Goal: Transaction & Acquisition: Purchase product/service

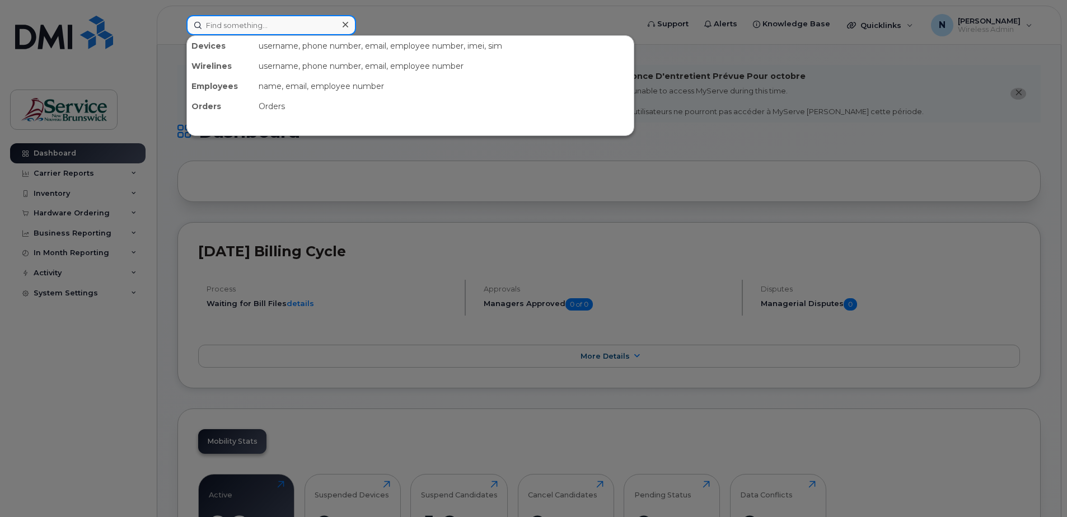
click at [205, 20] on input at bounding box center [271, 25] width 170 height 20
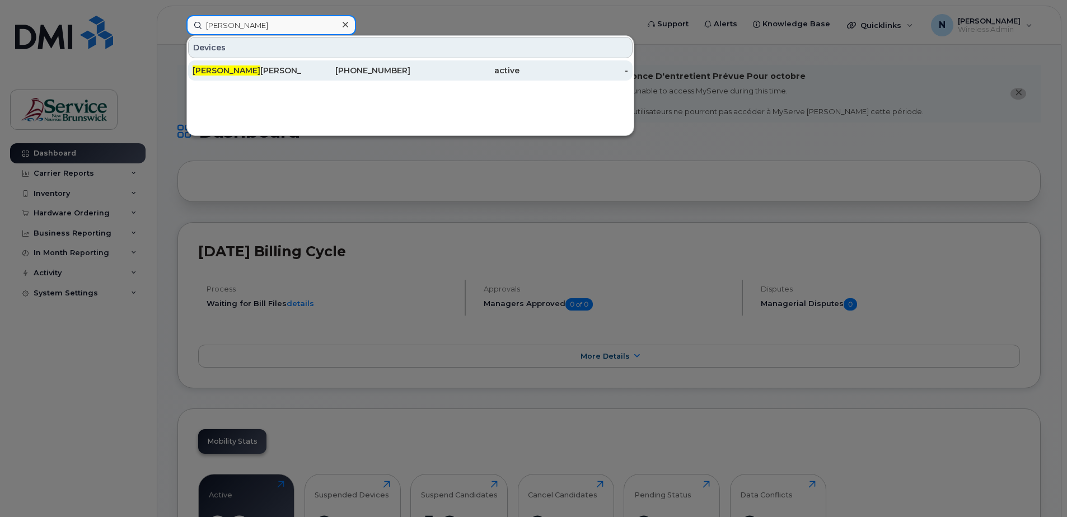
type input "Mathieu"
click at [277, 72] on div "Mathieu Morin" at bounding box center [247, 70] width 109 height 11
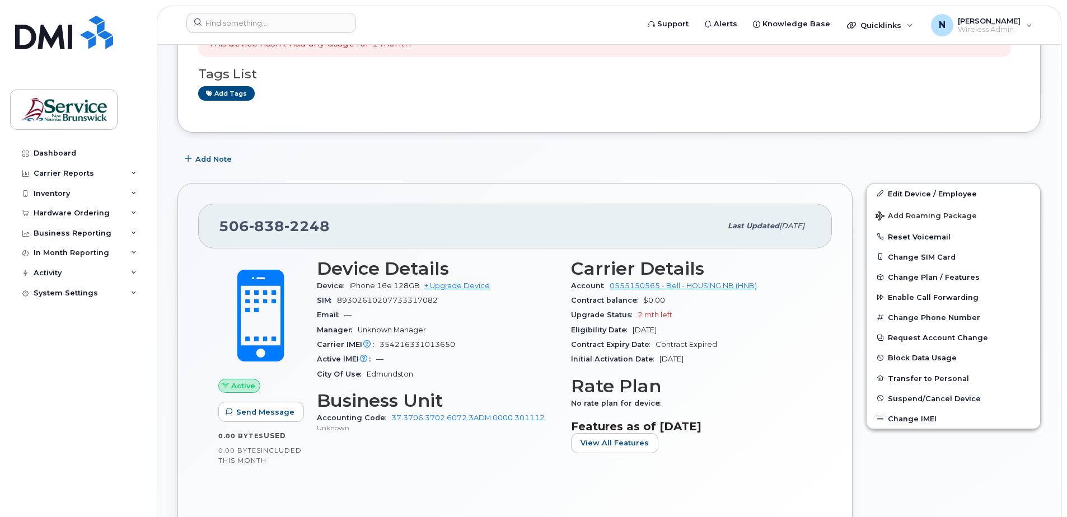
scroll to position [224, 0]
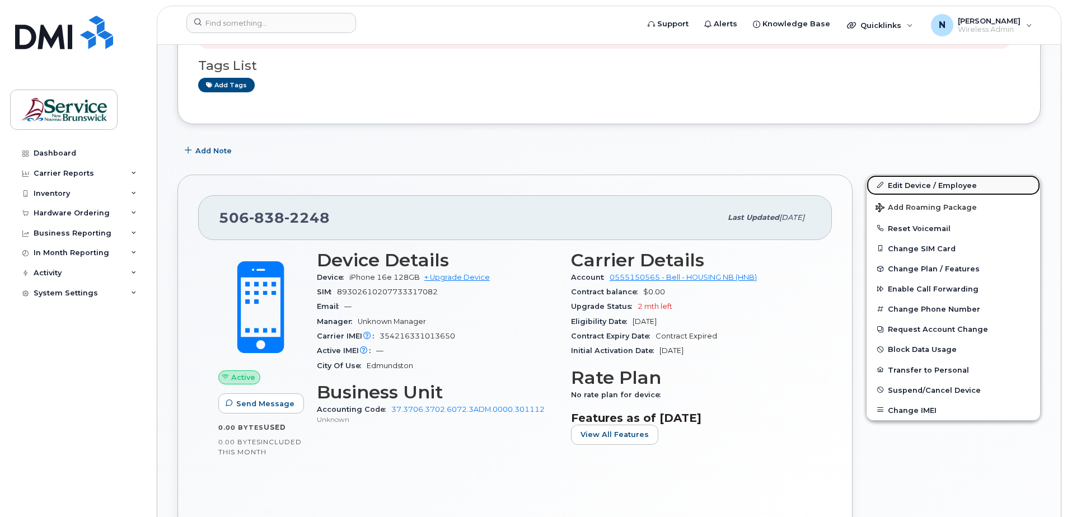
click at [909, 181] on link "Edit Device / Employee" at bounding box center [954, 185] width 174 height 20
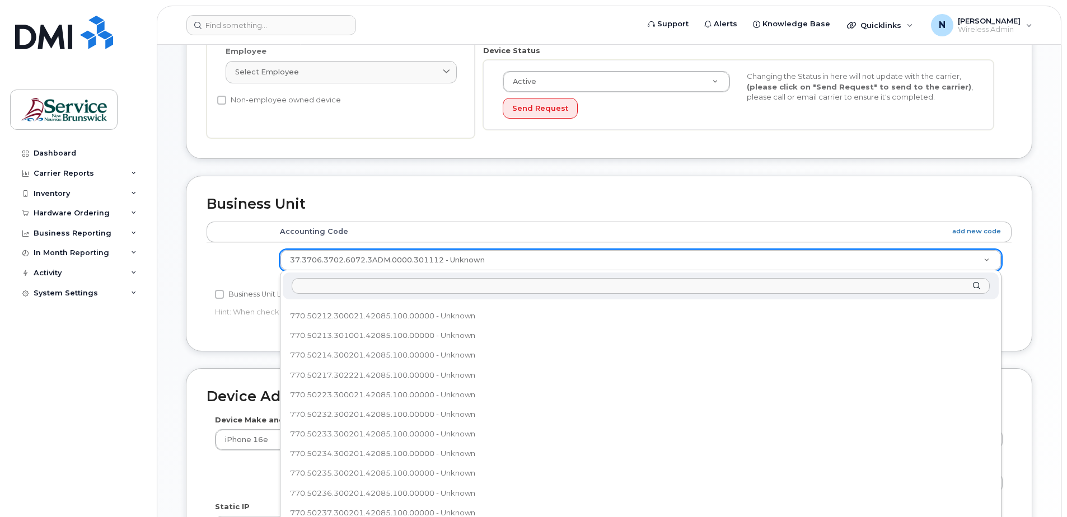
scroll to position [410, 0]
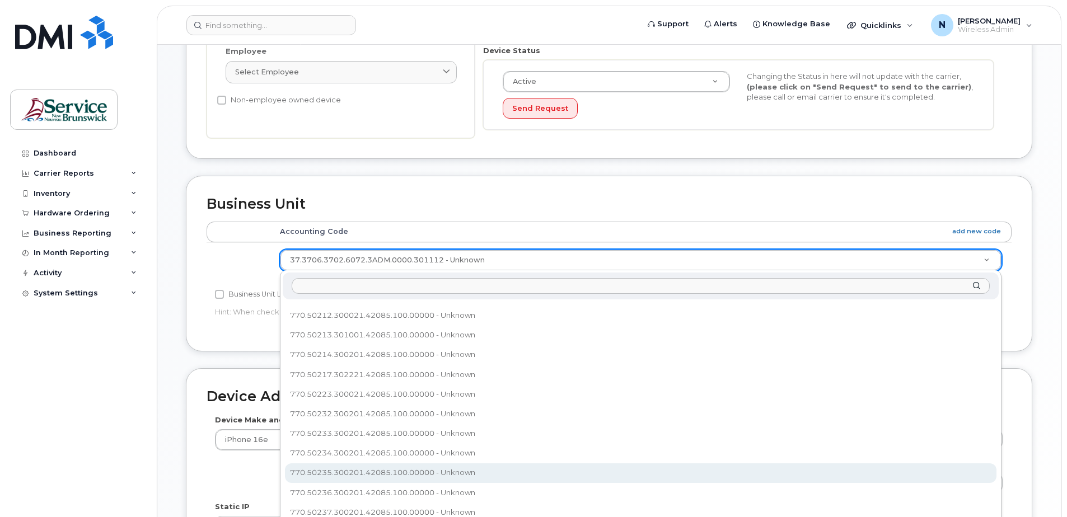
select select "35644324"
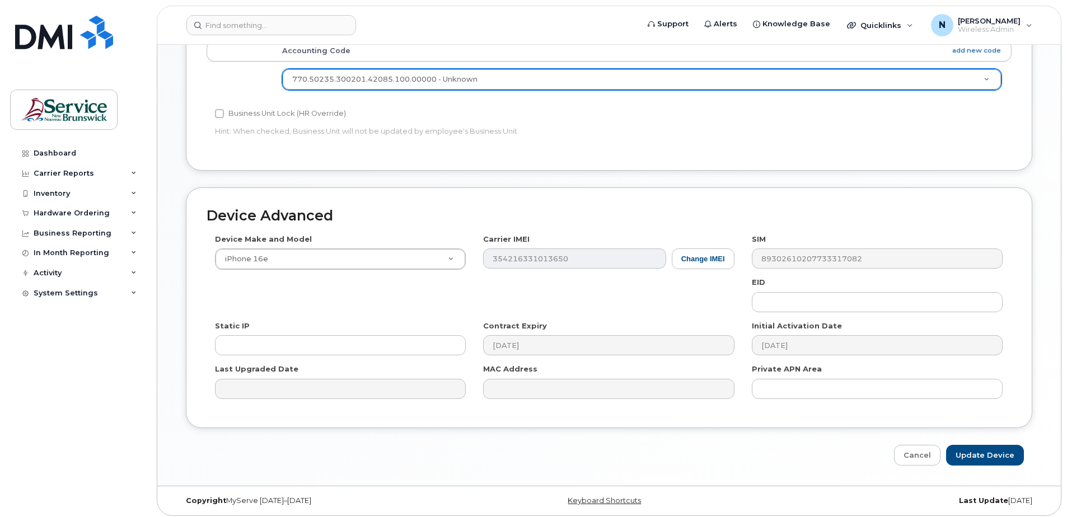
scroll to position [521, 0]
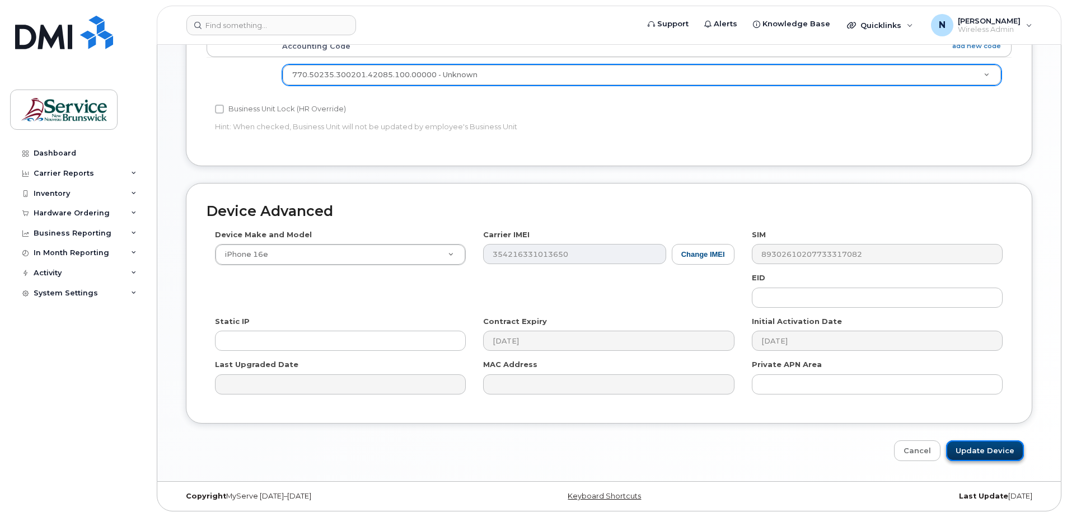
click at [968, 451] on input "Update Device" at bounding box center [985, 451] width 78 height 21
type input "Saving..."
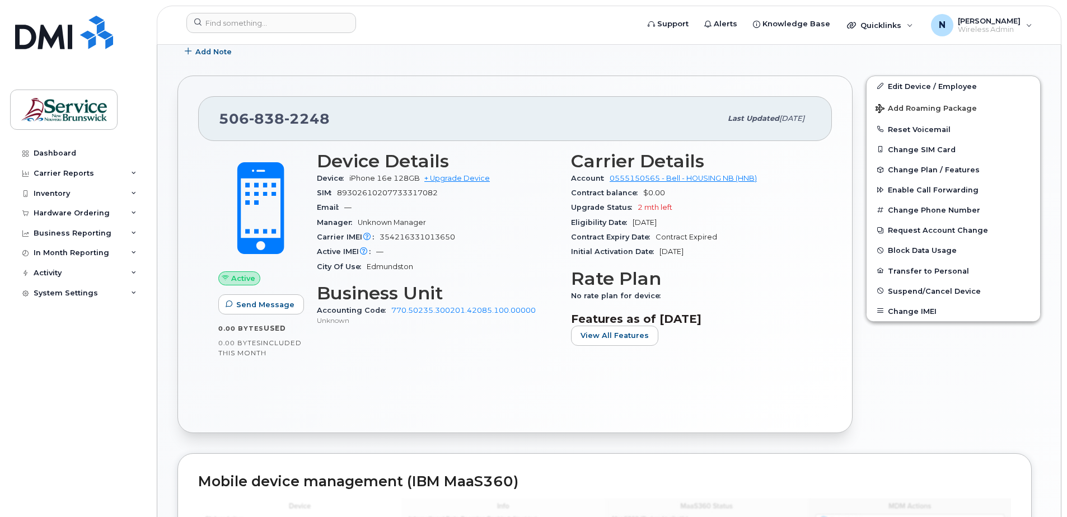
scroll to position [336, 0]
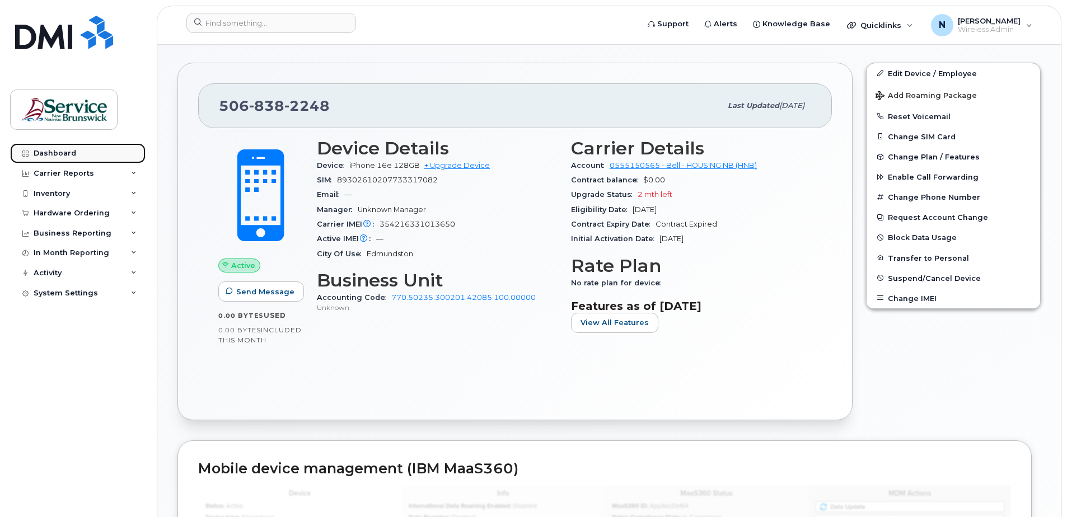
click at [91, 151] on link "Dashboard" at bounding box center [77, 153] width 135 height 20
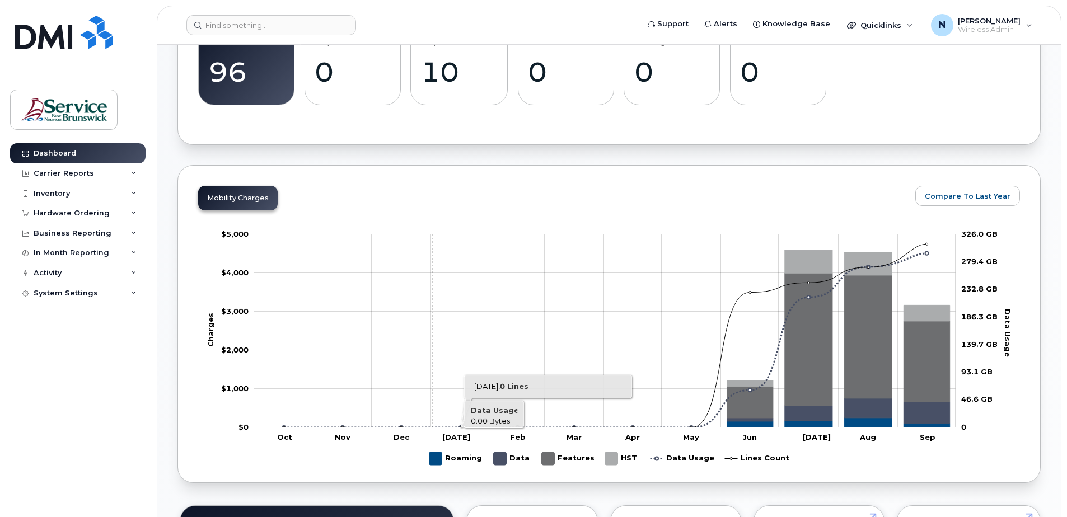
scroll to position [238, 0]
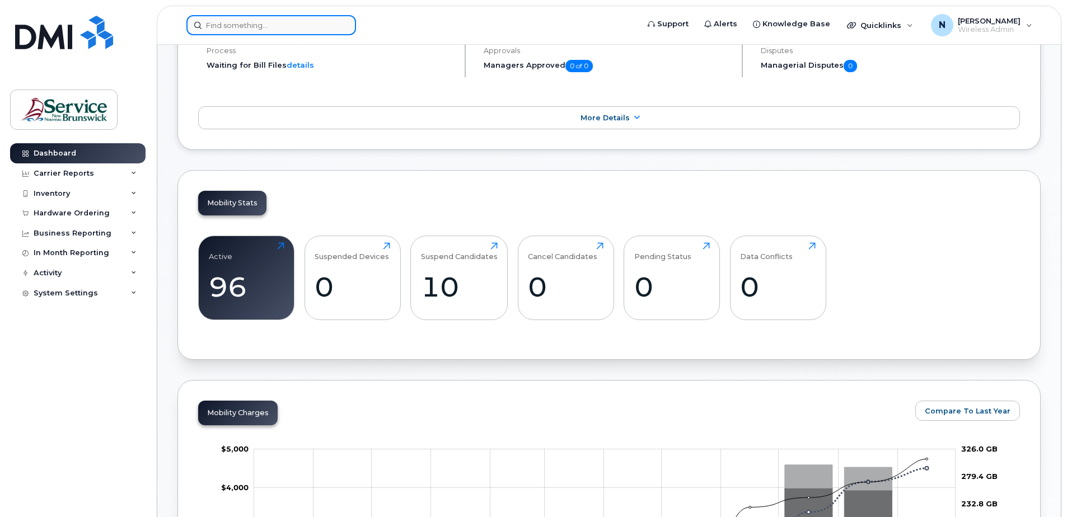
click at [272, 21] on input at bounding box center [271, 25] width 170 height 20
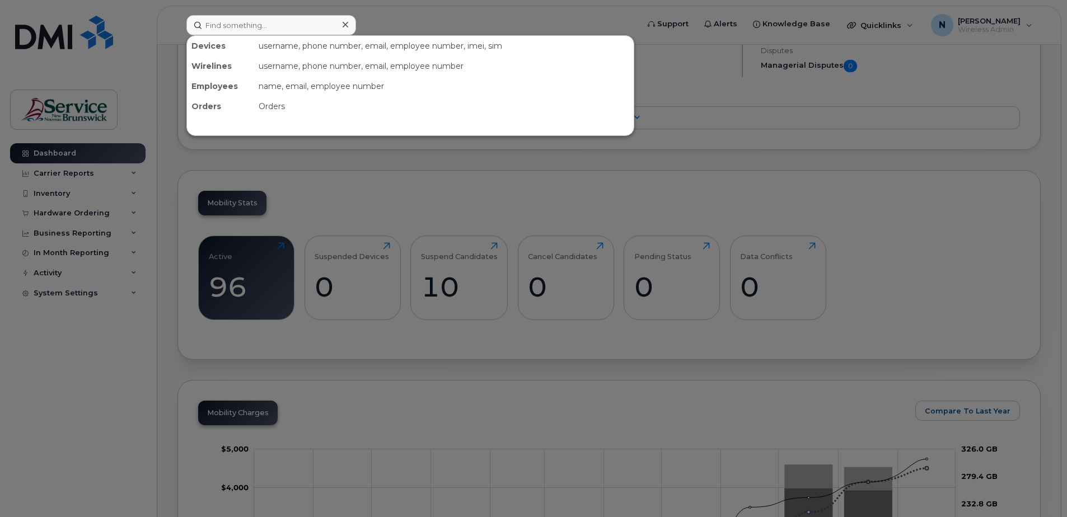
click at [561, 190] on div at bounding box center [533, 258] width 1067 height 517
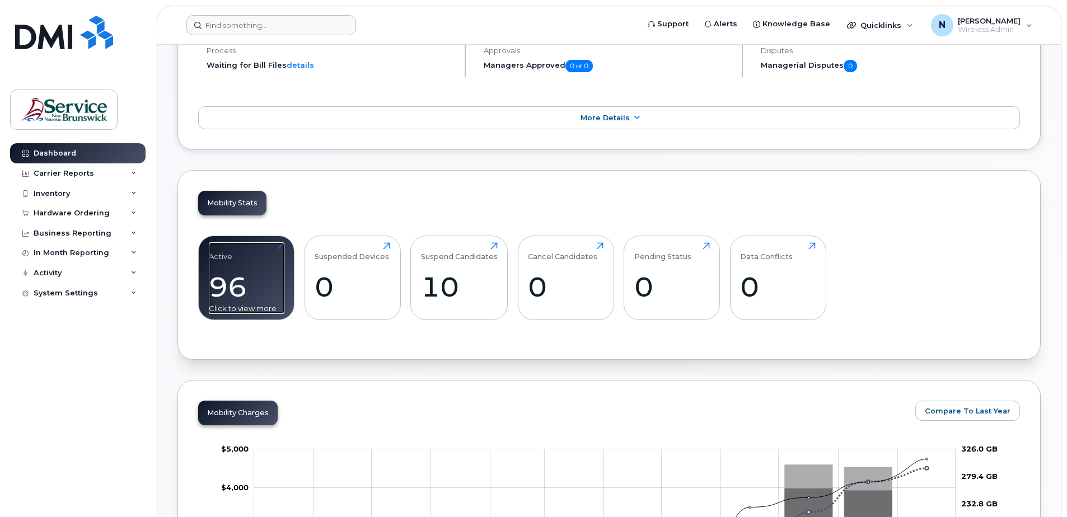
click at [232, 289] on div "96" at bounding box center [247, 286] width 76 height 33
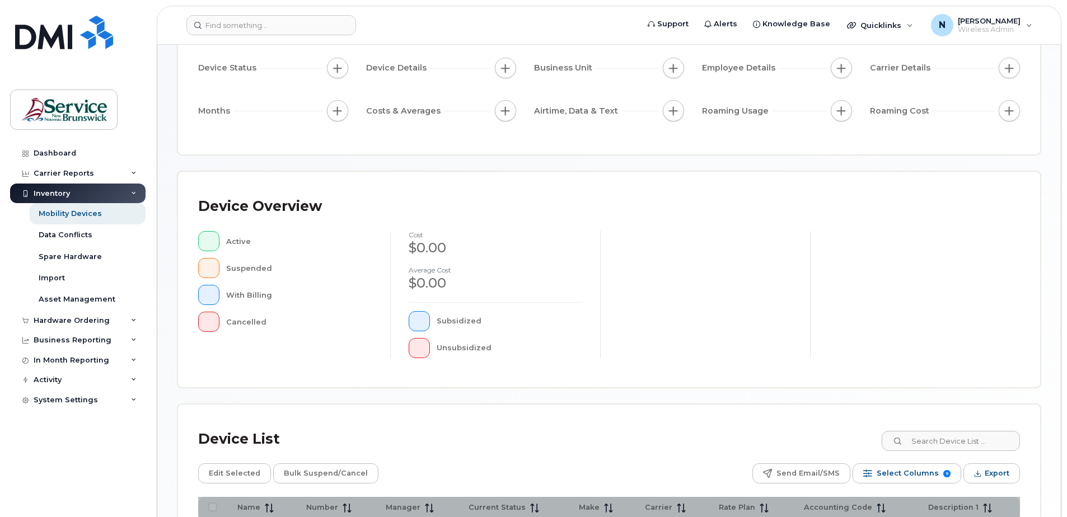
scroll to position [252, 0]
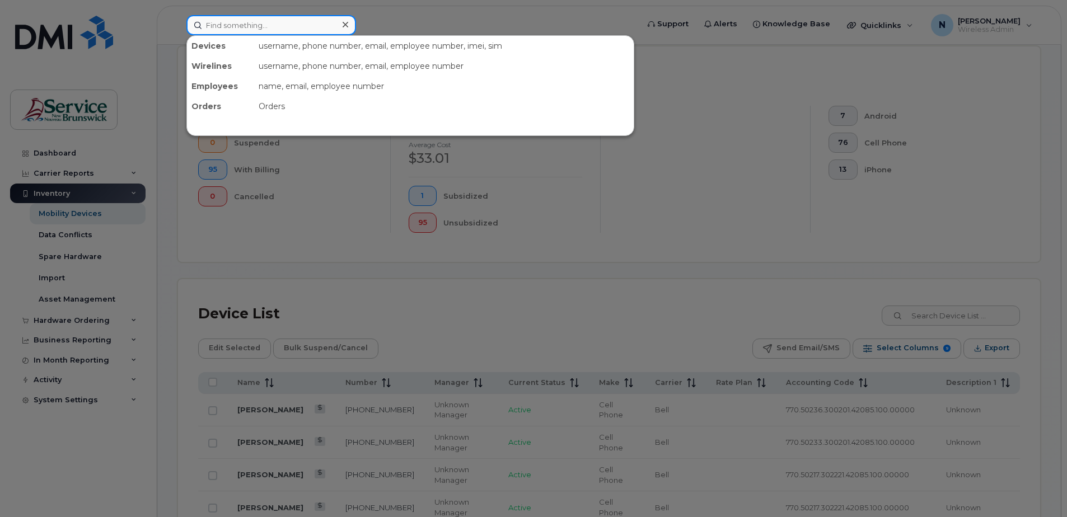
click at [312, 21] on input at bounding box center [271, 25] width 170 height 20
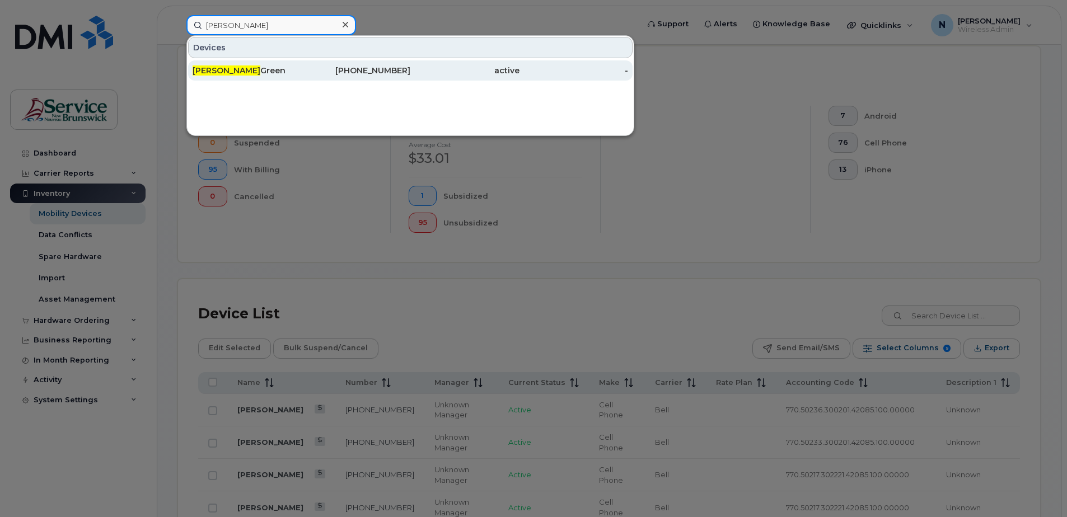
type input "[PERSON_NAME]"
click at [331, 65] on div "506-453-3722" at bounding box center [356, 70] width 109 height 20
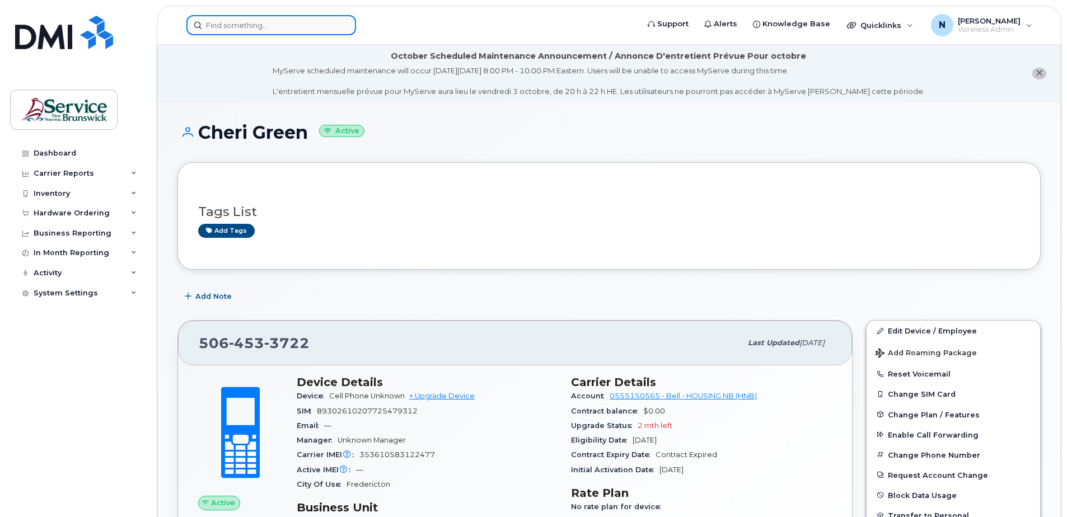
click at [278, 16] on input at bounding box center [271, 25] width 170 height 20
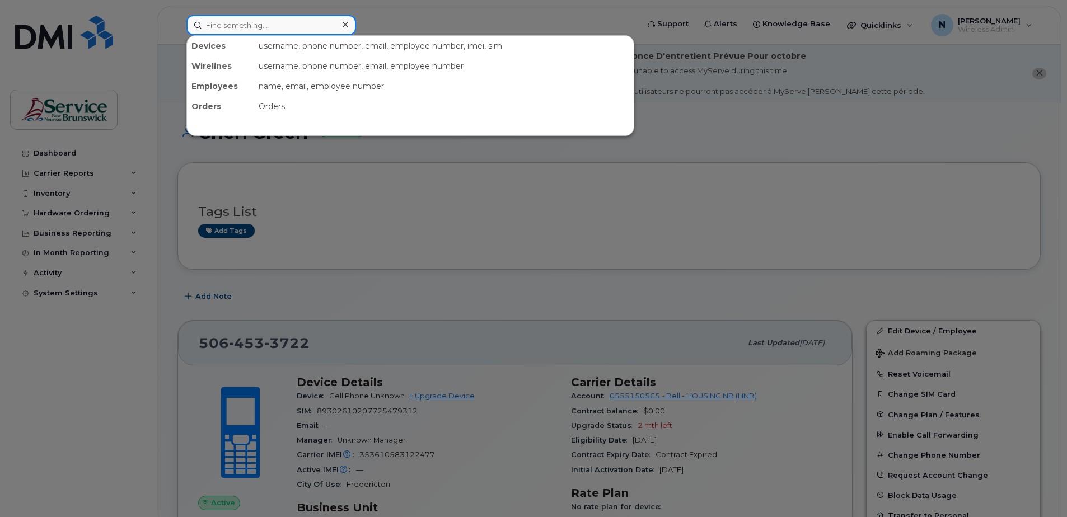
paste input "5064445858"
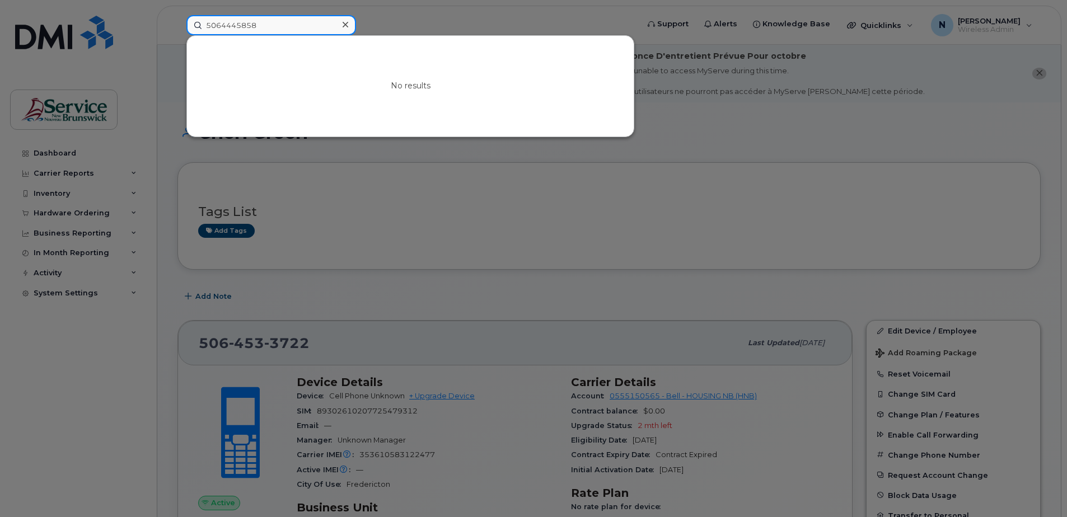
click at [306, 24] on input "5064445858" at bounding box center [271, 25] width 170 height 20
drag, startPoint x: 303, startPoint y: 23, endPoint x: 117, endPoint y: 24, distance: 186.4
click at [177, 24] on div "5064445858 No results" at bounding box center [408, 25] width 462 height 20
click at [222, 29] on input "5064445858" at bounding box center [271, 25] width 170 height 20
click at [238, 27] on input "506-4445858" at bounding box center [271, 25] width 170 height 20
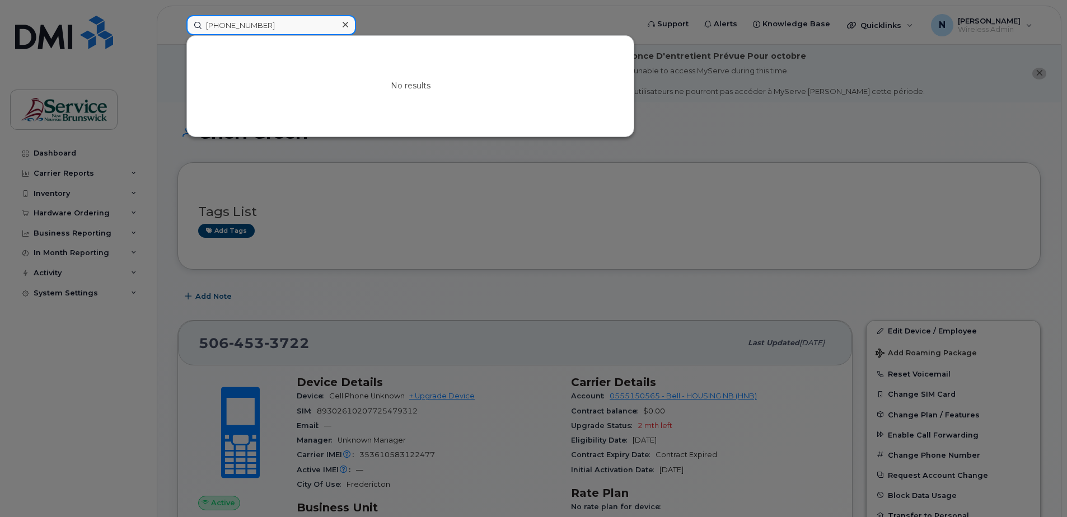
drag, startPoint x: 277, startPoint y: 26, endPoint x: 141, endPoint y: 21, distance: 136.2
click at [177, 20] on div "506-444-5858 No results" at bounding box center [408, 25] width 462 height 20
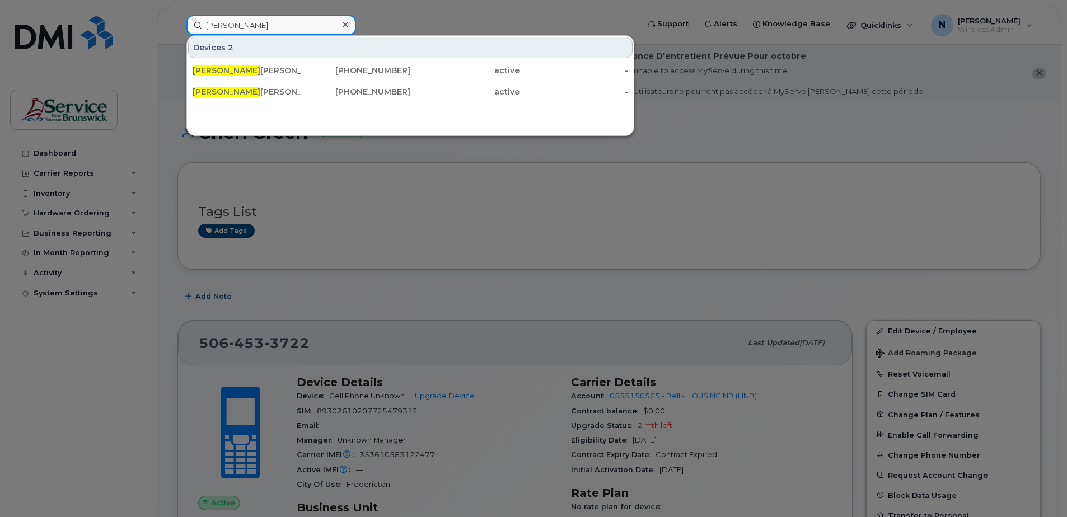
type input "Jeff"
click at [129, 152] on div at bounding box center [533, 258] width 1067 height 517
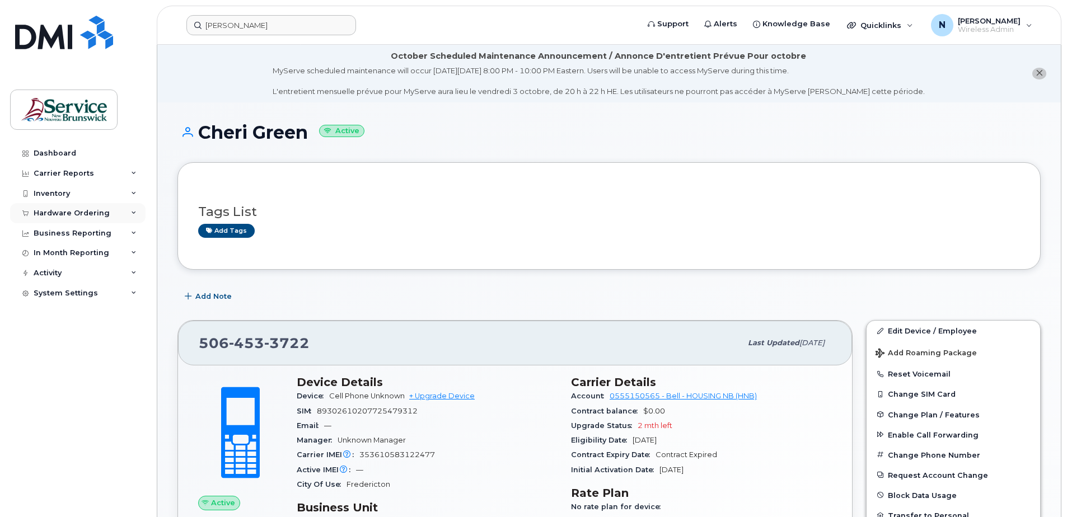
click at [95, 214] on div "Hardware Ordering" at bounding box center [72, 213] width 76 height 9
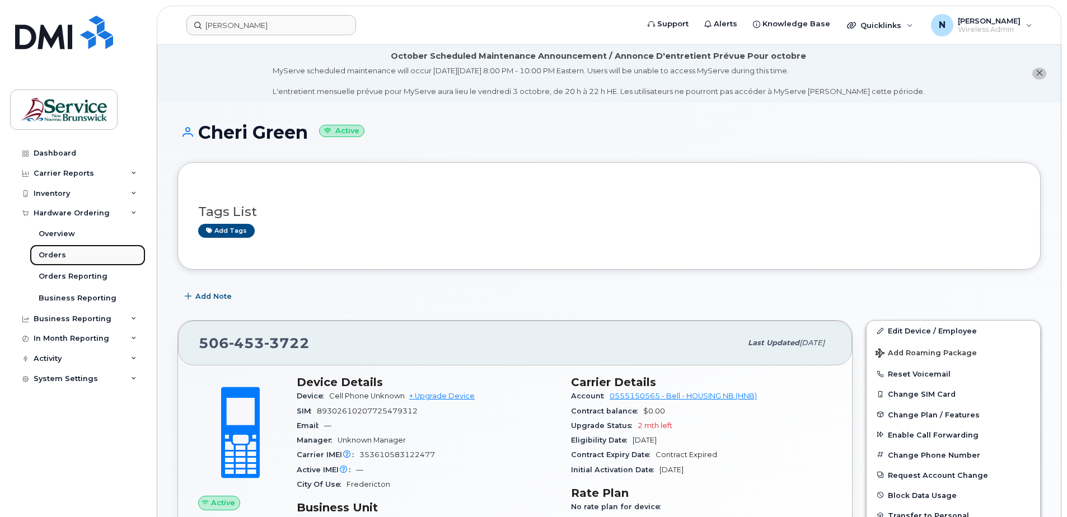
click at [63, 250] on div "Orders" at bounding box center [52, 255] width 27 height 10
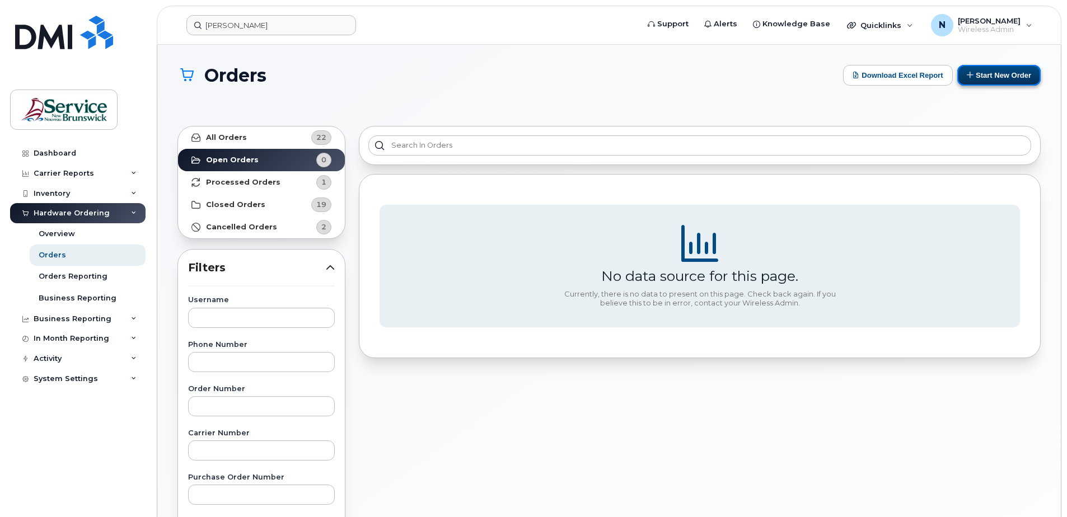
click at [1003, 82] on button "Start New Order" at bounding box center [998, 75] width 83 height 21
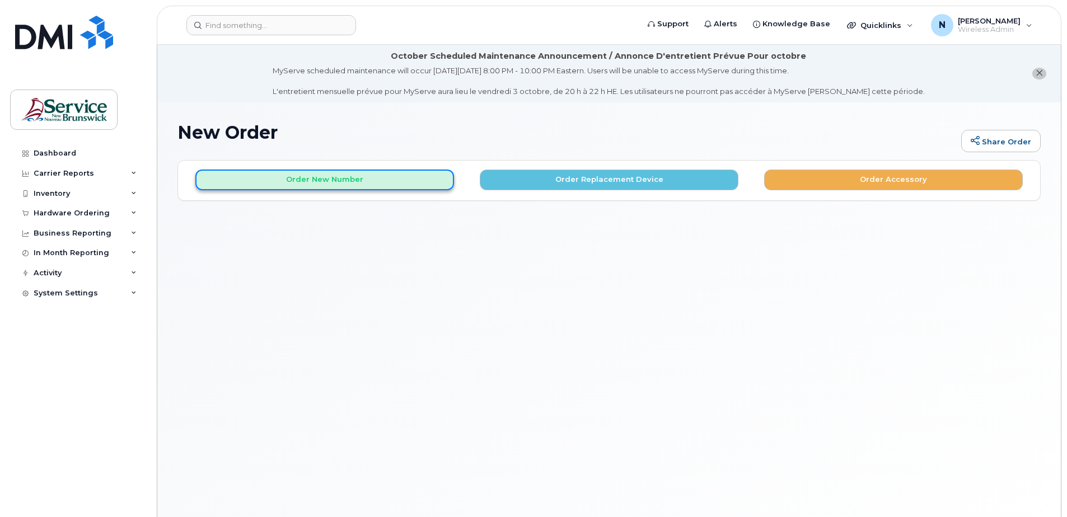
click at [304, 175] on button "Order New Number" at bounding box center [324, 180] width 259 height 21
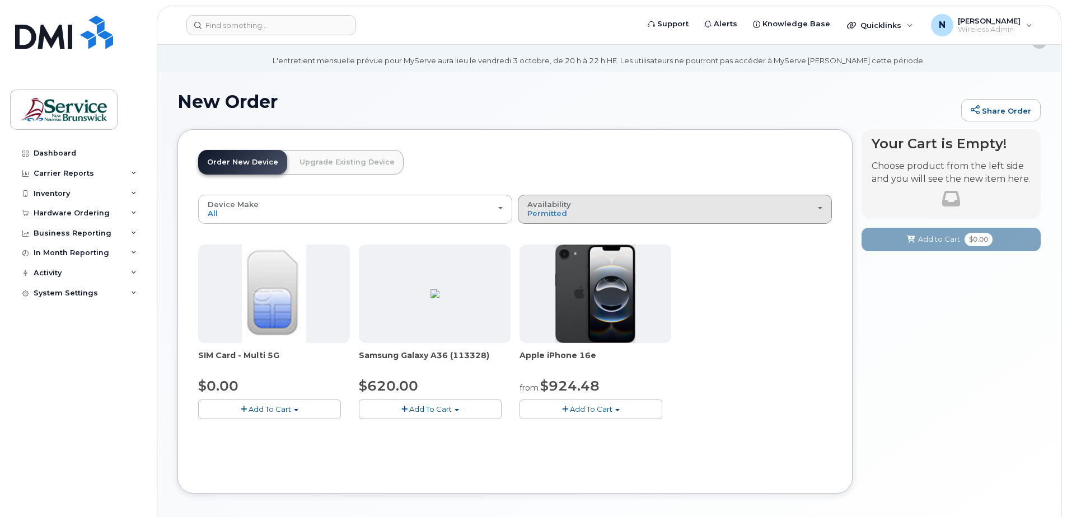
scroll to position [80, 0]
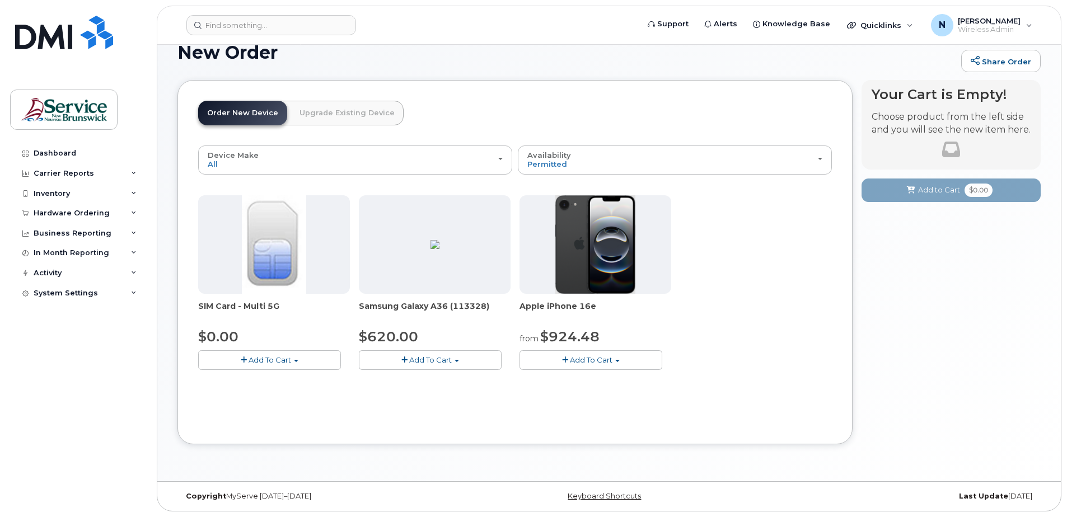
click at [438, 361] on span "Add To Cart" at bounding box center [430, 359] width 43 height 9
click at [400, 379] on span "Model Black 128 GB is available" at bounding box center [439, 380] width 116 height 9
click at [398, 364] on button "Add To Cart" at bounding box center [430, 360] width 143 height 20
click at [409, 382] on span "Model Black 128 GB is available" at bounding box center [439, 380] width 116 height 9
click at [404, 363] on span "button" at bounding box center [404, 360] width 6 height 7
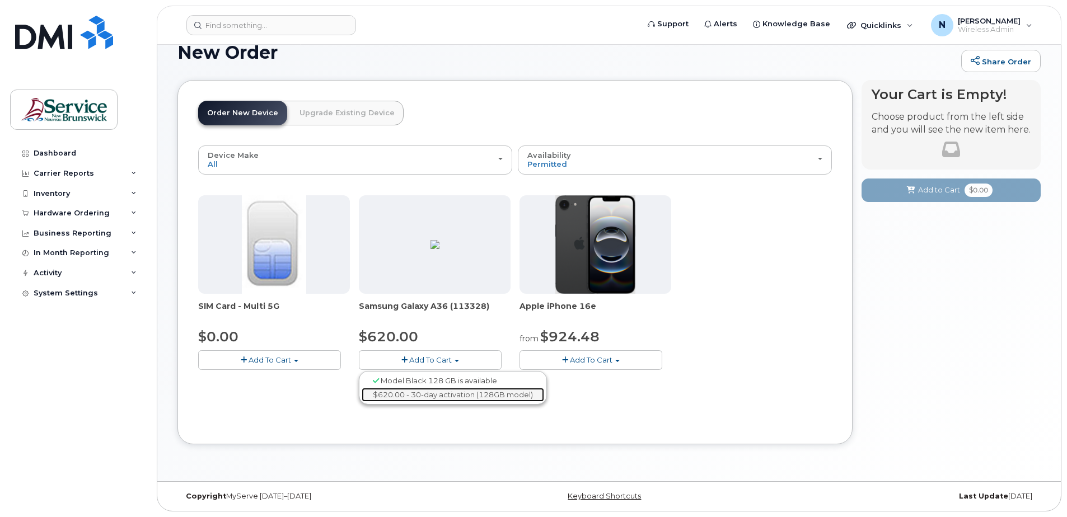
click at [414, 398] on link "$620.00 - 30-day activation (128GB model)" at bounding box center [453, 395] width 183 height 14
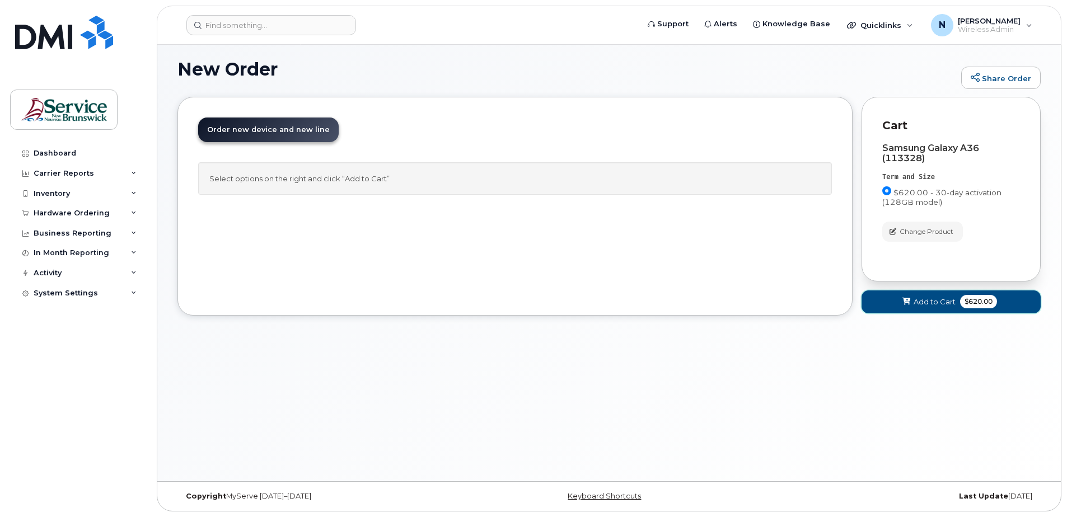
click at [890, 305] on button "Add to Cart $620.00" at bounding box center [951, 302] width 179 height 23
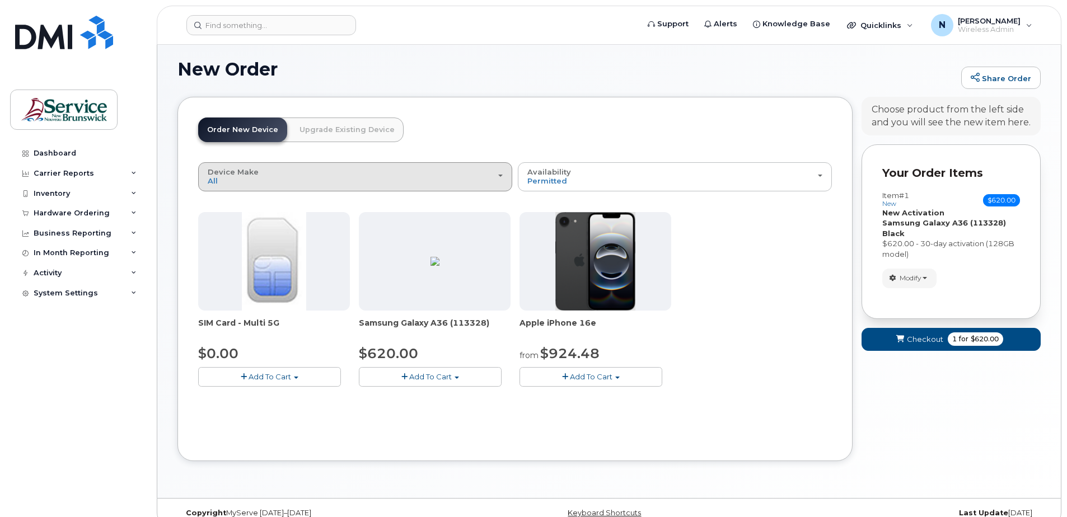
click at [471, 171] on div "Device Make All Android iPhone" at bounding box center [355, 176] width 295 height 17
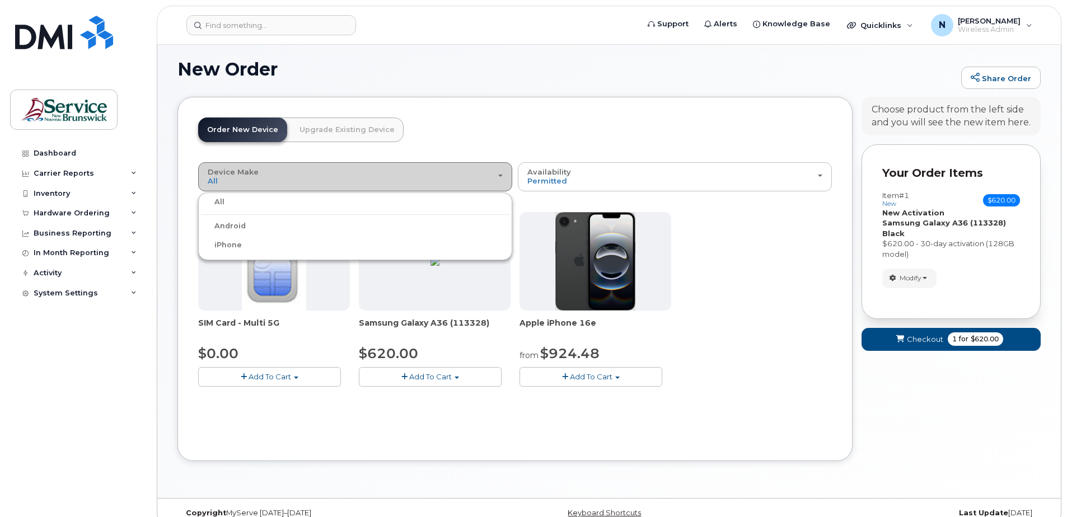
click at [471, 171] on div "Device Make All Android iPhone" at bounding box center [355, 176] width 295 height 17
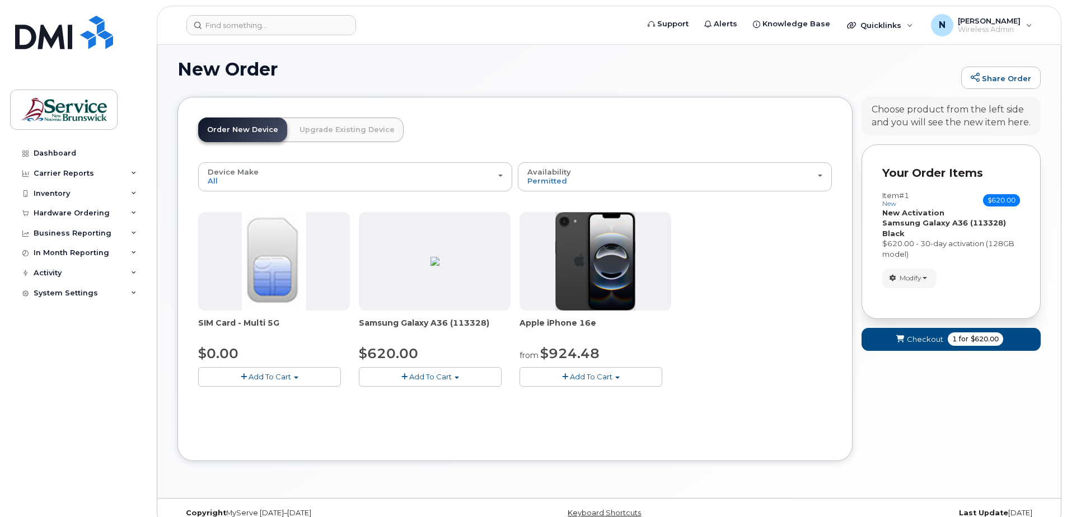
click at [391, 135] on link "Upgrade Existing Device" at bounding box center [347, 130] width 113 height 25
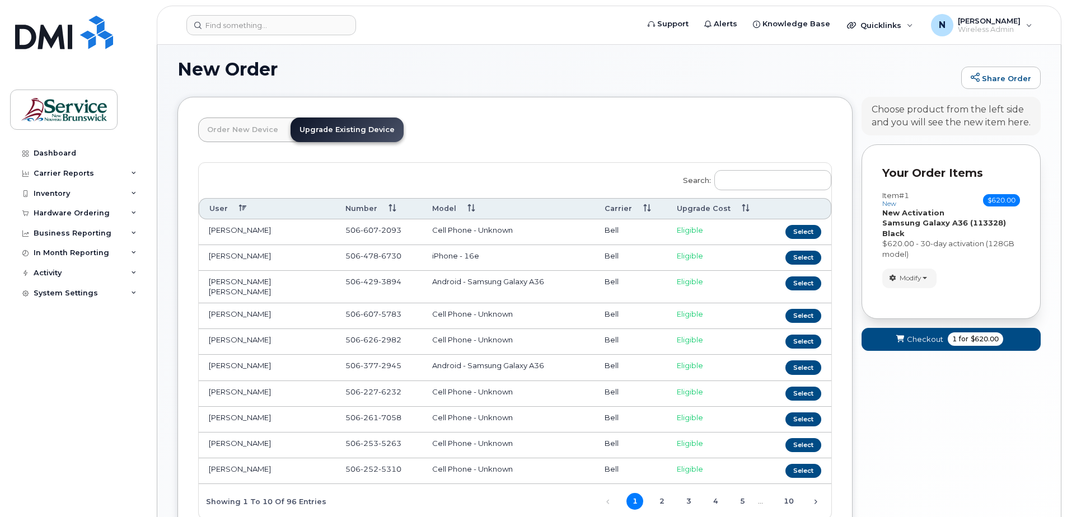
click at [249, 134] on link "Order New Device" at bounding box center [242, 130] width 89 height 25
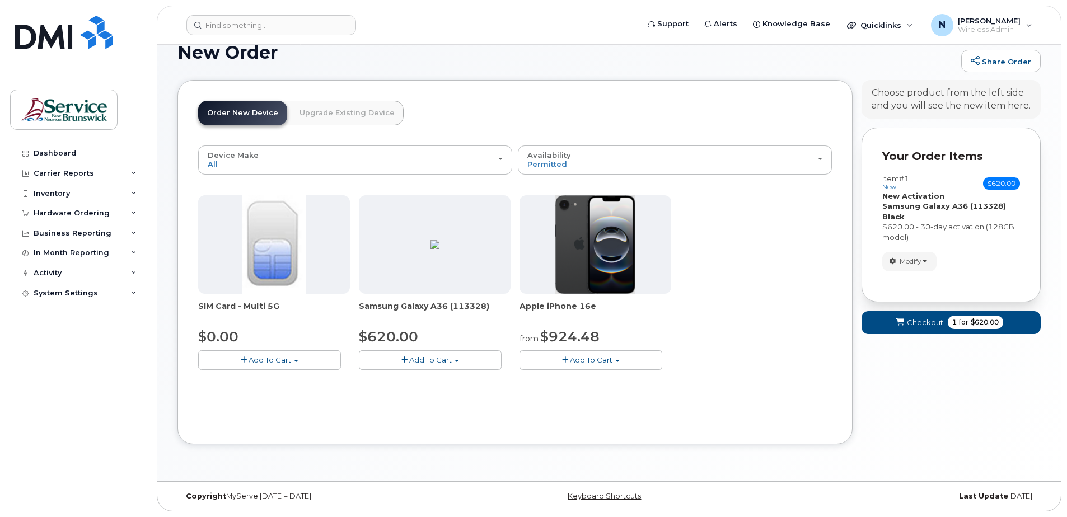
scroll to position [0, 0]
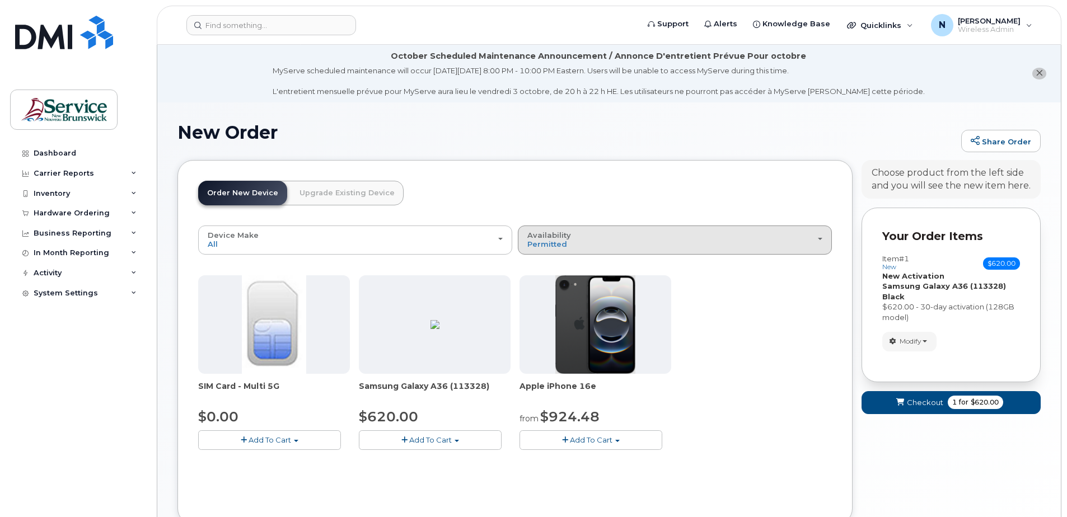
click at [587, 236] on div "Availability Permitted All" at bounding box center [674, 239] width 295 height 17
click at [531, 284] on label "All" at bounding box center [533, 284] width 24 height 13
click at [0, 0] on input "All" at bounding box center [0, 0] width 0 height 0
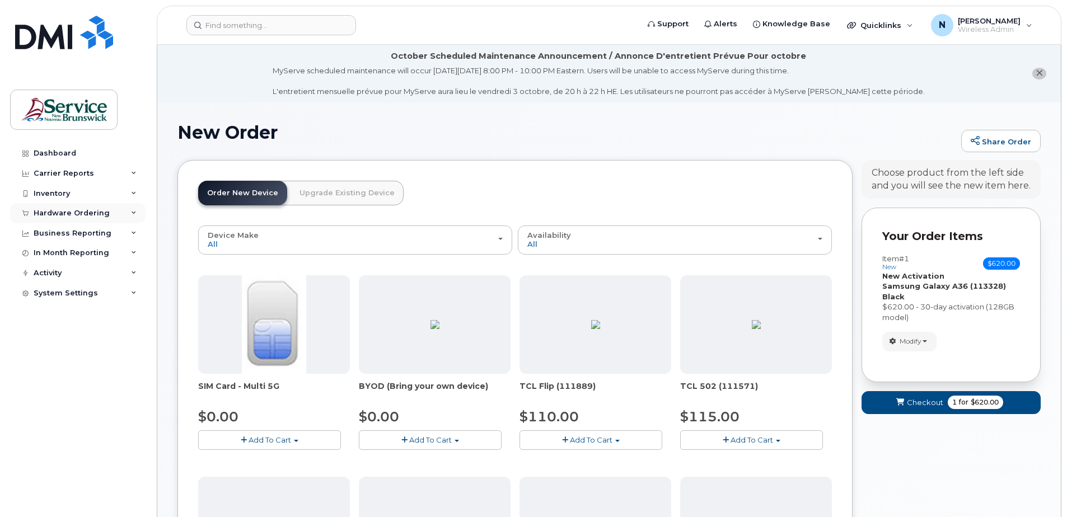
click at [135, 204] on div "Hardware Ordering" at bounding box center [77, 213] width 135 height 20
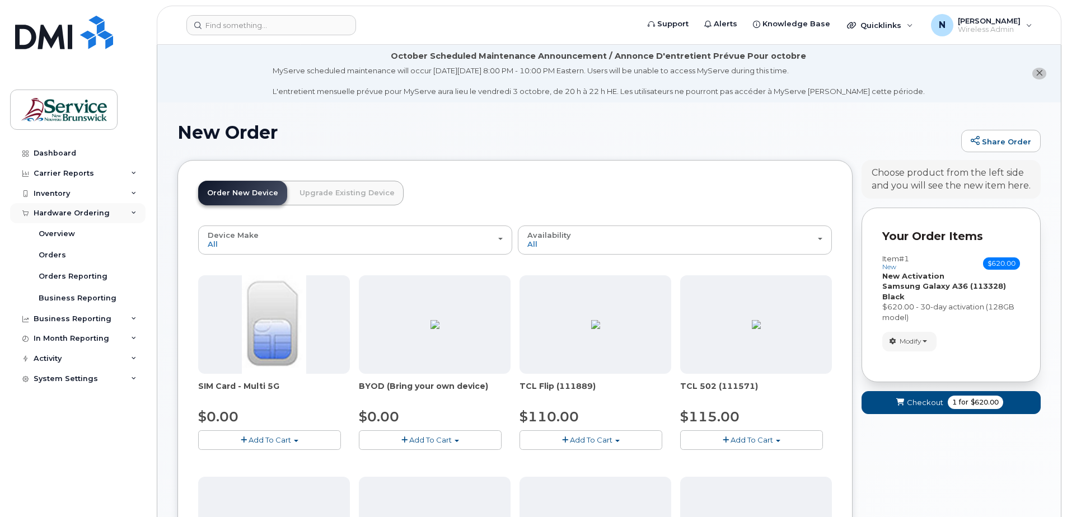
click at [135, 206] on div "Hardware Ordering" at bounding box center [77, 213] width 135 height 20
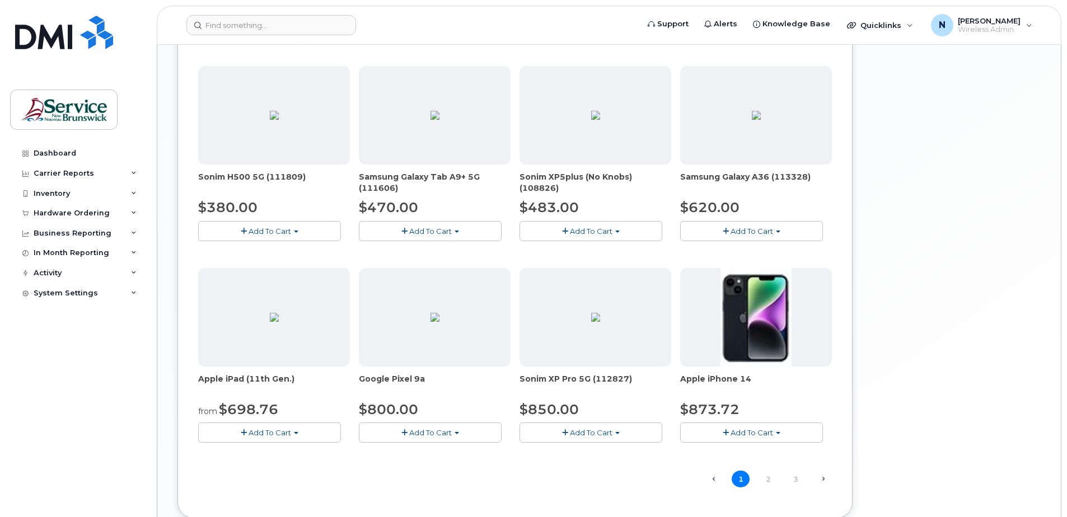
scroll to position [686, 0]
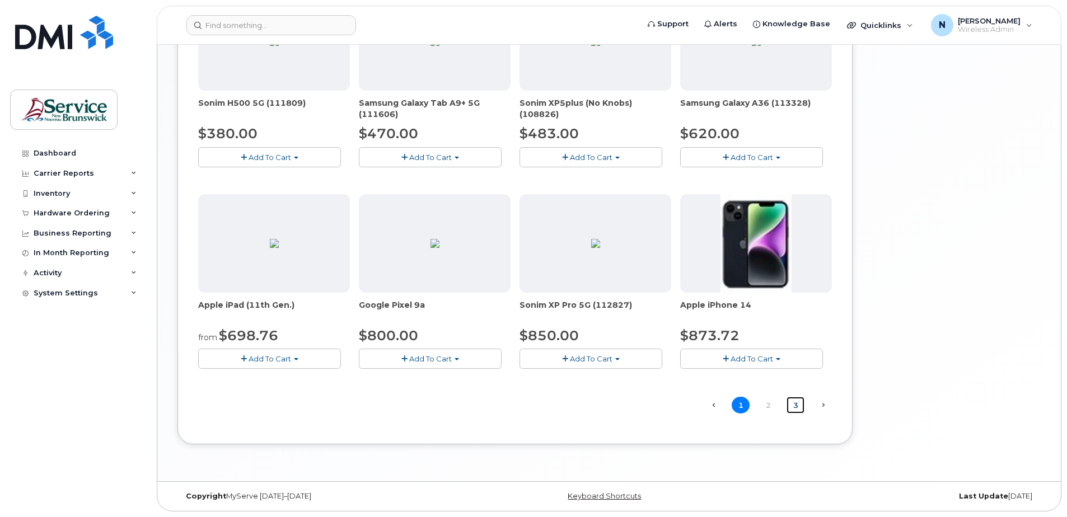
click at [797, 403] on link "3" at bounding box center [796, 405] width 18 height 17
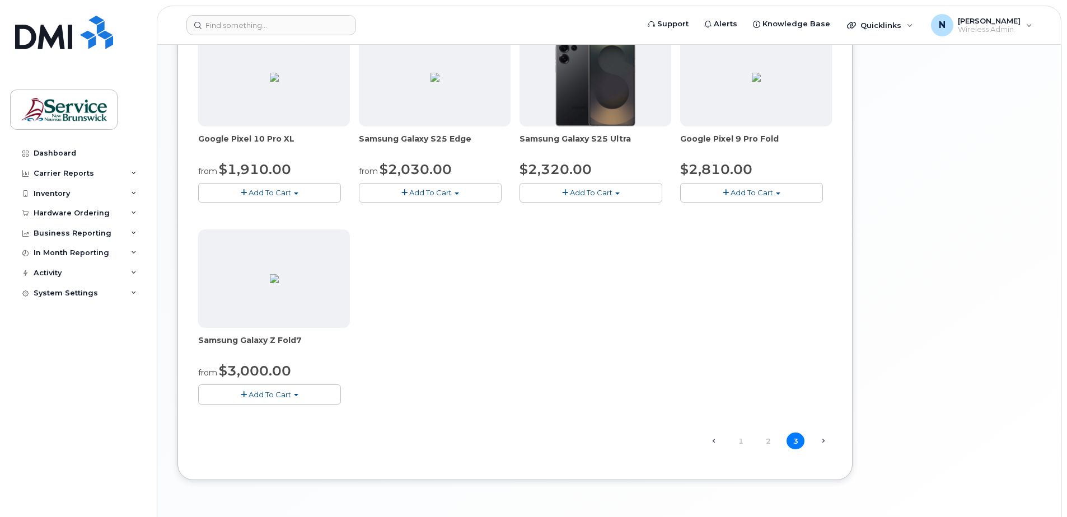
scroll to position [485, 0]
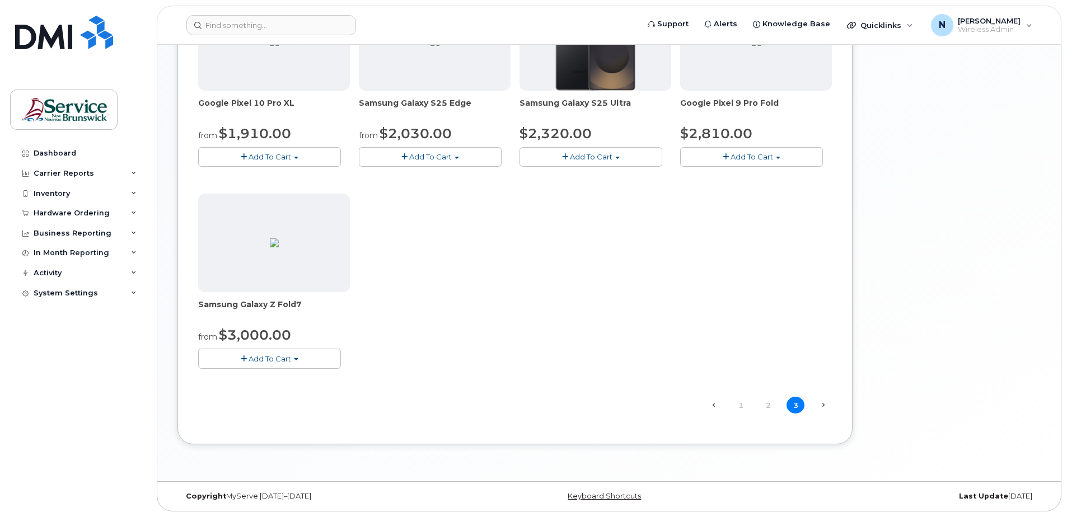
click at [825, 407] on span "Next →" at bounding box center [823, 405] width 18 height 15
click at [770, 408] on link "2" at bounding box center [768, 405] width 18 height 17
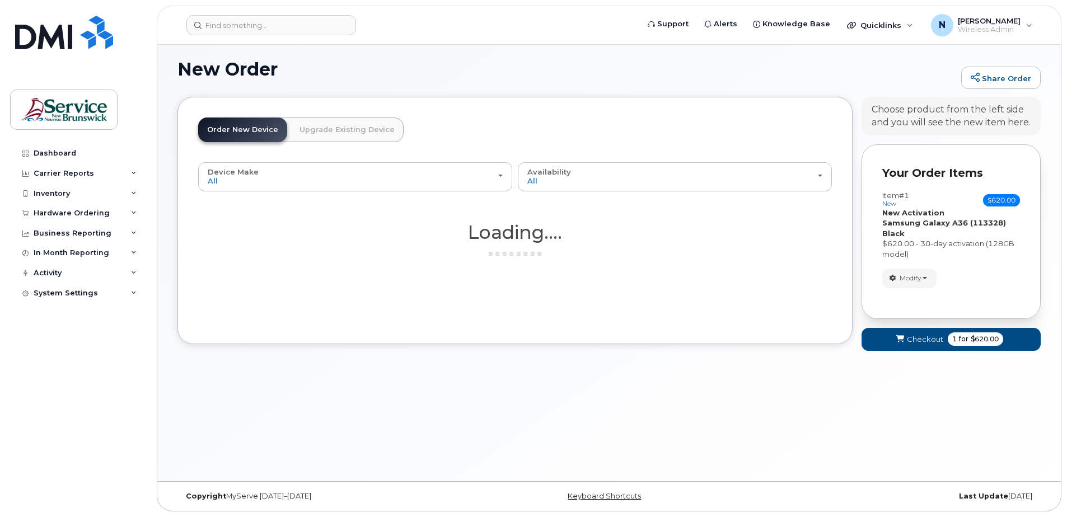
scroll to position [63, 0]
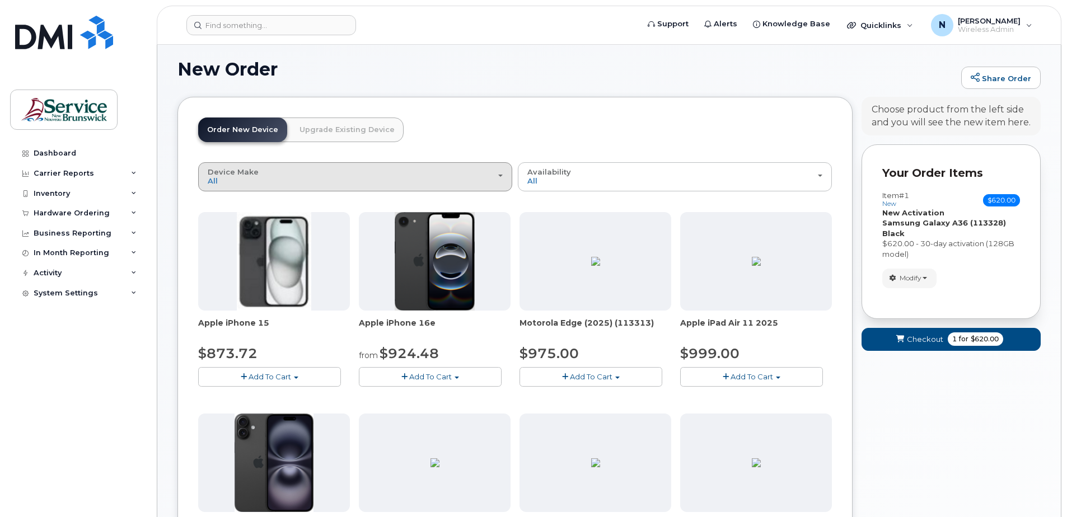
click at [272, 177] on div "Device Make All Aircard Android Cell Phone iPhone Tablet" at bounding box center [355, 176] width 295 height 17
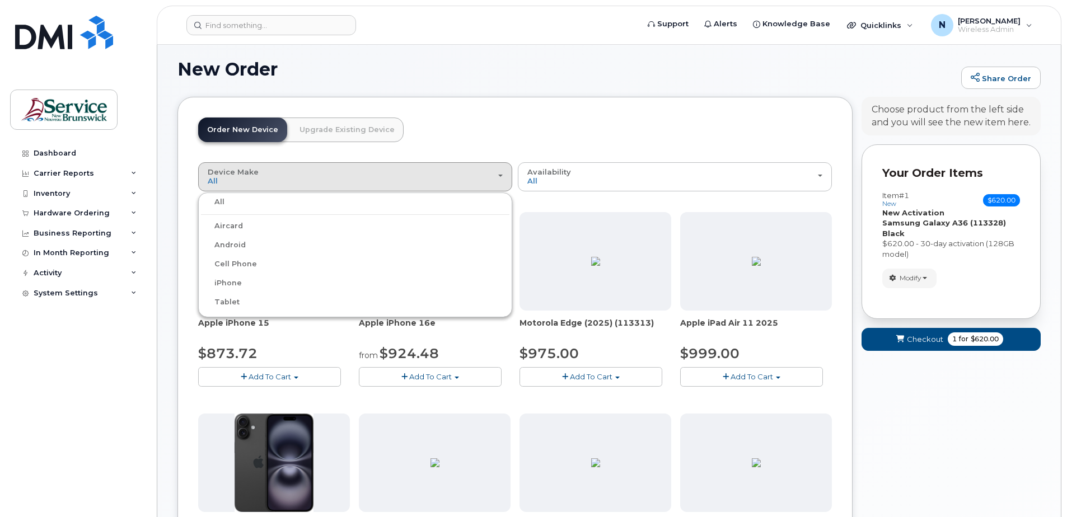
click at [350, 125] on link "Upgrade Existing Device" at bounding box center [347, 130] width 113 height 25
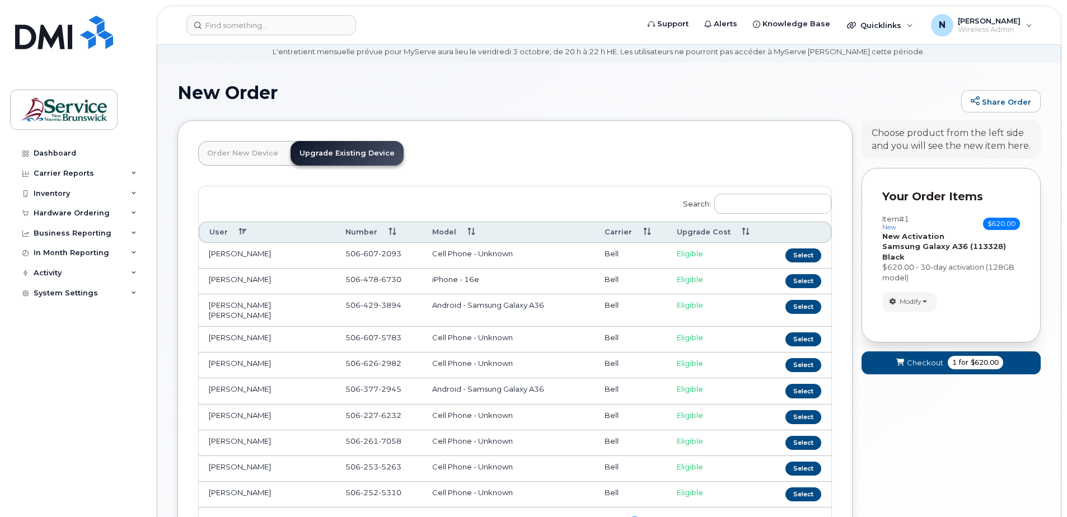
scroll to position [0, 0]
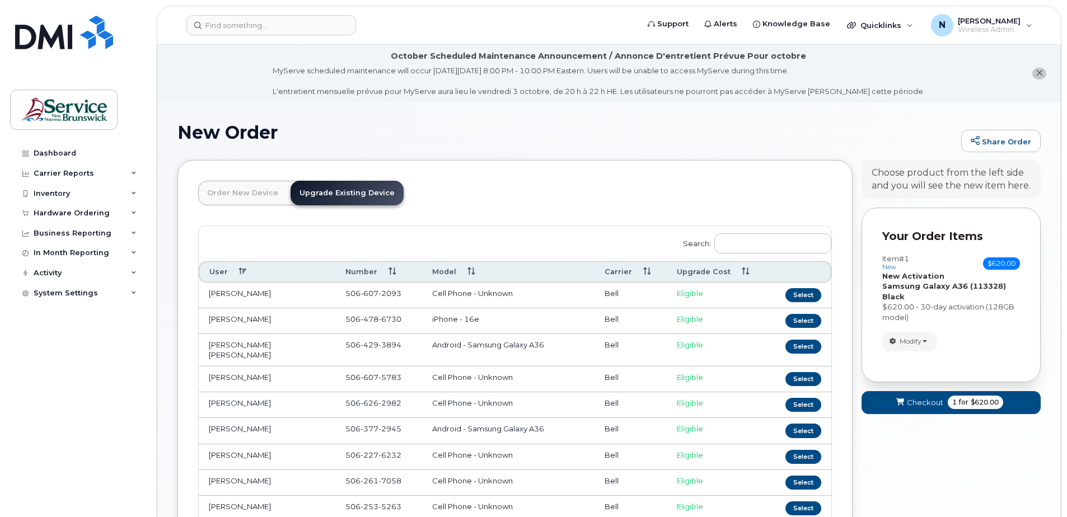
click at [260, 194] on link "Order New Device" at bounding box center [242, 193] width 89 height 25
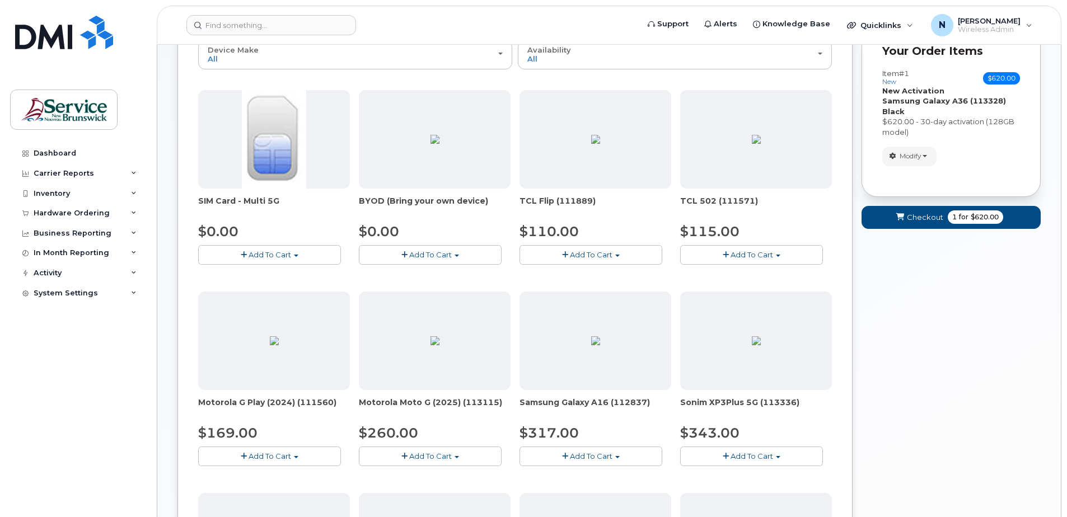
scroll to position [183, 0]
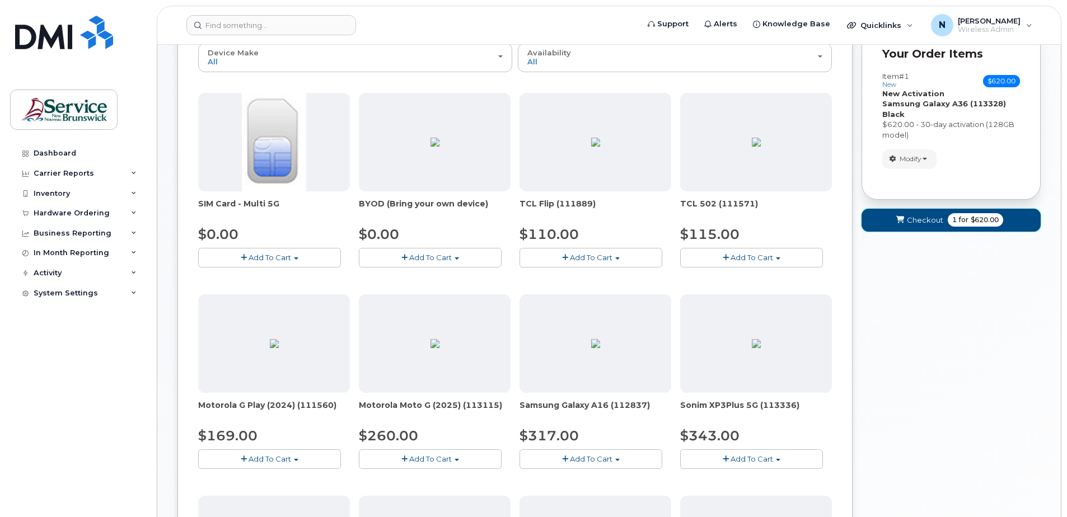
click at [952, 223] on span "1" at bounding box center [954, 220] width 4 height 10
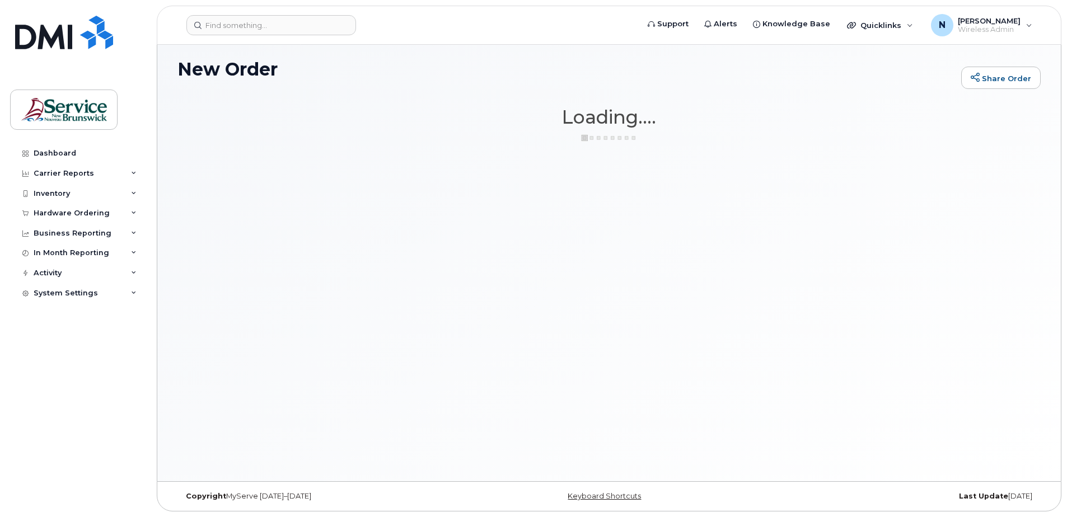
scroll to position [63, 0]
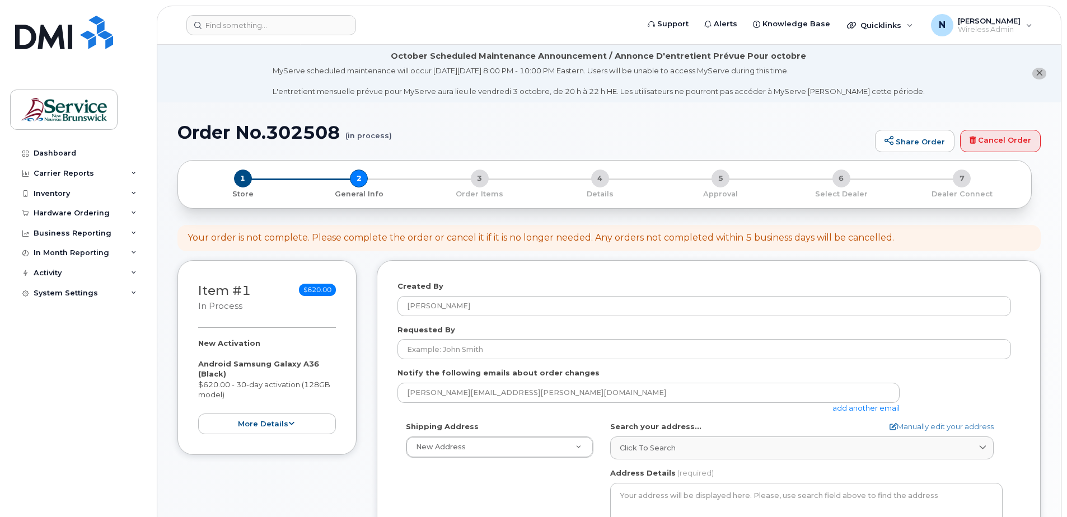
select select
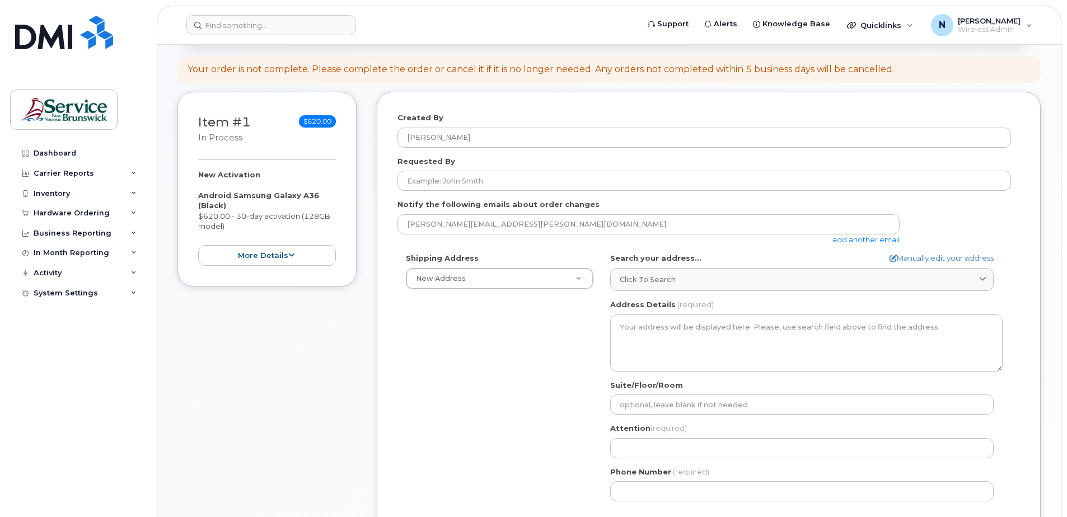
scroll to position [168, 0]
click at [297, 251] on button "more details" at bounding box center [267, 256] width 138 height 21
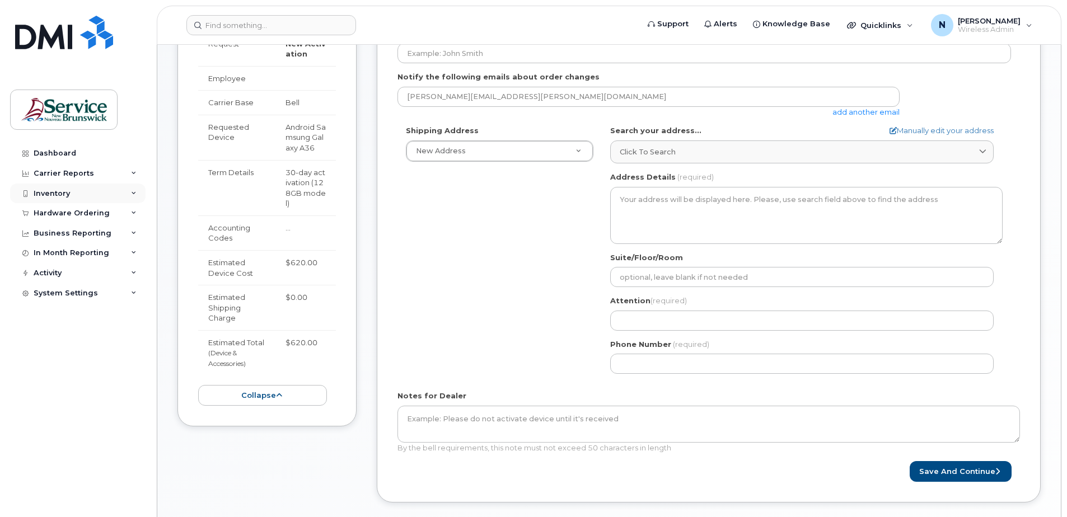
scroll to position [276, 0]
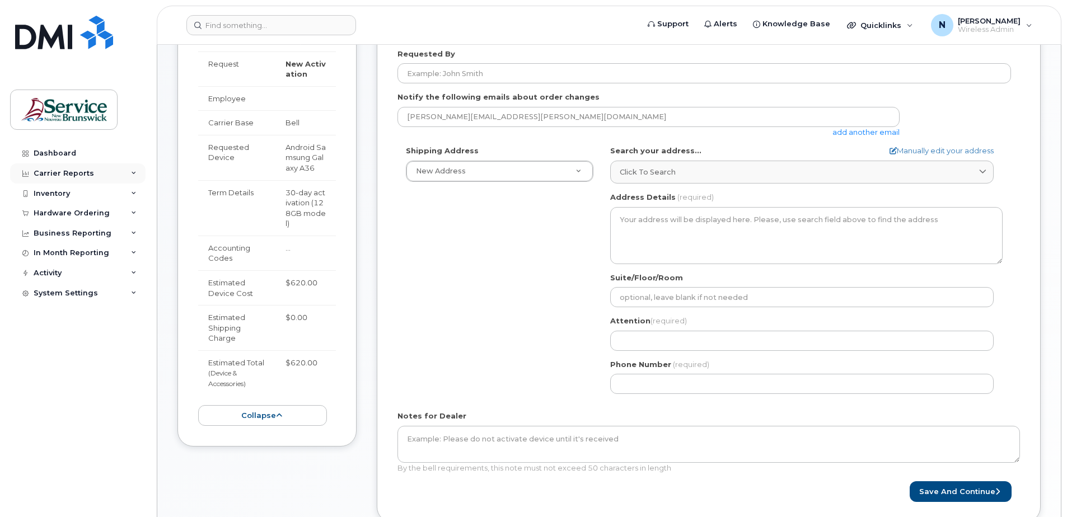
click at [136, 174] on icon at bounding box center [134, 174] width 6 height 6
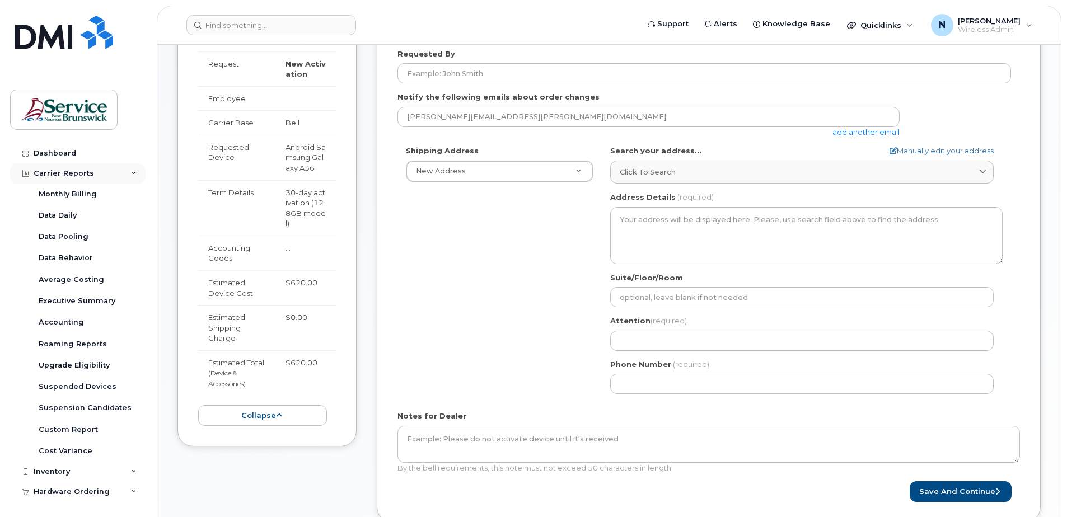
click at [132, 171] on icon at bounding box center [134, 174] width 6 height 6
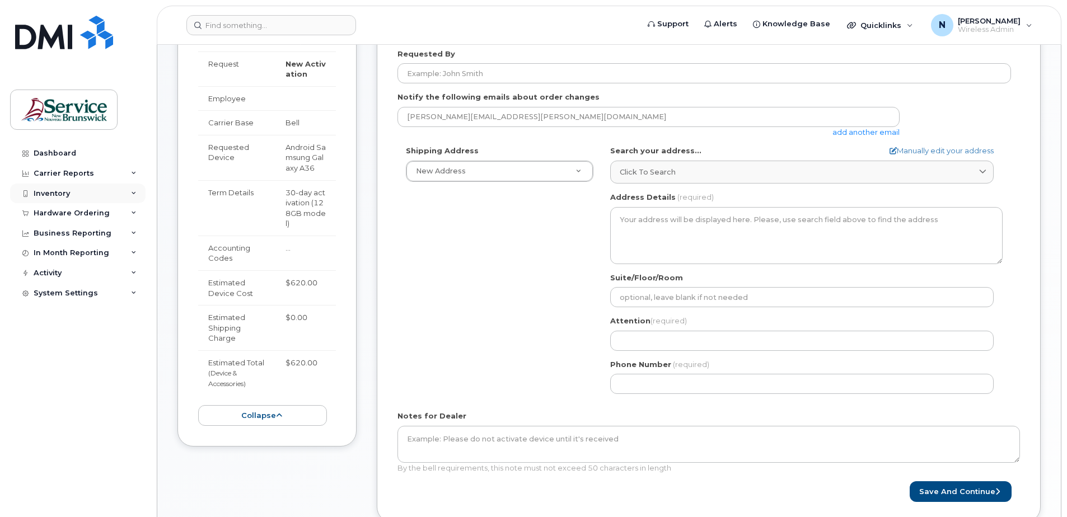
click at [132, 192] on icon at bounding box center [134, 194] width 6 height 6
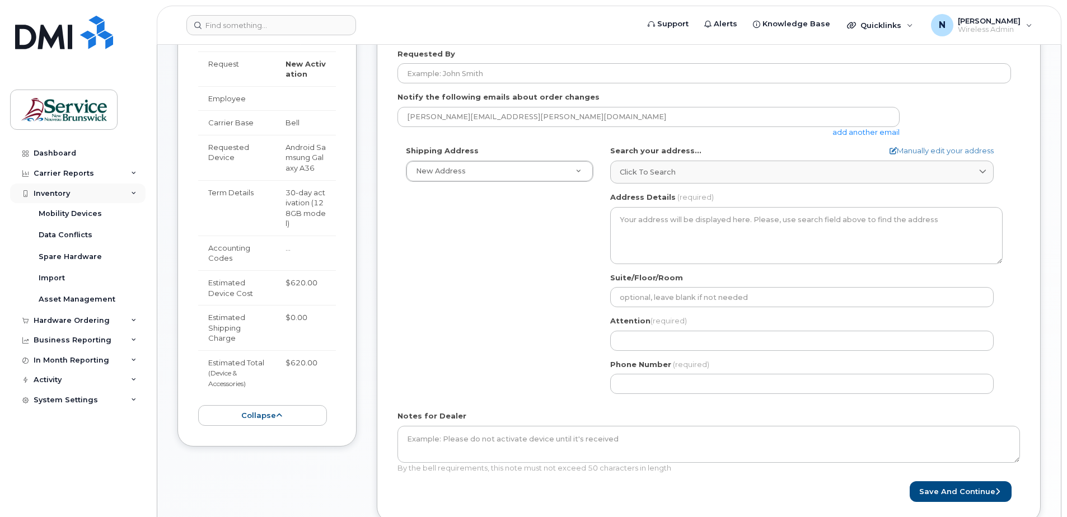
click at [134, 197] on div "Inventory" at bounding box center [77, 194] width 135 height 20
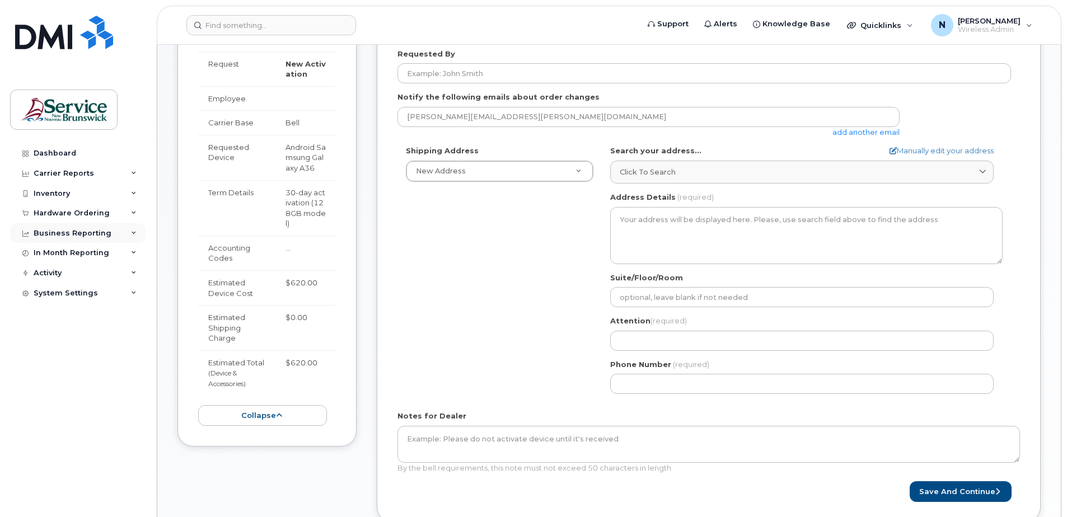
click at [135, 233] on icon at bounding box center [134, 234] width 6 height 6
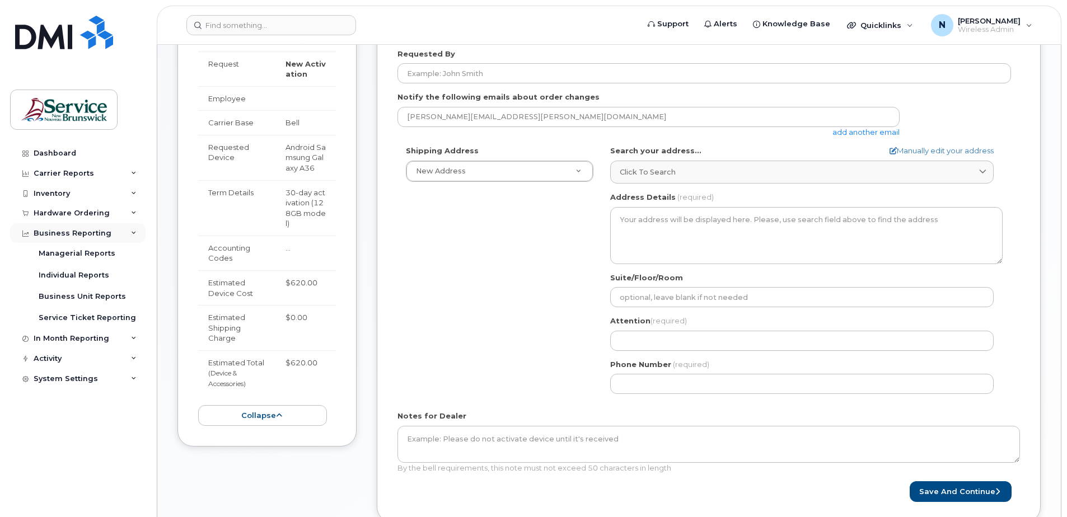
click at [135, 233] on icon at bounding box center [134, 234] width 6 height 6
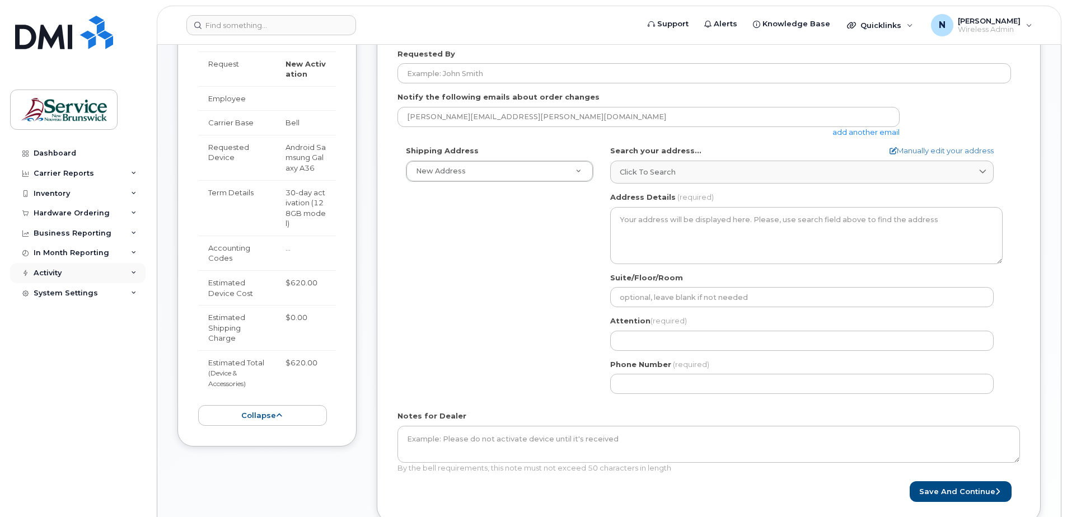
click at [132, 273] on icon at bounding box center [134, 273] width 6 height 6
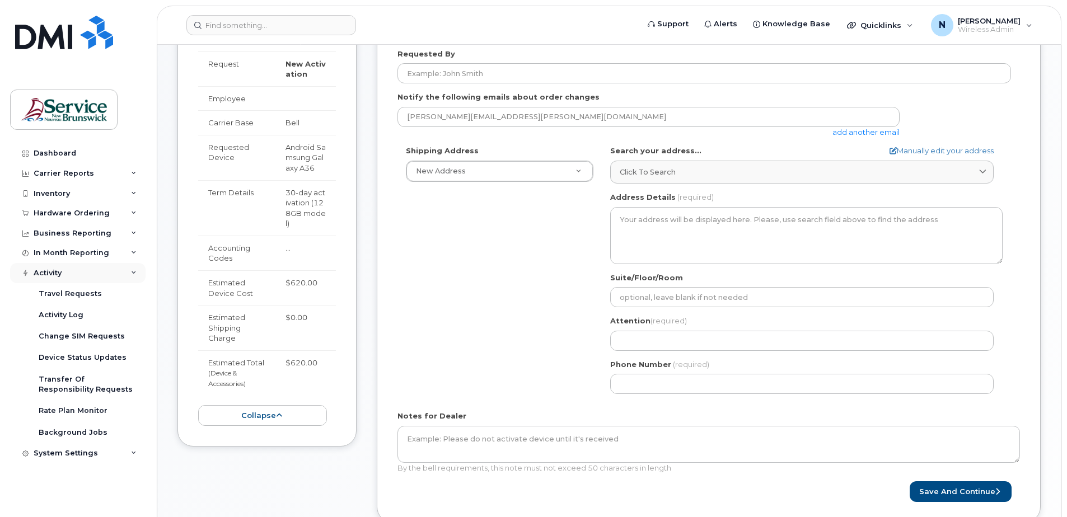
click at [132, 273] on icon at bounding box center [134, 273] width 6 height 6
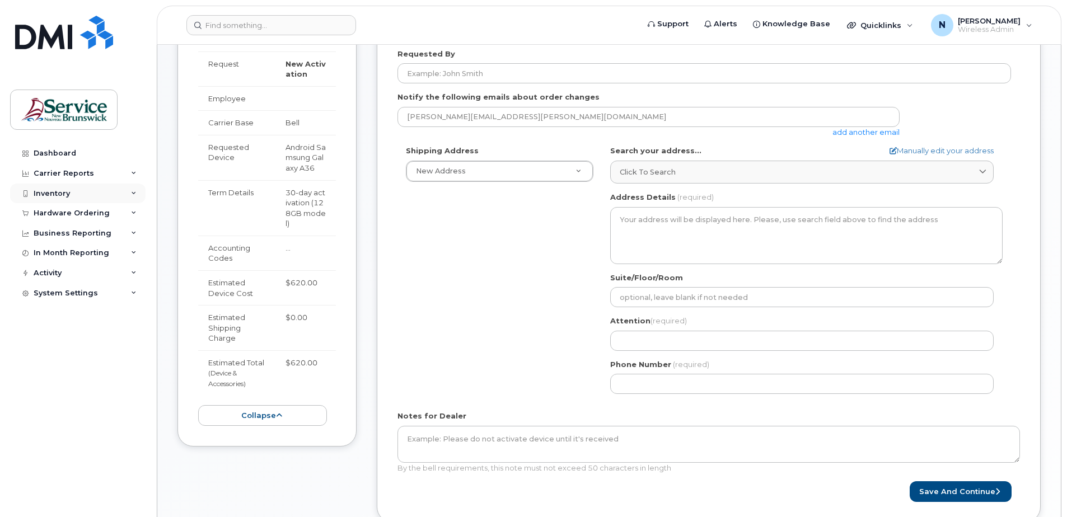
click at [130, 199] on div "Inventory" at bounding box center [77, 194] width 135 height 20
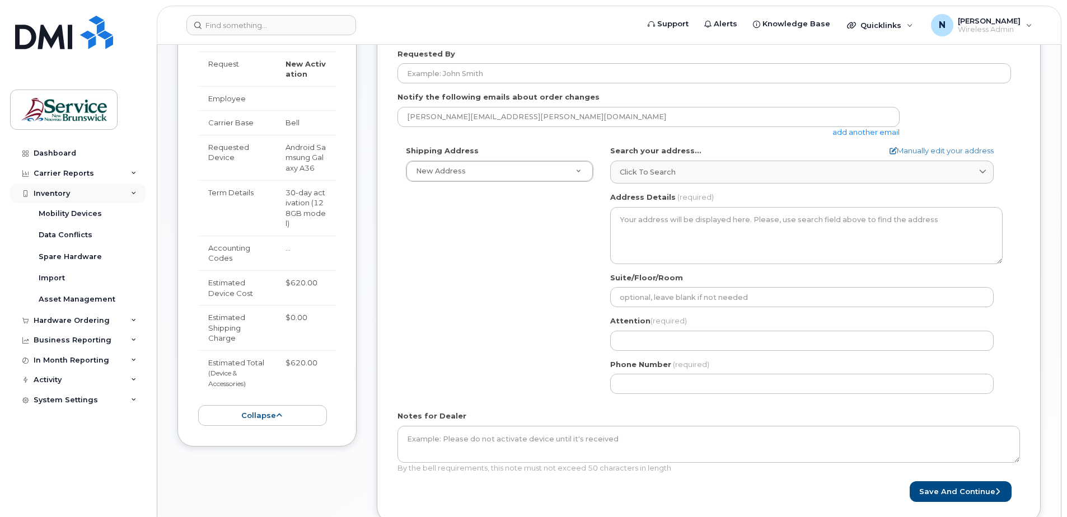
click at [133, 199] on div "Inventory" at bounding box center [77, 194] width 135 height 20
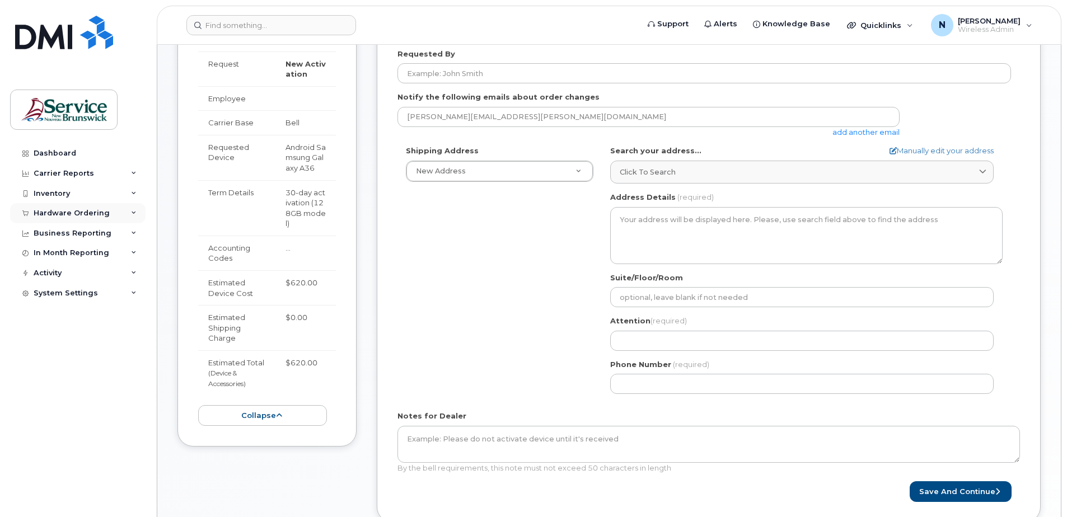
click at [134, 214] on icon at bounding box center [134, 213] width 6 height 6
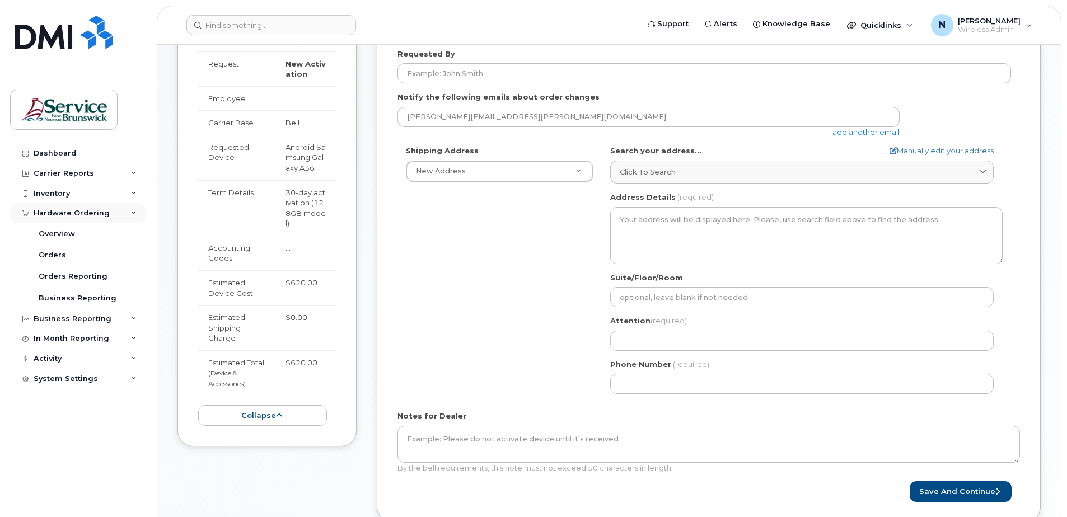
click at [134, 214] on icon at bounding box center [134, 213] width 6 height 6
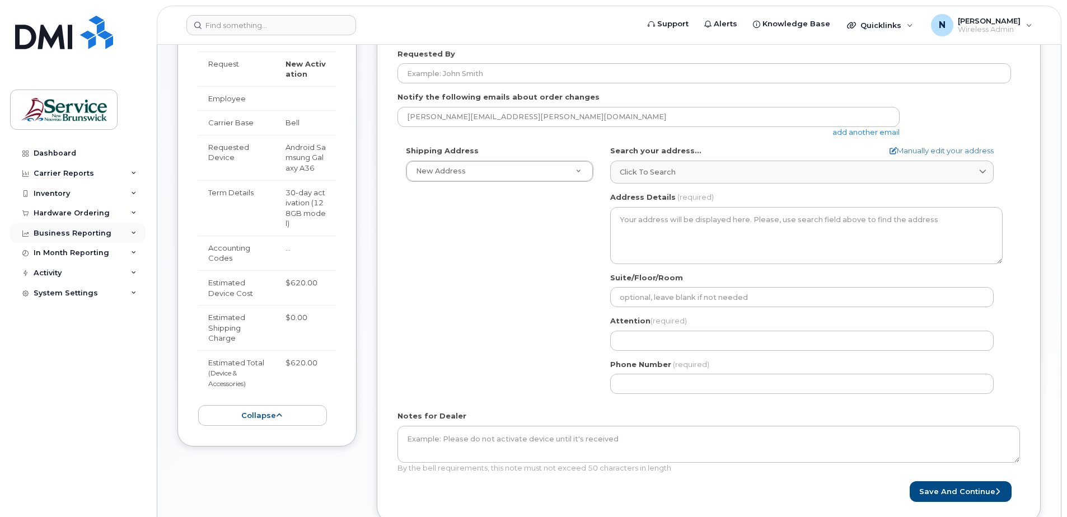
click at [134, 228] on div "Business Reporting" at bounding box center [77, 233] width 135 height 20
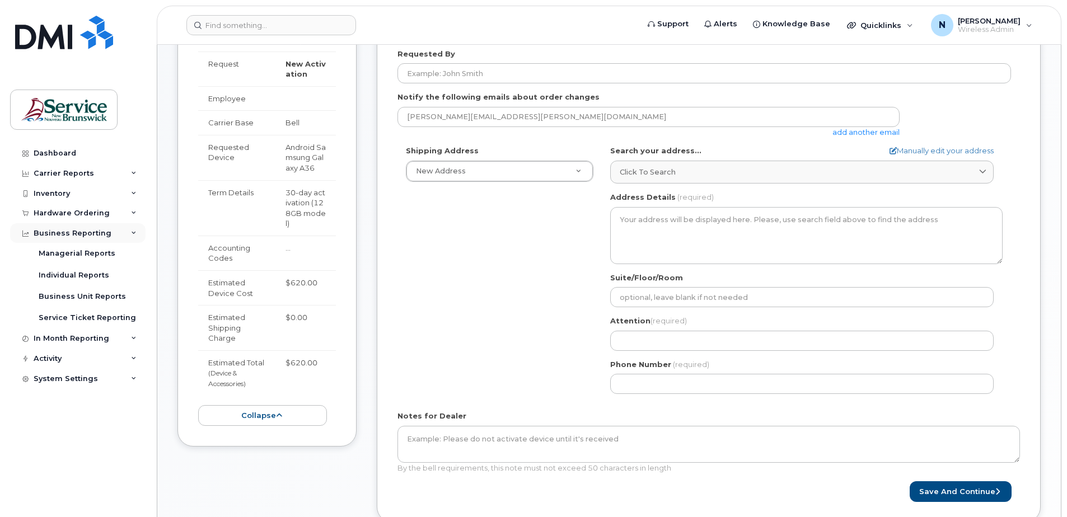
click at [134, 228] on div "Business Reporting" at bounding box center [77, 233] width 135 height 20
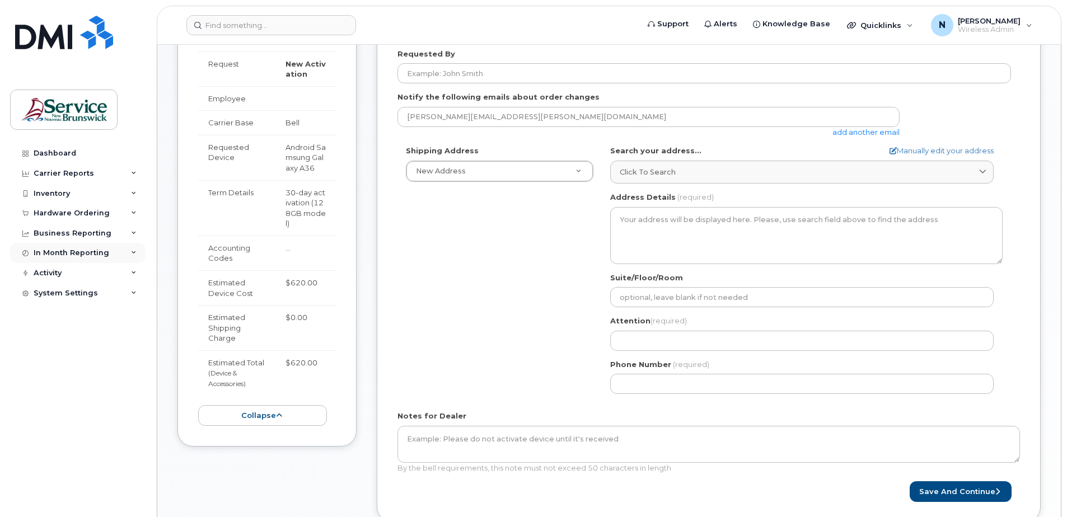
click at [131, 252] on icon at bounding box center [134, 253] width 6 height 6
click at [134, 270] on icon at bounding box center [134, 273] width 6 height 6
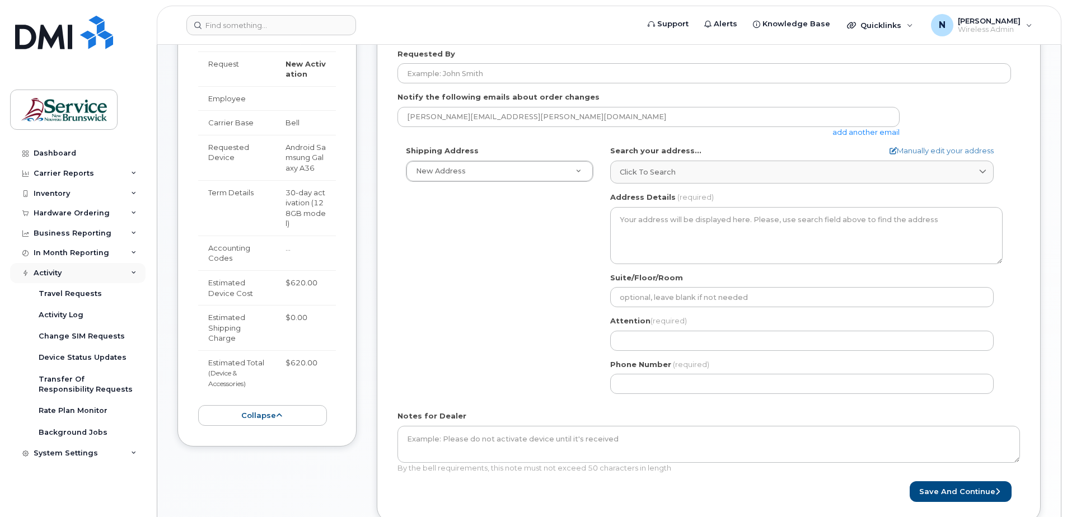
click at [138, 276] on div "Activity" at bounding box center [77, 273] width 135 height 20
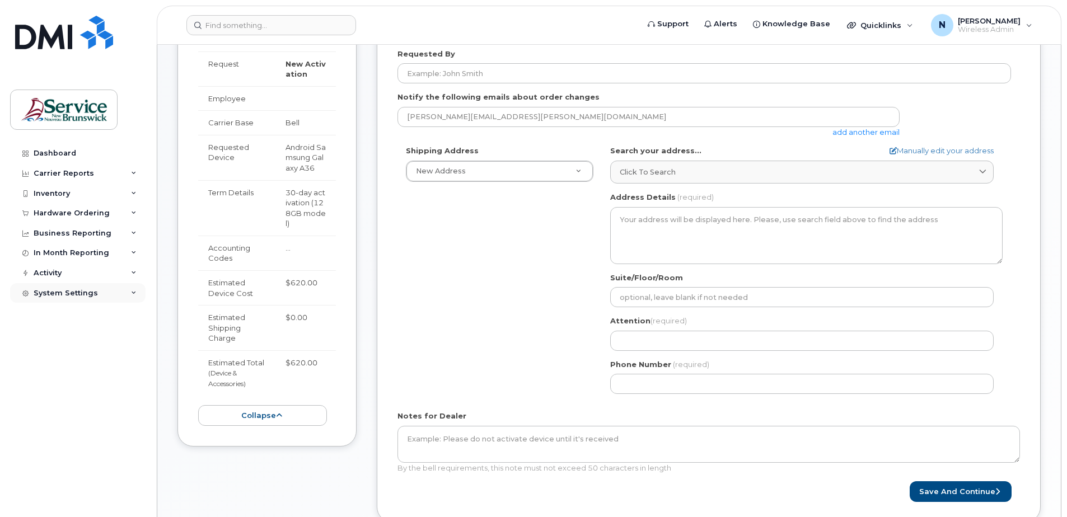
click at [127, 298] on div "System Settings" at bounding box center [77, 293] width 135 height 20
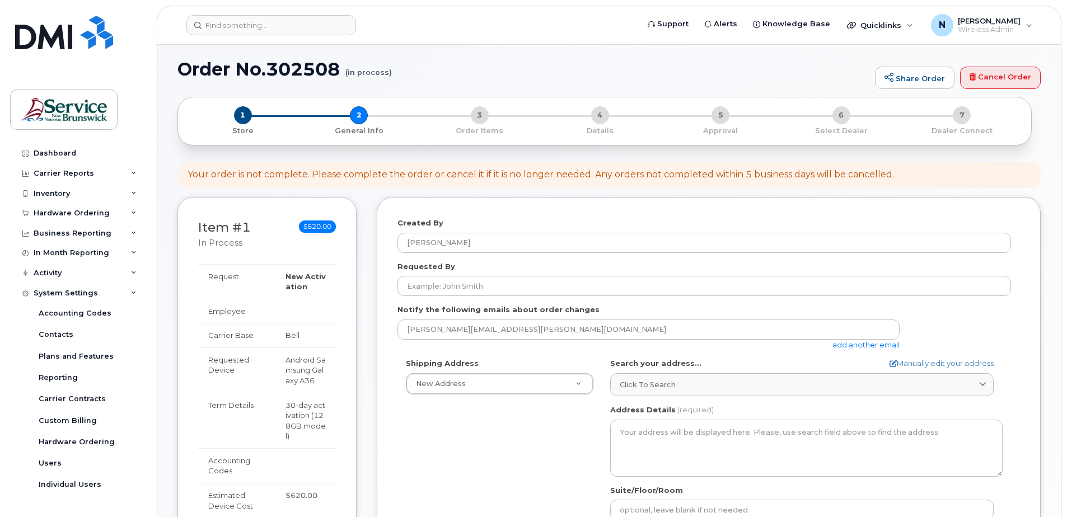
scroll to position [56, 0]
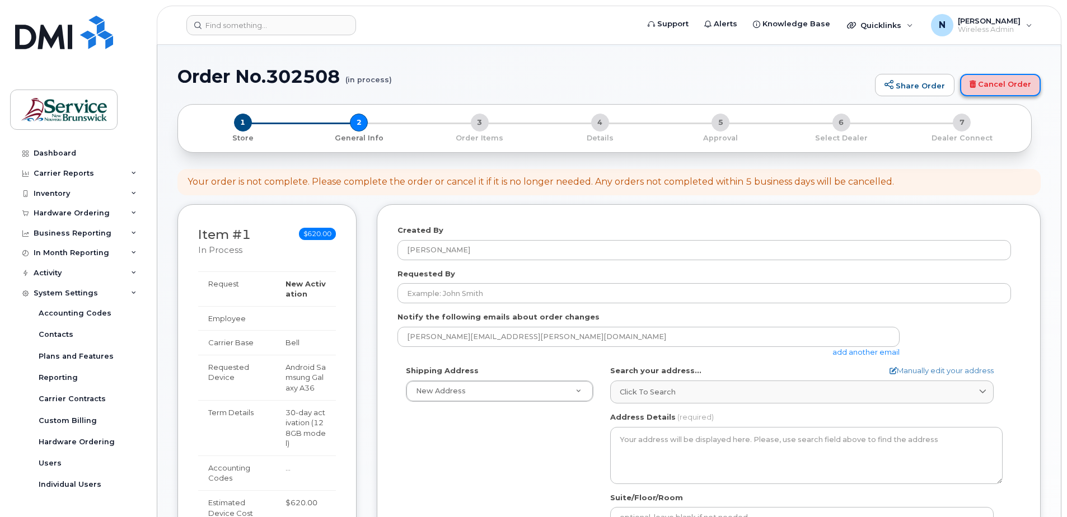
click at [1007, 86] on link "Cancel Order" at bounding box center [1000, 85] width 81 height 22
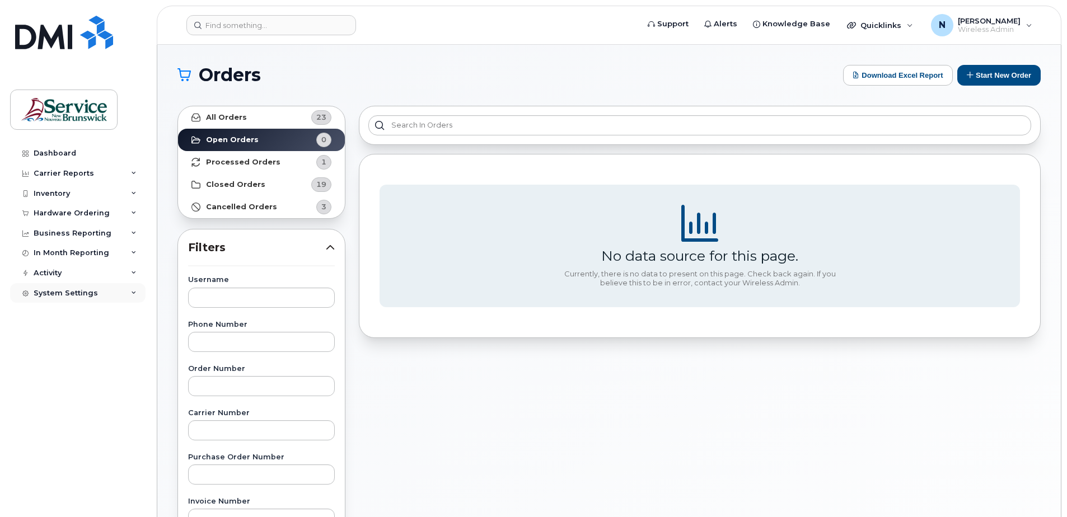
click at [101, 293] on div "System Settings" at bounding box center [77, 293] width 135 height 20
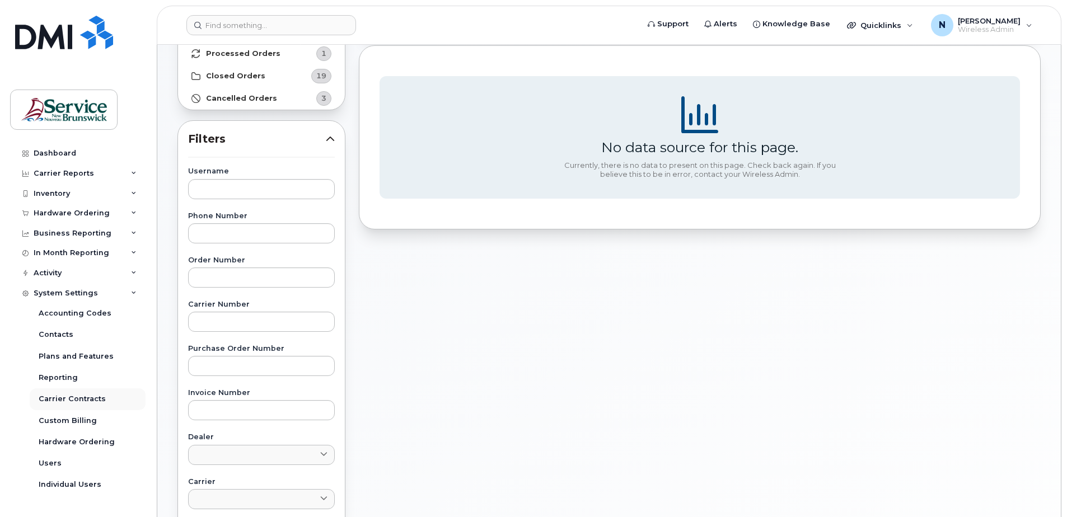
scroll to position [112, 0]
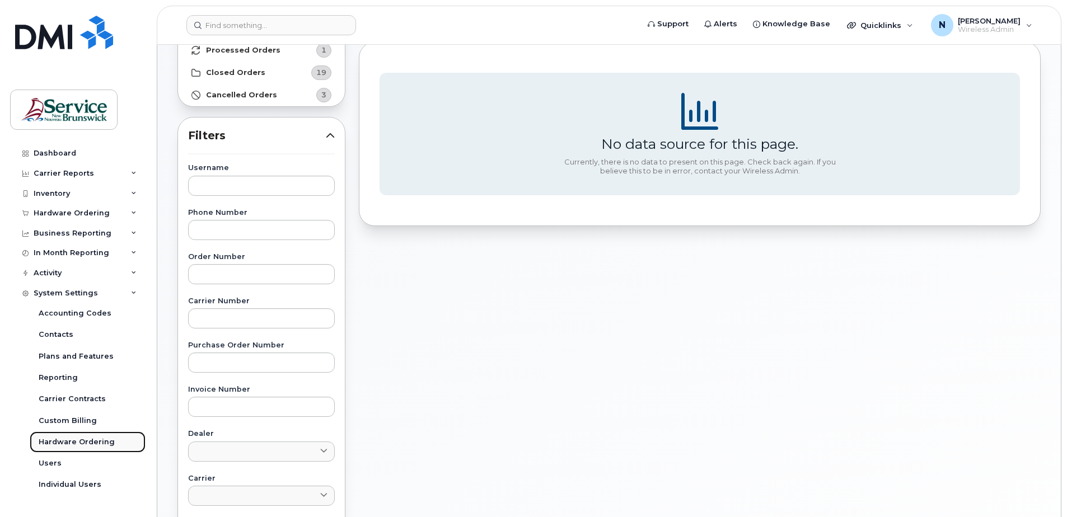
click at [82, 443] on div "Hardware Ordering" at bounding box center [77, 442] width 76 height 10
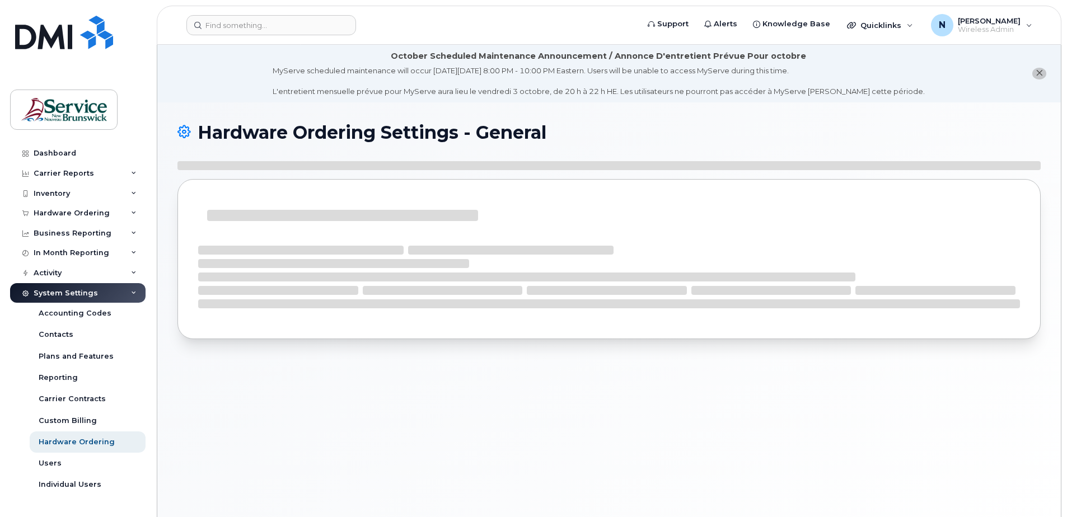
select select "admins"
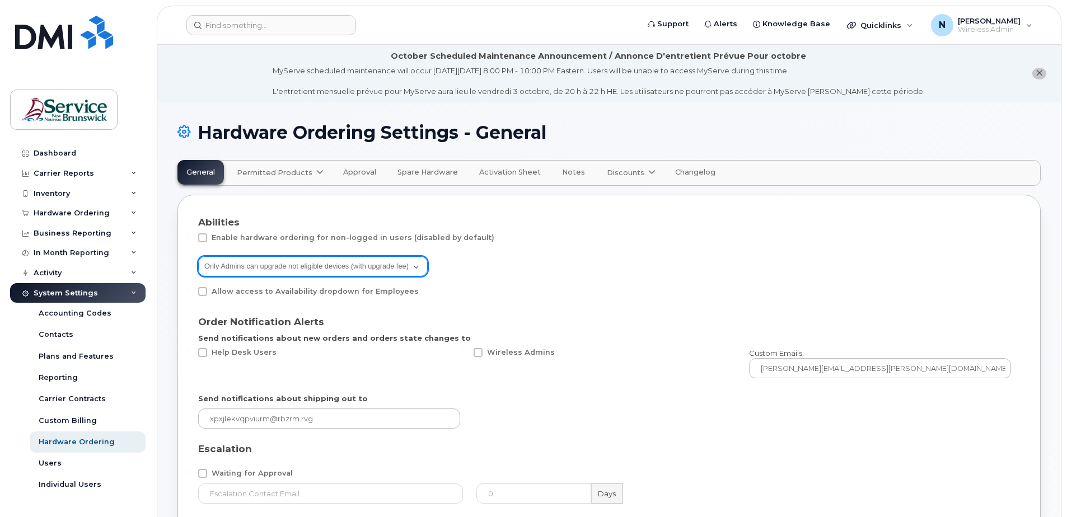
click at [412, 263] on select "All users can upgrade not eligible devices (with upgrade fee) Only Admins can u…" at bounding box center [313, 266] width 230 height 20
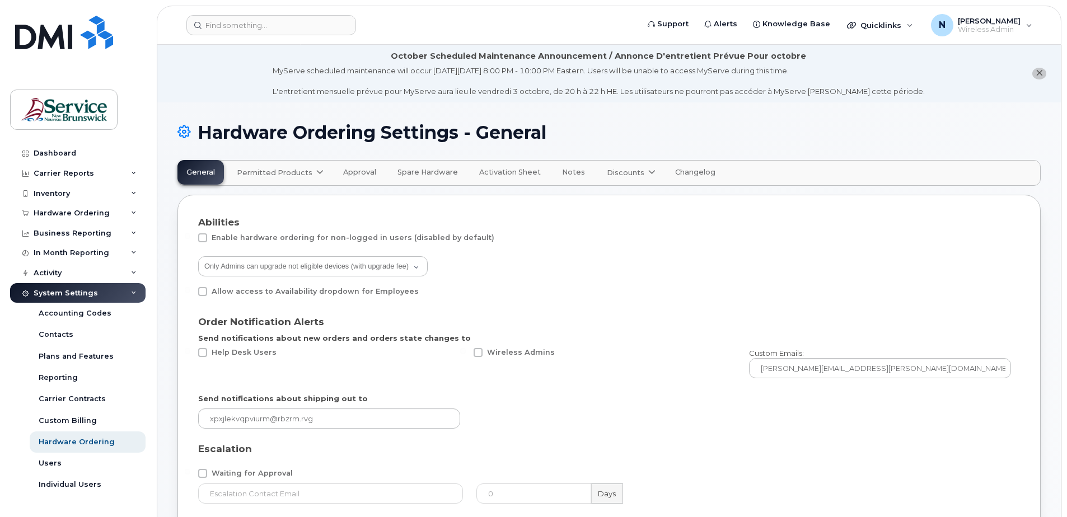
click at [551, 241] on div "Enable hardware ordering for non-logged in users (disabled by default)" at bounding box center [609, 240] width 822 height 15
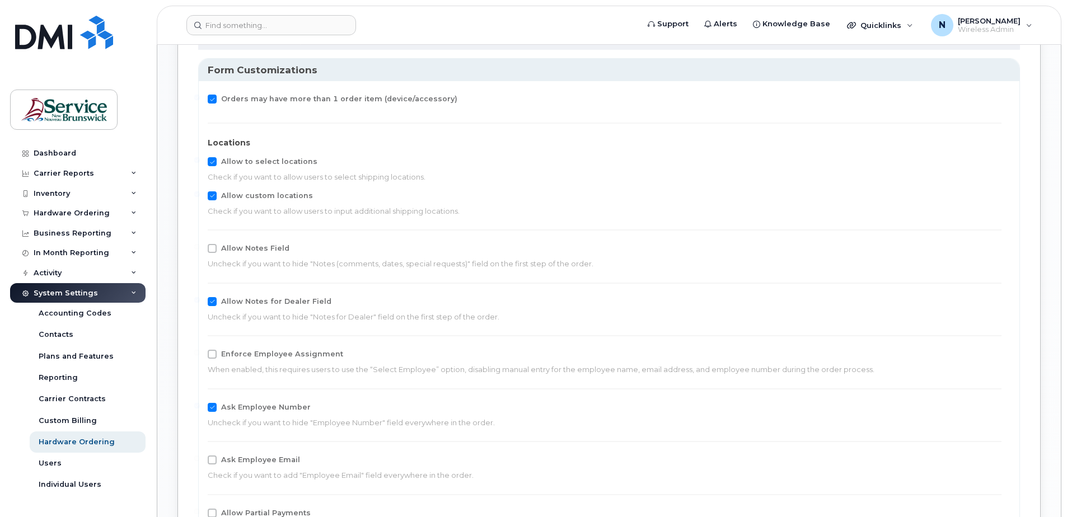
scroll to position [1344, 0]
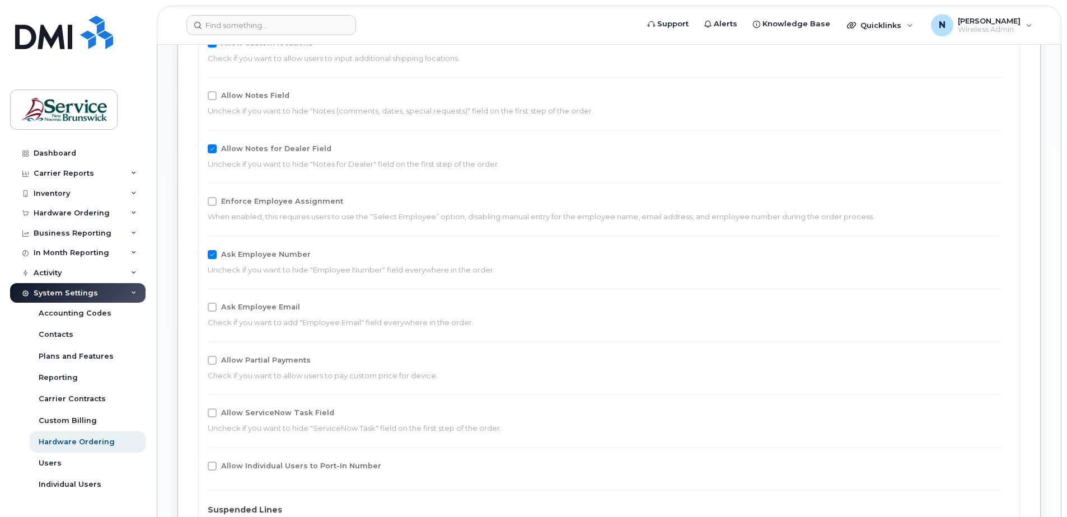
click at [105, 299] on div "System Settings" at bounding box center [77, 293] width 135 height 20
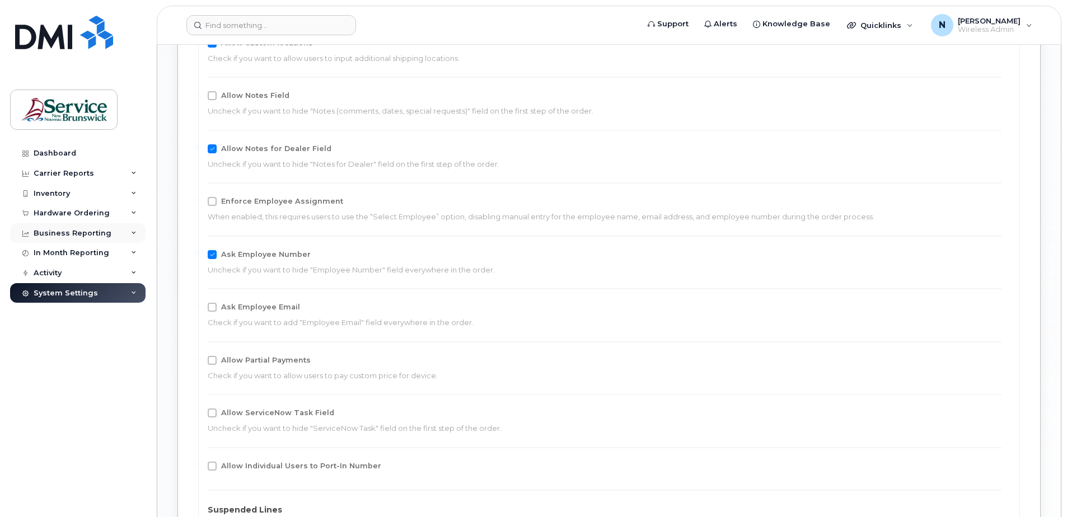
click at [128, 233] on div "Business Reporting" at bounding box center [77, 233] width 135 height 20
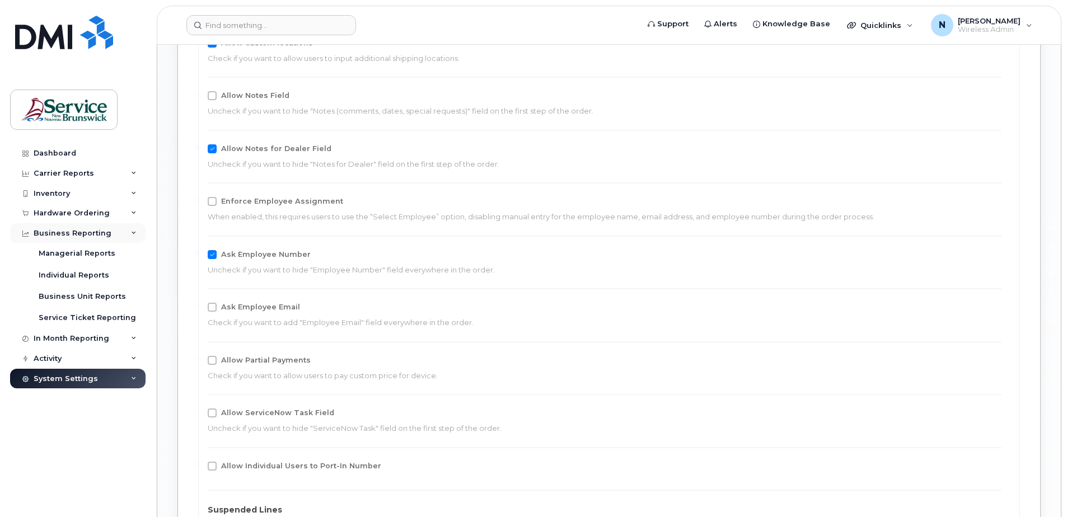
click at [138, 230] on div "Business Reporting" at bounding box center [77, 233] width 135 height 20
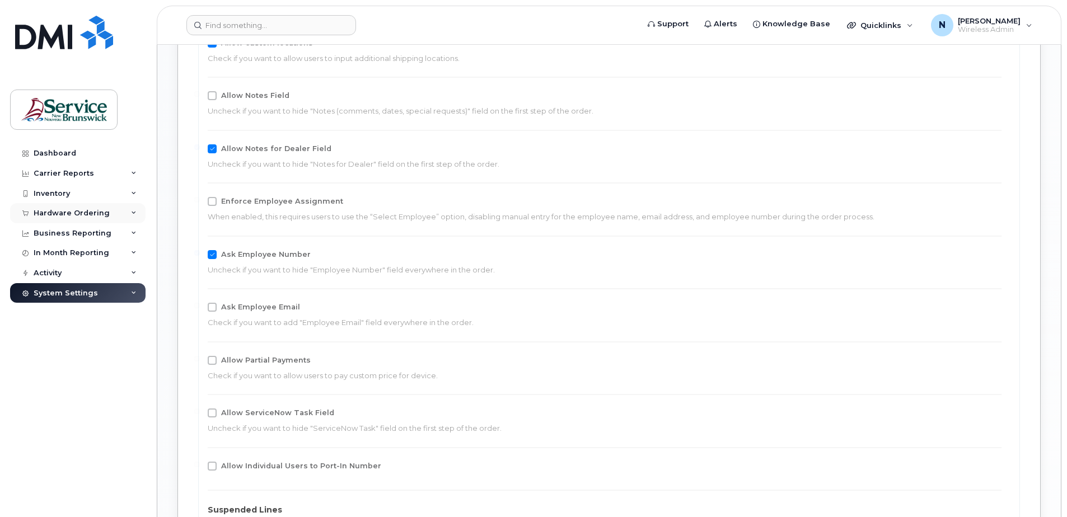
click at [124, 213] on div "Hardware Ordering" at bounding box center [77, 213] width 135 height 20
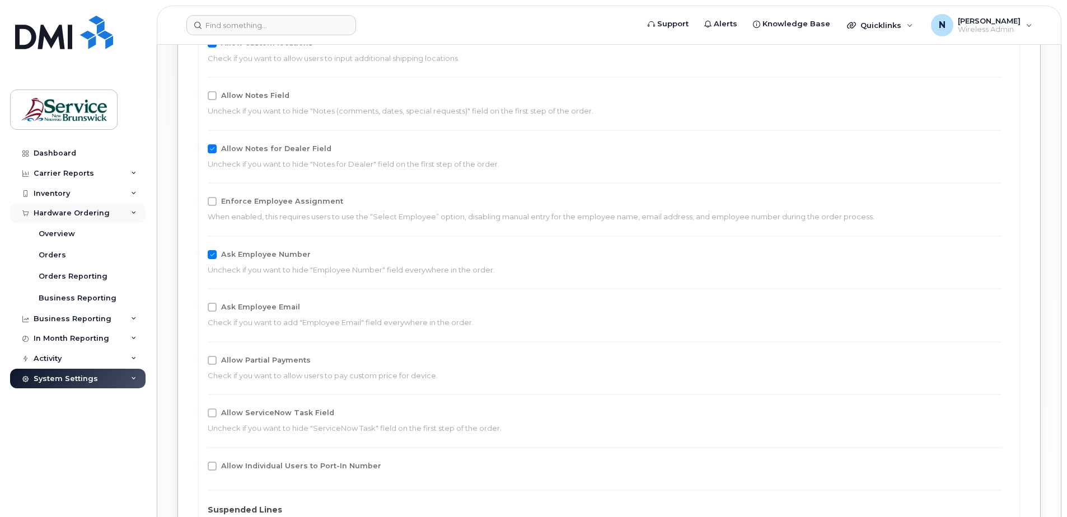
click at [124, 213] on div "Hardware Ordering" at bounding box center [77, 213] width 135 height 20
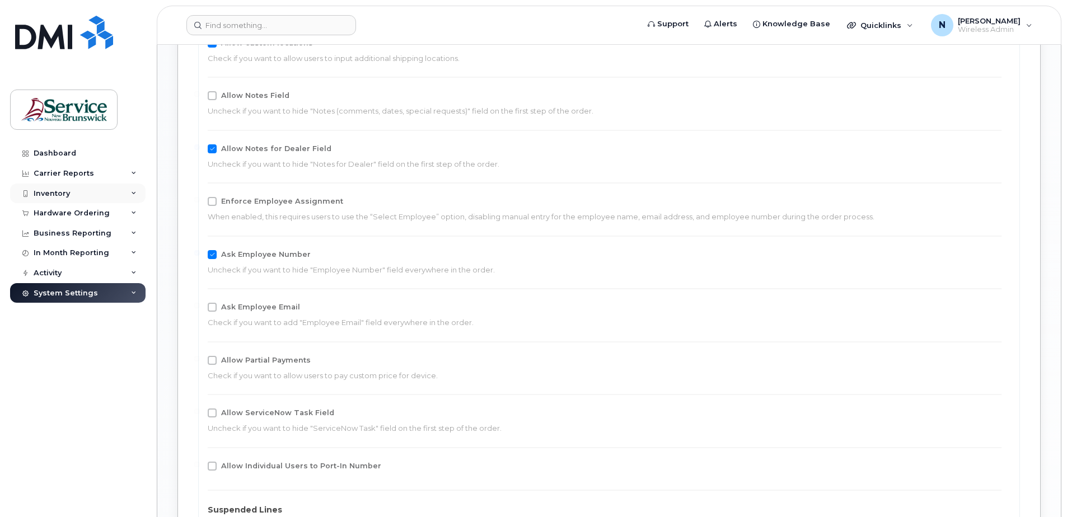
click at [137, 191] on div "Inventory" at bounding box center [77, 194] width 135 height 20
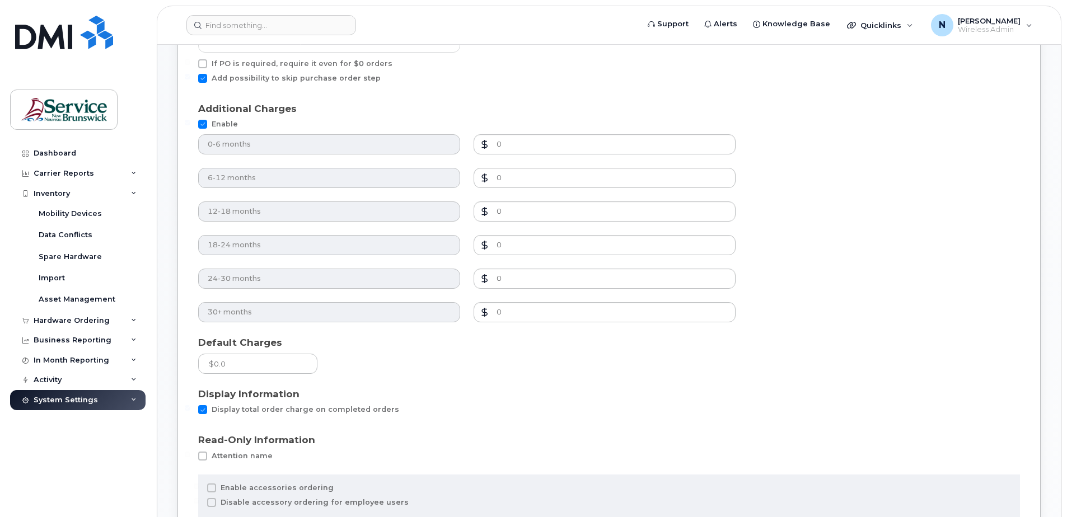
scroll to position [784, 0]
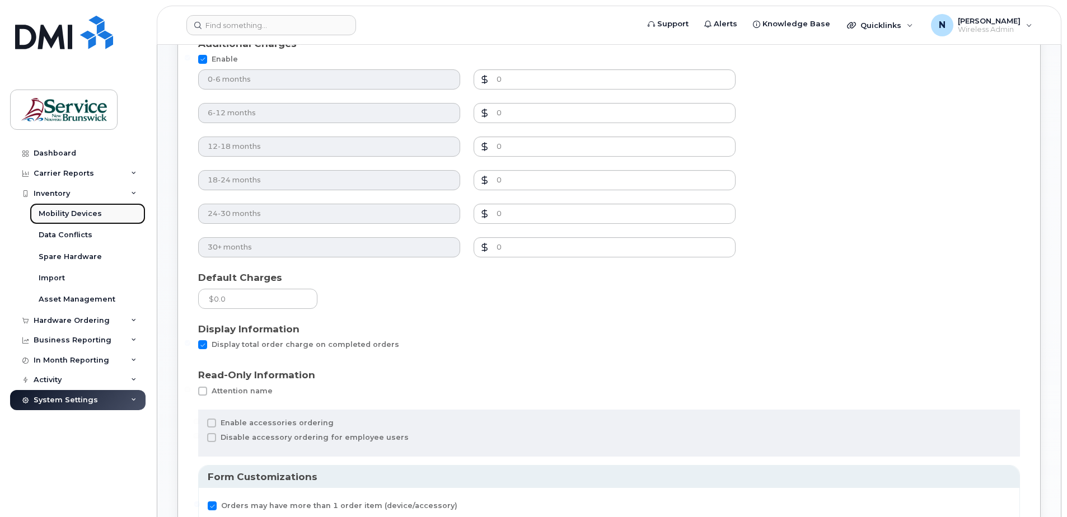
click at [62, 209] on div "Mobility Devices" at bounding box center [70, 214] width 63 height 10
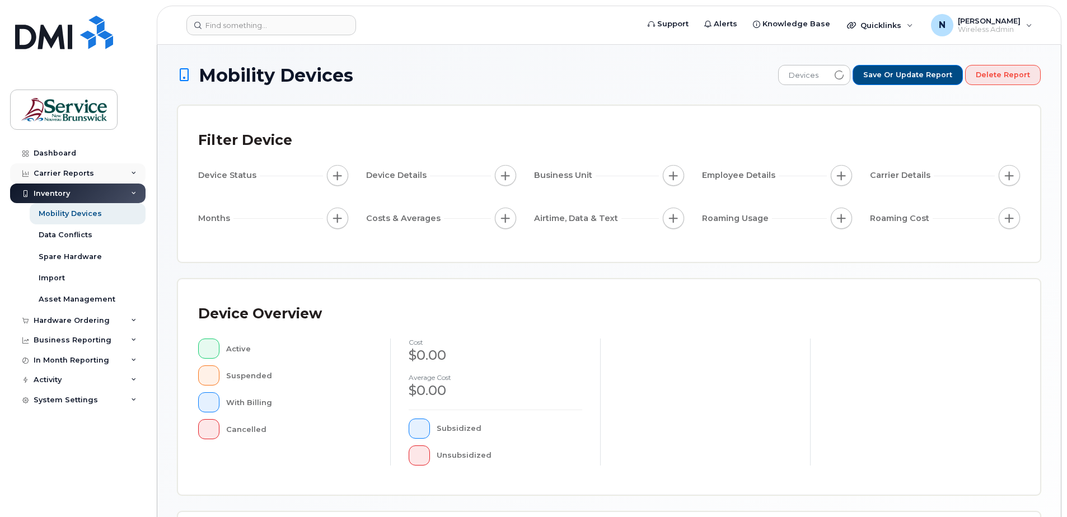
click at [66, 172] on div "Carrier Reports" at bounding box center [64, 173] width 60 height 9
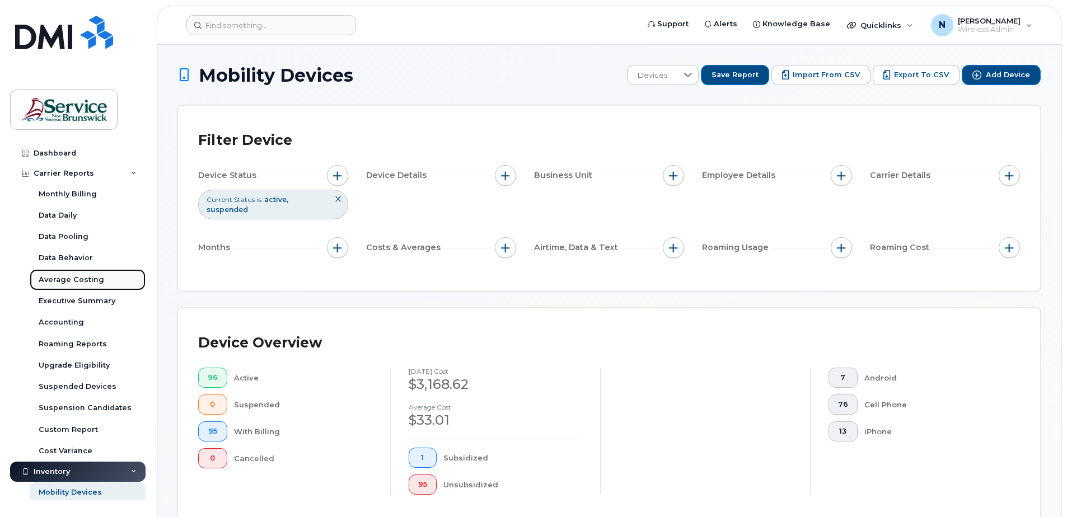
click at [86, 277] on div "Average Costing" at bounding box center [72, 280] width 66 height 10
click at [96, 249] on link "Data Behavior" at bounding box center [88, 257] width 116 height 21
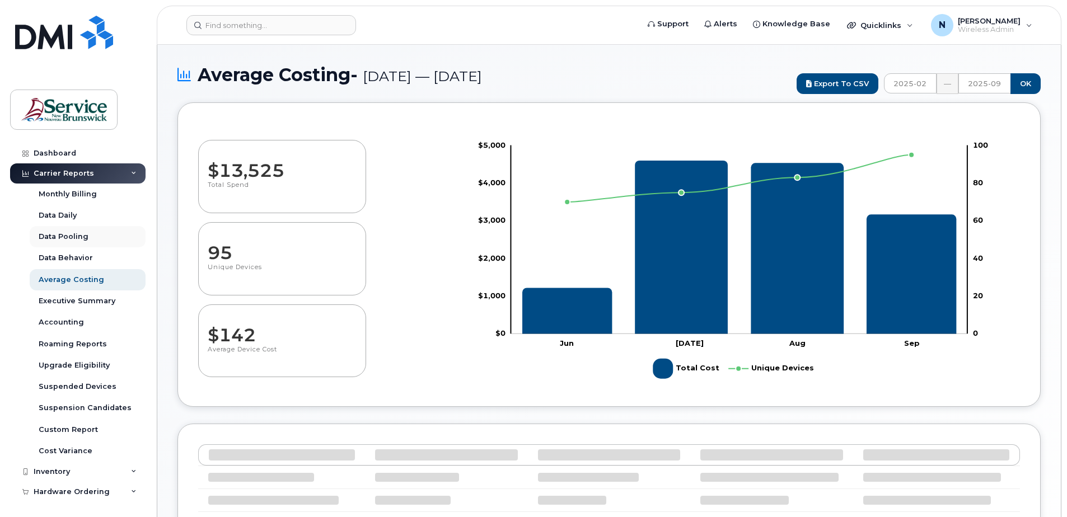
select select "100"
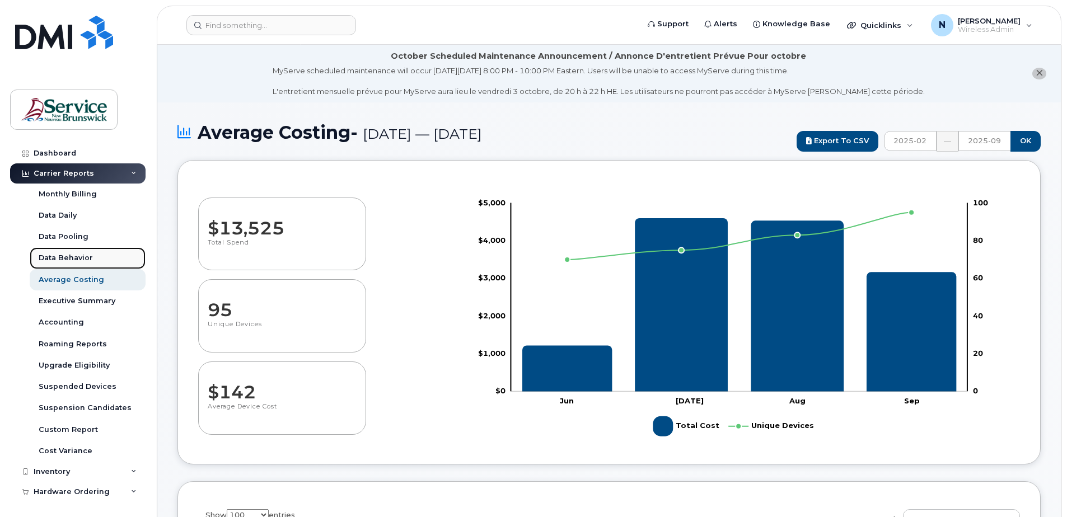
click at [92, 259] on link "Data Behavior" at bounding box center [88, 257] width 116 height 21
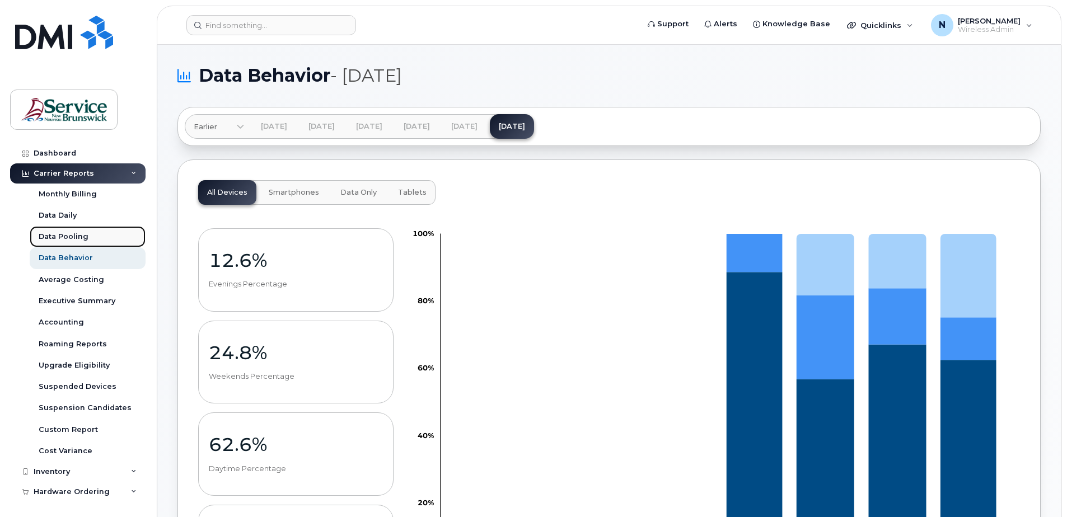
click at [92, 235] on link "Data Pooling" at bounding box center [88, 236] width 116 height 21
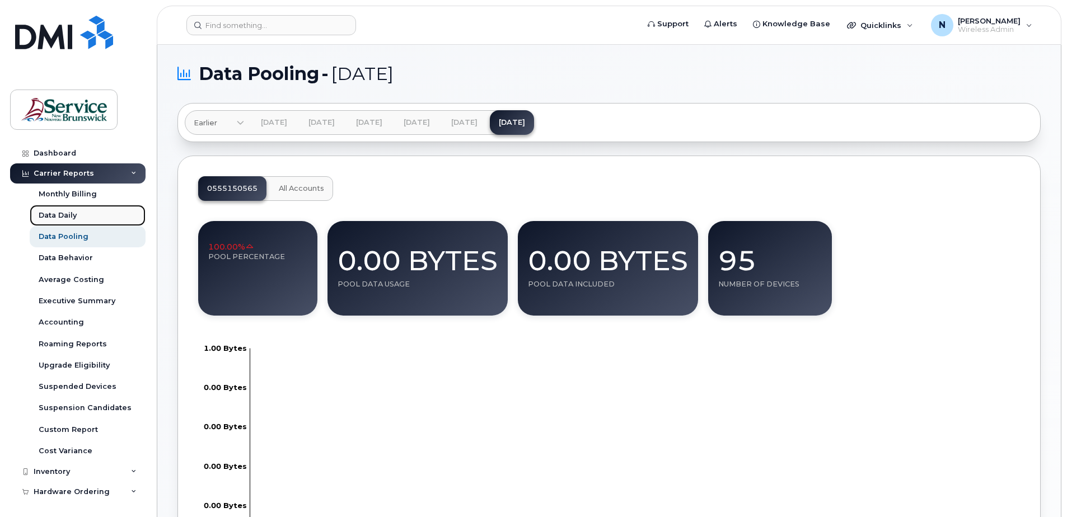
click at [81, 209] on link "Data Daily" at bounding box center [88, 215] width 116 height 21
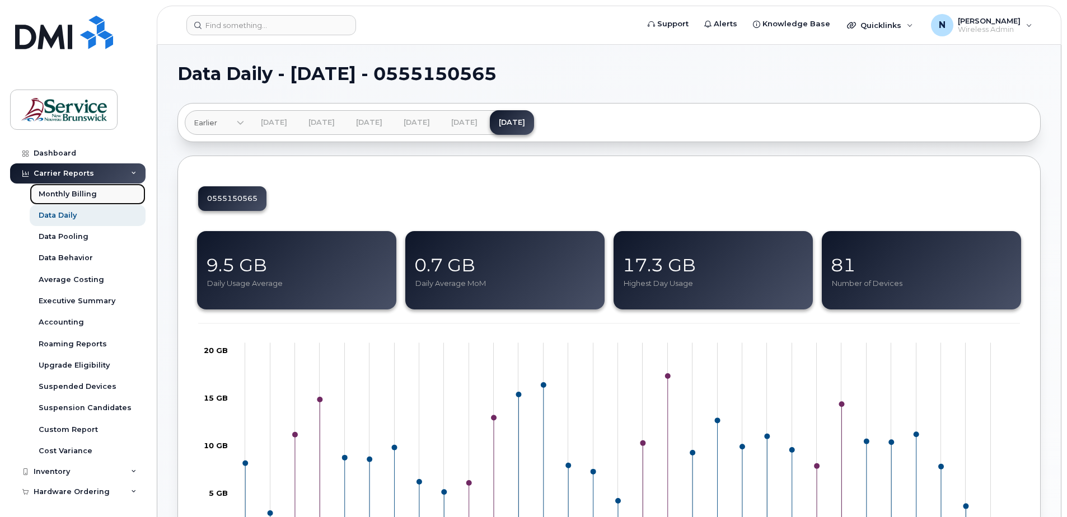
click at [77, 194] on div "Monthly Billing" at bounding box center [68, 194] width 58 height 10
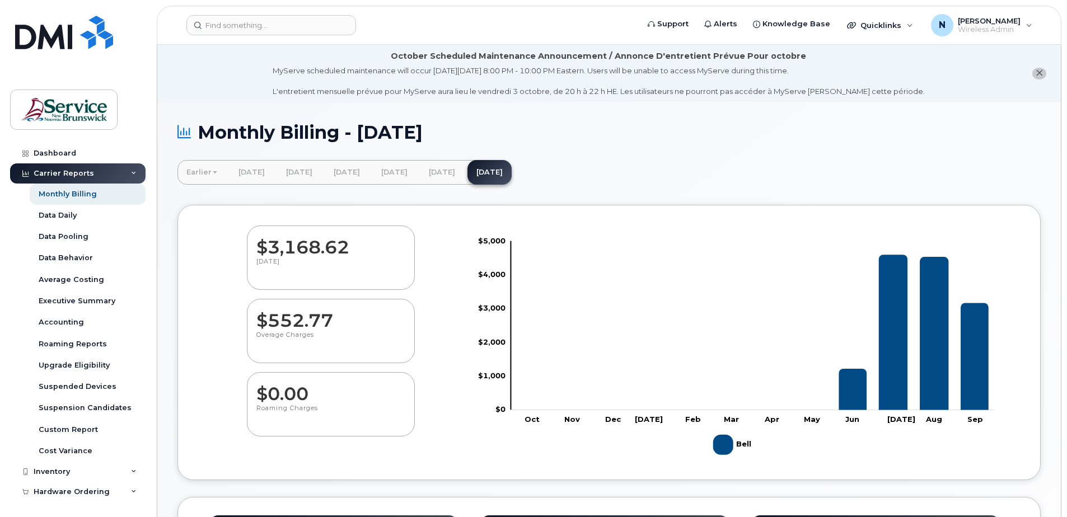
click at [130, 167] on div "Carrier Reports" at bounding box center [77, 173] width 135 height 20
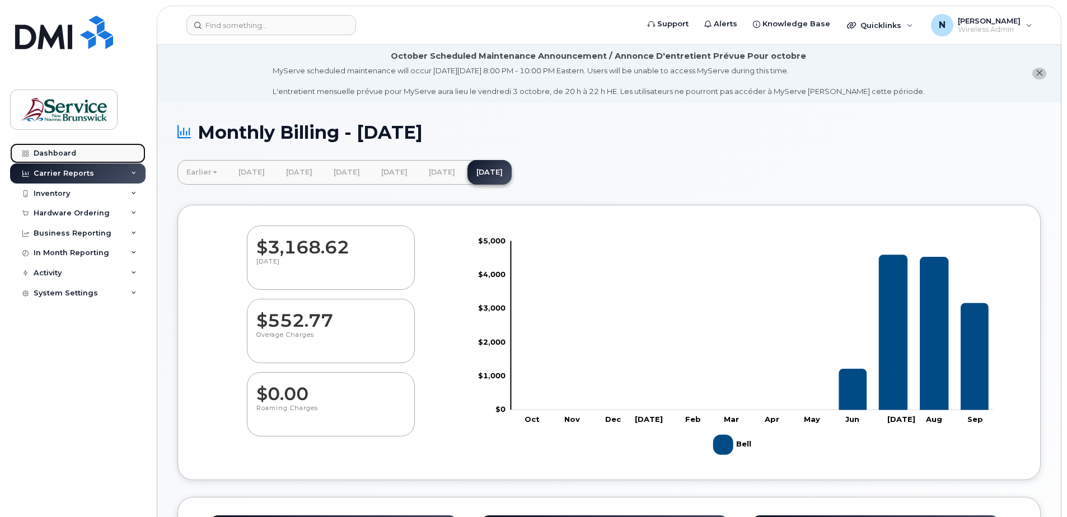
click at [65, 156] on div "Dashboard" at bounding box center [55, 153] width 43 height 9
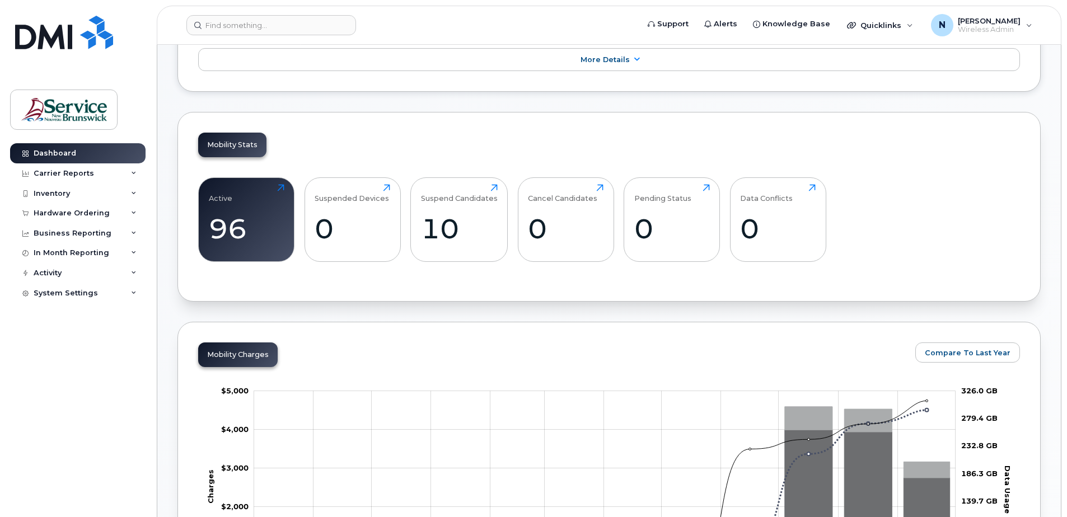
scroll to position [168, 0]
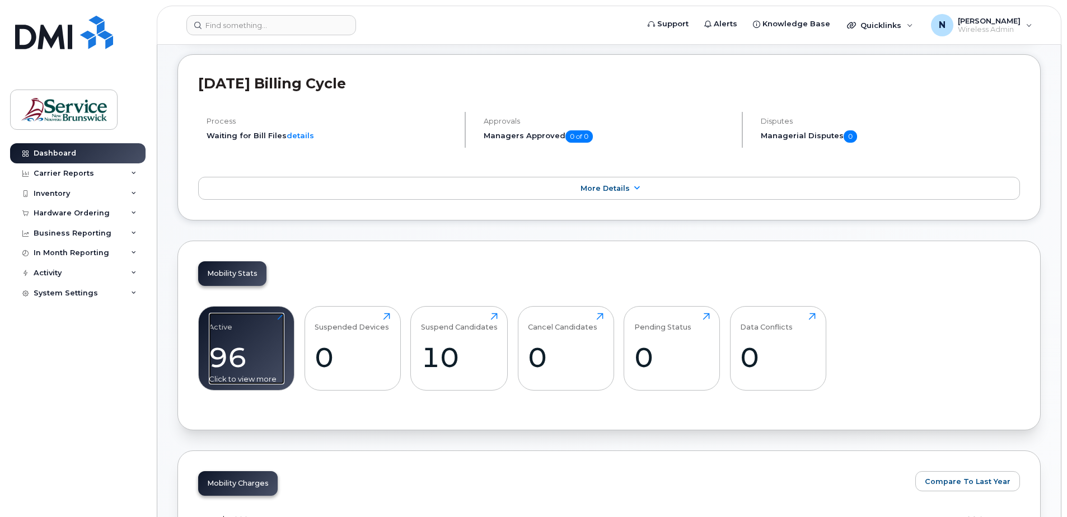
click at [225, 366] on div "96" at bounding box center [247, 357] width 76 height 33
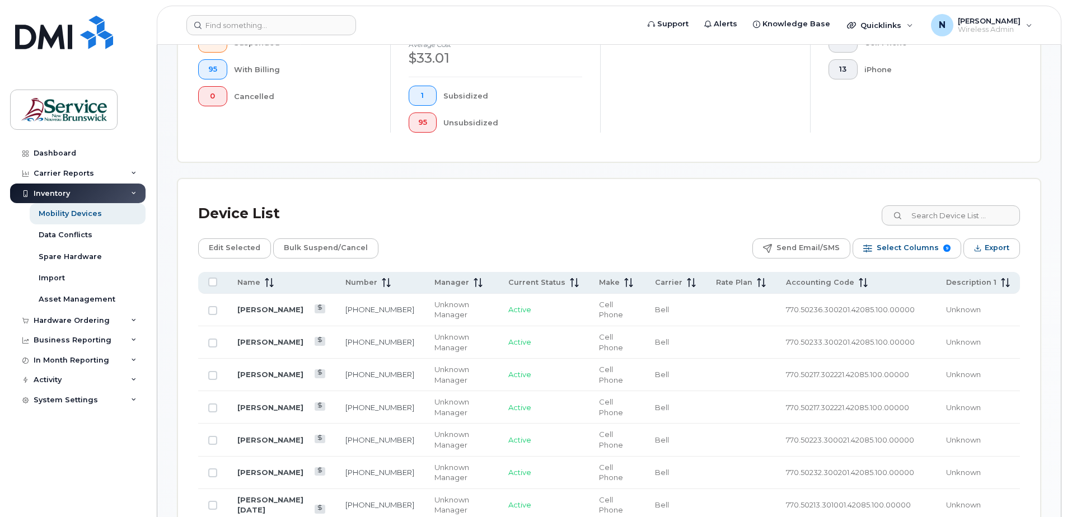
scroll to position [448, 0]
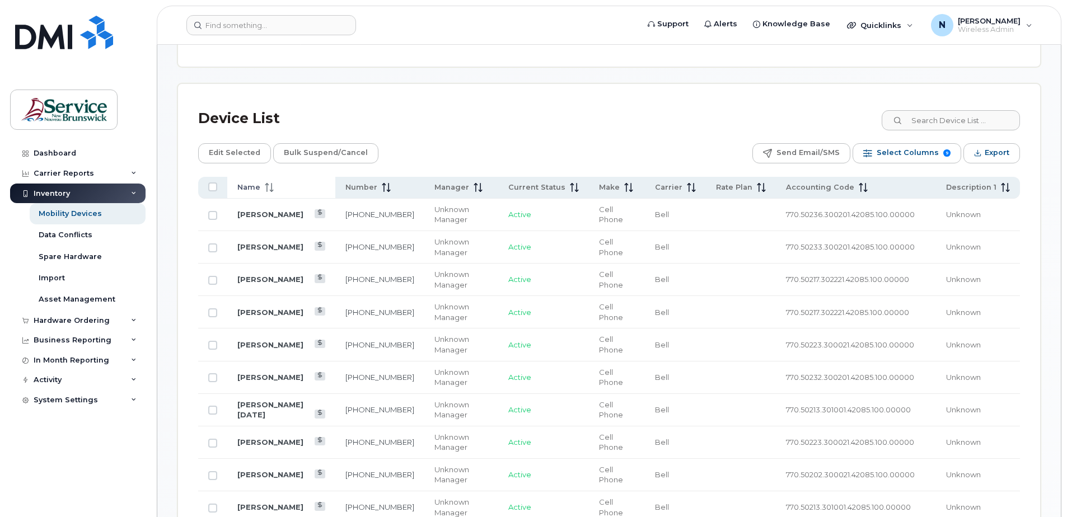
click at [268, 190] on icon at bounding box center [269, 187] width 9 height 9
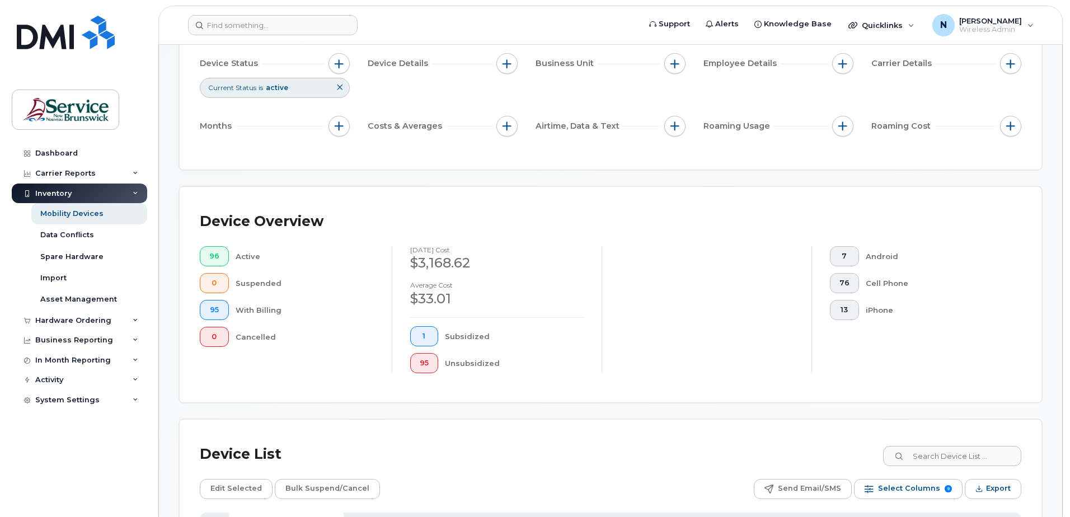
scroll to position [392, 0]
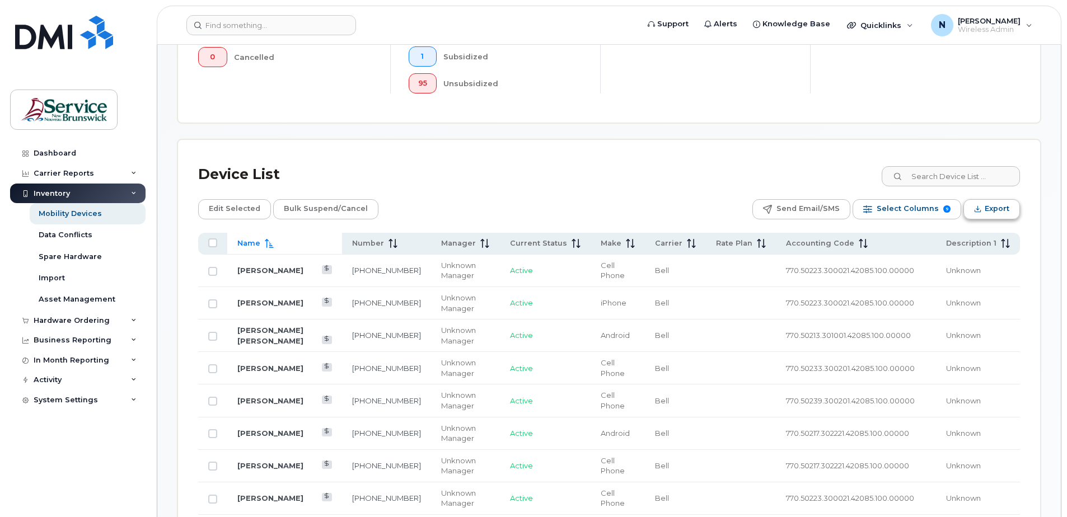
click at [976, 212] on icon "Export" at bounding box center [977, 208] width 7 height 7
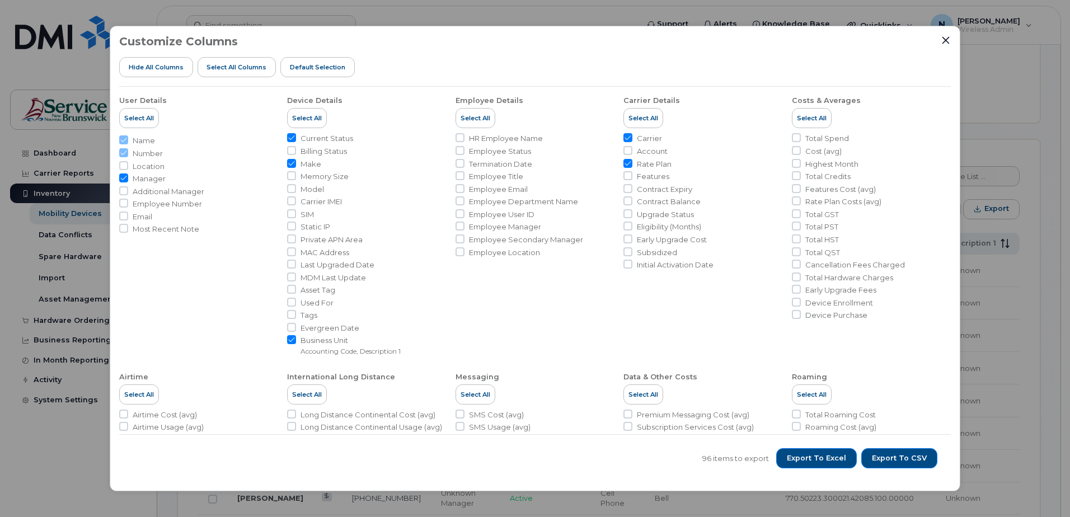
click at [124, 144] on li "Name" at bounding box center [198, 140] width 159 height 11
click at [822, 452] on button "Export to Excel" at bounding box center [816, 458] width 81 height 20
click at [810, 454] on span "Export to Excel" at bounding box center [816, 458] width 59 height 10
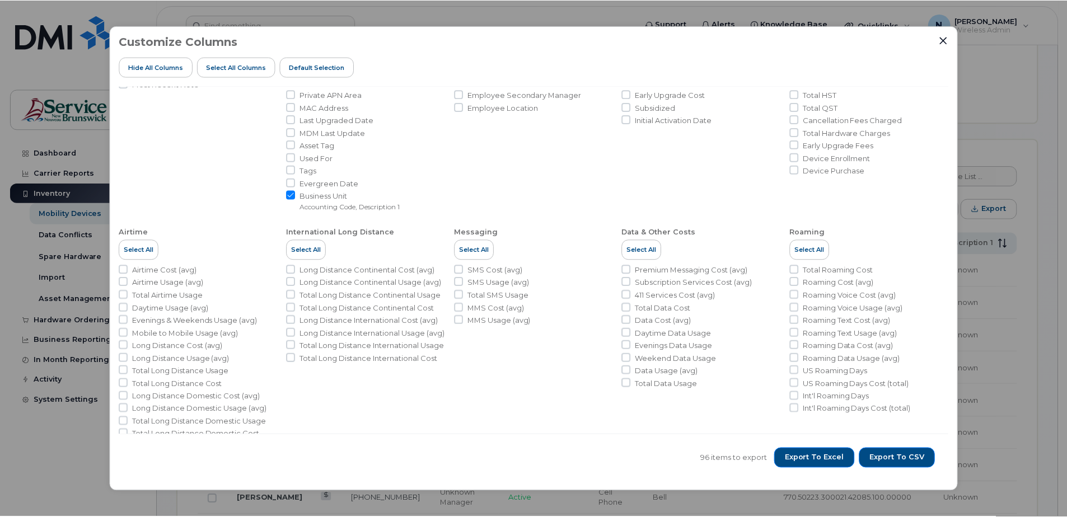
scroll to position [164, 0]
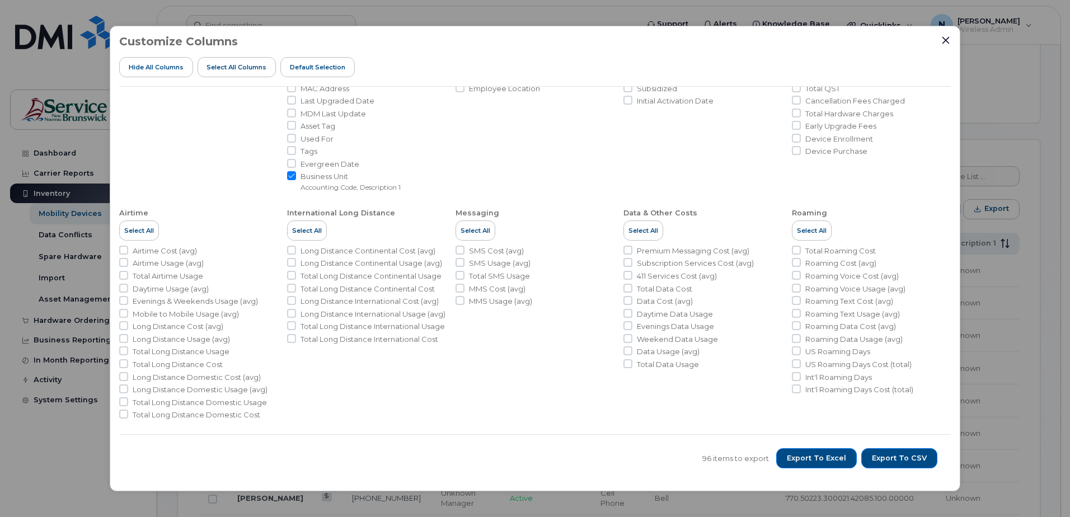
click at [1037, 85] on div "Customize Columns Hide All Columns Select all Columns Default Selection User De…" at bounding box center [535, 258] width 1070 height 517
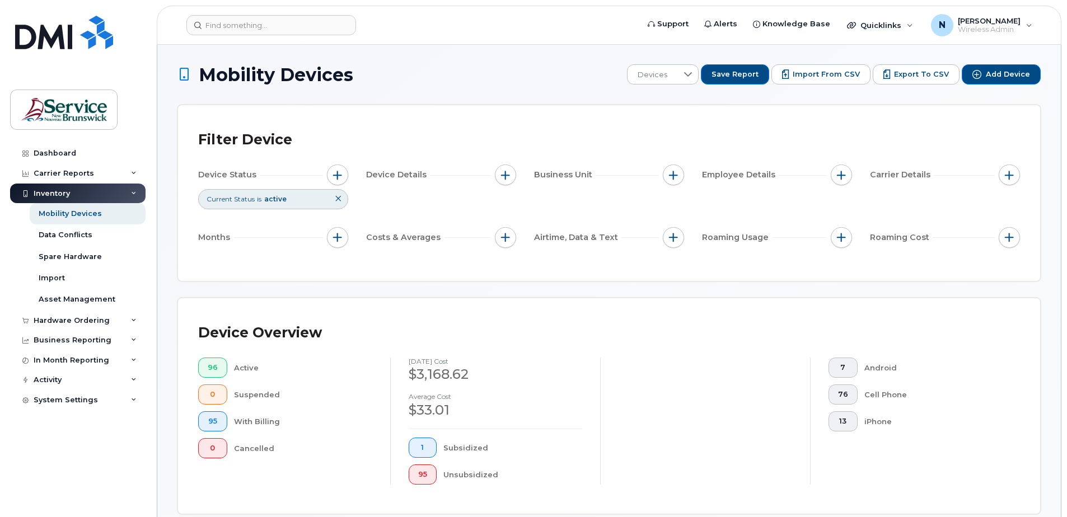
scroll to position [0, 0]
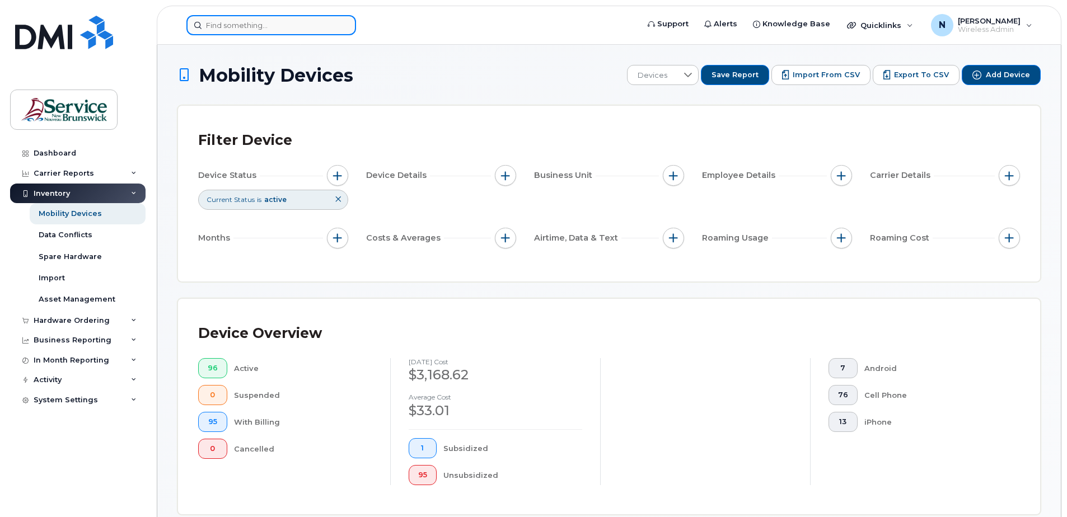
click at [273, 20] on input at bounding box center [271, 25] width 170 height 20
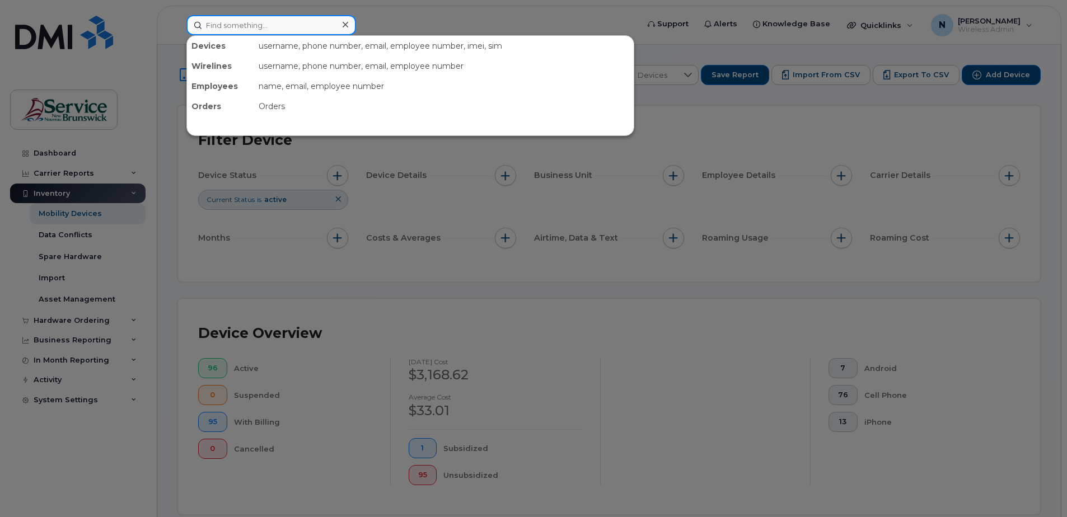
paste input "5063494961"
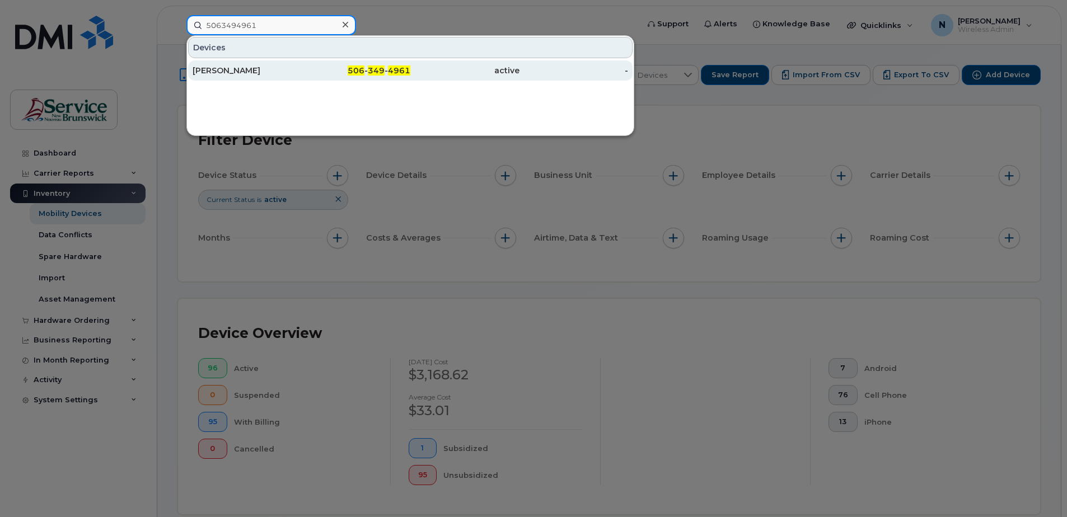
type input "5063494961"
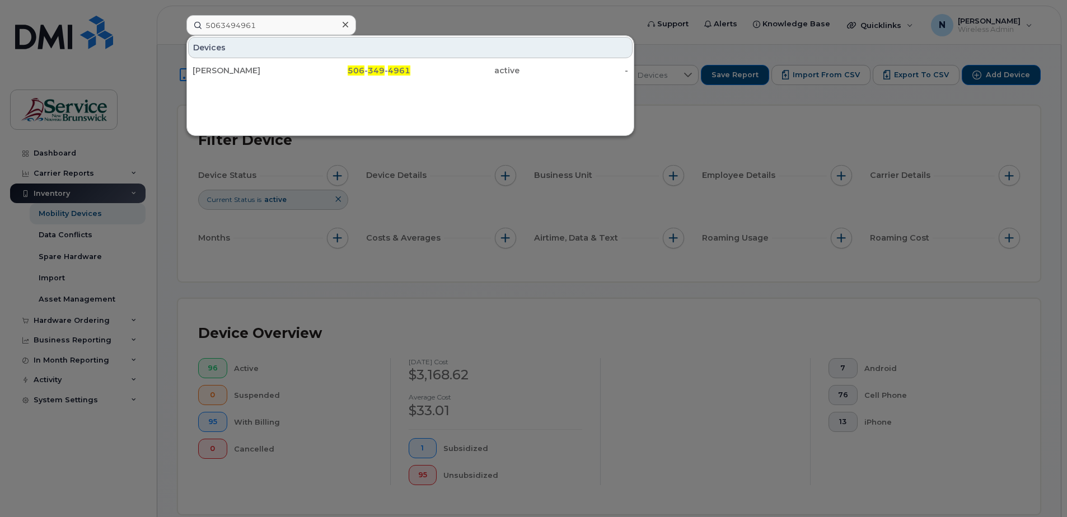
drag, startPoint x: 298, startPoint y: 70, endPoint x: 312, endPoint y: 107, distance: 39.7
click at [298, 70] on div "Christine Saunders" at bounding box center [247, 70] width 109 height 11
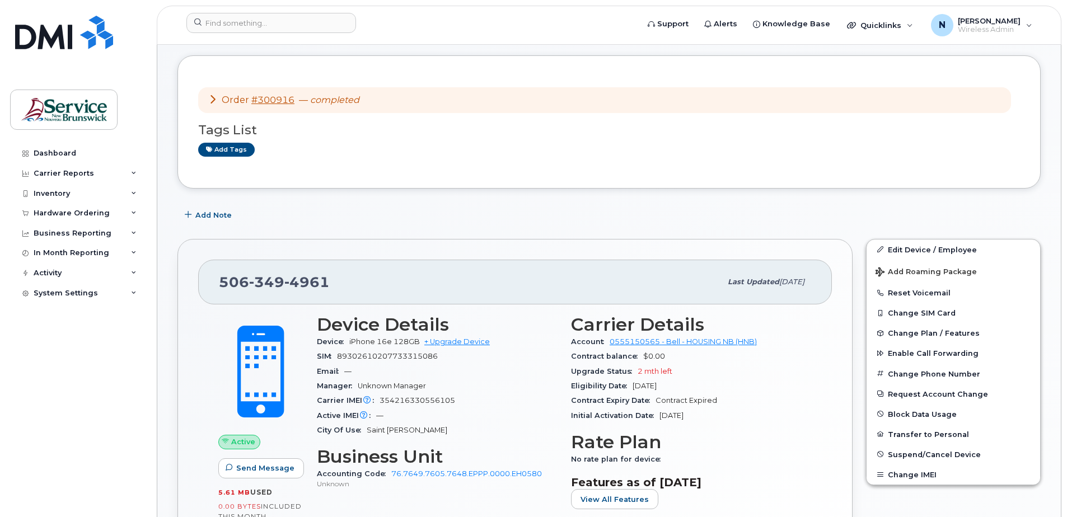
scroll to position [224, 0]
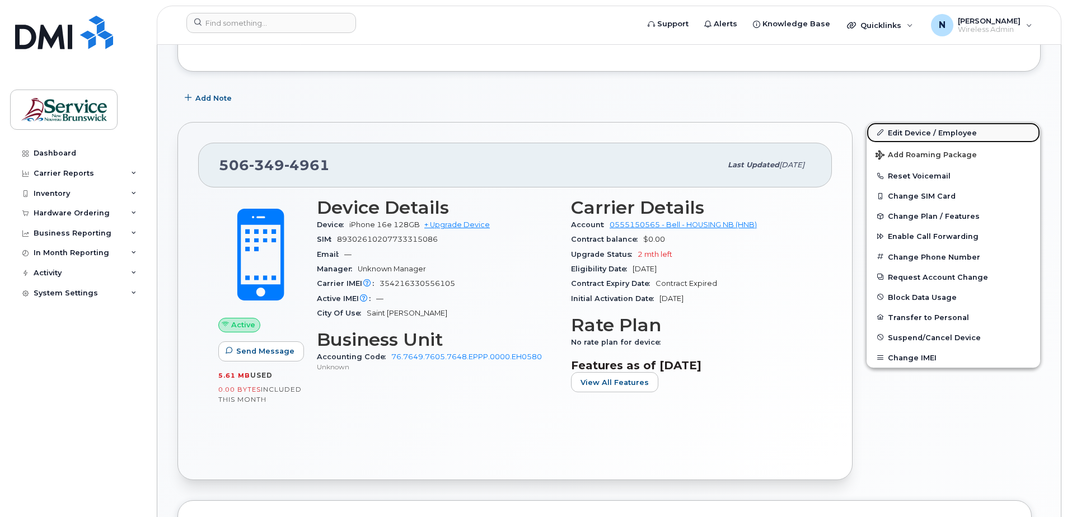
click at [944, 131] on link "Edit Device / Employee" at bounding box center [954, 133] width 174 height 20
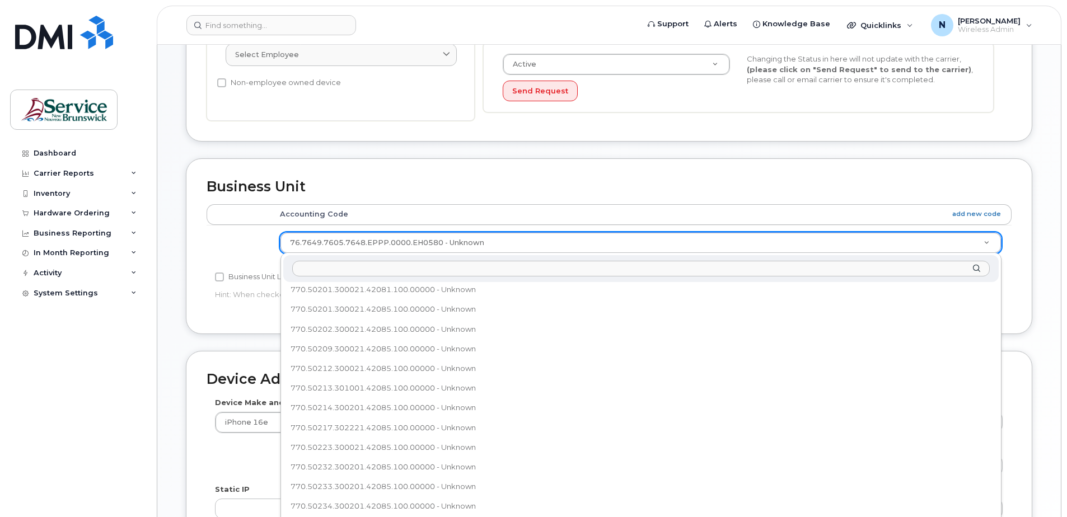
scroll to position [346, 0]
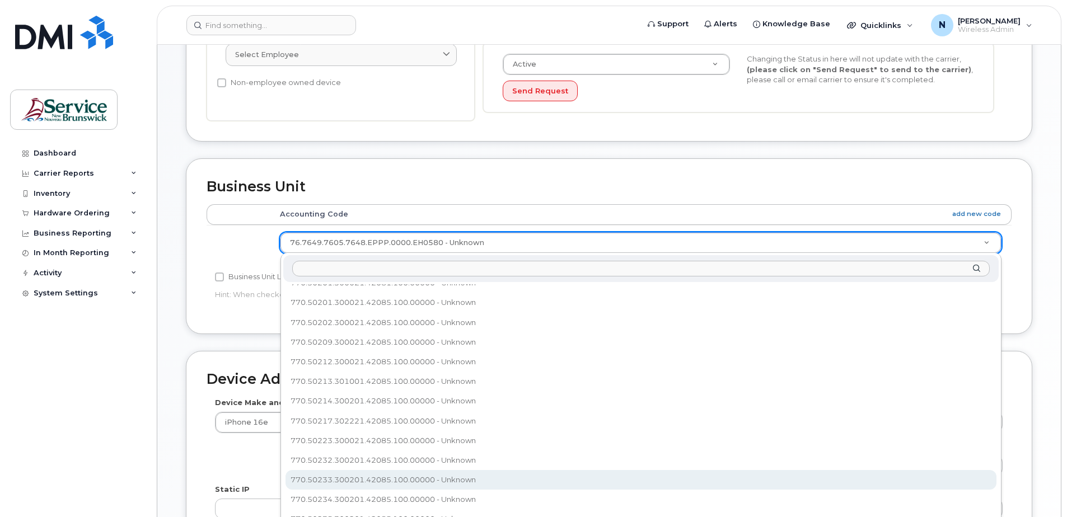
select select "35644323"
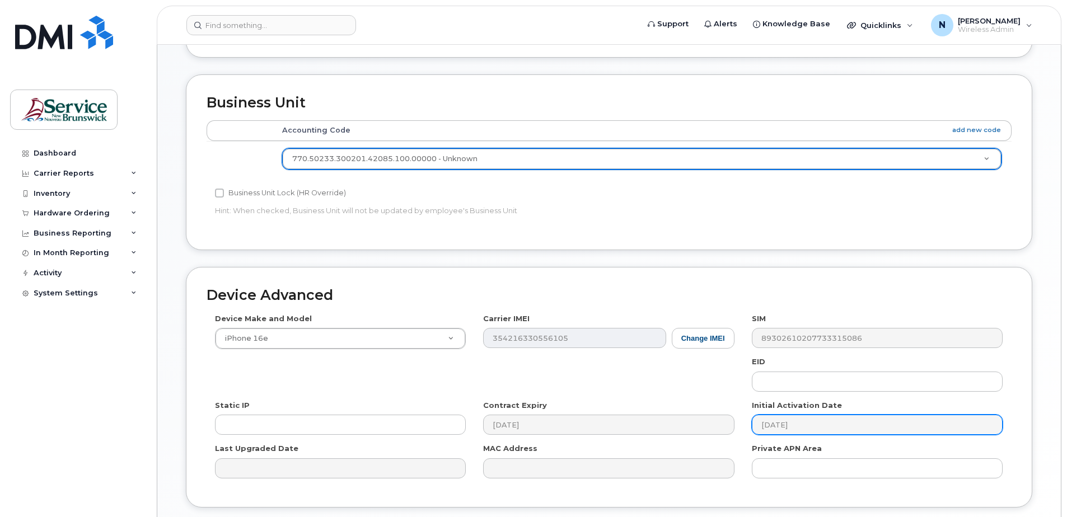
scroll to position [521, 0]
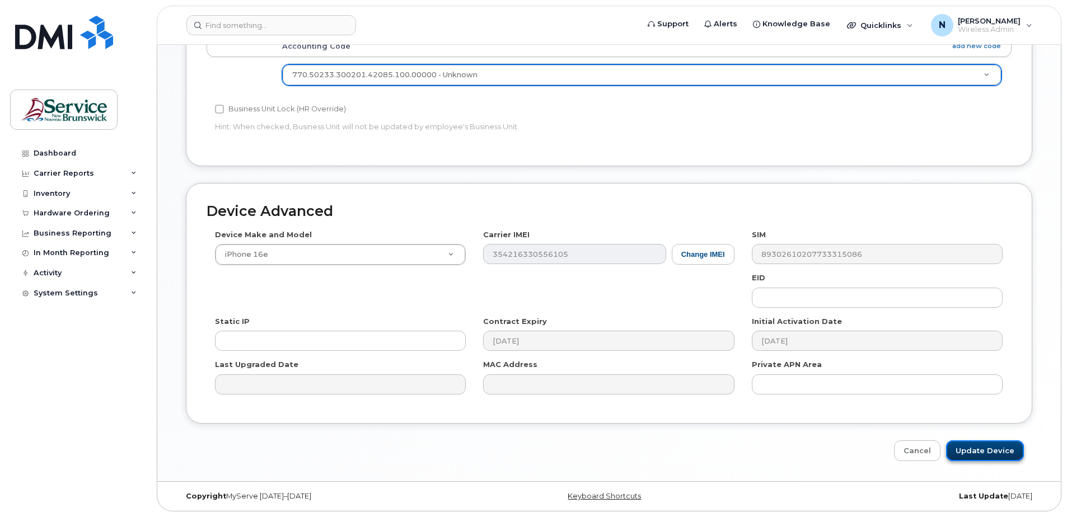
click at [1005, 442] on input "Update Device" at bounding box center [985, 451] width 78 height 21
type input "Saving..."
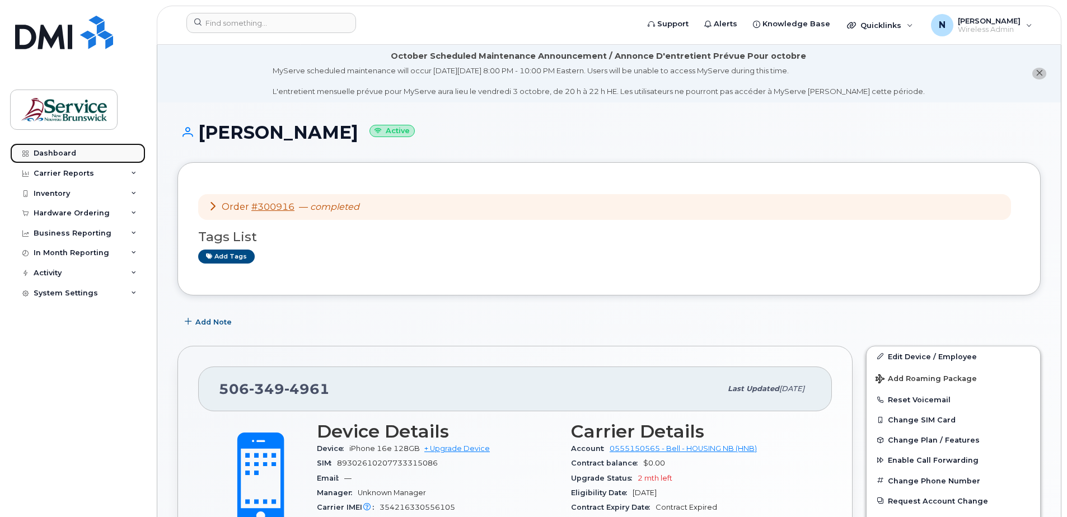
click at [102, 153] on link "Dashboard" at bounding box center [77, 153] width 135 height 20
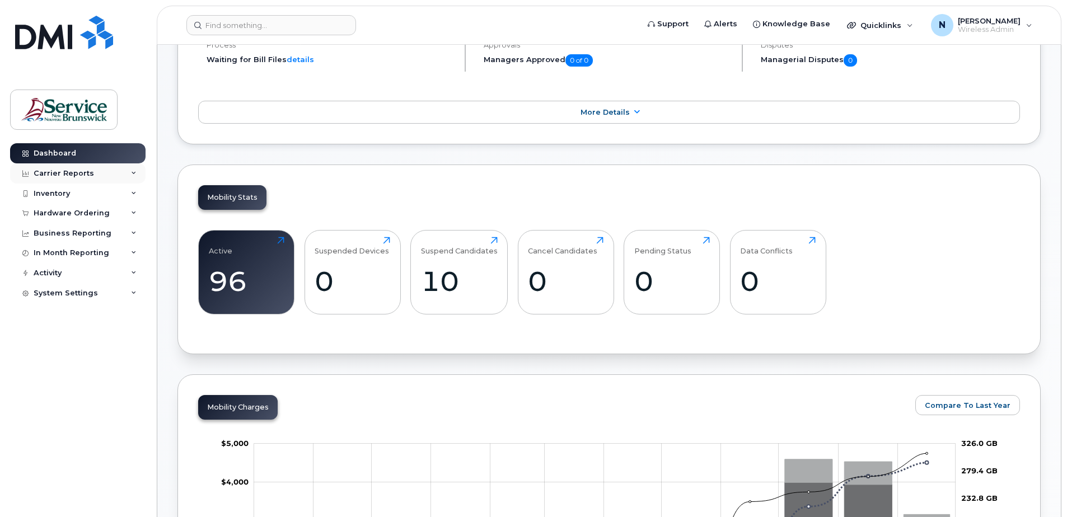
scroll to position [224, 0]
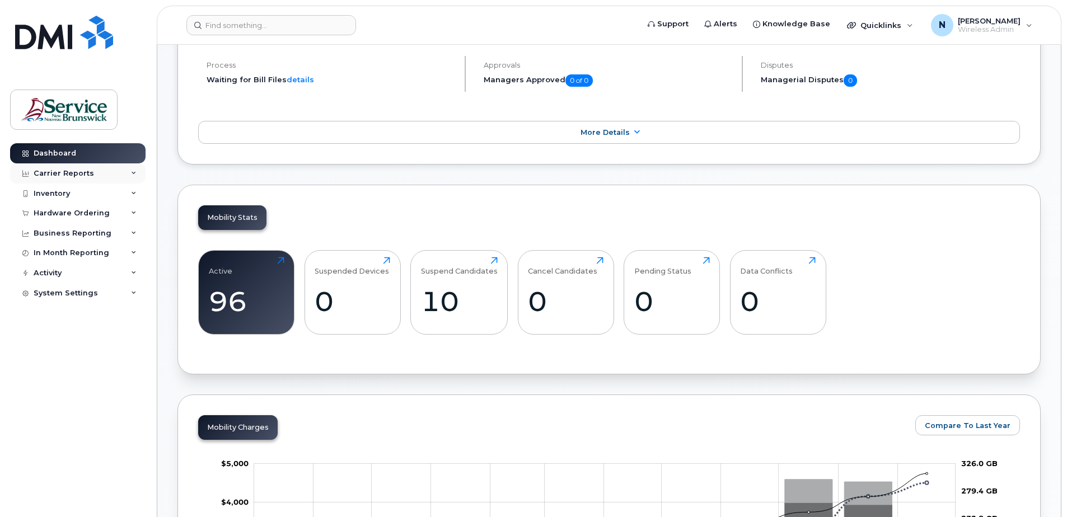
click at [73, 164] on div "Carrier Reports" at bounding box center [77, 173] width 135 height 20
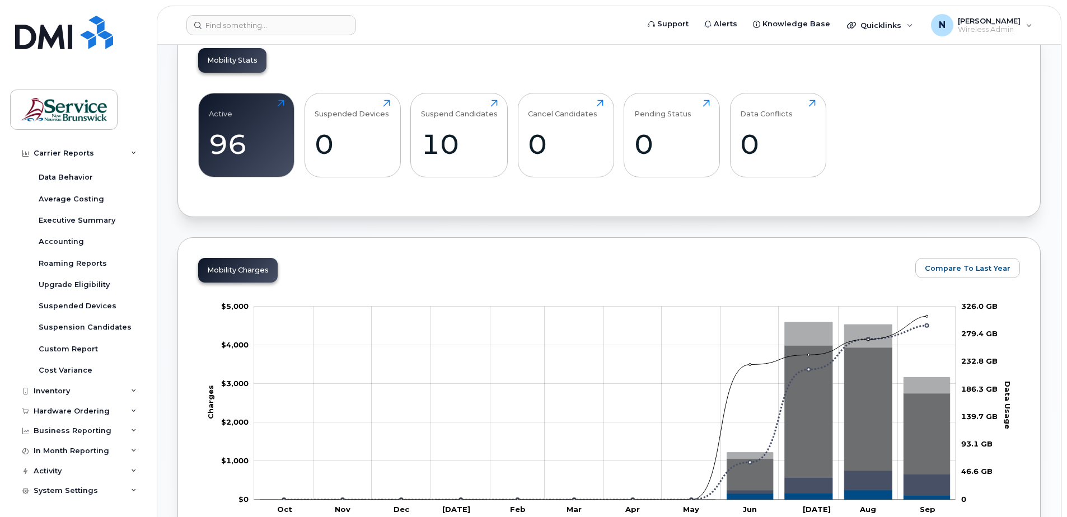
scroll to position [336, 0]
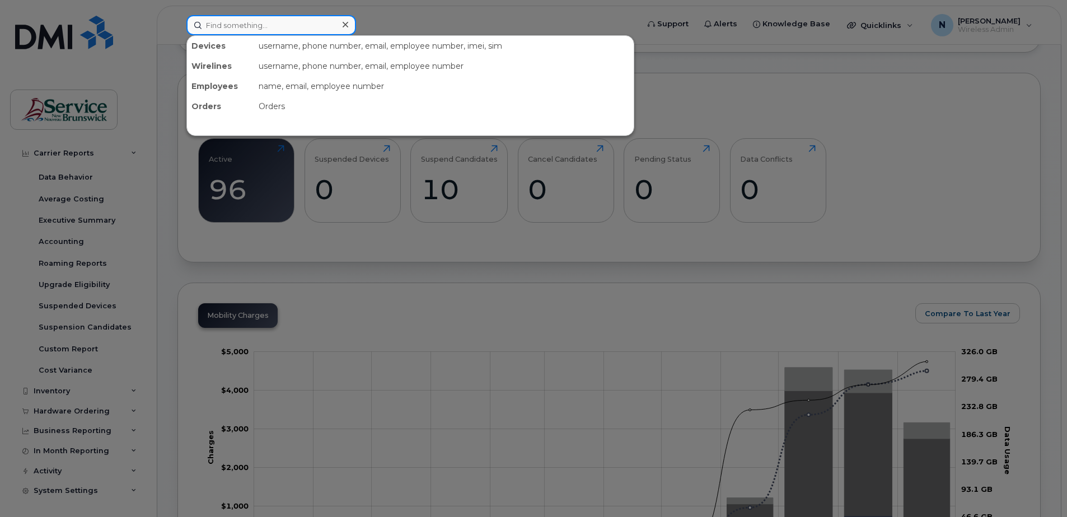
click at [249, 22] on input at bounding box center [271, 25] width 170 height 20
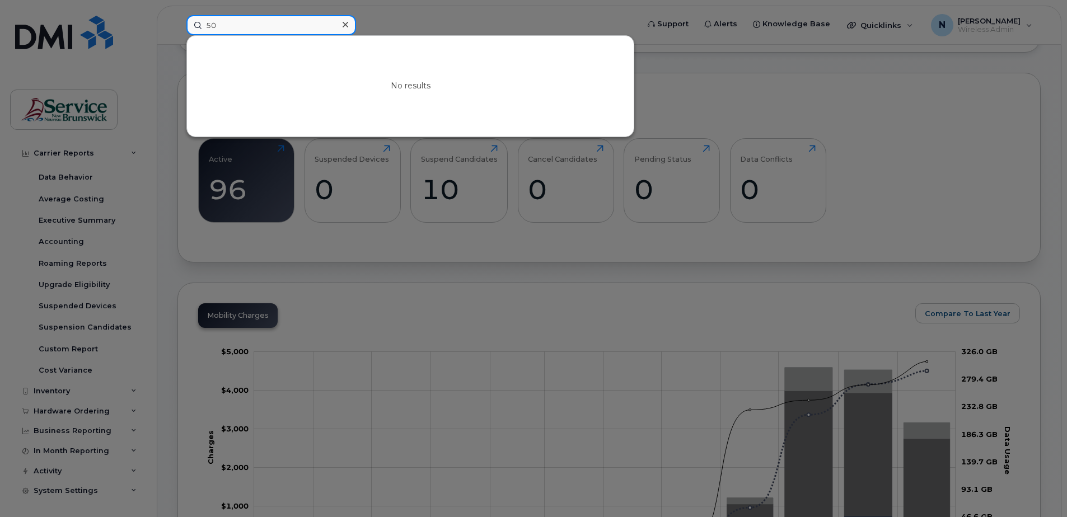
type input "5"
click at [228, 27] on input at bounding box center [271, 25] width 170 height 20
type input "5066072429"
click at [349, 29] on div at bounding box center [345, 25] width 16 height 16
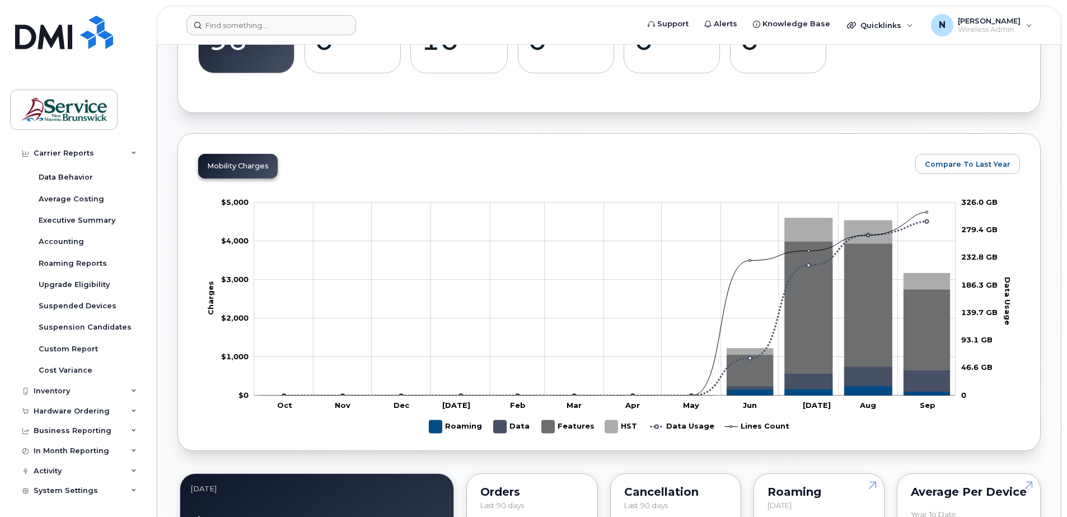
scroll to position [238, 0]
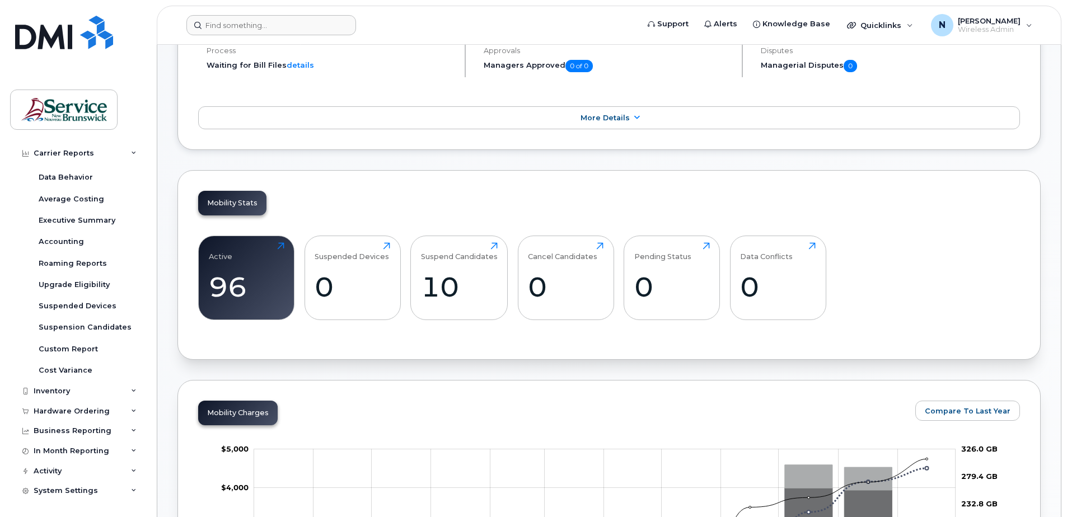
click at [205, 303] on div "Active 96 Click to view more" at bounding box center [246, 278] width 96 height 85
click at [216, 292] on div "96" at bounding box center [247, 286] width 76 height 33
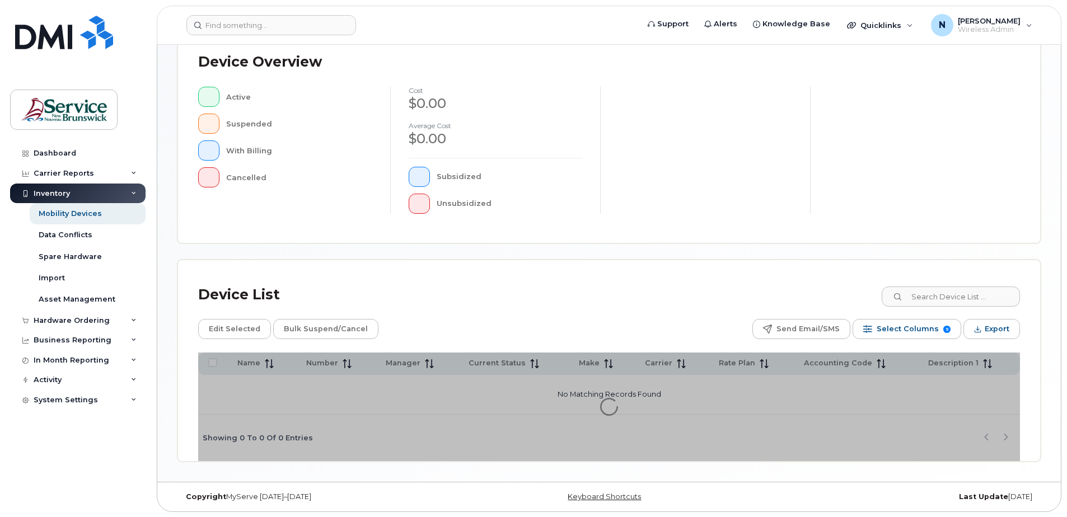
scroll to position [252, 0]
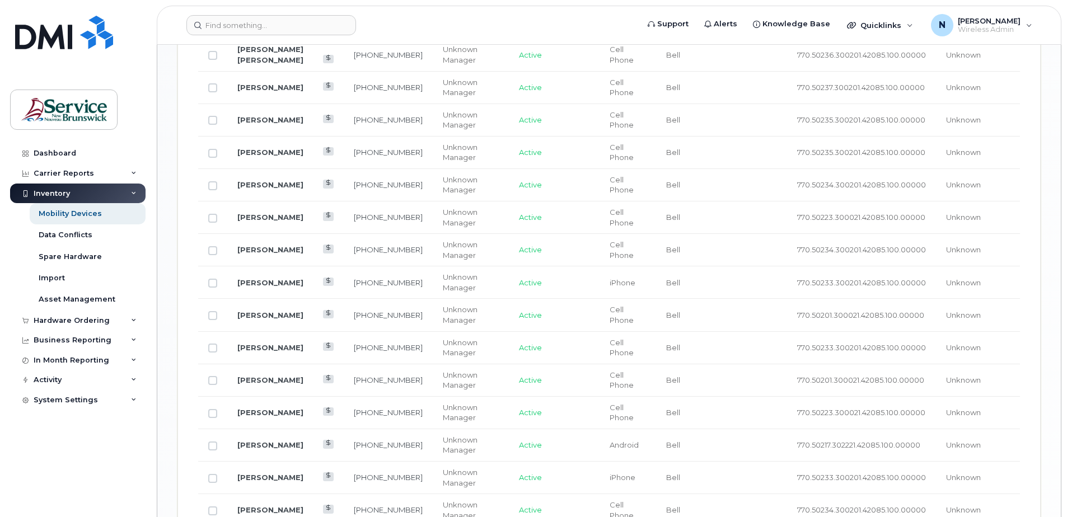
scroll to position [1340, 0]
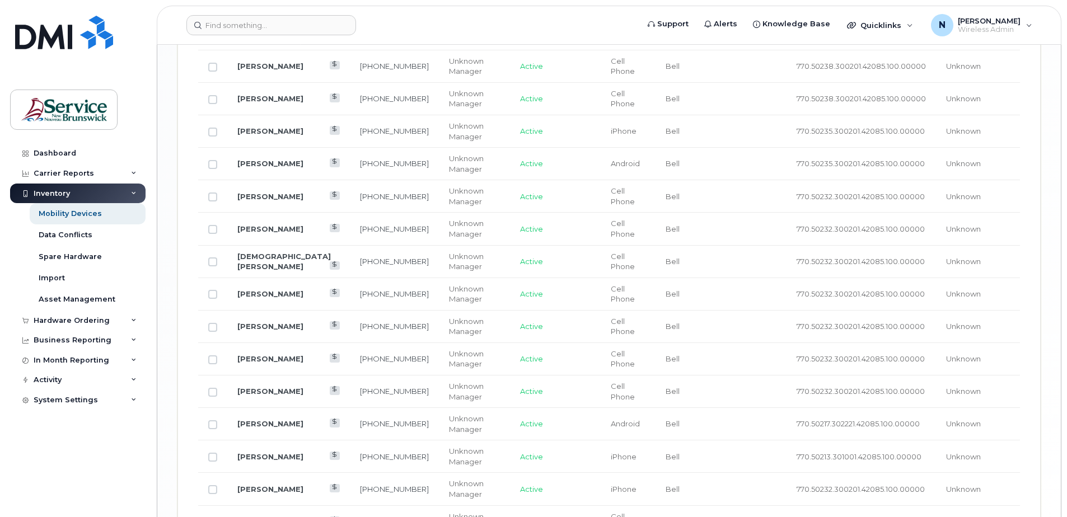
scroll to position [1729, 0]
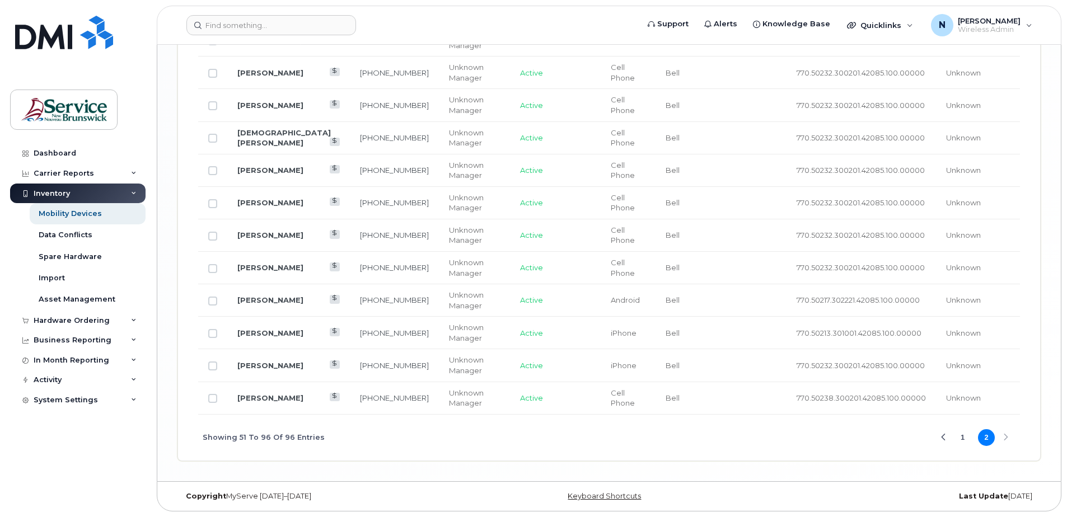
click at [1008, 436] on div "Showing 51 To 96 Of 96 Entries 1 2" at bounding box center [609, 438] width 822 height 46
click at [946, 436] on div "Previous Page" at bounding box center [943, 437] width 7 height 7
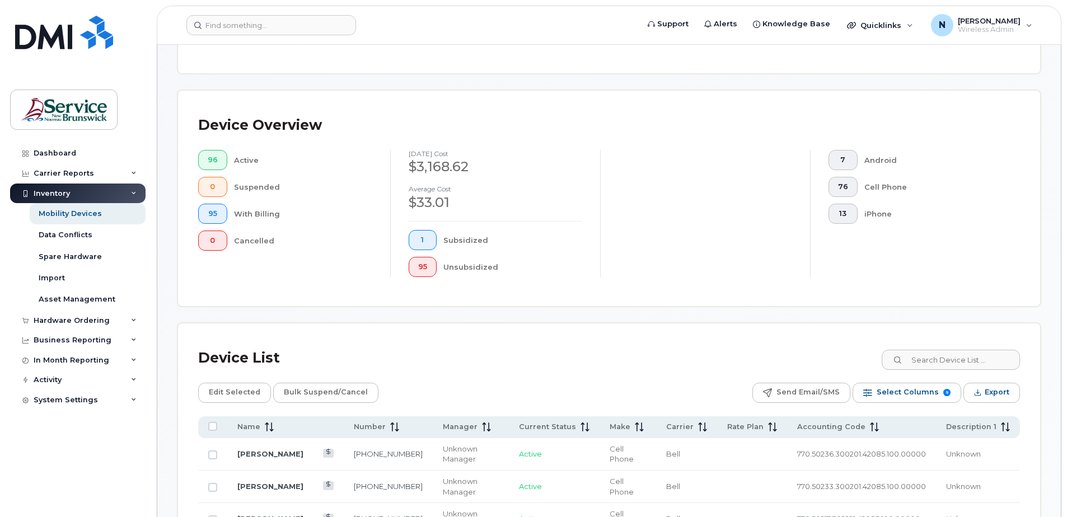
scroll to position [224, 0]
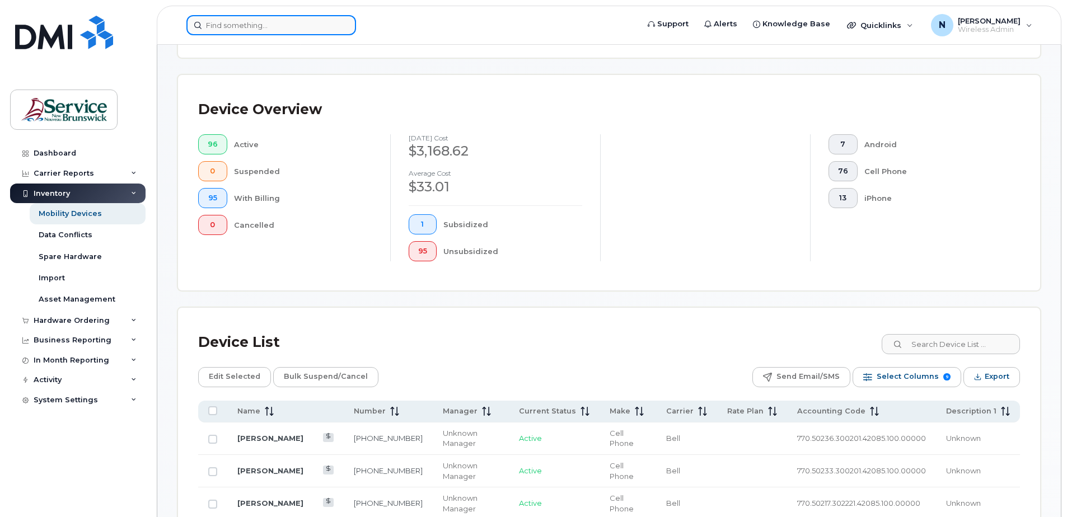
click at [210, 21] on input at bounding box center [271, 25] width 170 height 20
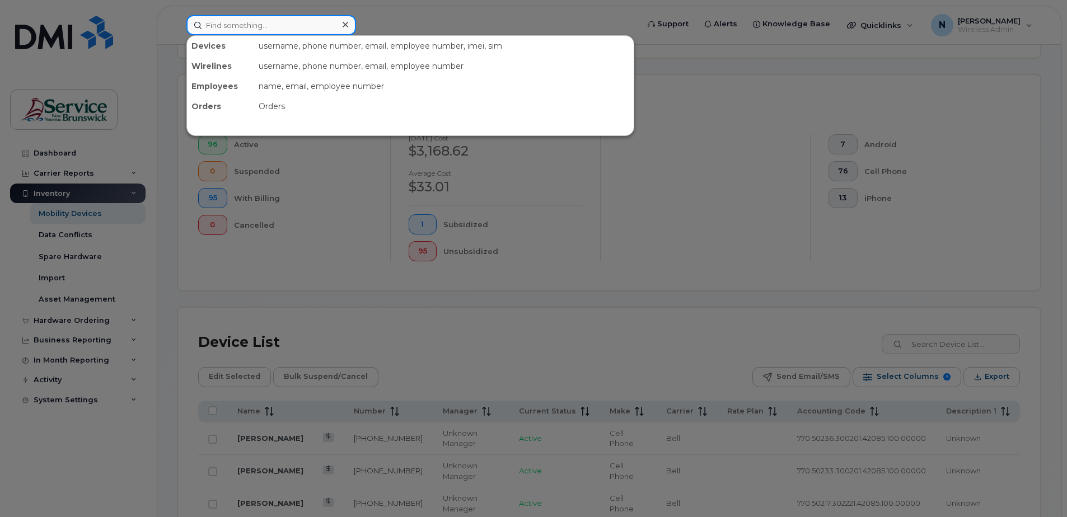
paste input "[PHONE_NUMBER]"
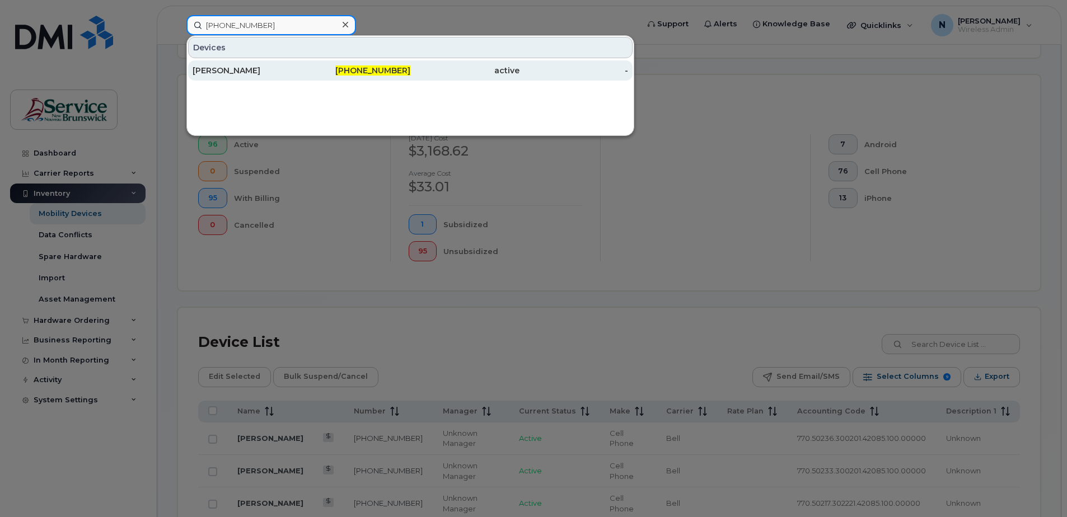
type input "[PHONE_NUMBER]"
click at [255, 74] on div "[PERSON_NAME]" at bounding box center [247, 70] width 109 height 11
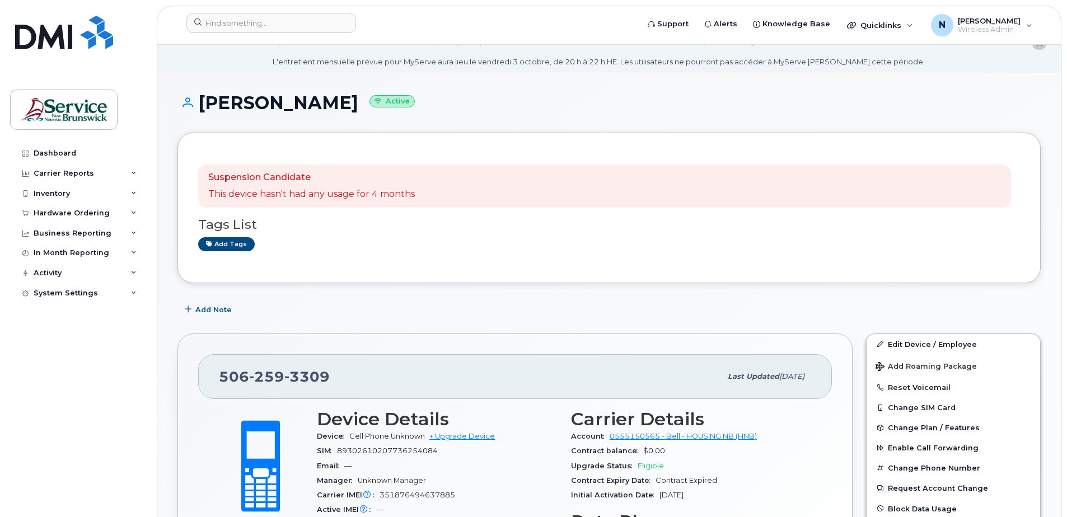
scroll to position [56, 0]
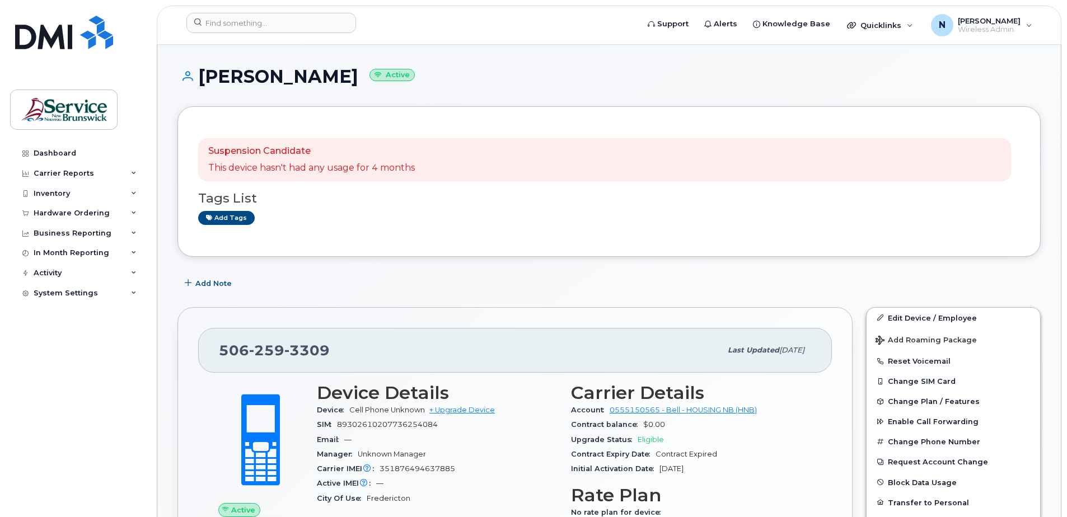
click at [247, 161] on div "Suspension Candidate This device hasn't had any usage for 4 months" at bounding box center [311, 160] width 207 height 30
click at [247, 148] on p "Suspension Candidate" at bounding box center [311, 151] width 207 height 13
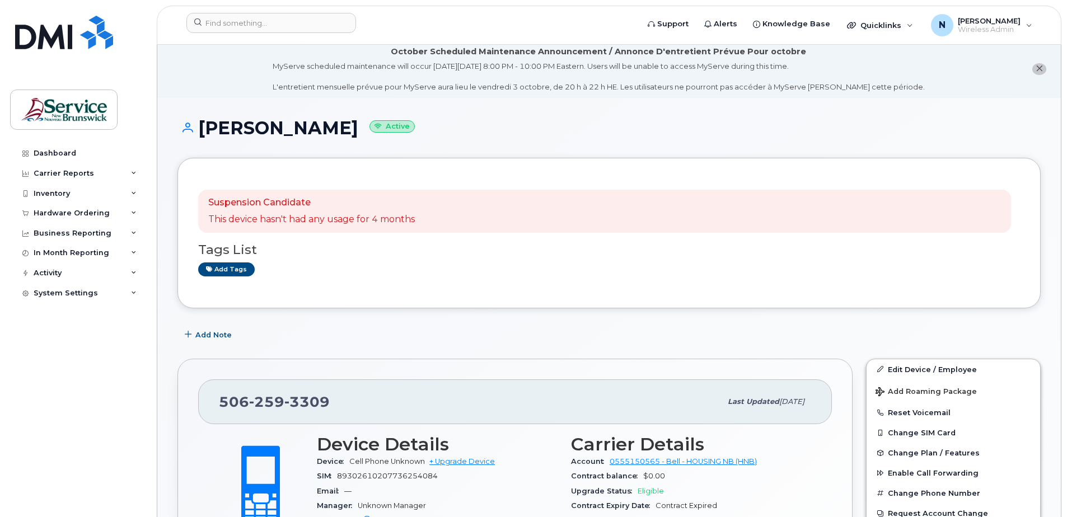
scroll to position [0, 0]
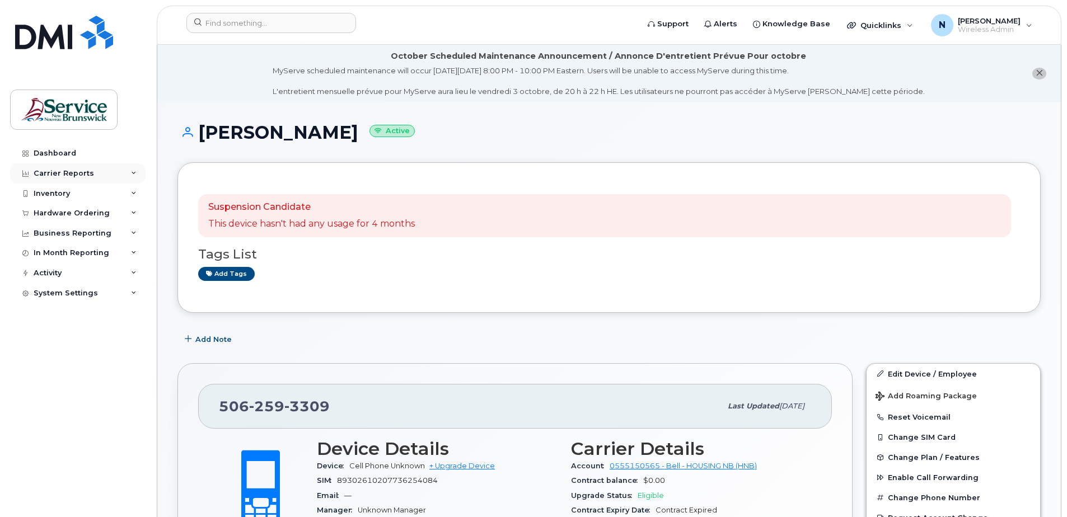
click at [65, 175] on div "Carrier Reports" at bounding box center [64, 173] width 60 height 9
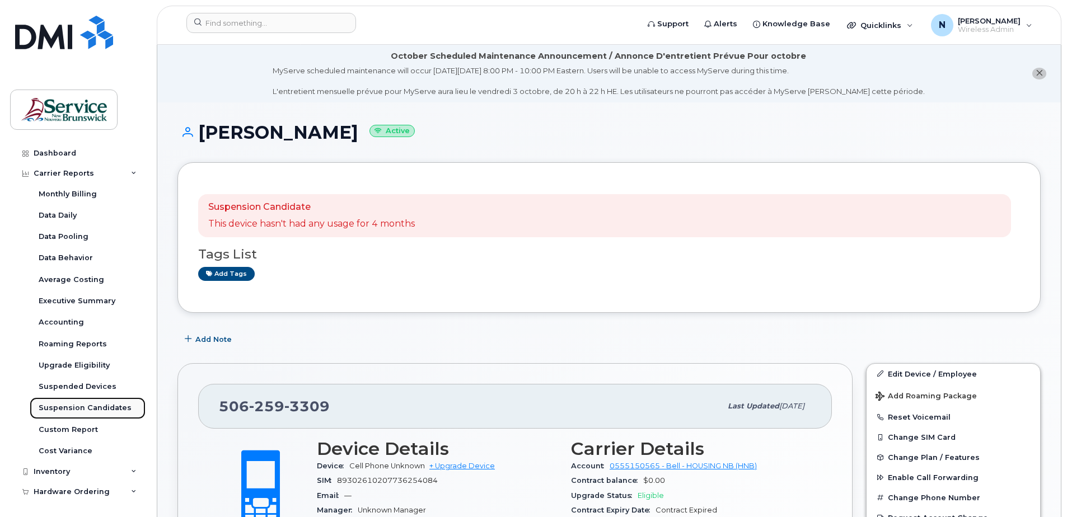
click at [96, 406] on div "Suspension Candidates" at bounding box center [85, 408] width 93 height 10
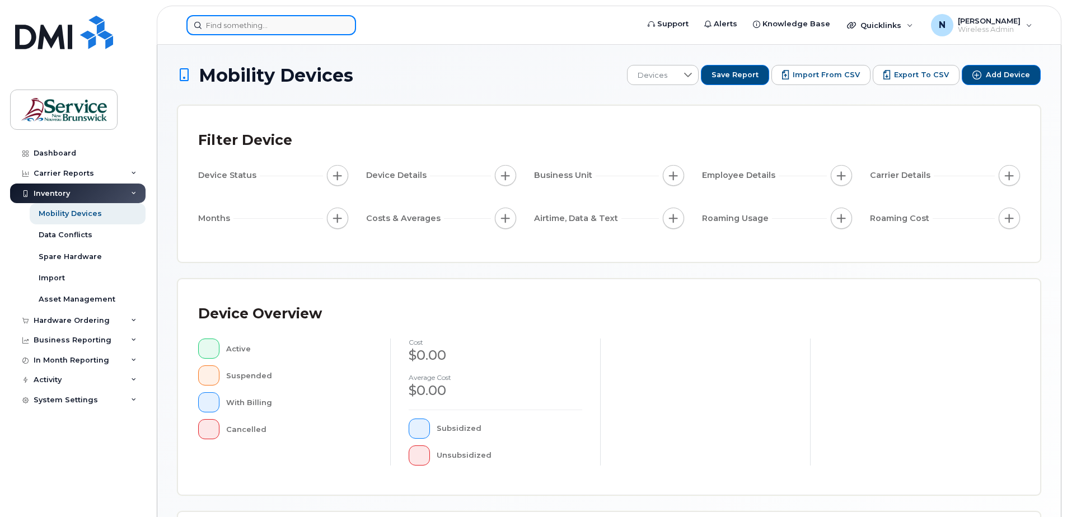
click at [258, 33] on input at bounding box center [271, 25] width 170 height 20
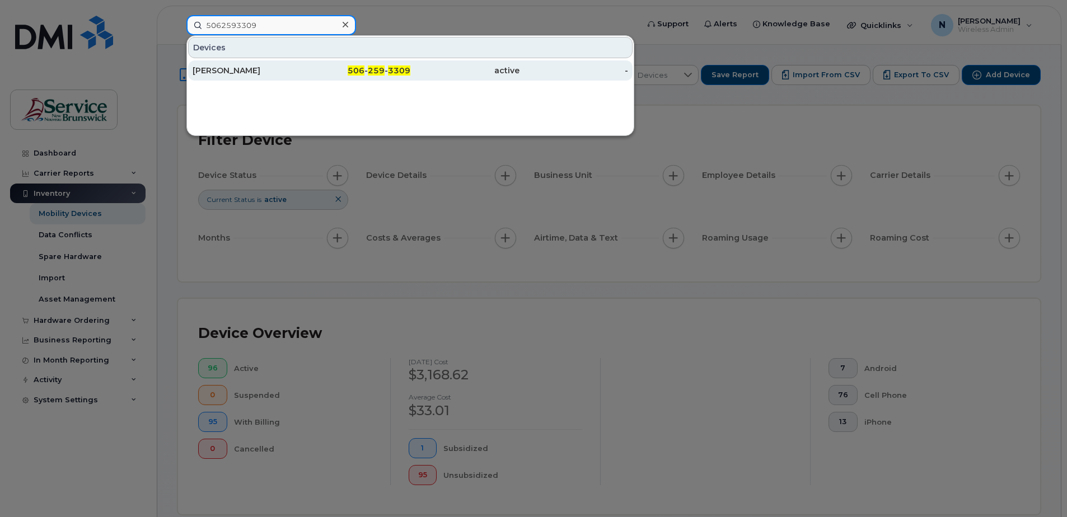
type input "5062593309"
click at [280, 73] on div "[PERSON_NAME]" at bounding box center [247, 70] width 109 height 11
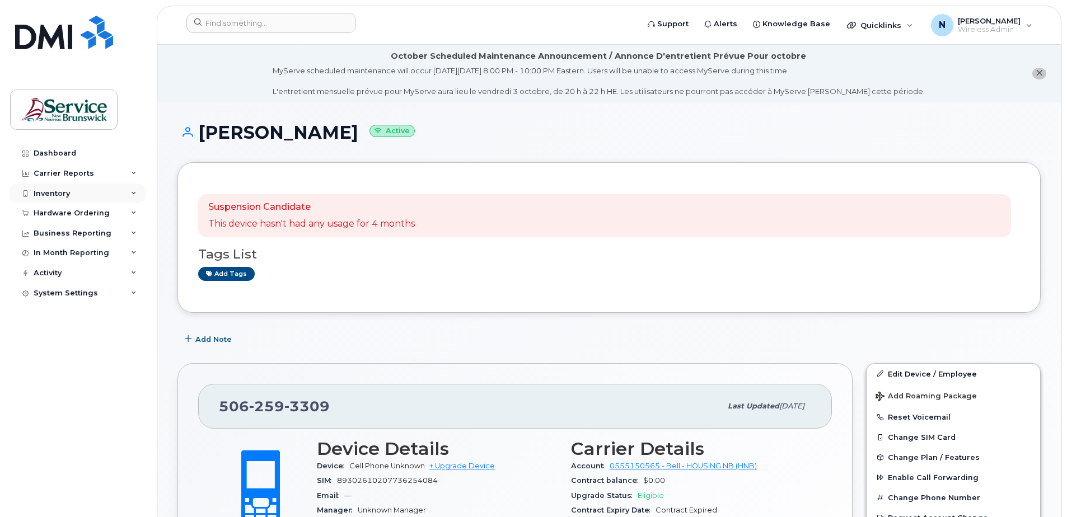
click at [62, 188] on div "Inventory" at bounding box center [77, 194] width 135 height 20
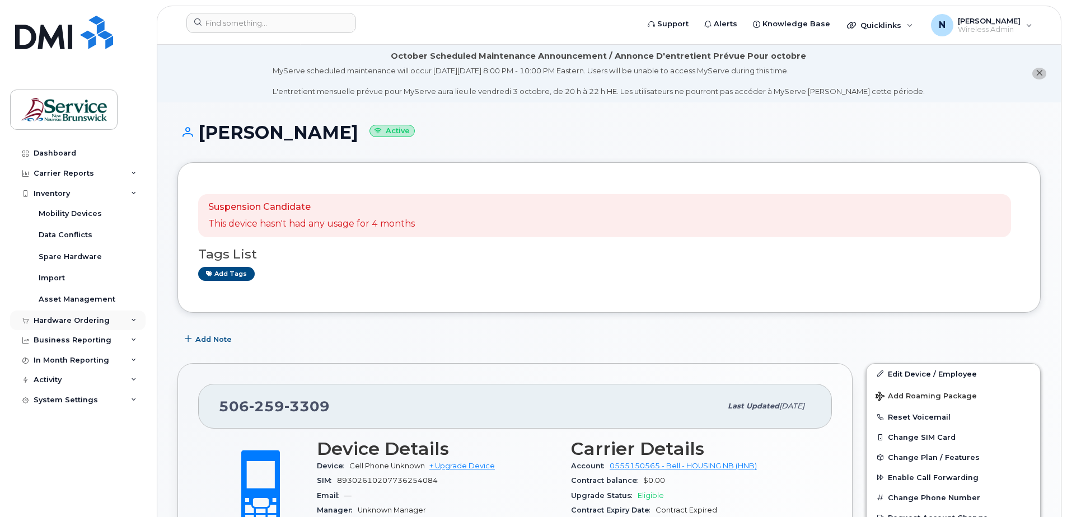
click at [120, 322] on div "Hardware Ordering" at bounding box center [77, 321] width 135 height 20
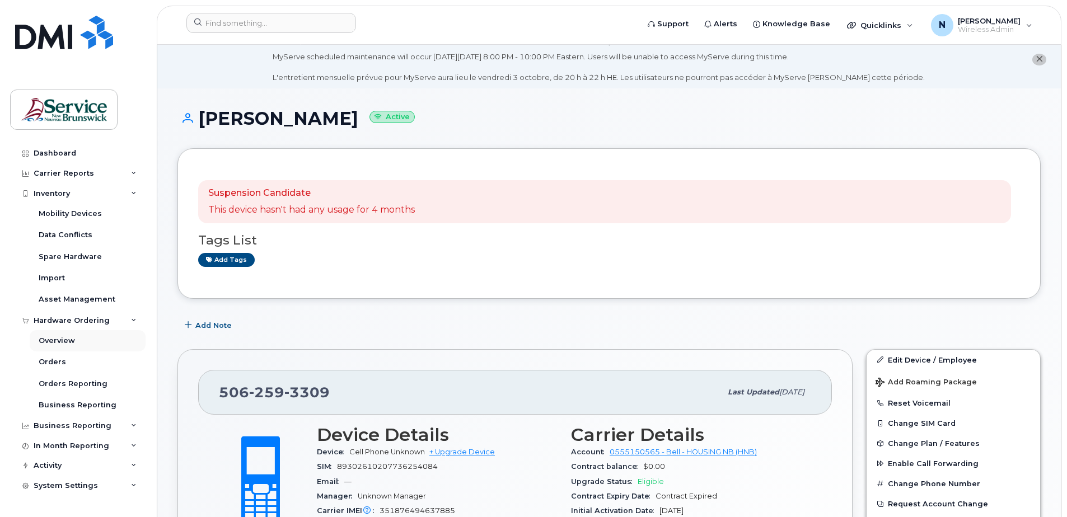
scroll to position [56, 0]
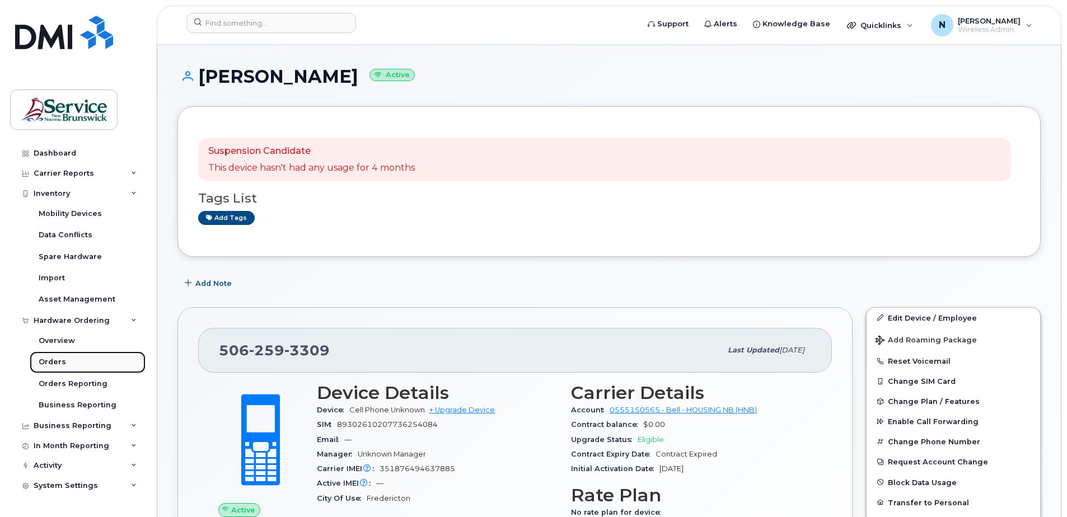
click at [57, 362] on div "Orders" at bounding box center [52, 362] width 27 height 10
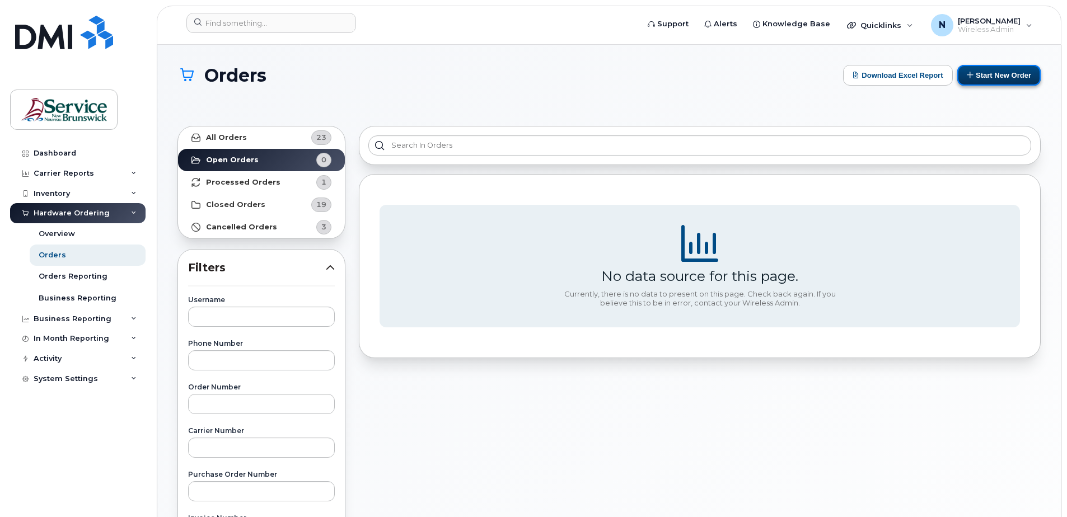
click at [1010, 73] on button "Start New Order" at bounding box center [998, 75] width 83 height 21
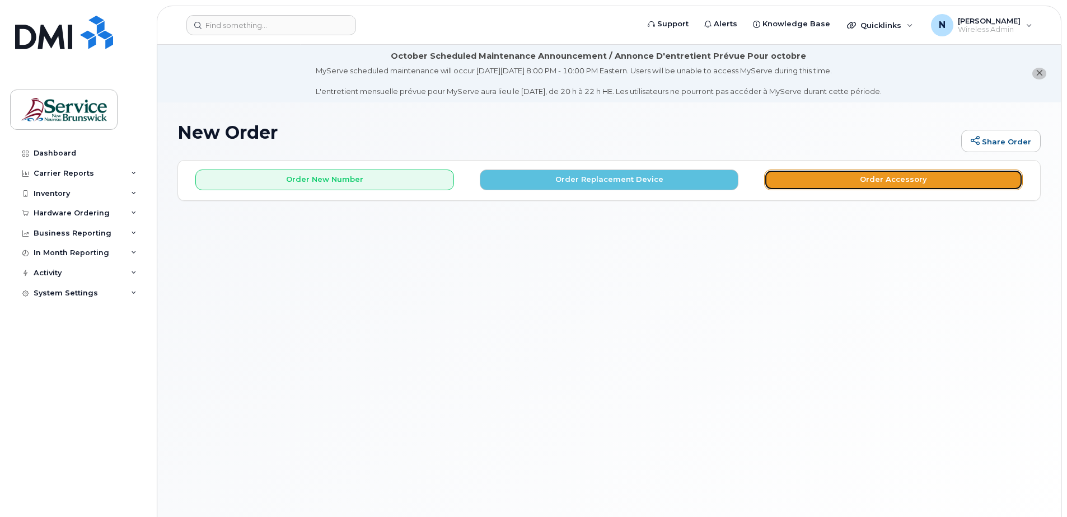
click at [855, 180] on button "Order Accessory" at bounding box center [893, 180] width 259 height 21
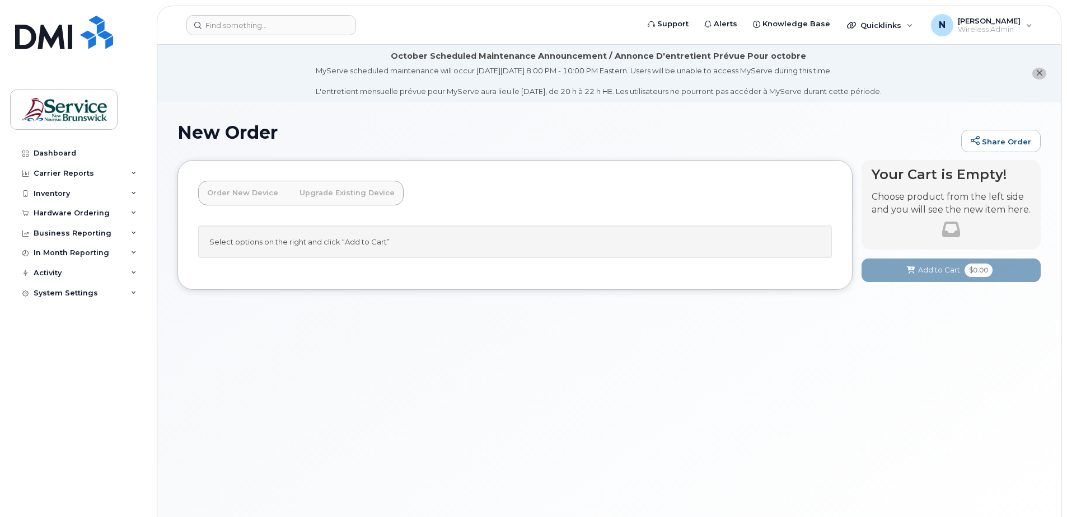
click at [253, 198] on link "Order New Device" at bounding box center [242, 193] width 89 height 25
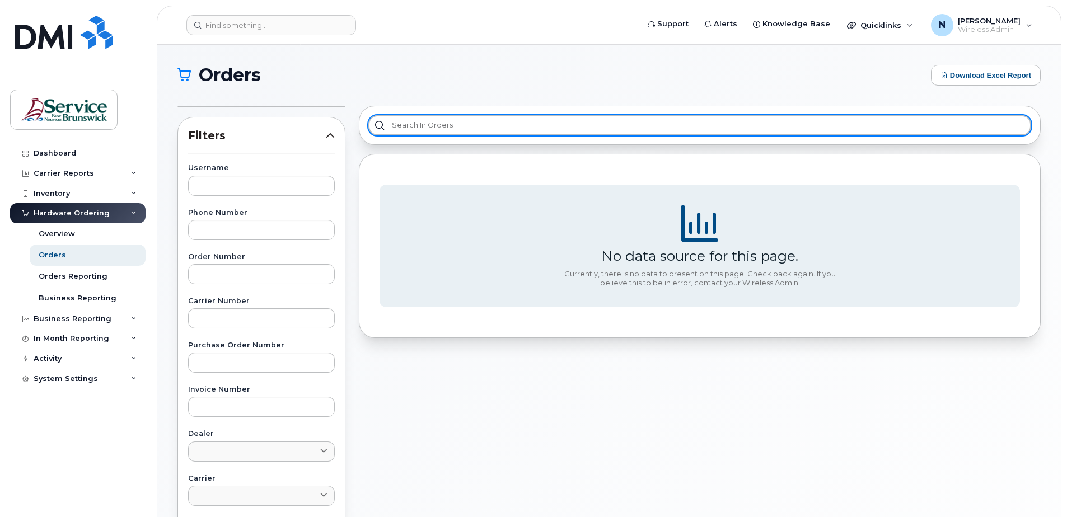
click at [510, 132] on input "text" at bounding box center [699, 125] width 663 height 20
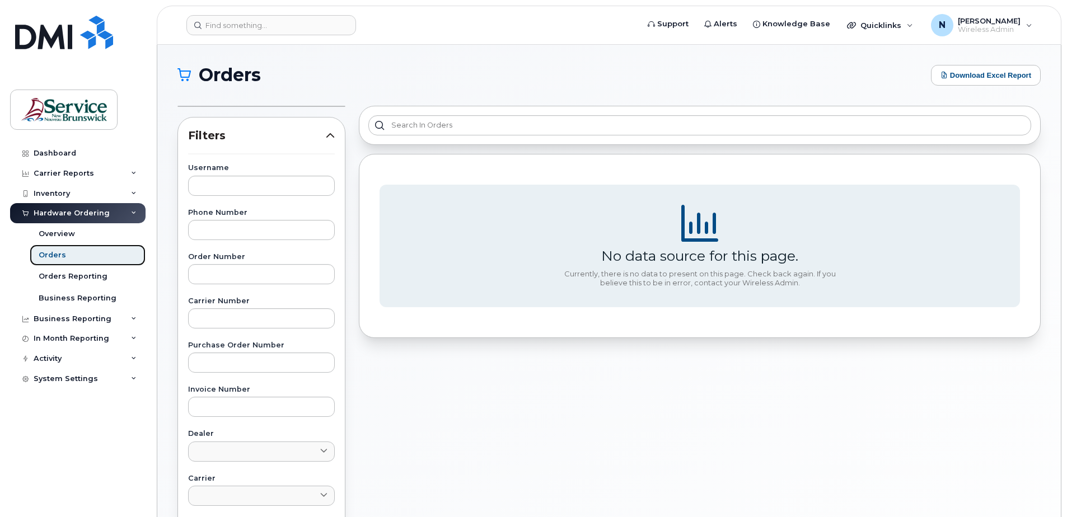
click at [71, 256] on link "Orders" at bounding box center [88, 255] width 116 height 21
click at [74, 271] on link "Orders Reporting" at bounding box center [88, 276] width 116 height 21
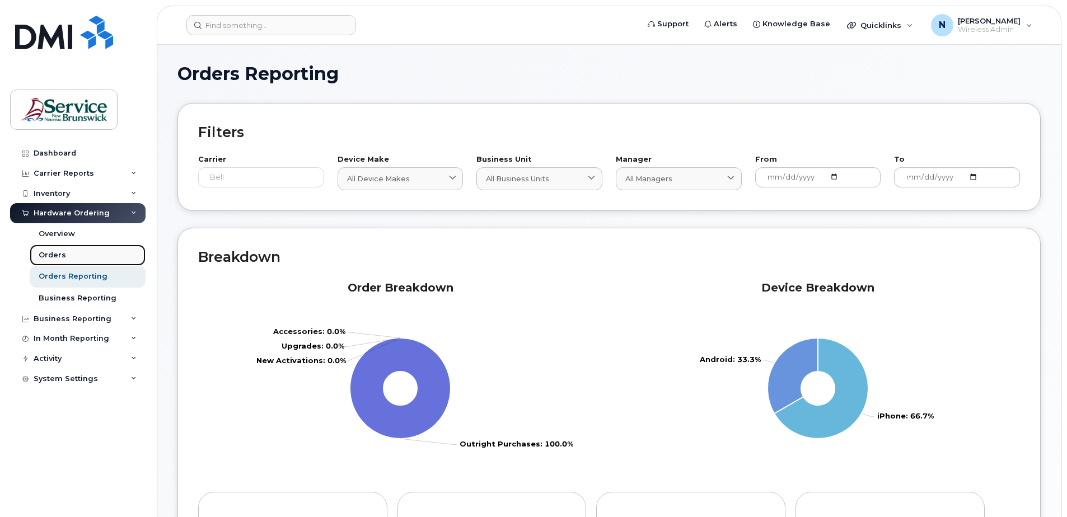
click at [58, 254] on div "Orders" at bounding box center [52, 255] width 27 height 10
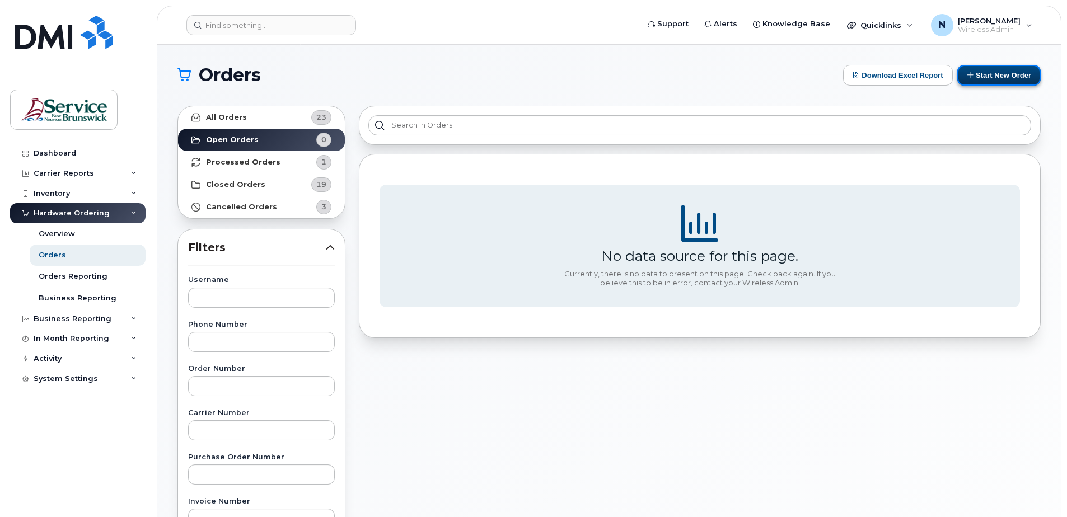
click at [969, 73] on icon at bounding box center [970, 74] width 7 height 7
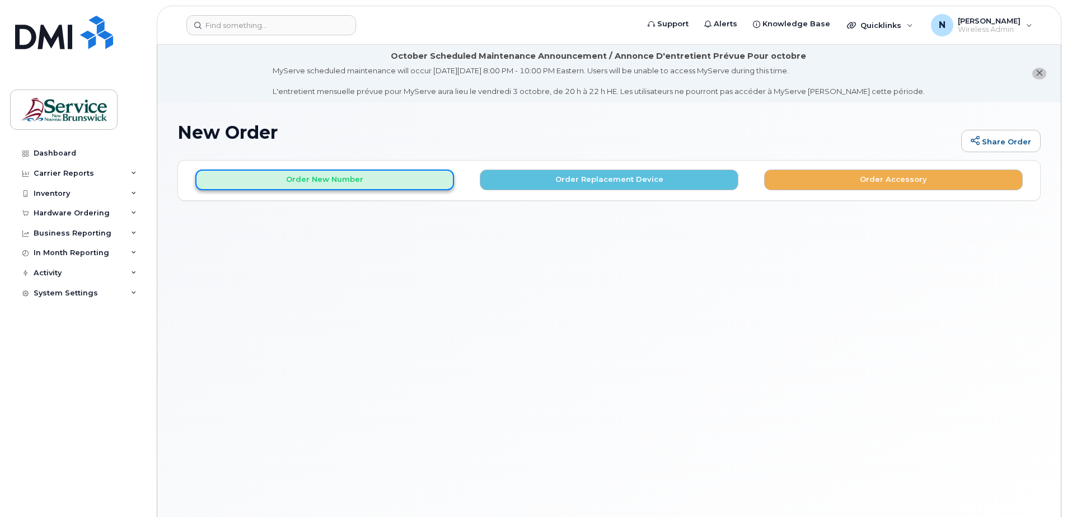
click at [271, 183] on button "Order New Number" at bounding box center [324, 180] width 259 height 21
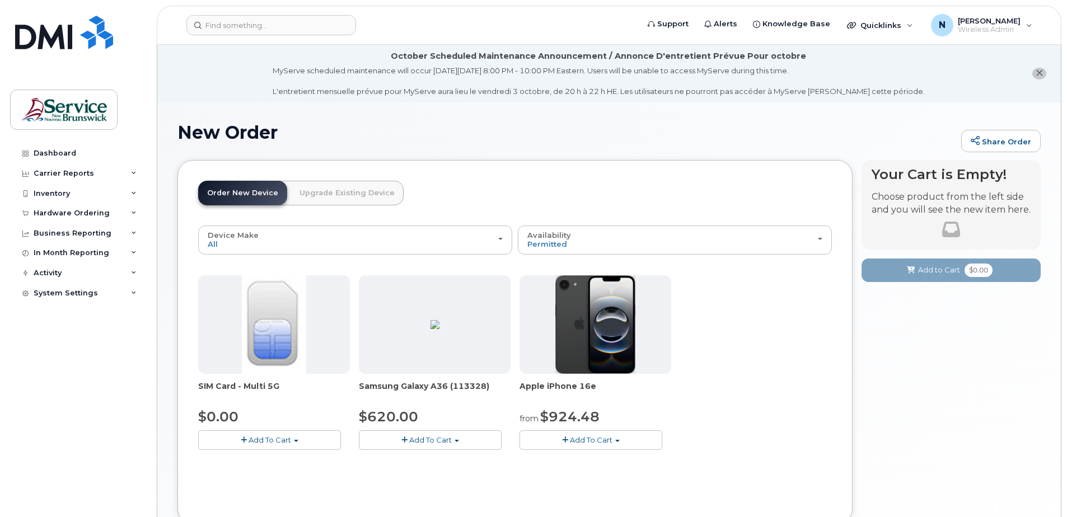
click at [436, 442] on span "Add To Cart" at bounding box center [430, 440] width 43 height 9
click at [416, 474] on link "$620.00 - 30-day activation (128GB model)" at bounding box center [453, 475] width 183 height 14
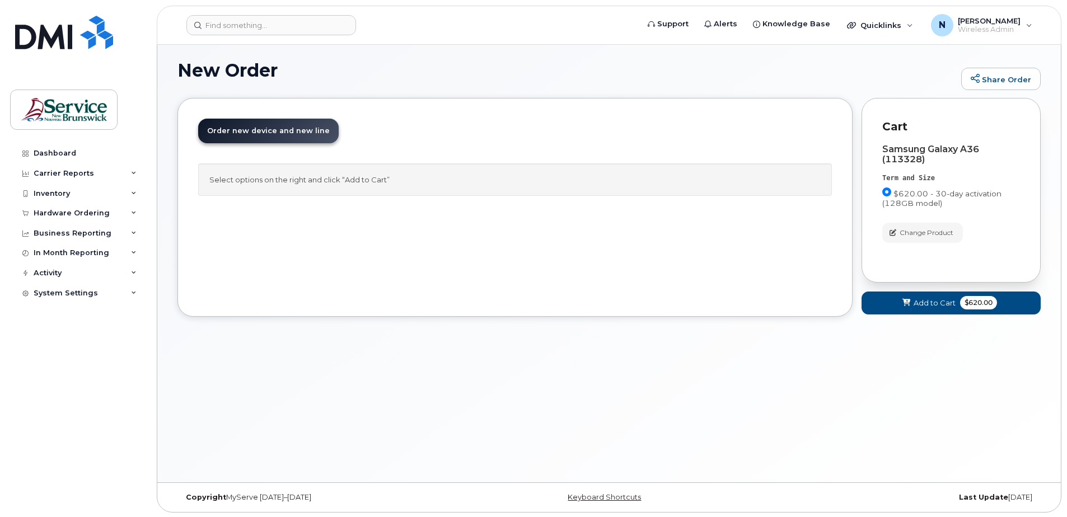
scroll to position [63, 0]
click at [914, 300] on span "Add to Cart" at bounding box center [935, 302] width 42 height 11
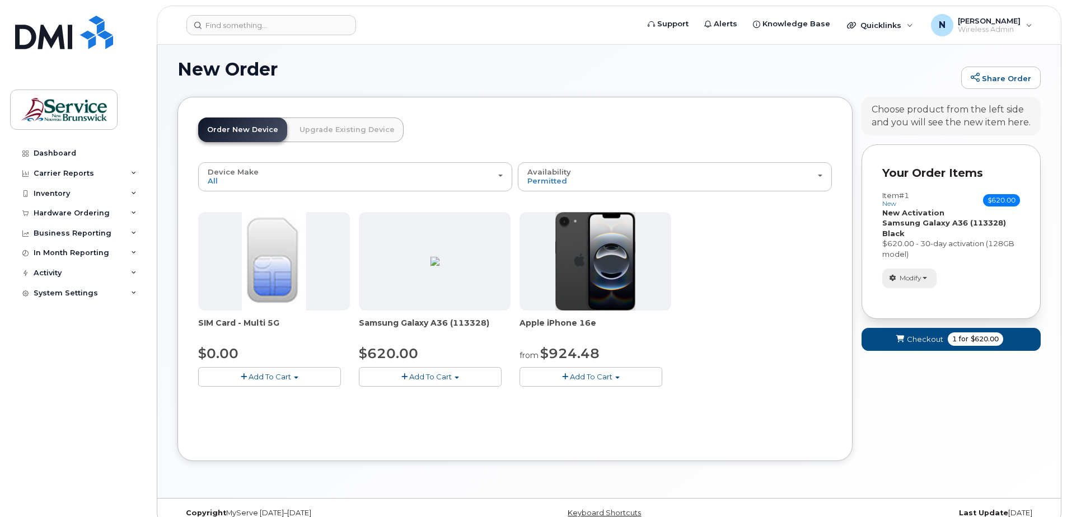
click at [918, 282] on span "Modify" at bounding box center [911, 278] width 22 height 10
click at [995, 258] on div "$620.00 - 30-day activation (128GB model)" at bounding box center [951, 248] width 138 height 21
click at [932, 336] on span "Checkout" at bounding box center [925, 339] width 36 height 11
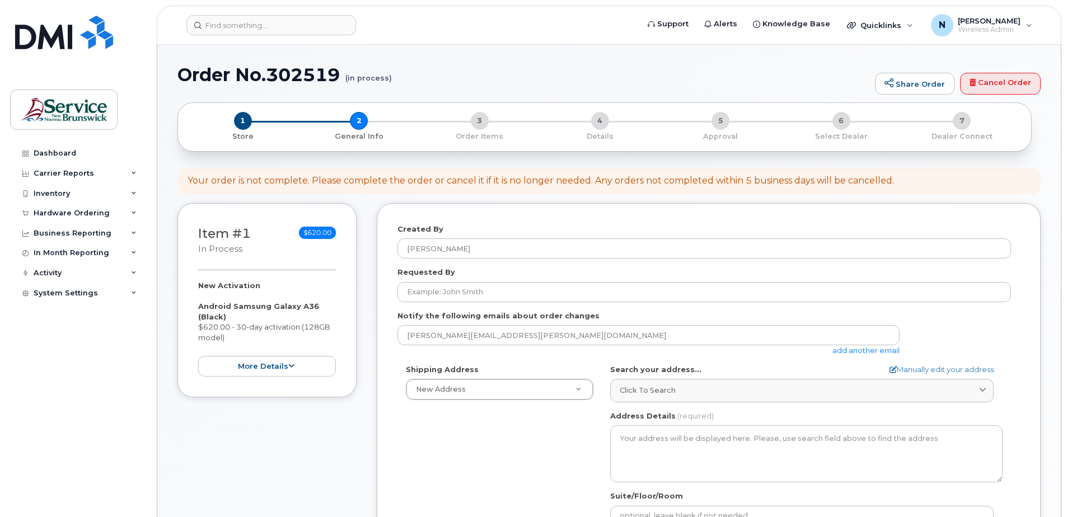
select select
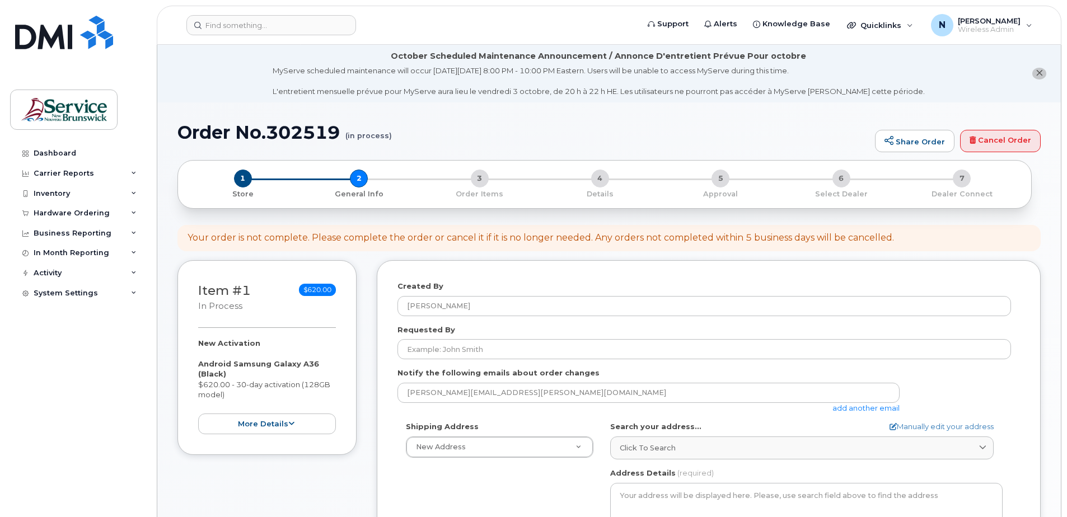
scroll to position [56, 0]
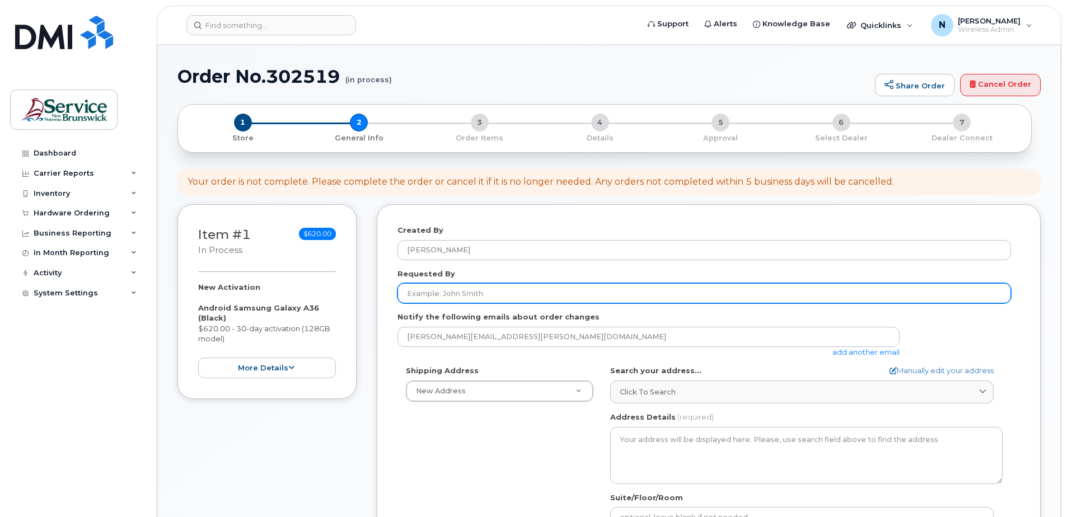
click at [439, 298] on input "Requested By" at bounding box center [704, 293] width 614 height 20
click at [488, 303] on input "Requested By" at bounding box center [704, 293] width 614 height 20
type input "S"
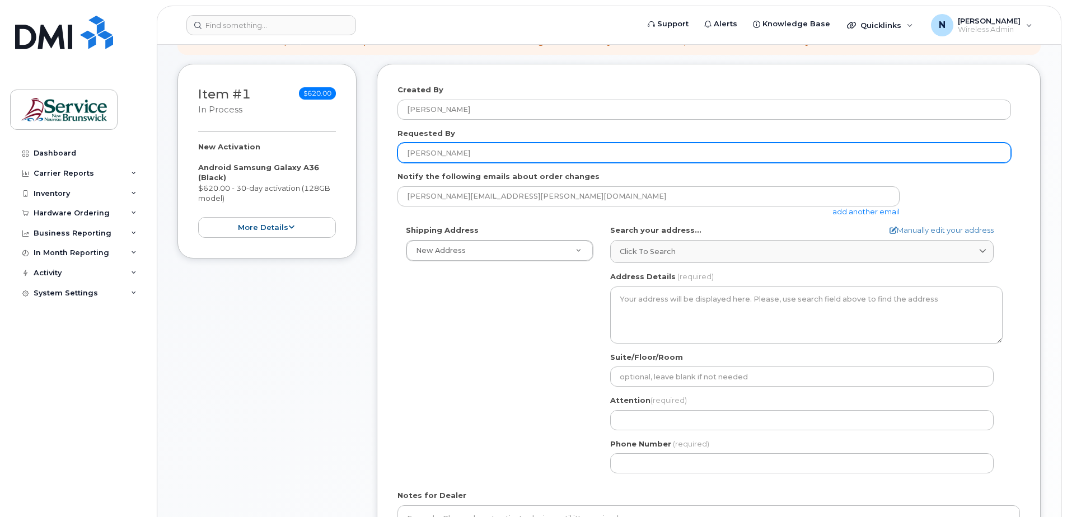
scroll to position [224, 0]
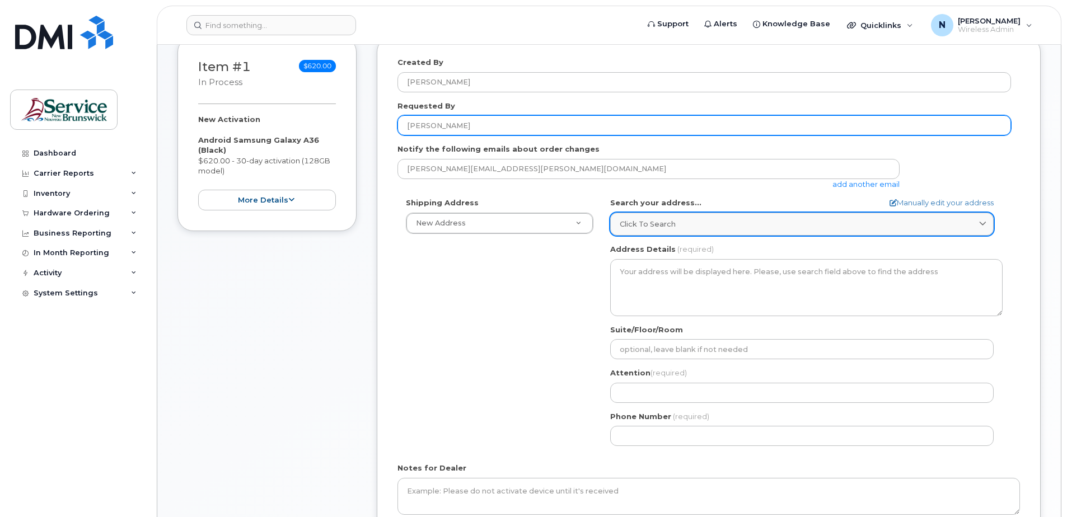
type input "[PERSON_NAME]"
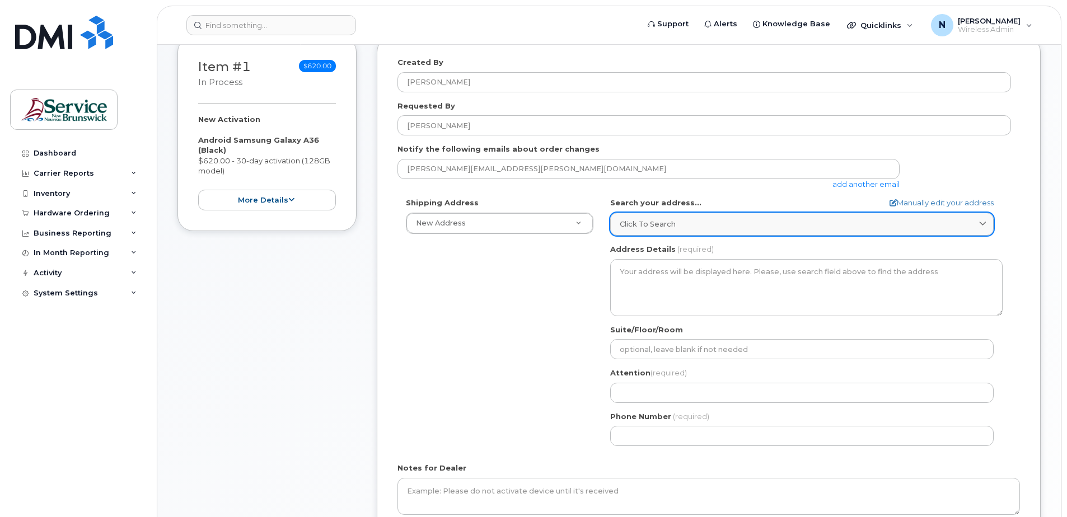
click at [806, 220] on div "Click to search" at bounding box center [802, 224] width 364 height 11
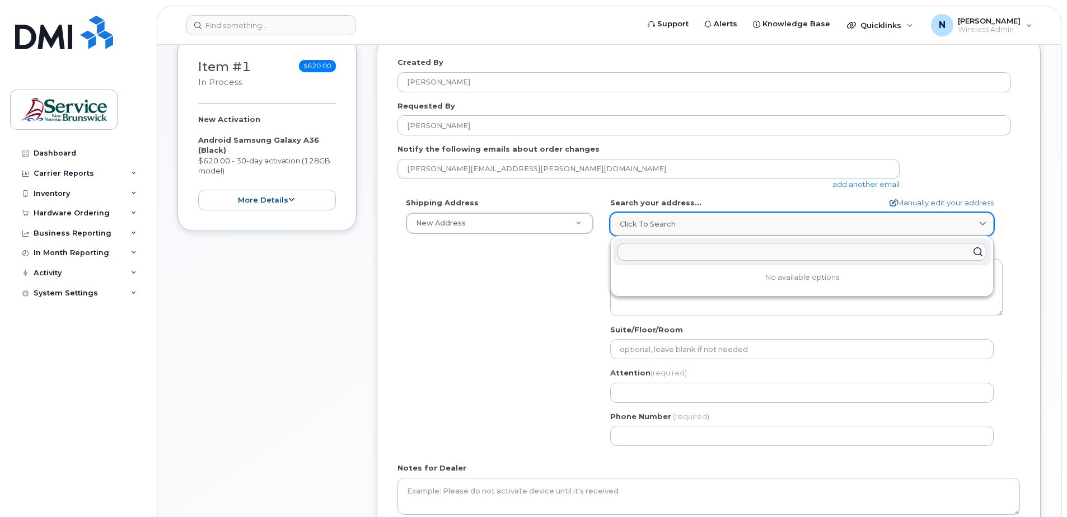
click at [806, 220] on div "Click to search" at bounding box center [802, 224] width 364 height 11
click at [546, 265] on div "Shipping Address New Address New Address ASD-E Main Office ASD-N Bathurst Educa…" at bounding box center [704, 326] width 614 height 257
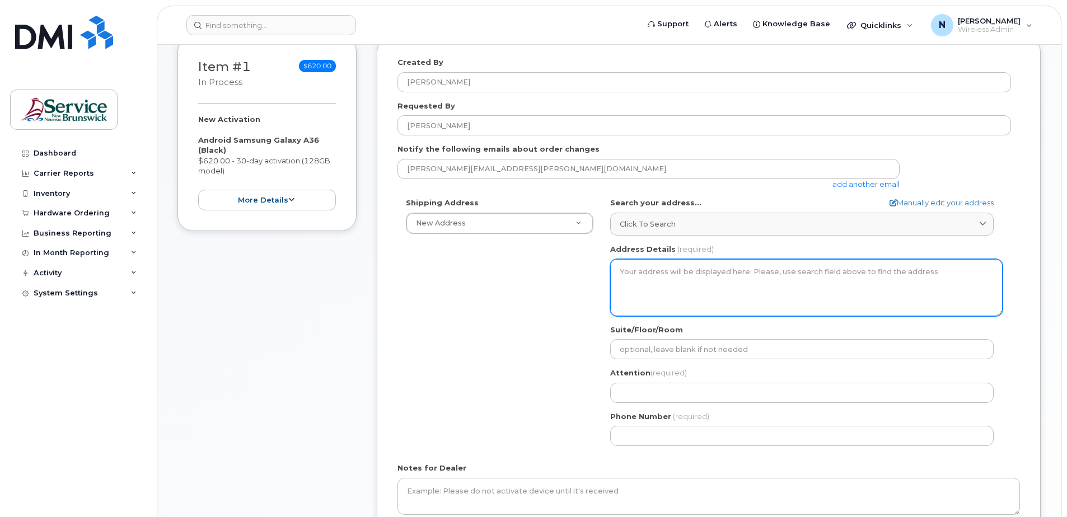
click at [644, 279] on textarea "Address Details" at bounding box center [806, 287] width 392 height 57
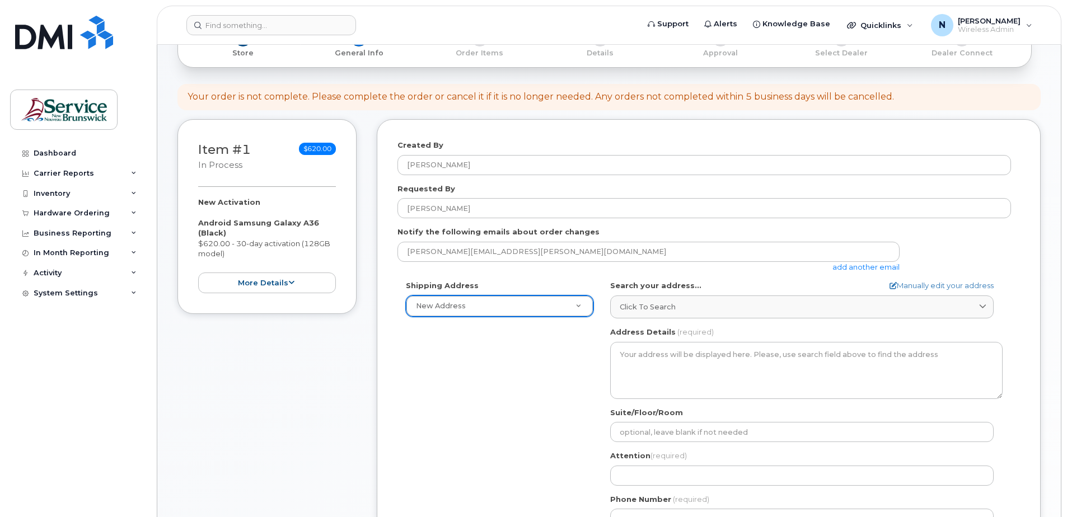
scroll to position [123, 0]
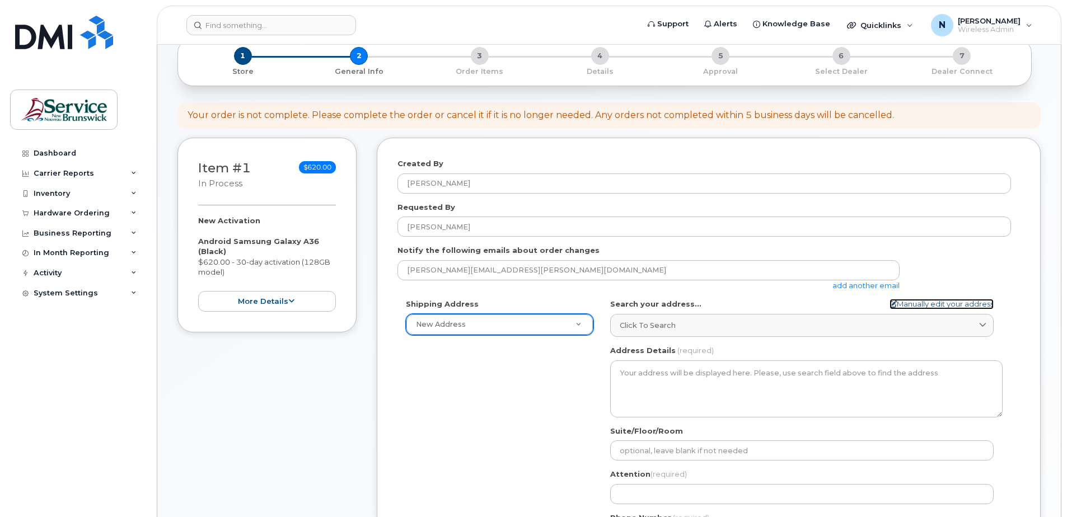
click at [908, 300] on link "Manually edit your address" at bounding box center [942, 304] width 104 height 11
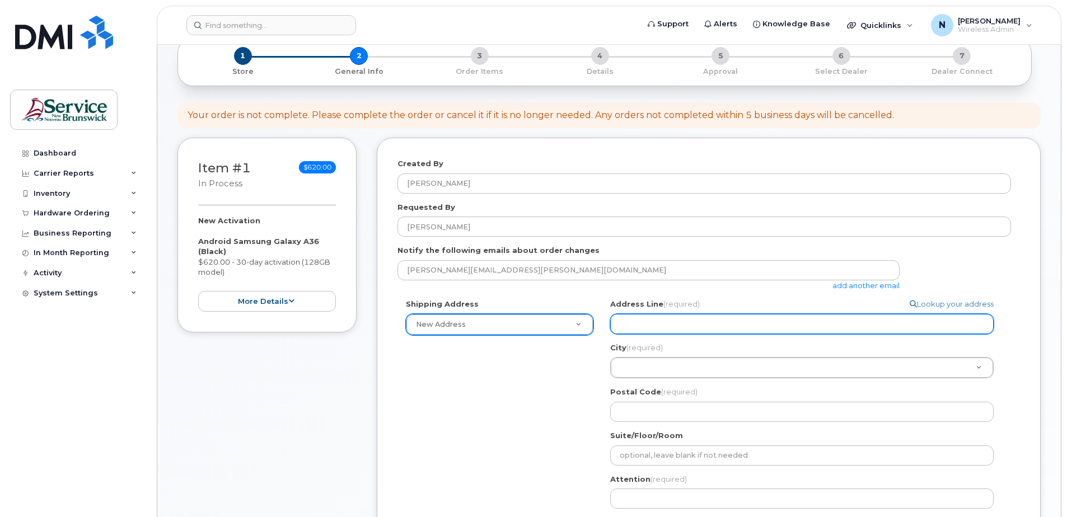
click at [640, 323] on input "Address Line (required)" at bounding box center [801, 324] width 383 height 20
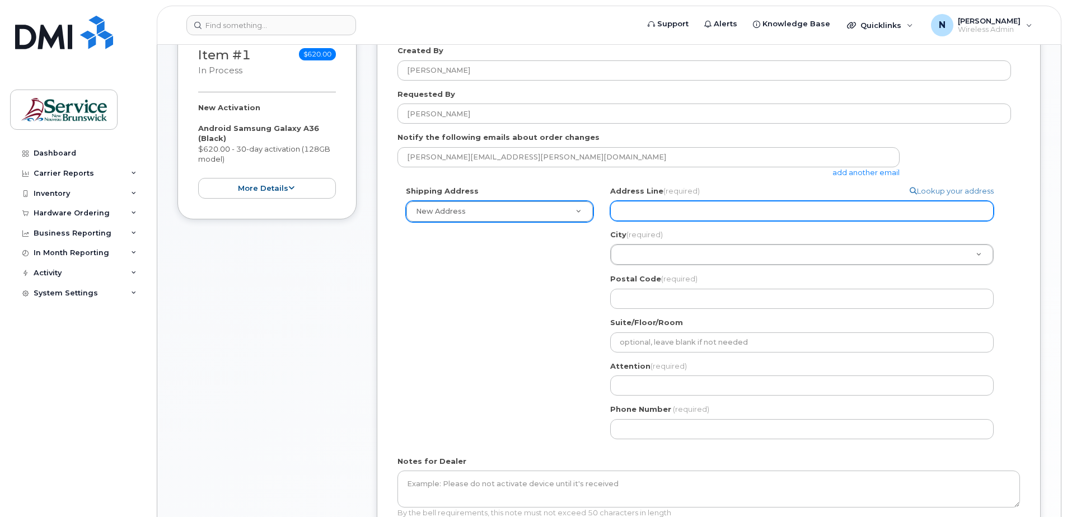
scroll to position [235, 0]
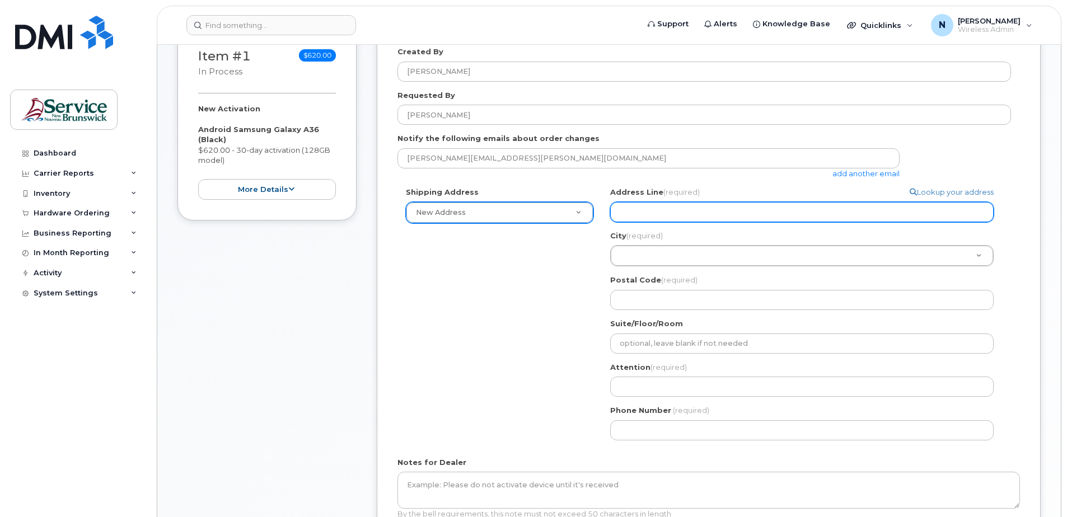
click at [648, 210] on input "Address Line (required)" at bounding box center [801, 212] width 383 height 20
select select
type input "7"
select select
type input "77"
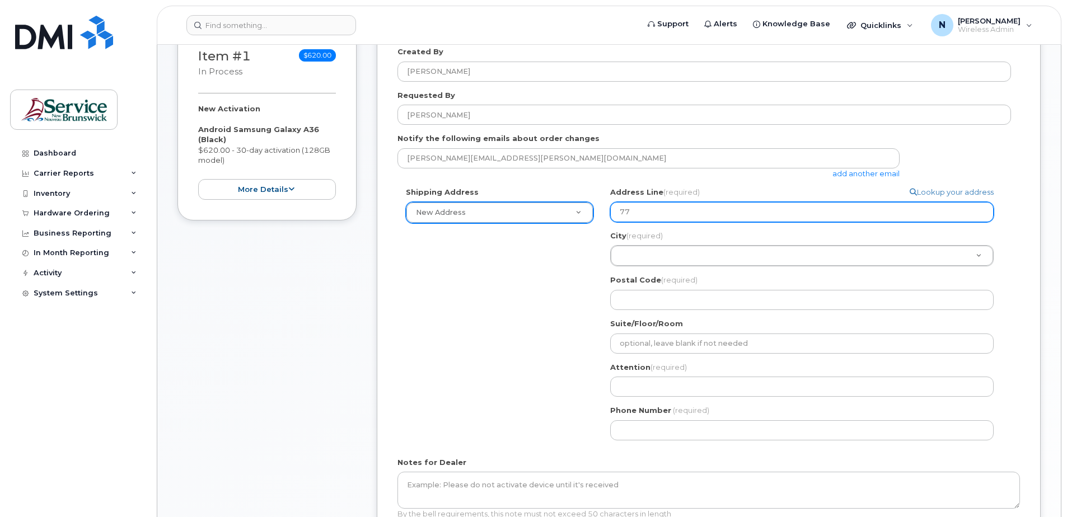
select select
type input "770"
select select
type input "770 M"
select select
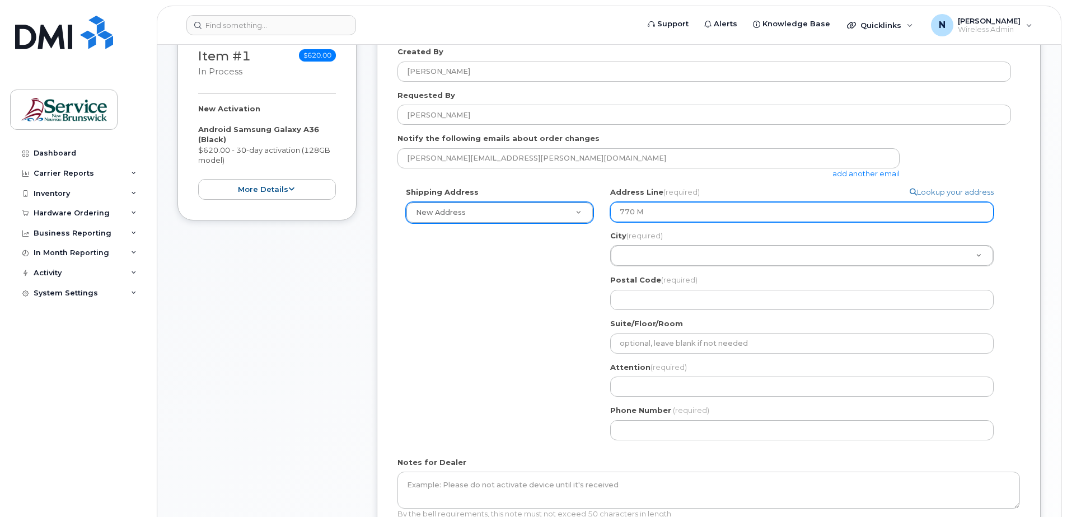
type input "770 Ma"
select select
type input "770 Mai"
select select
type input "770 Main"
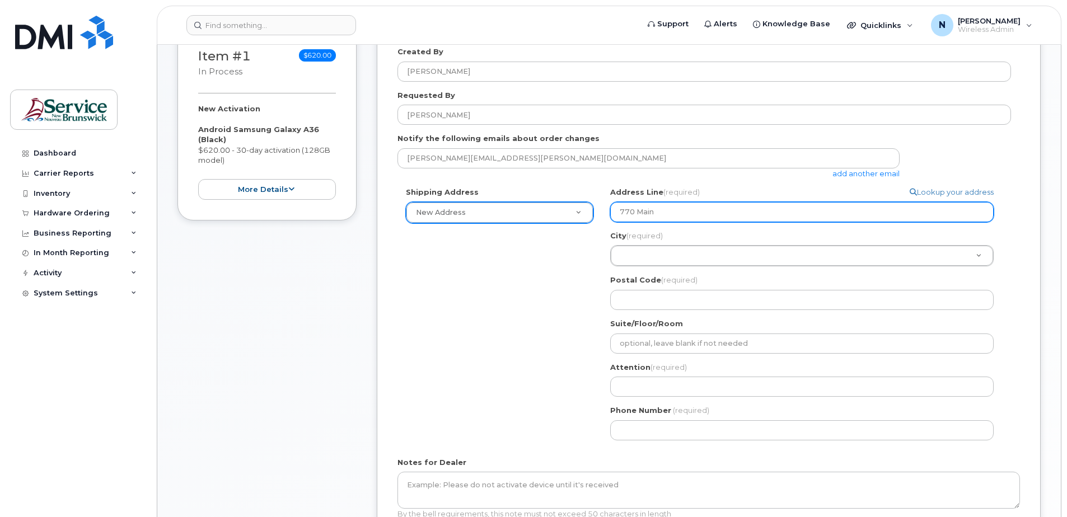
select select
type input "770 Main S"
select select
type input "770 Main St"
select select
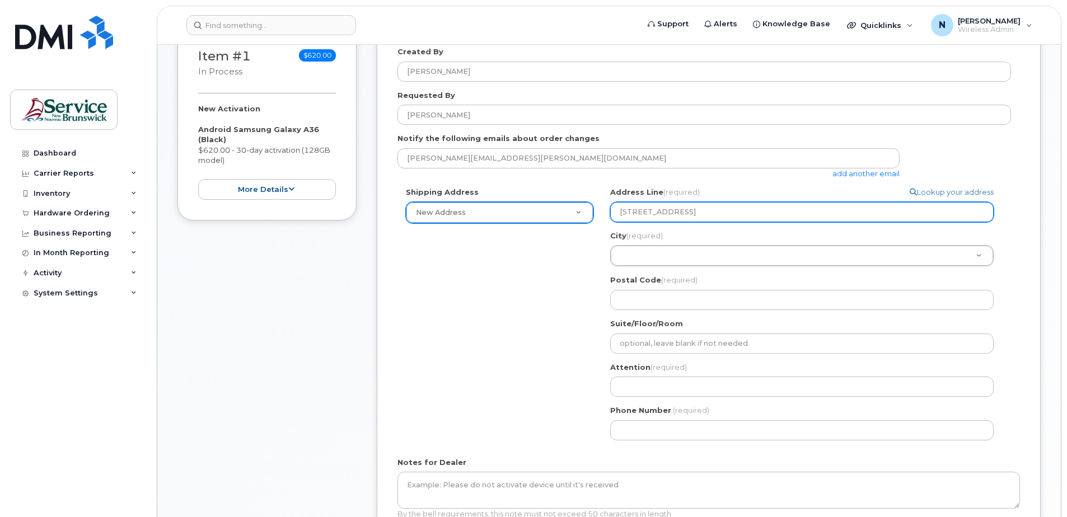
type input "770 Main Str"
select select
type input "770 Main Stre"
select select
type input "770 Main Stree"
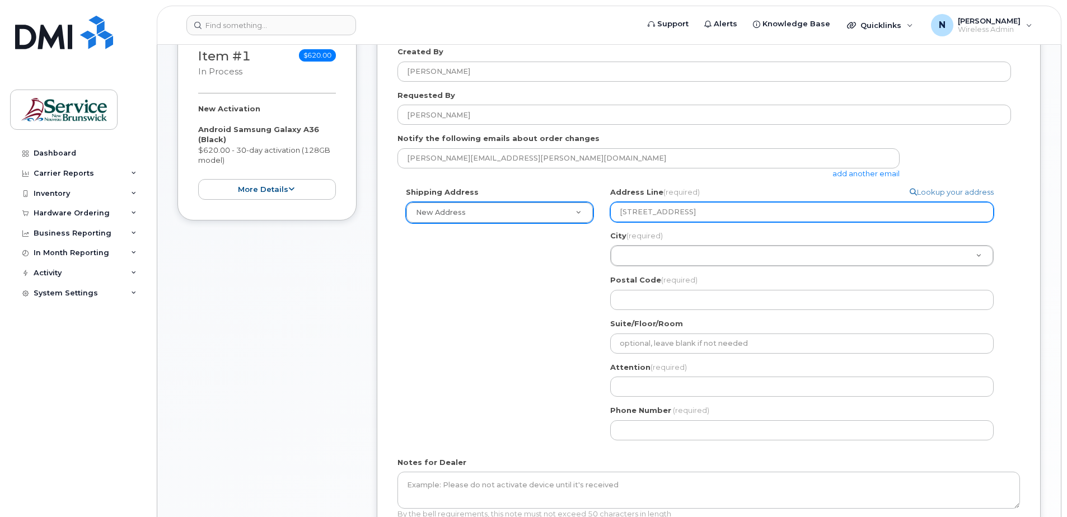
select select
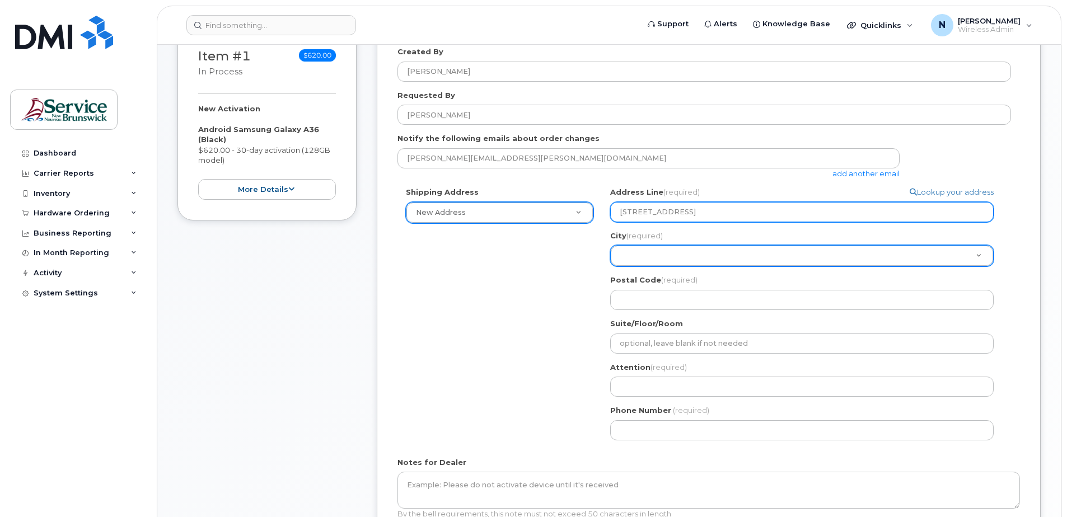
type input "770 Main Street"
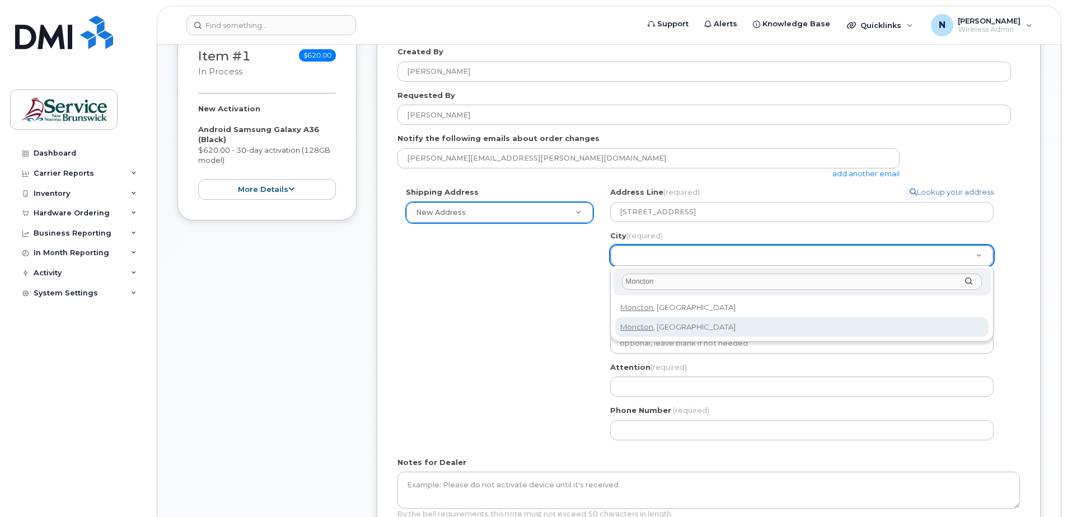
type input "Moncton"
select select
type input "1817"
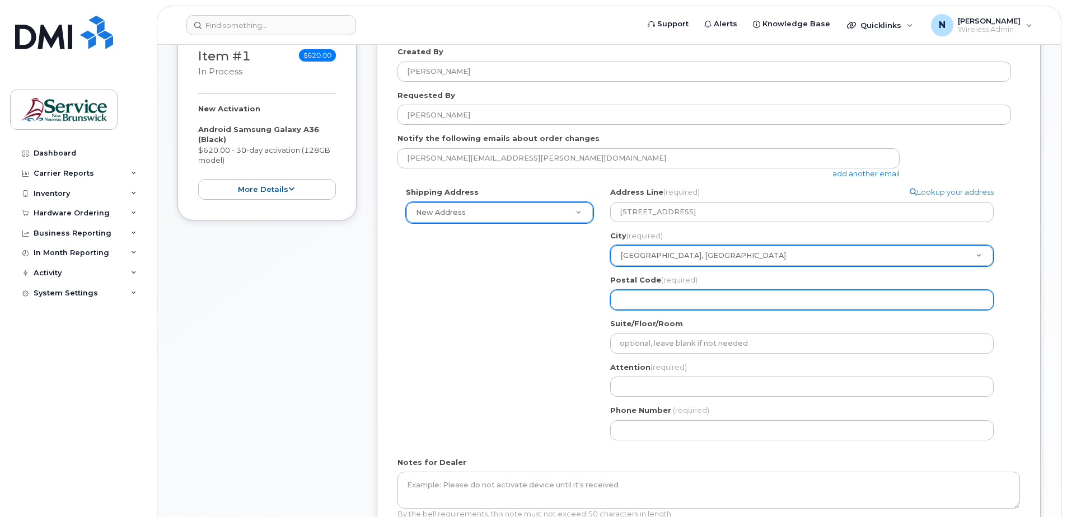
click at [666, 303] on input "Postal Code (required)" at bounding box center [801, 300] width 383 height 20
select select
type input "E"
select select
type input "E1"
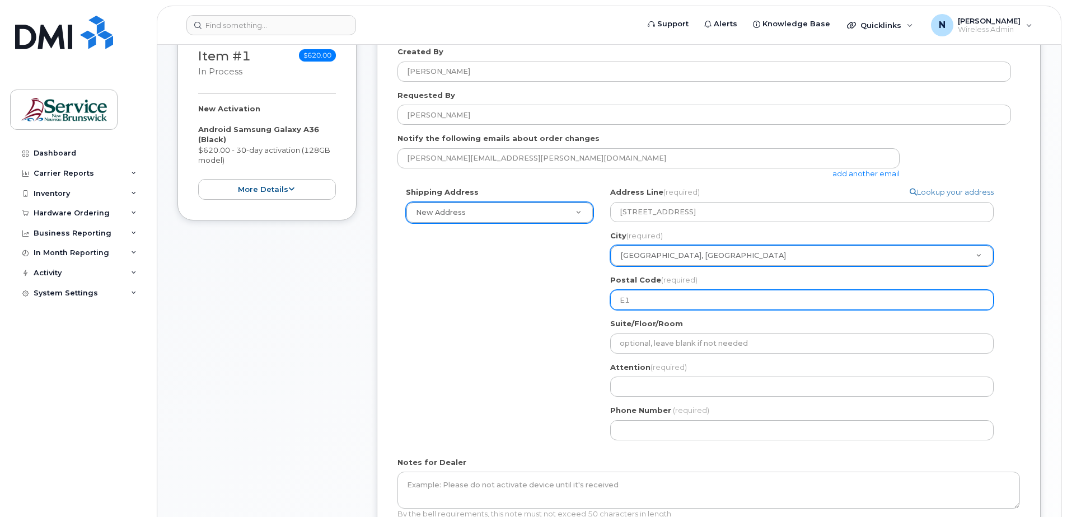
select select
type input "E1C"
select select
type input "E1C 1"
select select
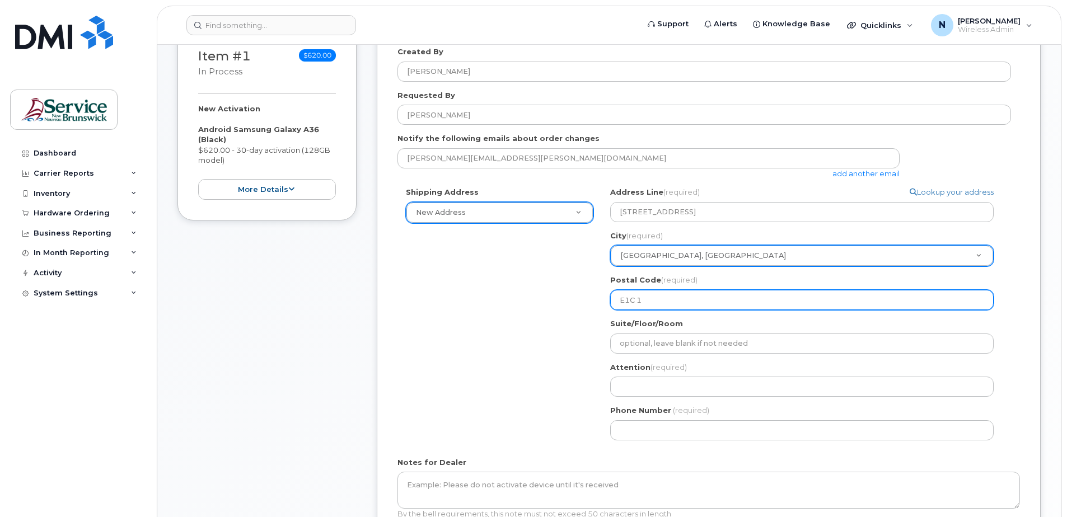
type input "E1C 1E"
select select
type input "E1C 1E7"
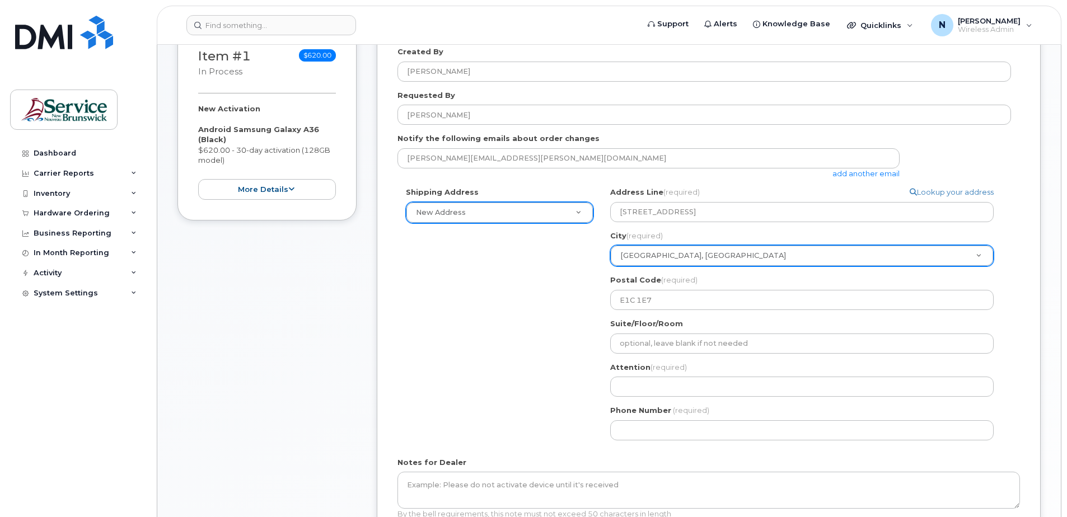
click at [672, 333] on div "Suite/Floor/Room" at bounding box center [806, 336] width 392 height 35
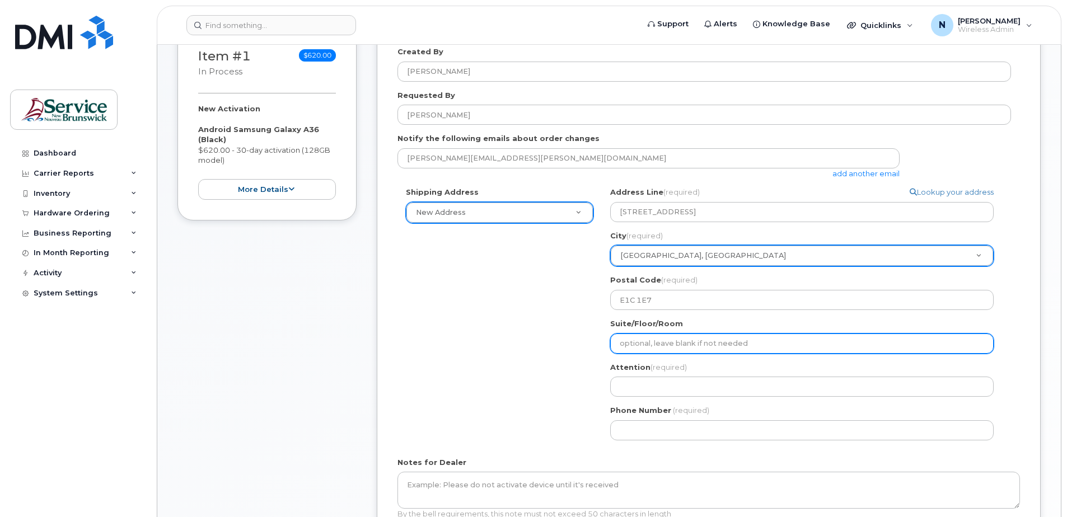
click at [676, 347] on input "Suite/Floor/Room" at bounding box center [801, 344] width 383 height 20
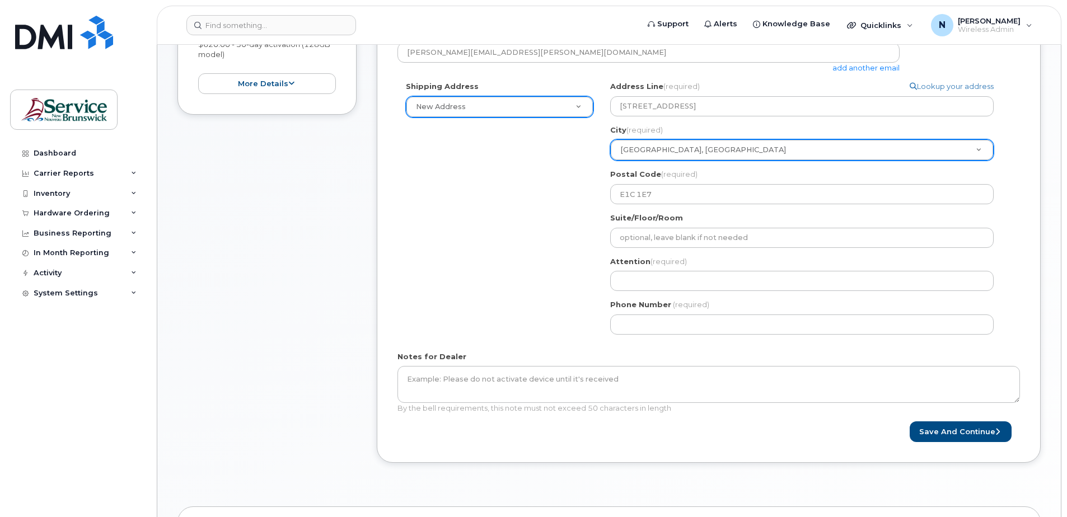
scroll to position [347, 0]
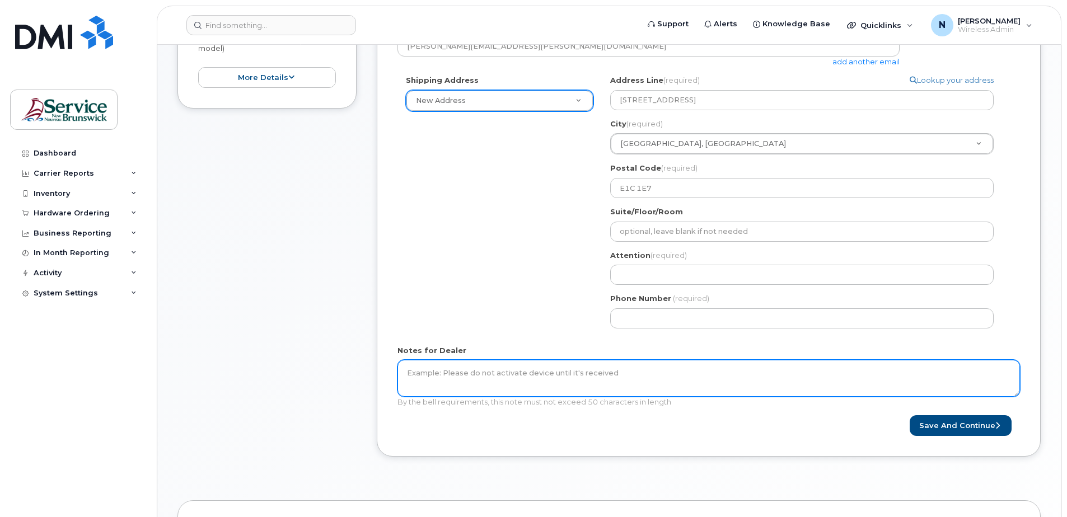
click at [508, 371] on textarea "Notes for Dealer" at bounding box center [708, 378] width 623 height 37
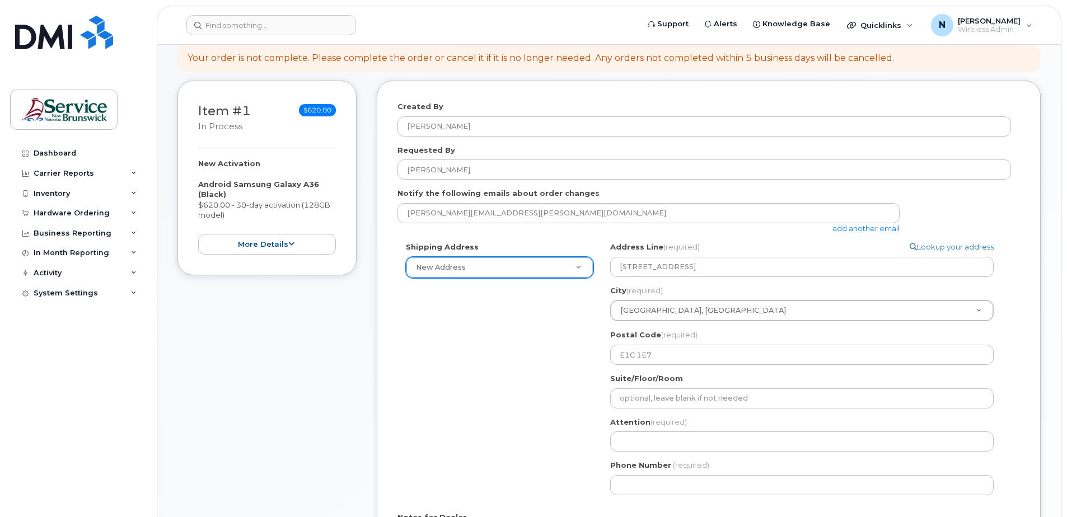
scroll to position [235, 0]
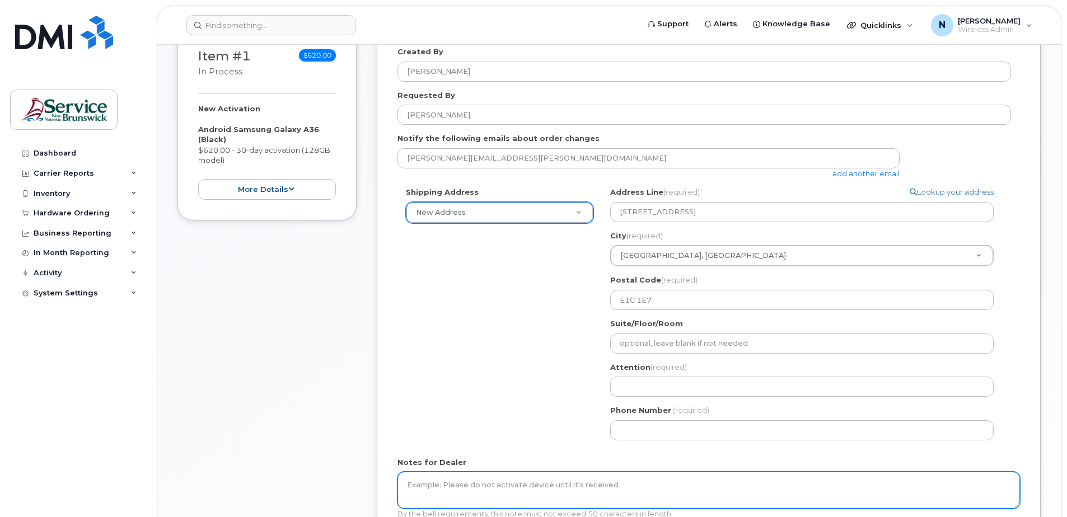
click at [501, 491] on textarea "Notes for Dealer" at bounding box center [708, 490] width 623 height 37
click at [590, 484] on textarea "Alix Snow requested the new phone line, voice-" at bounding box center [708, 490] width 623 height 37
type textarea "A"
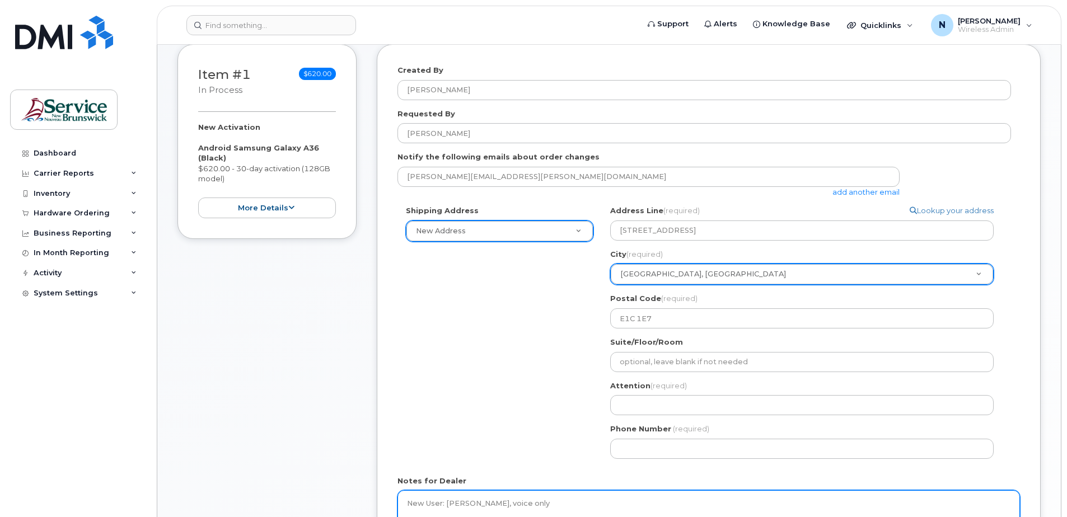
scroll to position [291, 0]
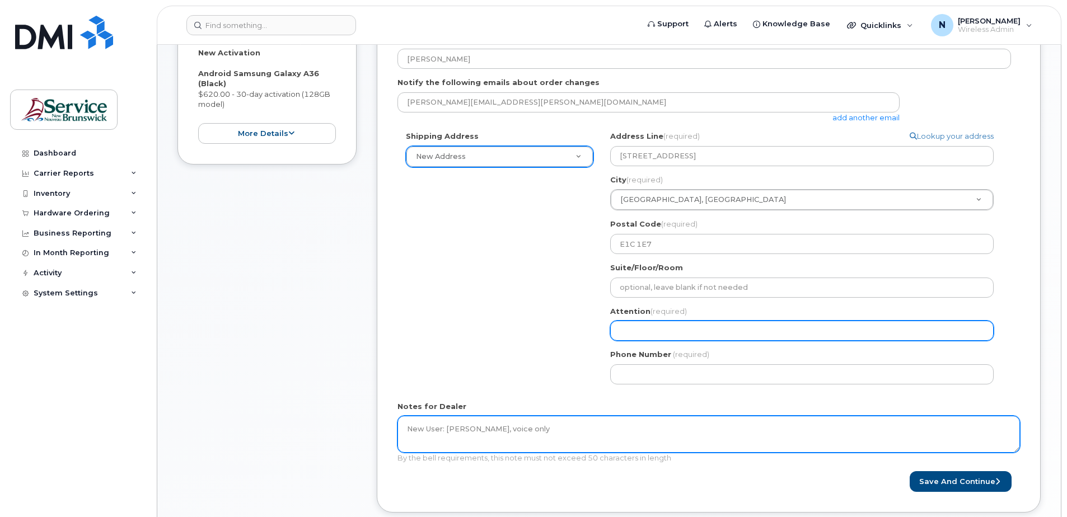
type textarea "New User: Cindy Carter, voice only"
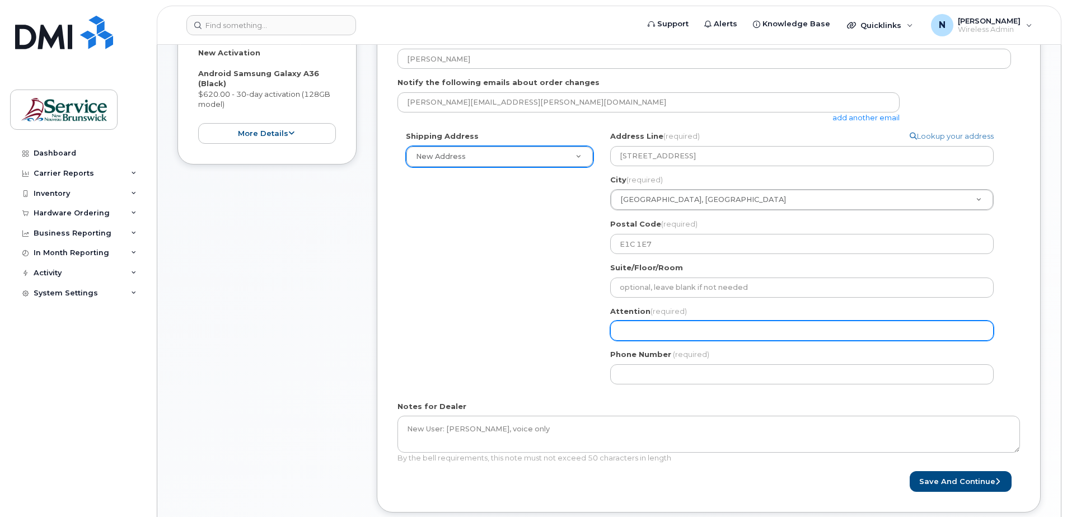
click at [656, 336] on input "Attention (required)" at bounding box center [801, 331] width 383 height 20
select select
type input "C"
select select
type input "Ci"
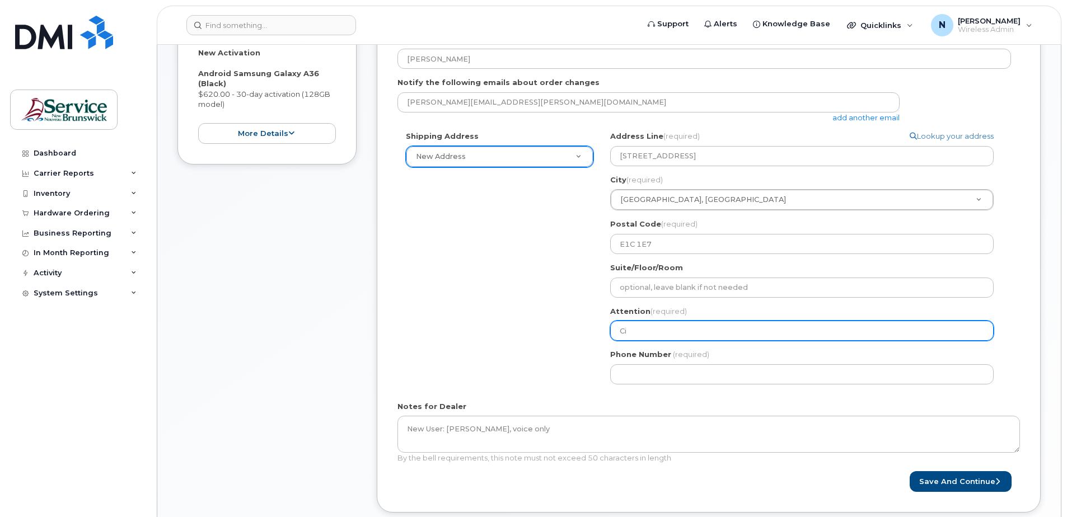
select select
type input "Cin"
select select
type input "Cind"
select select
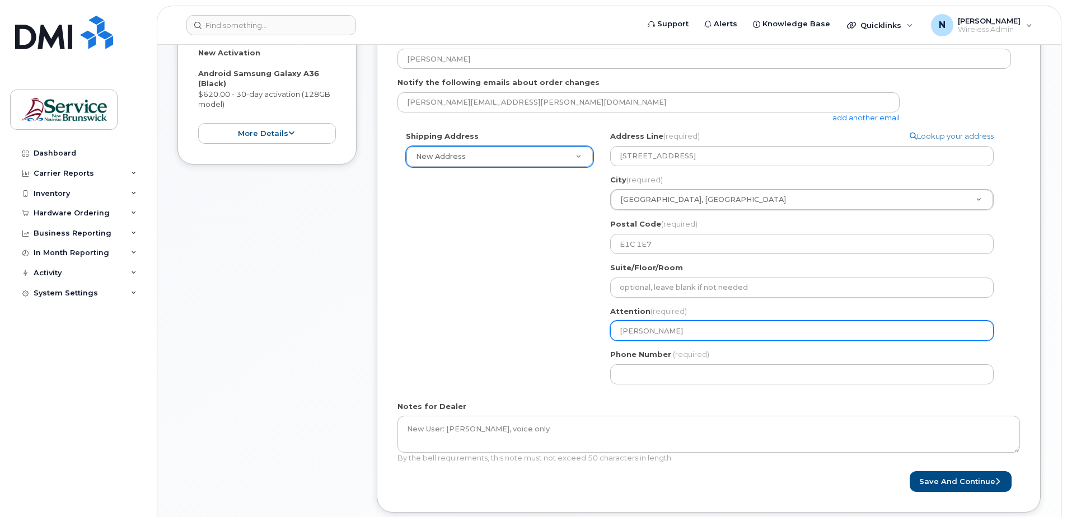
type input "Cindy"
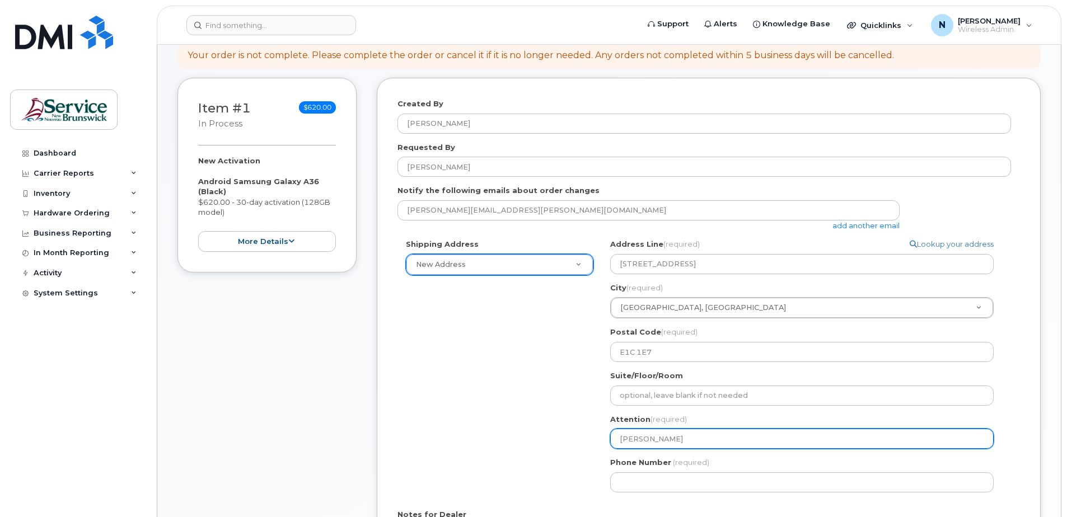
scroll to position [179, 0]
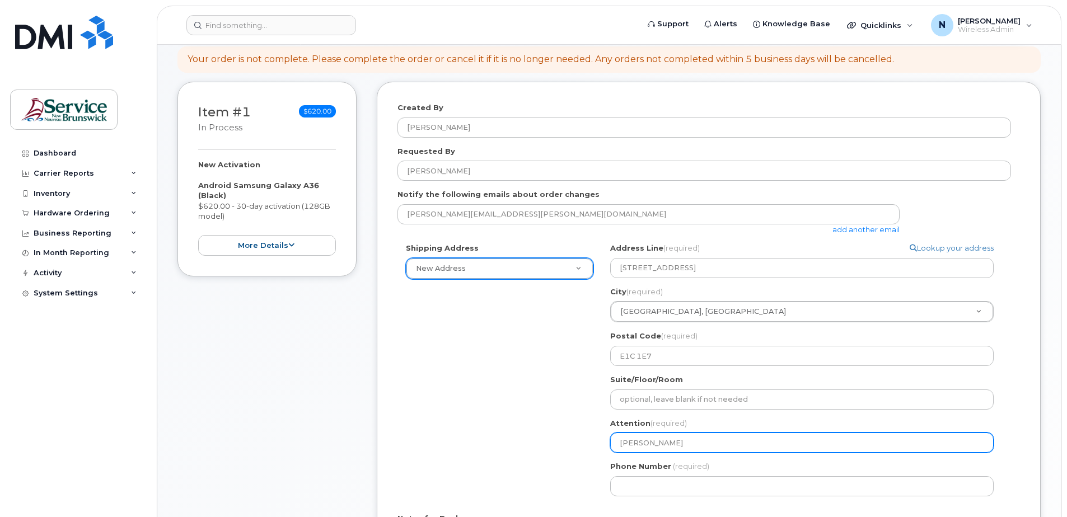
select select
type input "Cindy C"
select select
type input "Cindy Ca"
select select
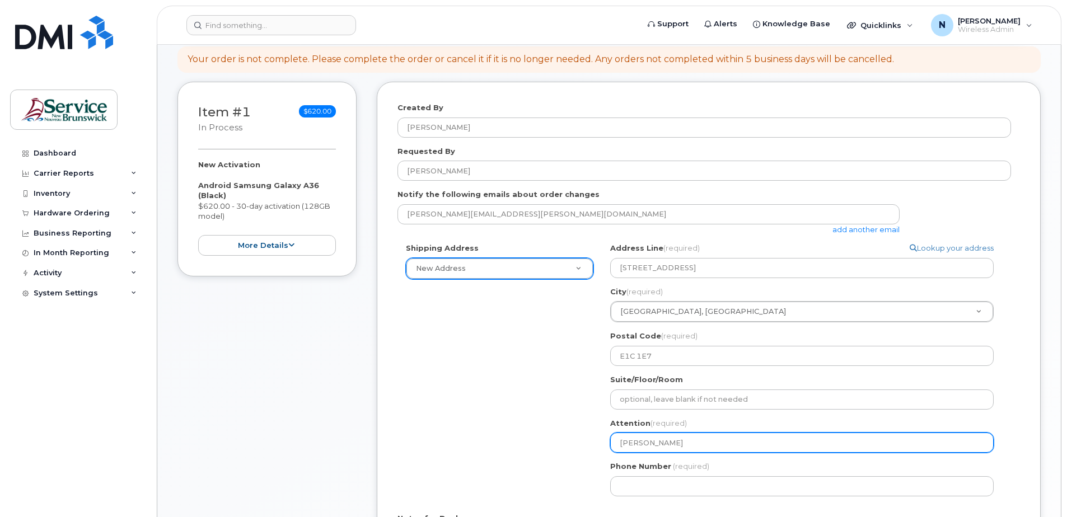
type input "Cindy Car"
select select
type input "Cindy Cart"
select select
type input "Cindy Carte"
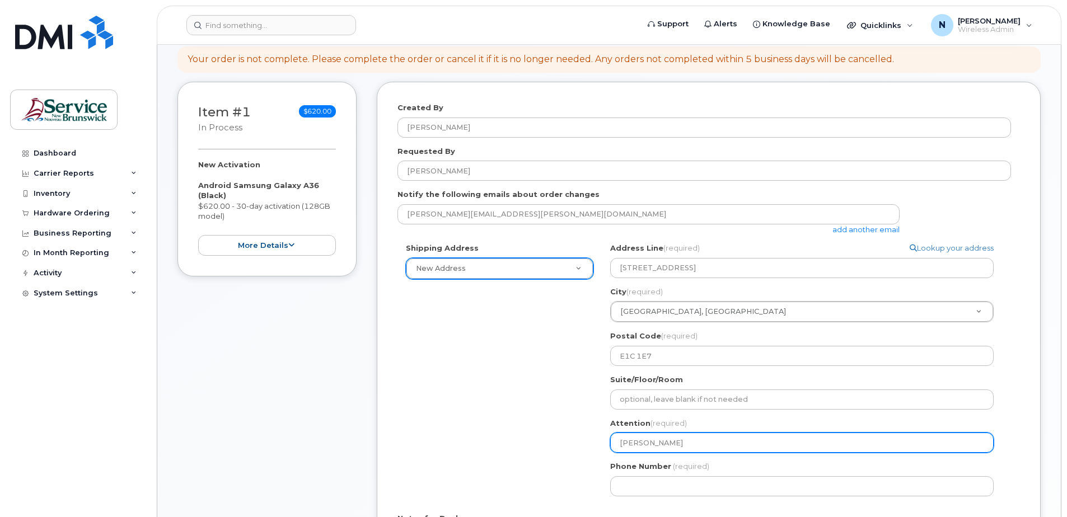
select select
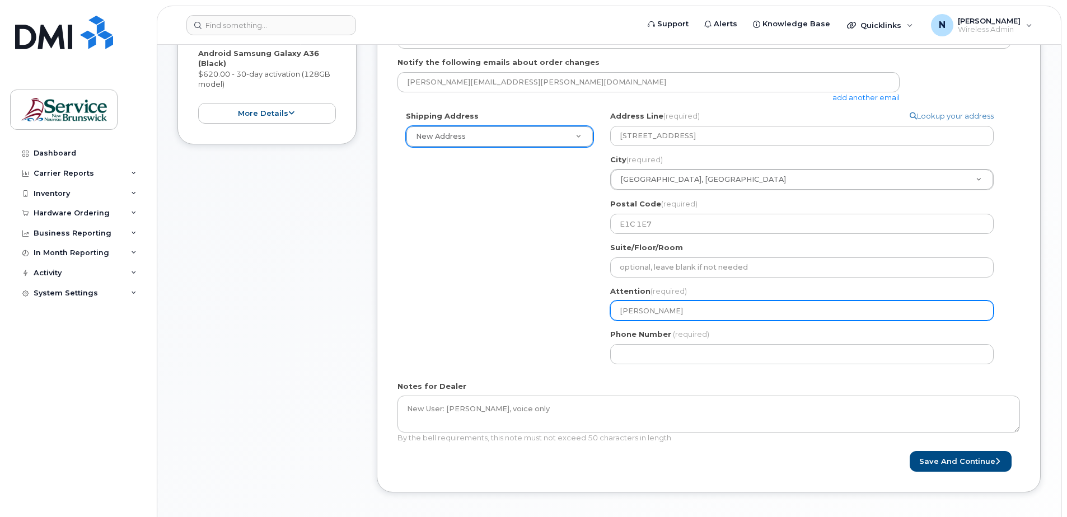
scroll to position [347, 0]
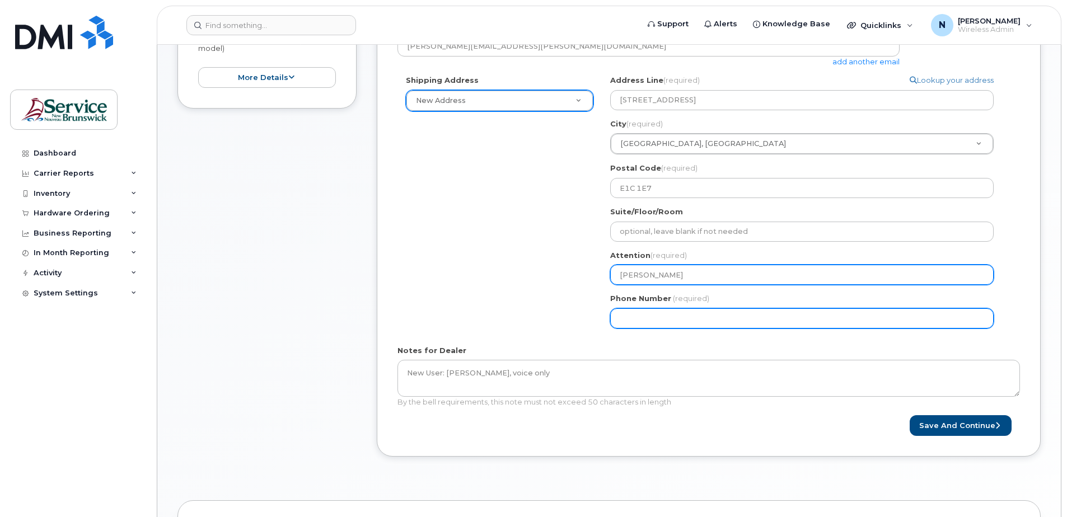
type input "Cindy Carter"
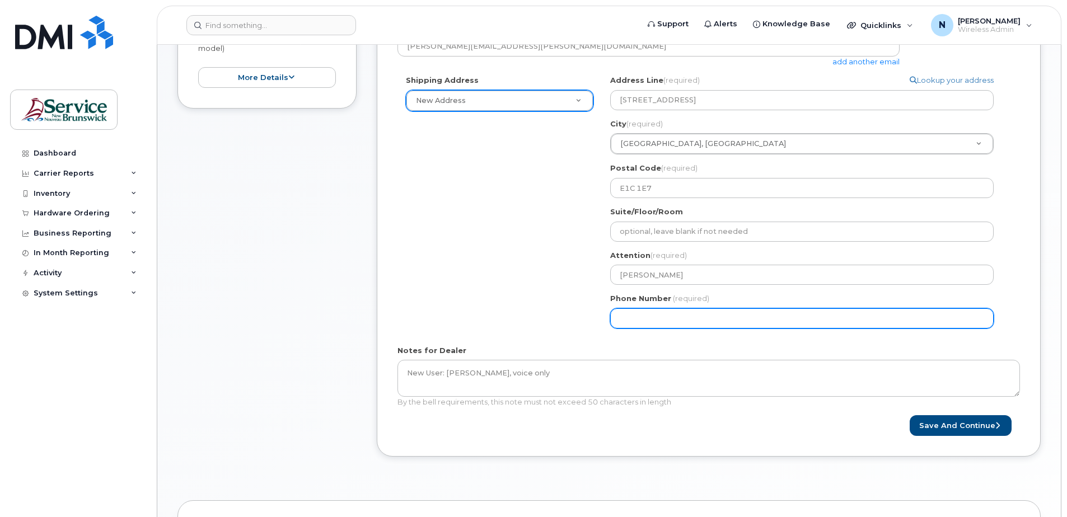
click at [651, 320] on input "Phone Number" at bounding box center [801, 318] width 383 height 20
click at [481, 295] on div "Shipping Address New Address New Address ASD-E Main Office ASD-N Bathurst Educa…" at bounding box center [704, 205] width 614 height 261
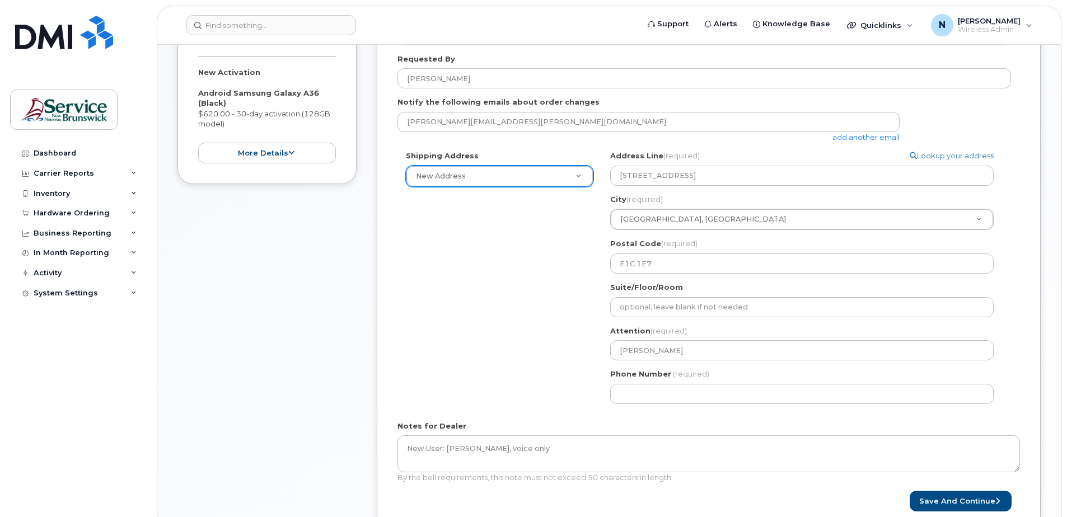
scroll to position [291, 0]
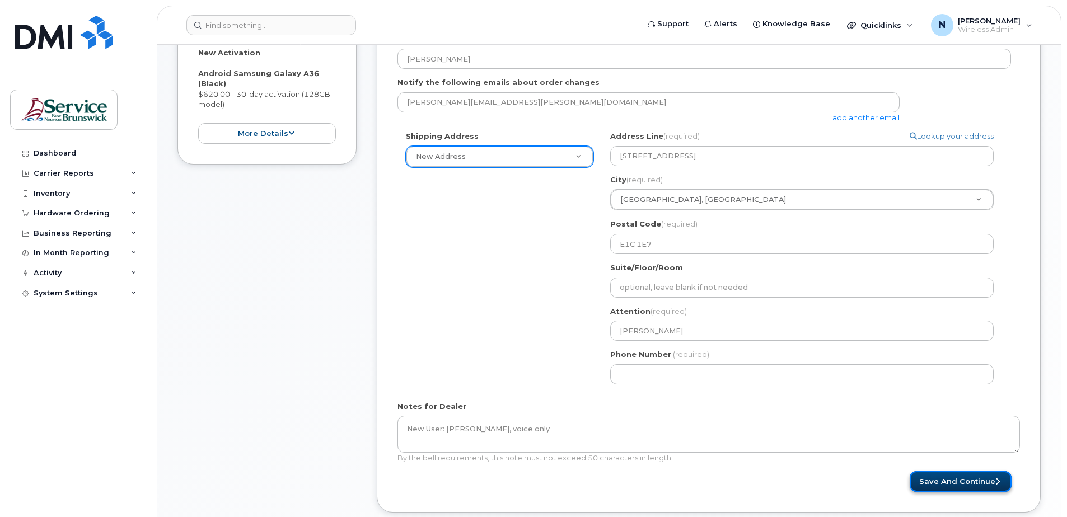
click at [986, 478] on button "Save and Continue" at bounding box center [961, 481] width 102 height 21
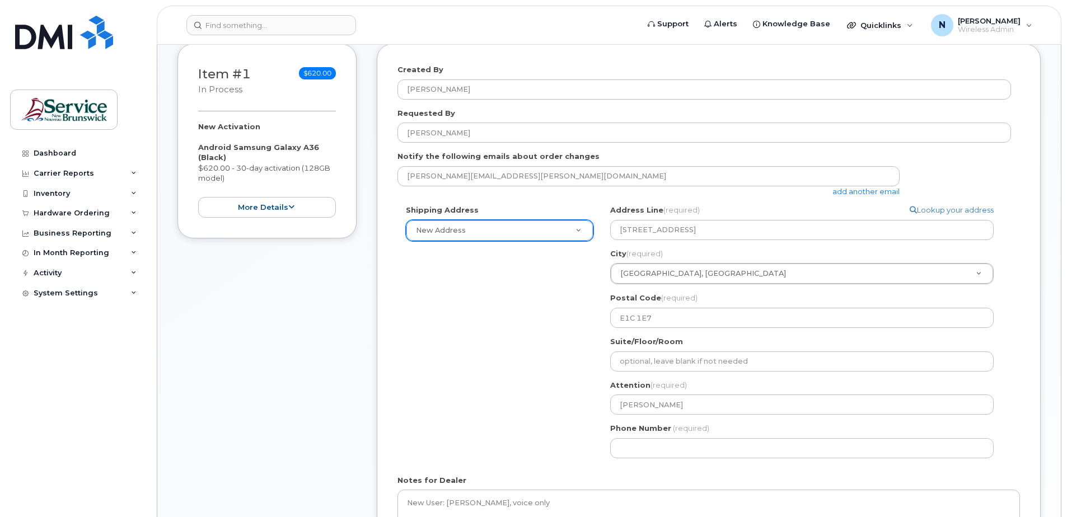
scroll to position [235, 0]
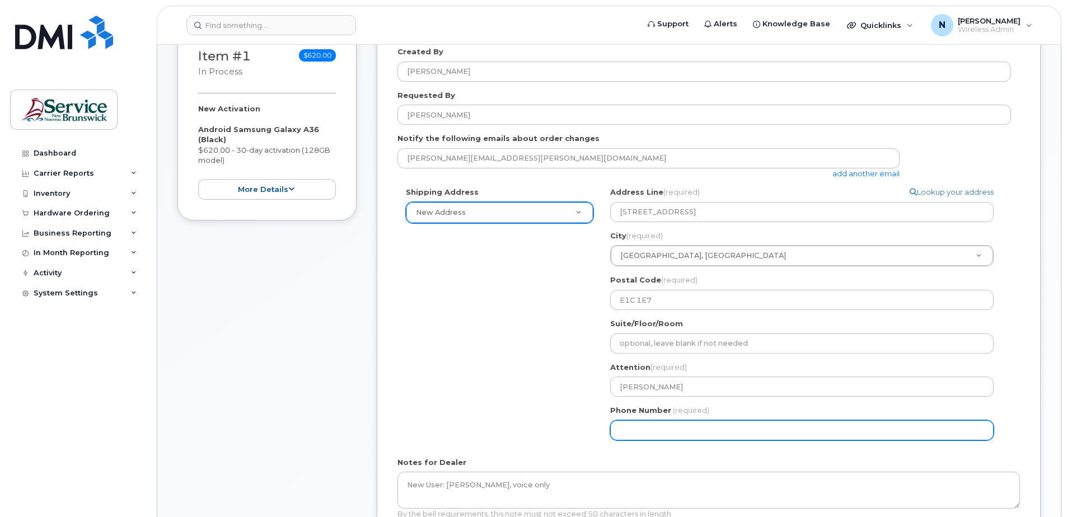
click at [668, 425] on input "Phone Number" at bounding box center [801, 430] width 383 height 20
paste input "5062276232"
select select
type input "5062276232"
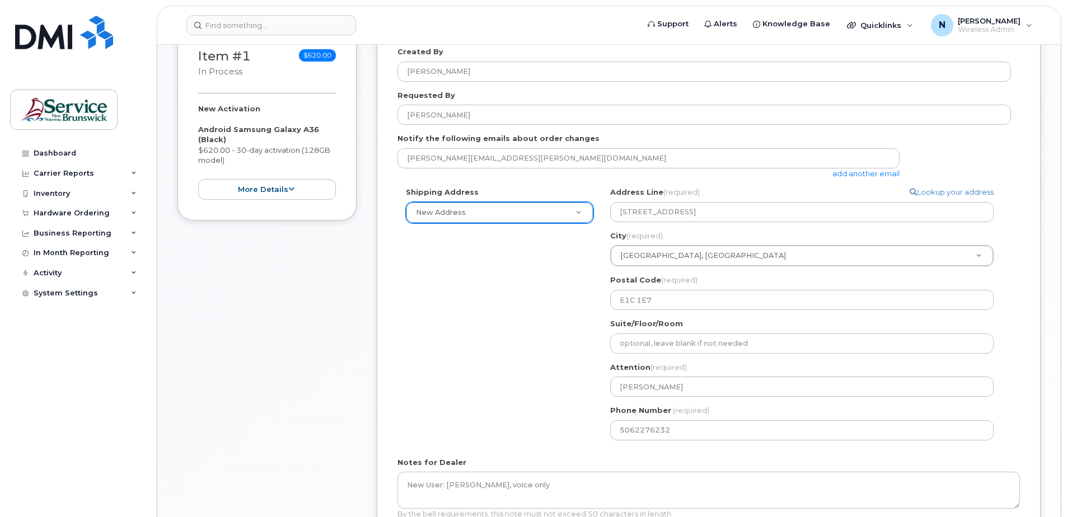
click at [555, 418] on div "Shipping Address New Address New Address ASD-E Main Office ASD-N Bathurst Educa…" at bounding box center [704, 317] width 614 height 261
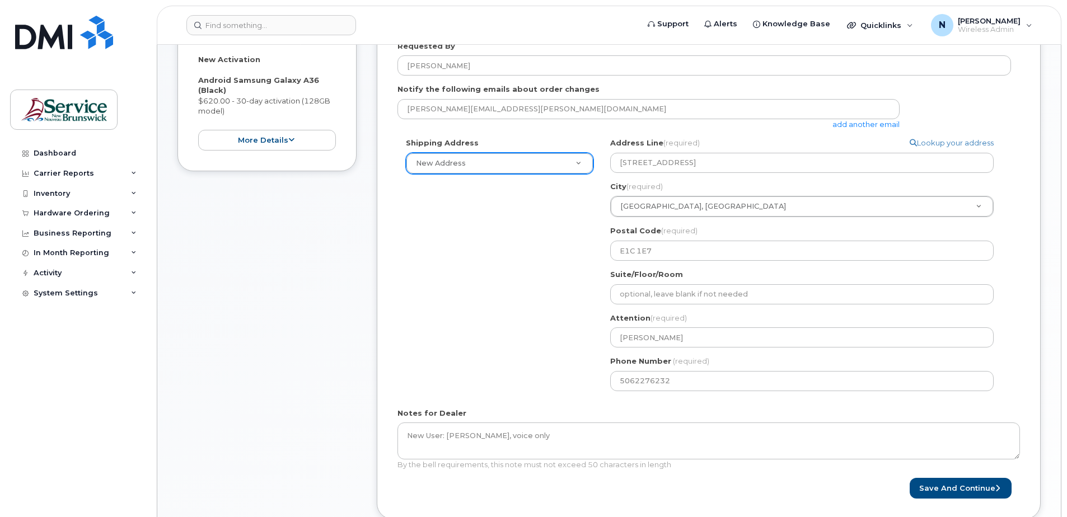
scroll to position [347, 0]
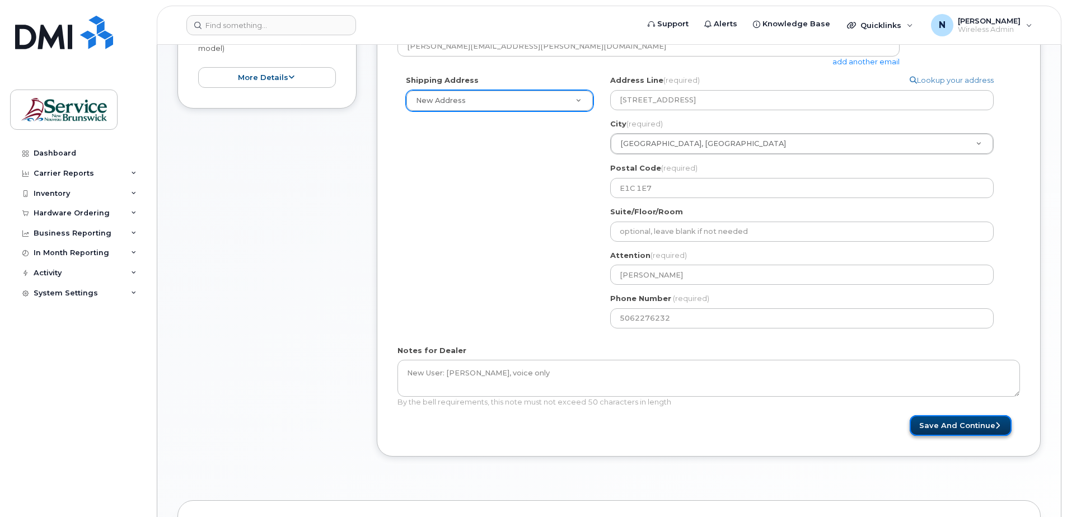
click at [958, 420] on button "Save and Continue" at bounding box center [961, 425] width 102 height 21
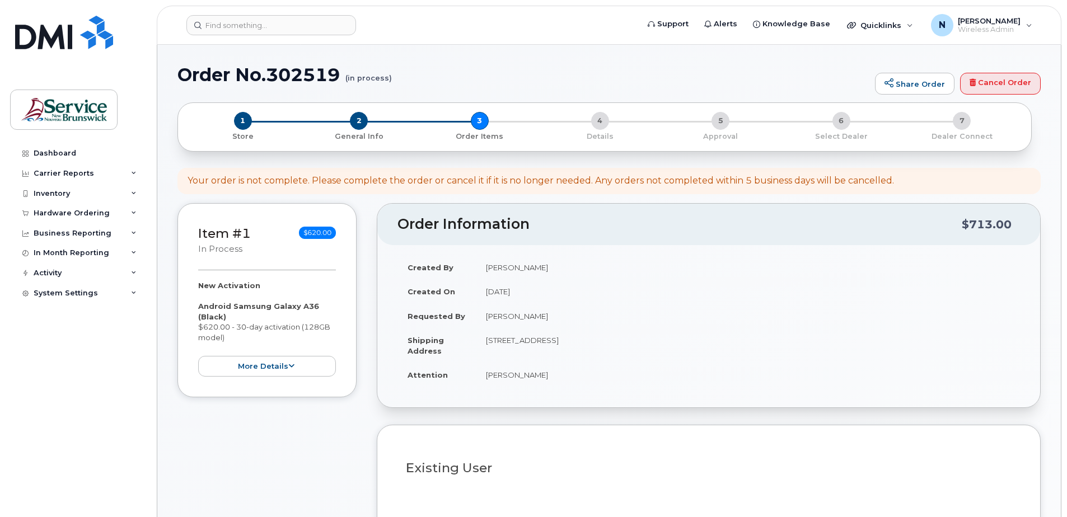
select select
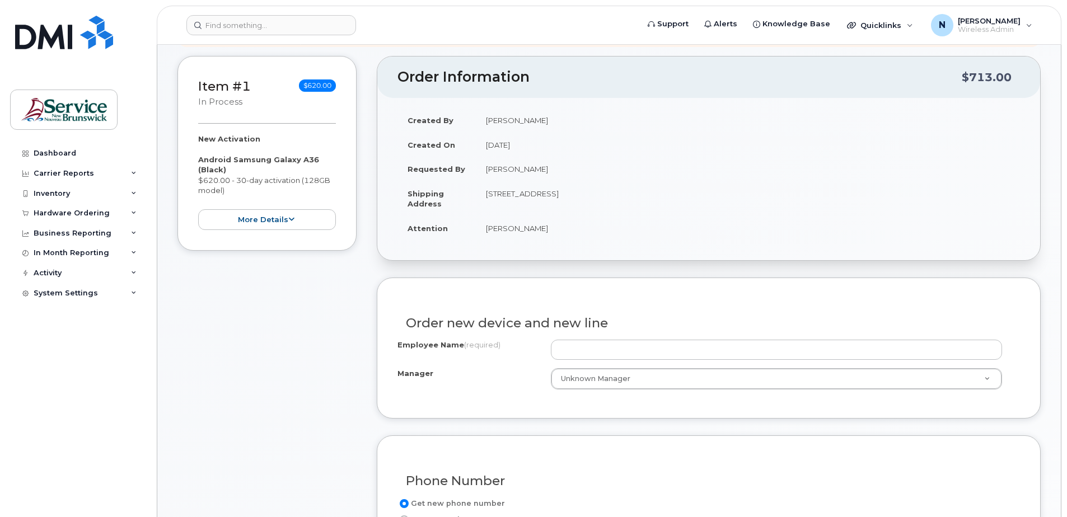
scroll to position [224, 0]
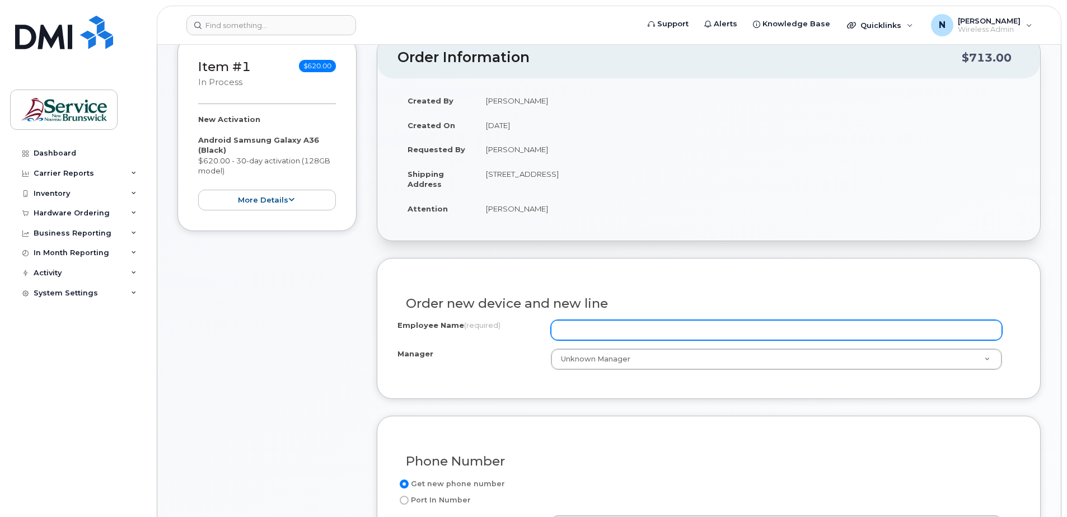
click at [592, 329] on input "Employee Name (required)" at bounding box center [776, 330] width 451 height 20
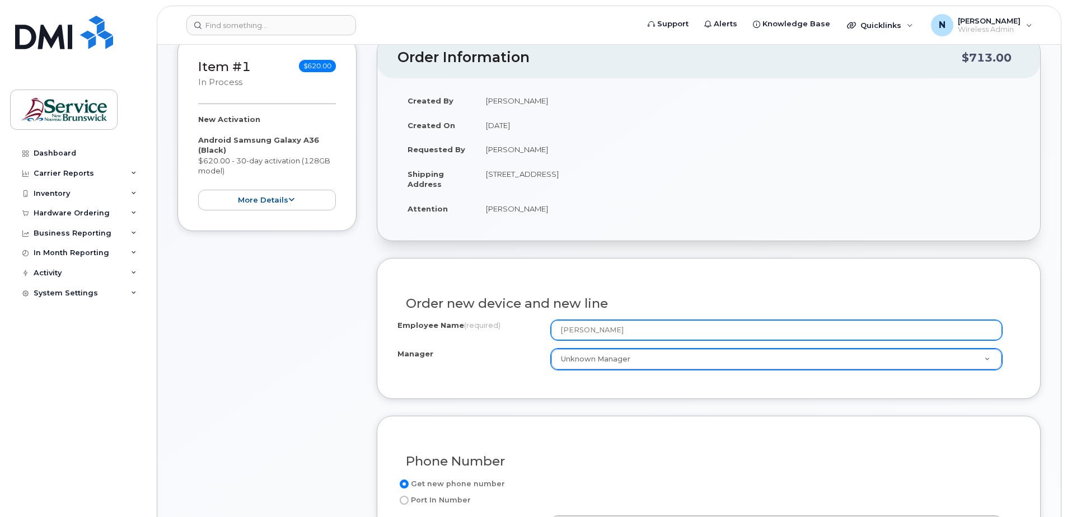
type input "[PERSON_NAME]"
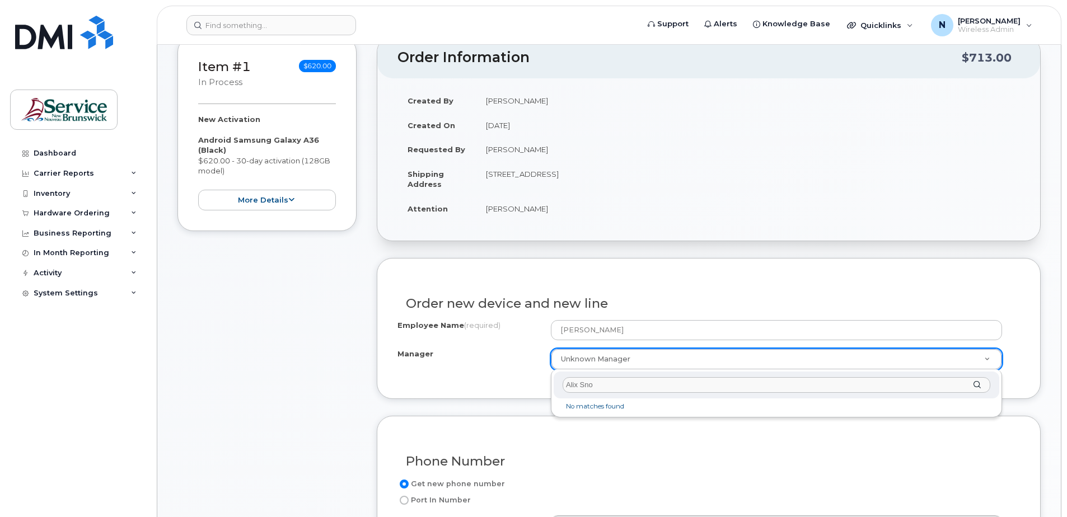
type input "[PERSON_NAME]"
click at [615, 389] on input "[PERSON_NAME]" at bounding box center [777, 385] width 428 height 16
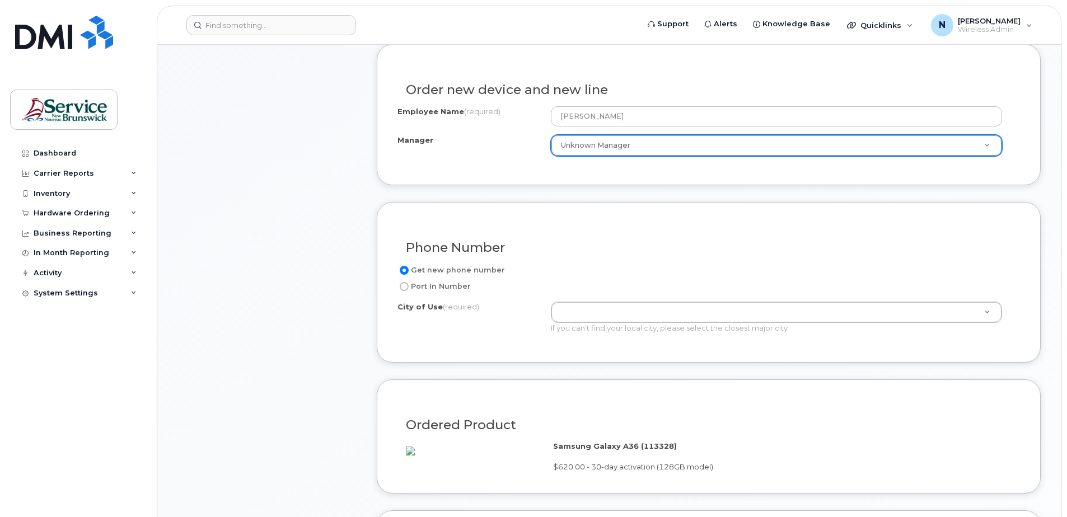
scroll to position [448, 0]
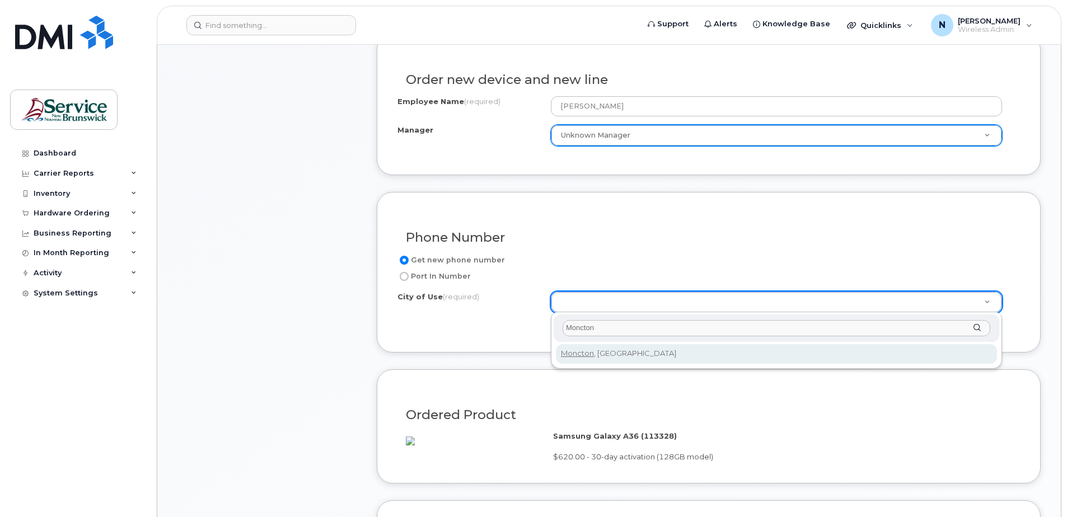
type input "Moncton"
type input "1817"
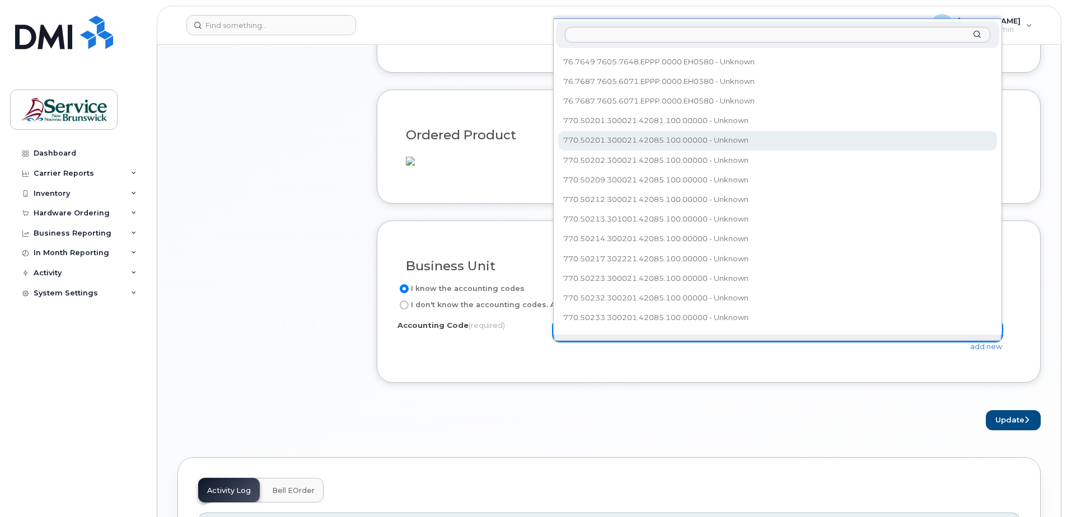
scroll to position [412, 0]
select select "770.50217.302221.42085.100.00000"
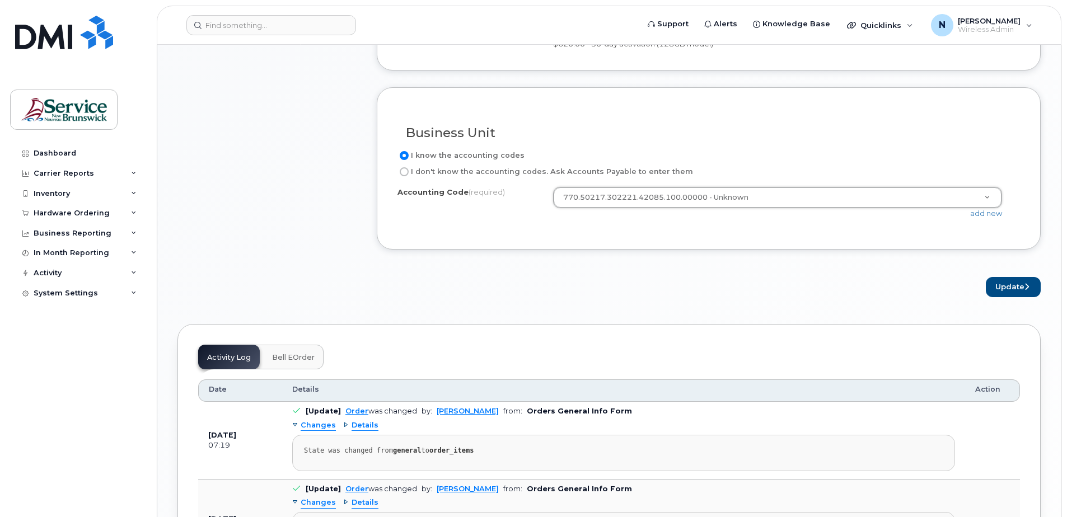
scroll to position [840, 0]
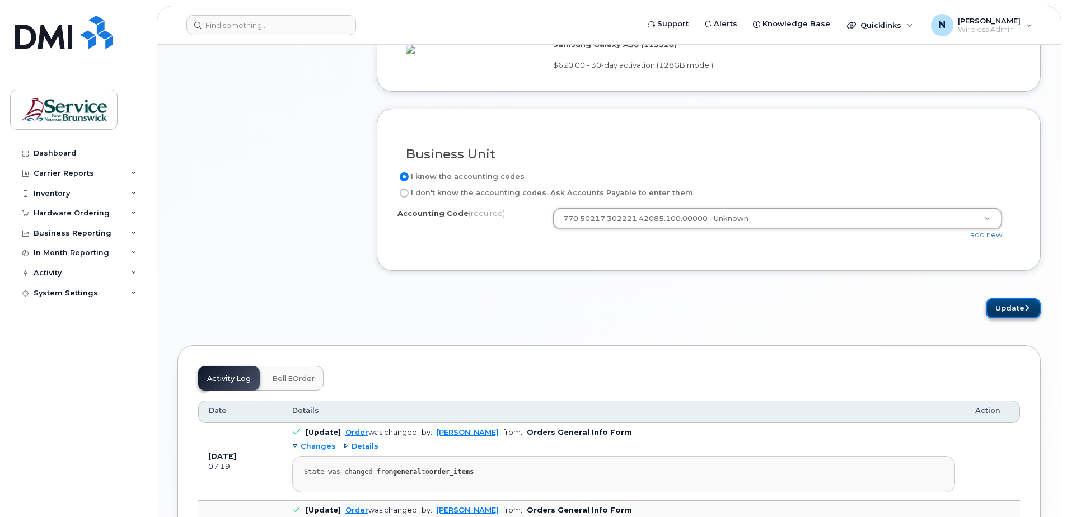
click at [1014, 319] on button "Update" at bounding box center [1013, 308] width 55 height 21
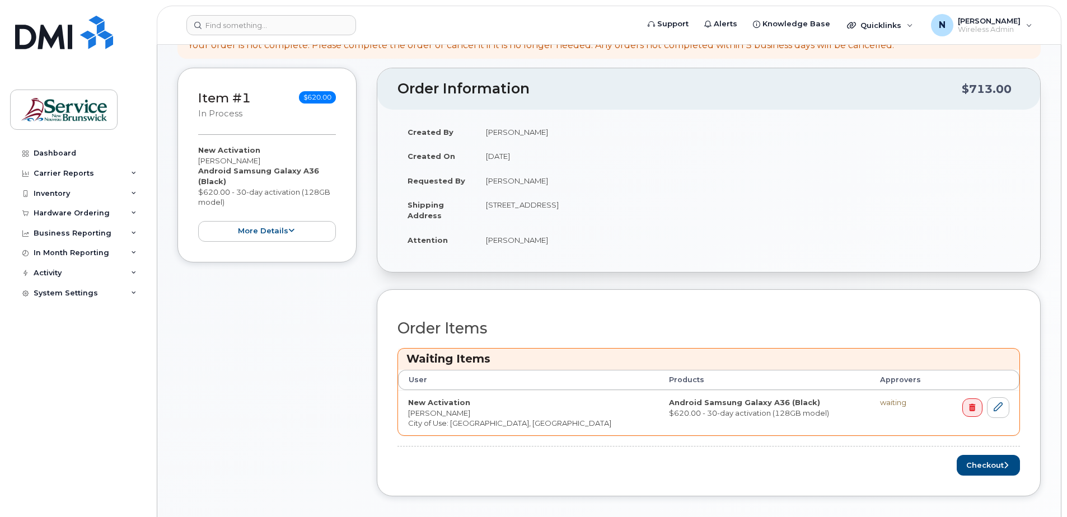
scroll to position [280, 0]
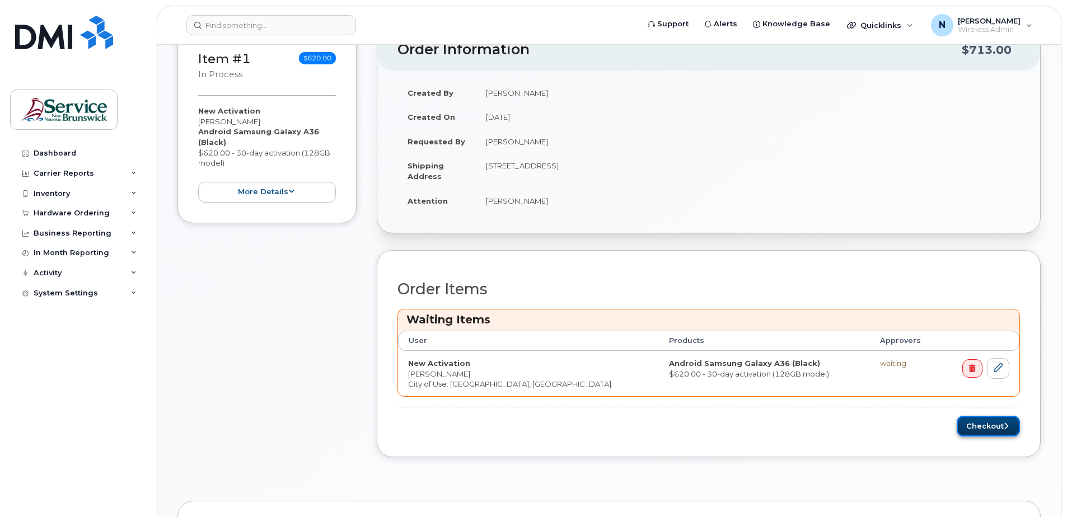
click at [985, 424] on button "Checkout" at bounding box center [988, 426] width 63 height 21
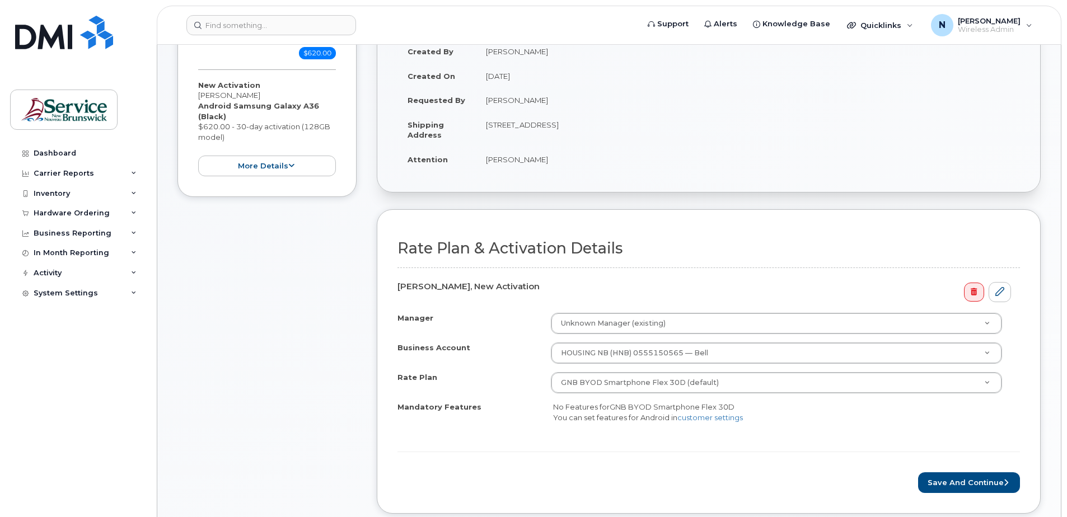
scroll to position [280, 0]
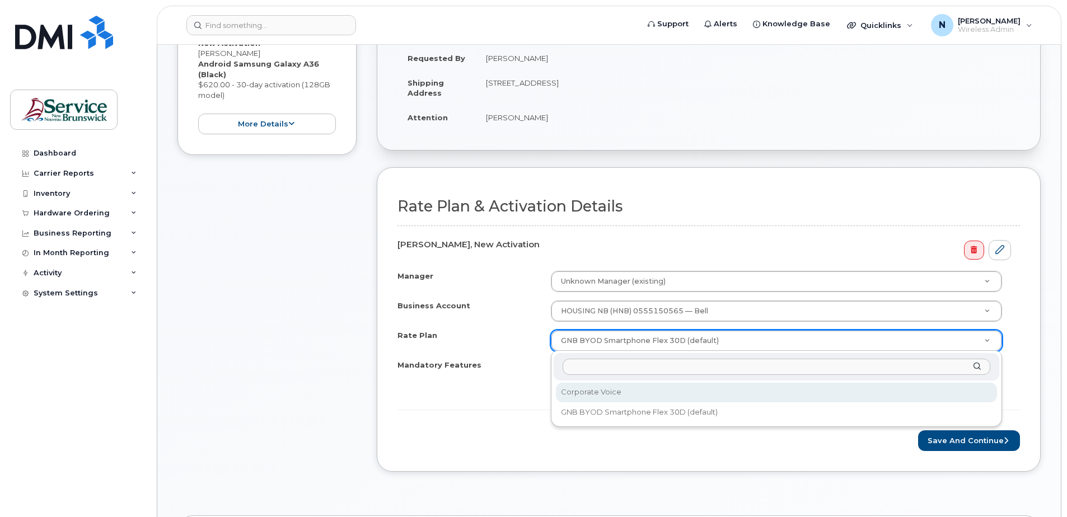
click at [636, 366] on input "text" at bounding box center [777, 367] width 428 height 16
type input "voice only"
click at [976, 367] on div "voice only" at bounding box center [777, 366] width 446 height 27
click at [574, 390] on li "No matches found" at bounding box center [776, 389] width 441 height 12
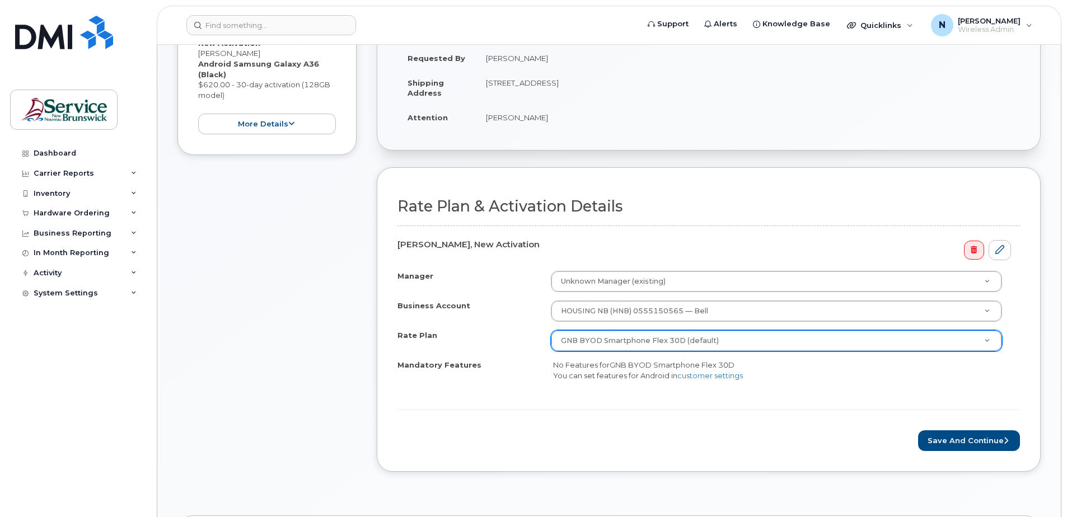
click at [604, 369] on span "No Features for GNB BYOD Smartphone Flex 30D You can set features for Android i…" at bounding box center [648, 371] width 190 height 20
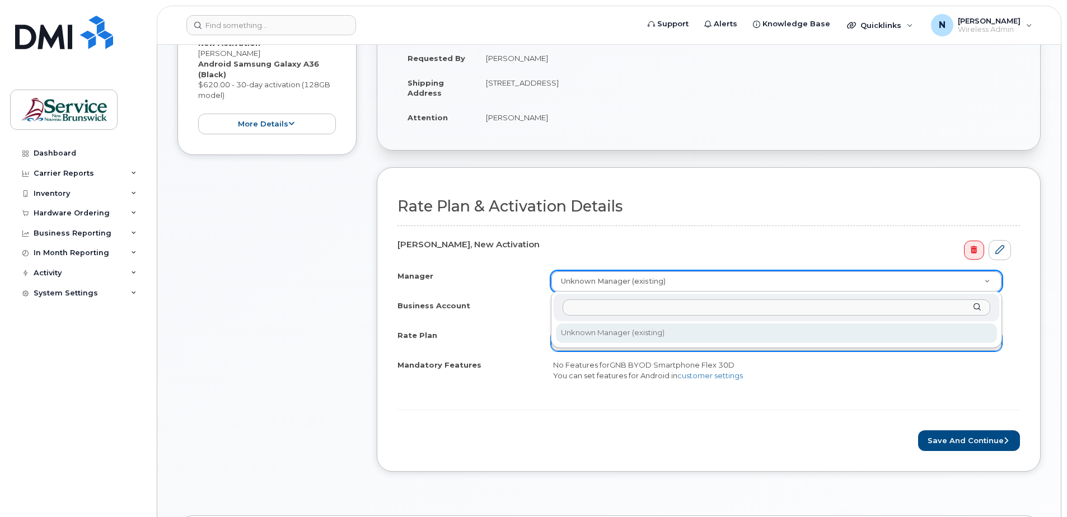
click at [662, 307] on input "Manager" at bounding box center [777, 308] width 428 height 16
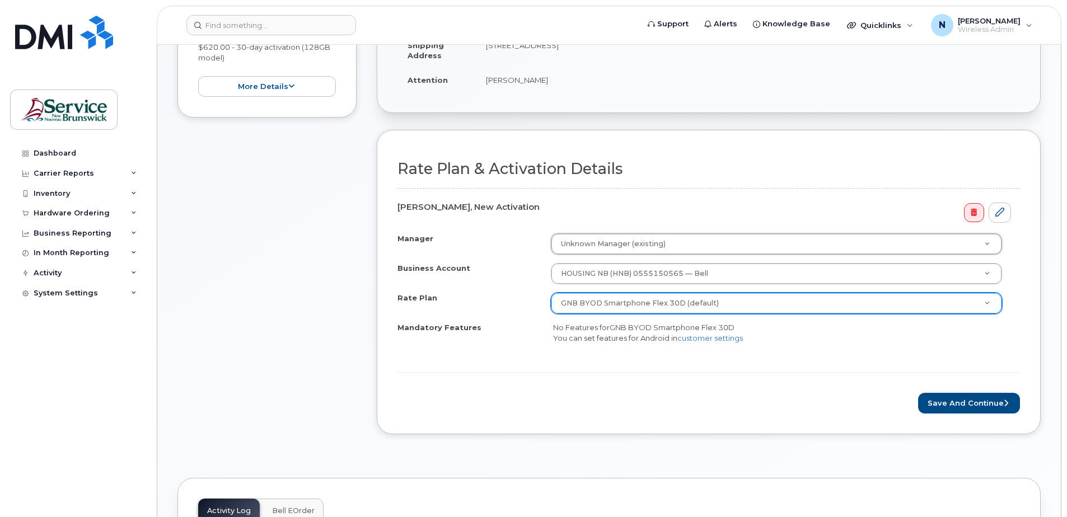
scroll to position [336, 0]
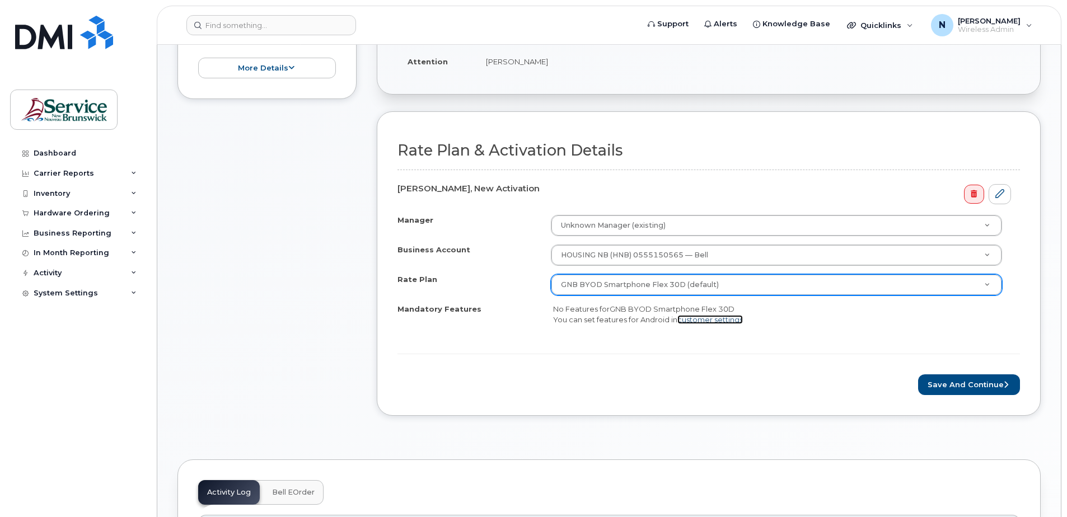
click at [698, 319] on link "customer settings" at bounding box center [710, 319] width 66 height 9
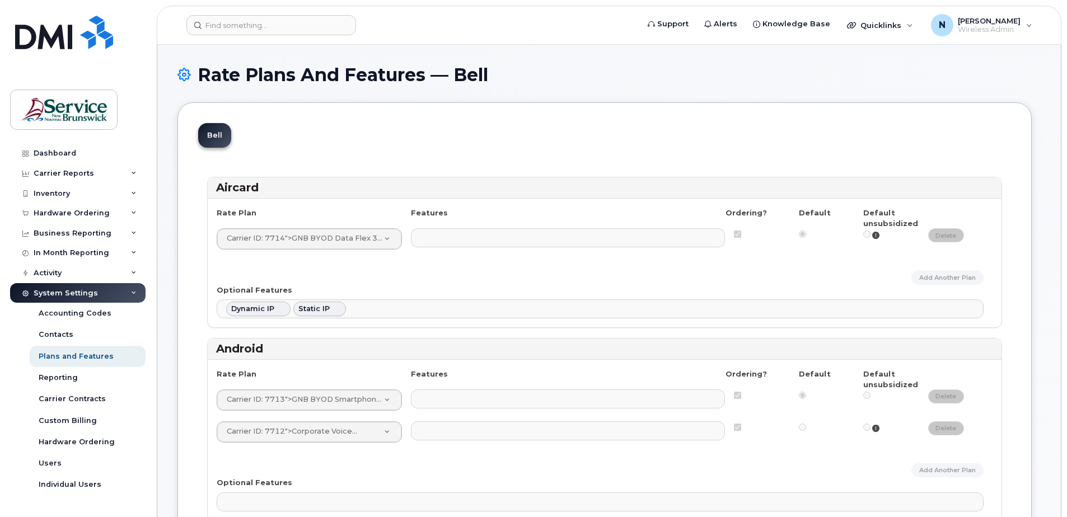
select select
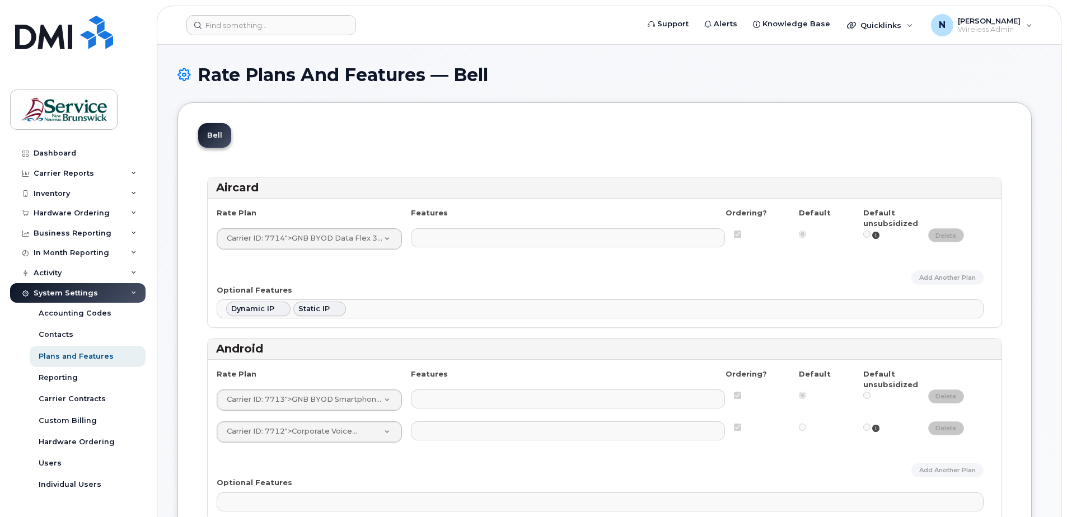
select select
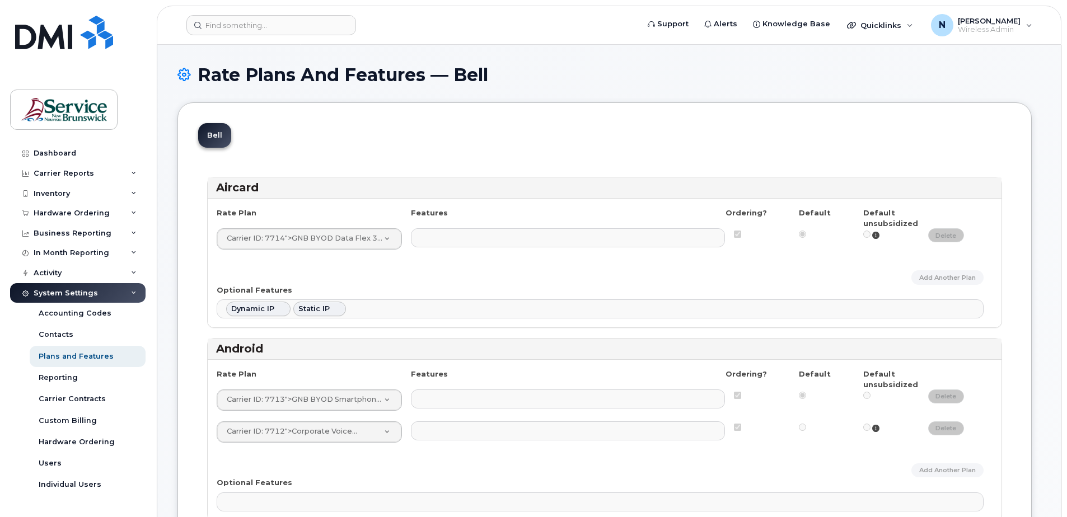
select select
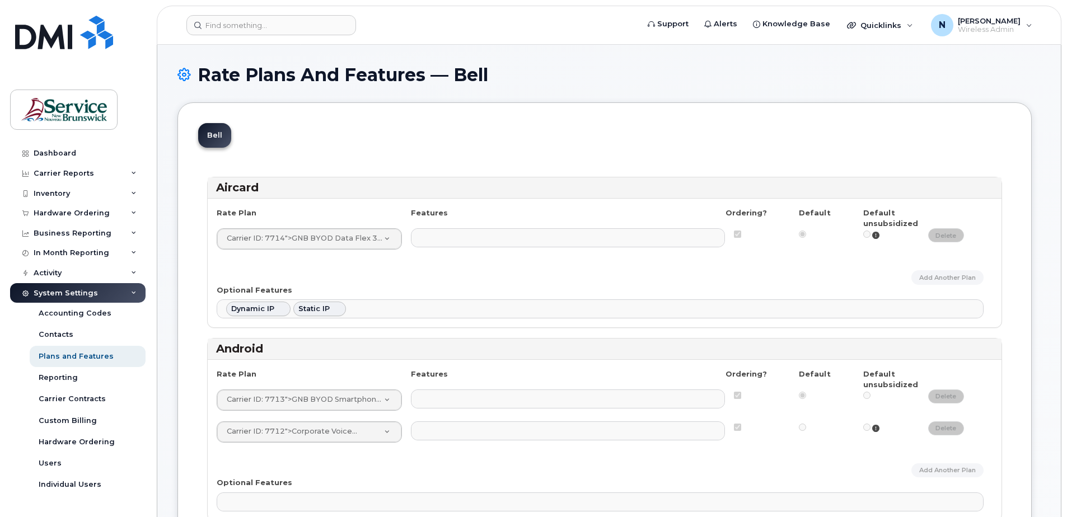
select select
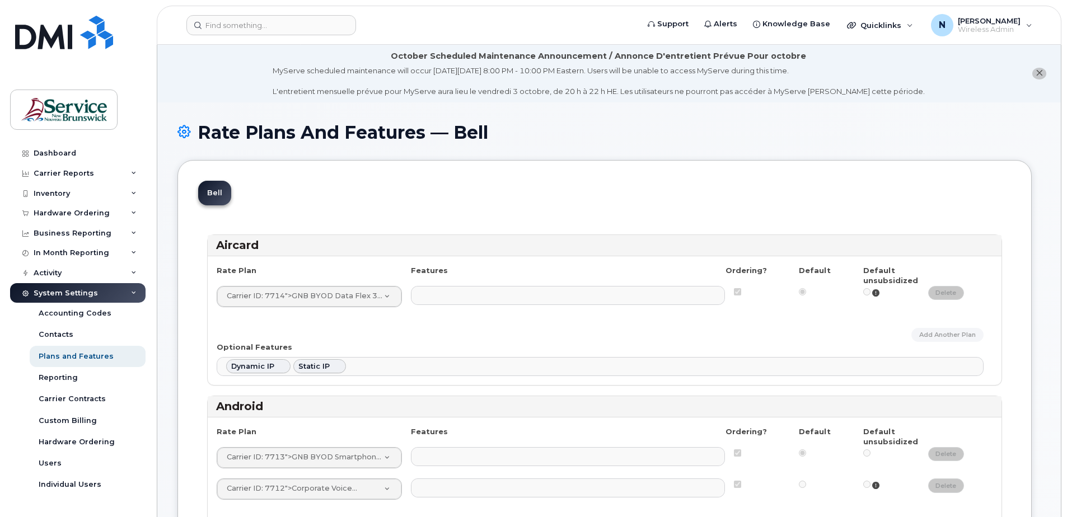
click at [443, 300] on ul at bounding box center [568, 296] width 314 height 18
click at [695, 297] on ul at bounding box center [568, 296] width 314 height 18
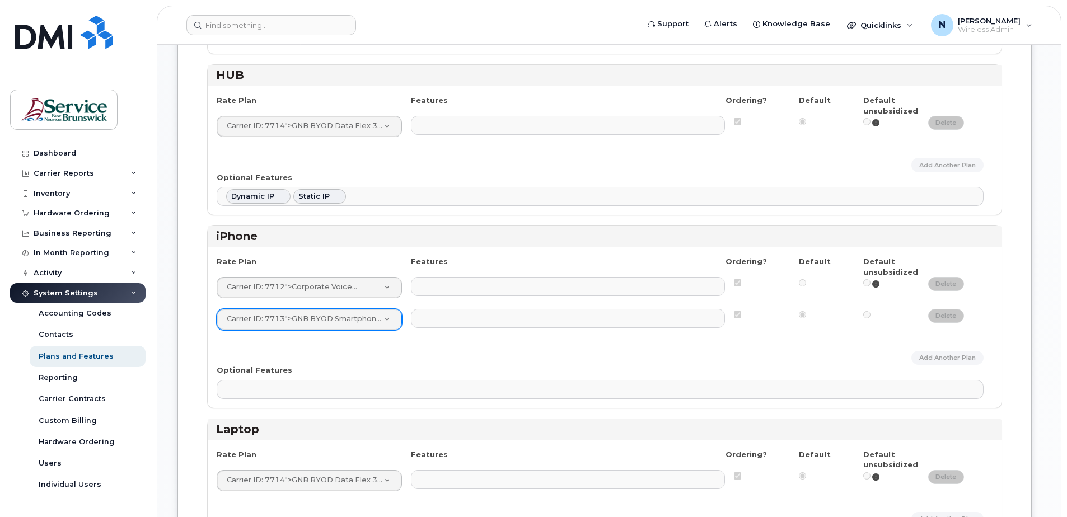
scroll to position [952, 0]
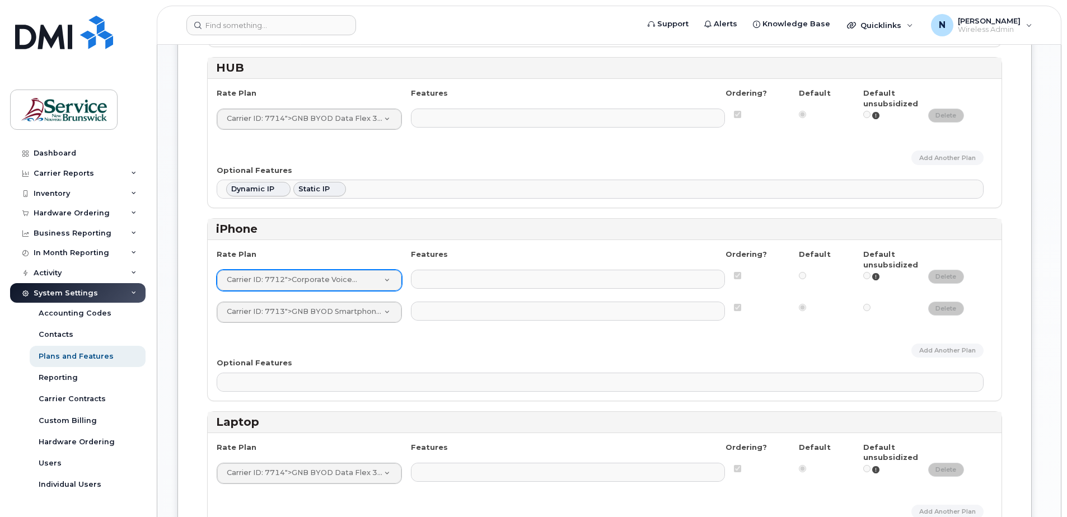
click at [385, 237] on div "iPhone" at bounding box center [605, 229] width 794 height 21
drag, startPoint x: 352, startPoint y: 283, endPoint x: 366, endPoint y: 269, distance: 19.8
click at [366, 269] on div "Rate Plan Features Ordering? Default Default unsubsidized" at bounding box center [605, 259] width 776 height 21
click at [403, 277] on div "Carrier ID: 7712 ">Corporate Voice Not Approved Carrier ID: 7712 AHS Smartphone…" at bounding box center [314, 280] width 194 height 21
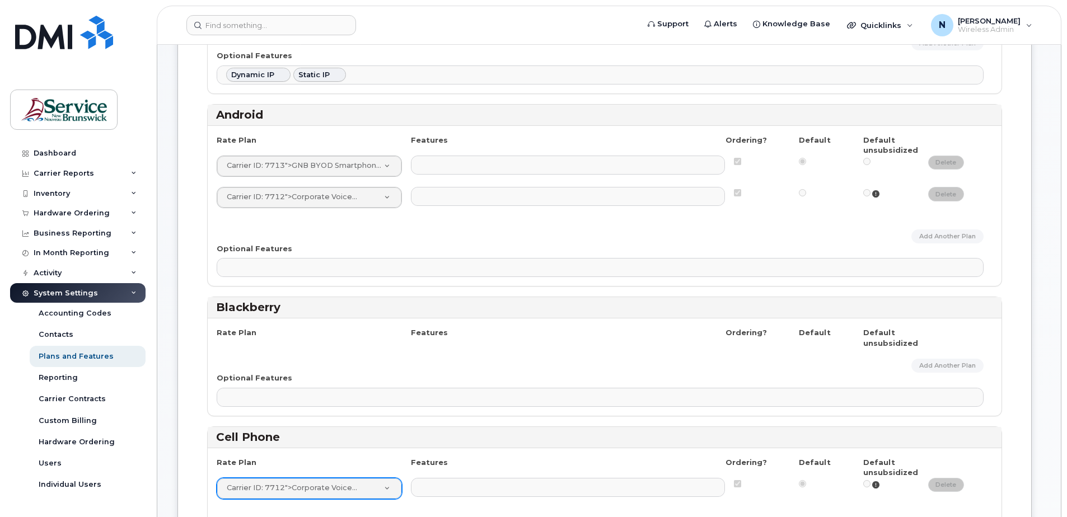
scroll to position [280, 0]
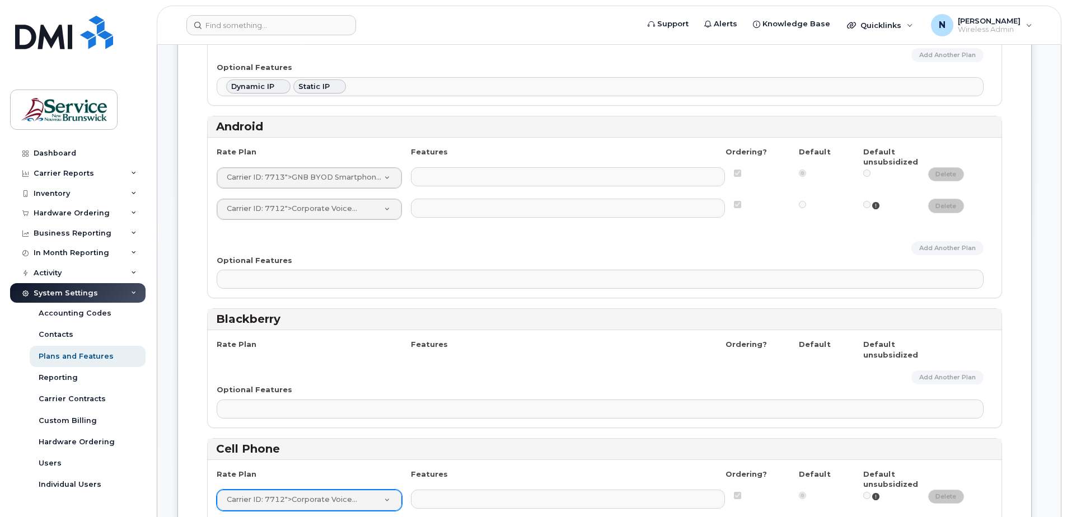
click at [295, 236] on div "Rate Plan Features Ordering? Default Default unsubsidized Carrier ID: 7713 ">GN…" at bounding box center [605, 218] width 794 height 161
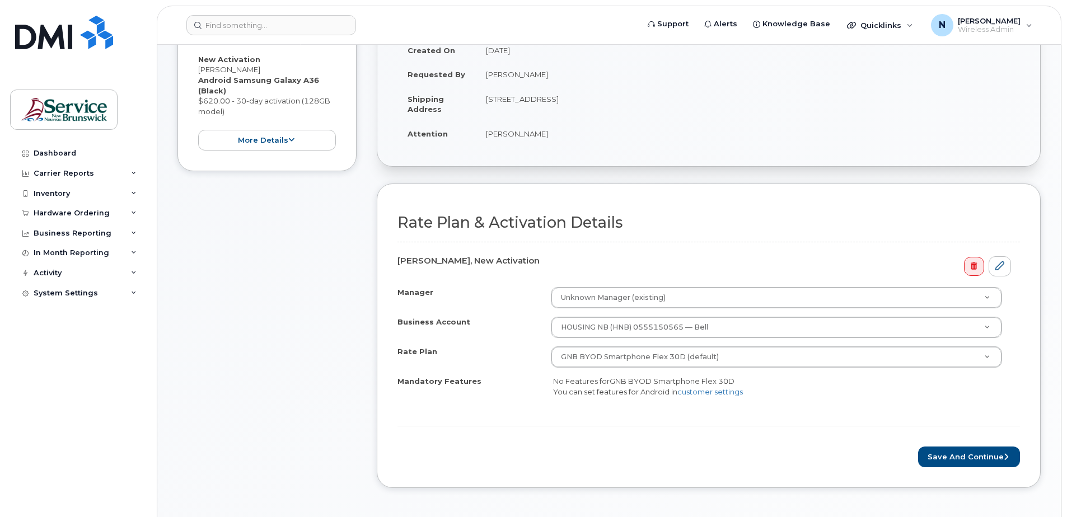
scroll to position [280, 0]
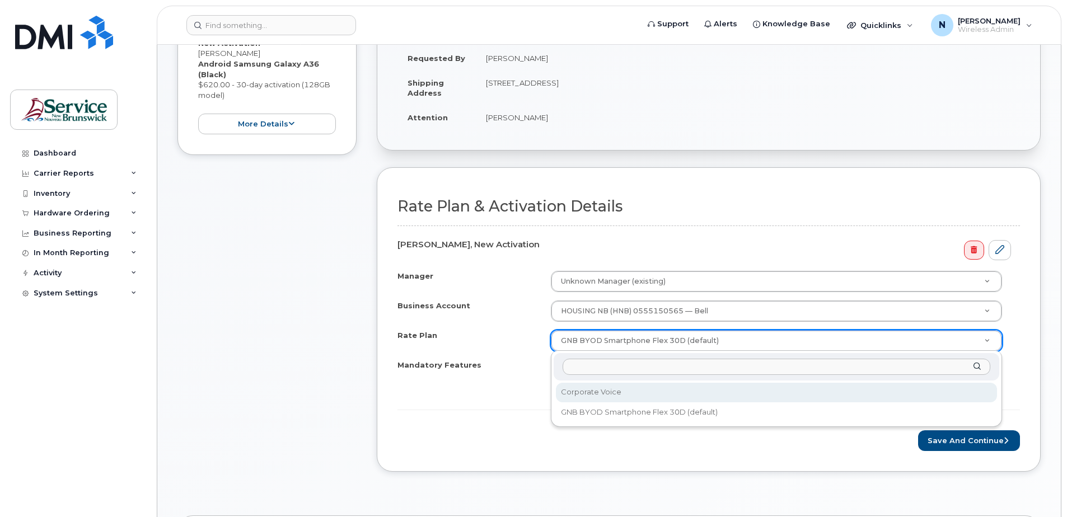
select select "Corporate Voice"
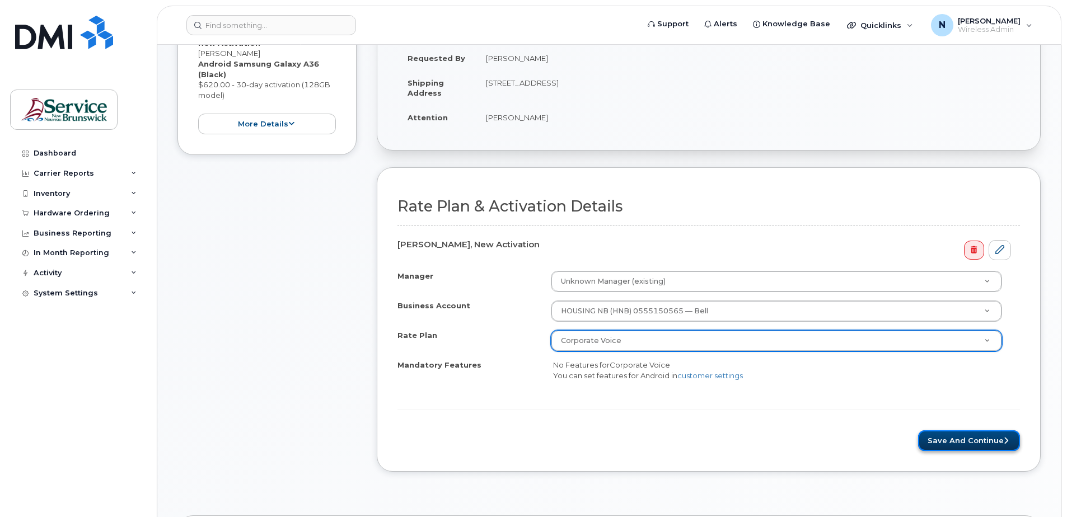
click at [950, 438] on button "Save and Continue" at bounding box center [969, 441] width 102 height 21
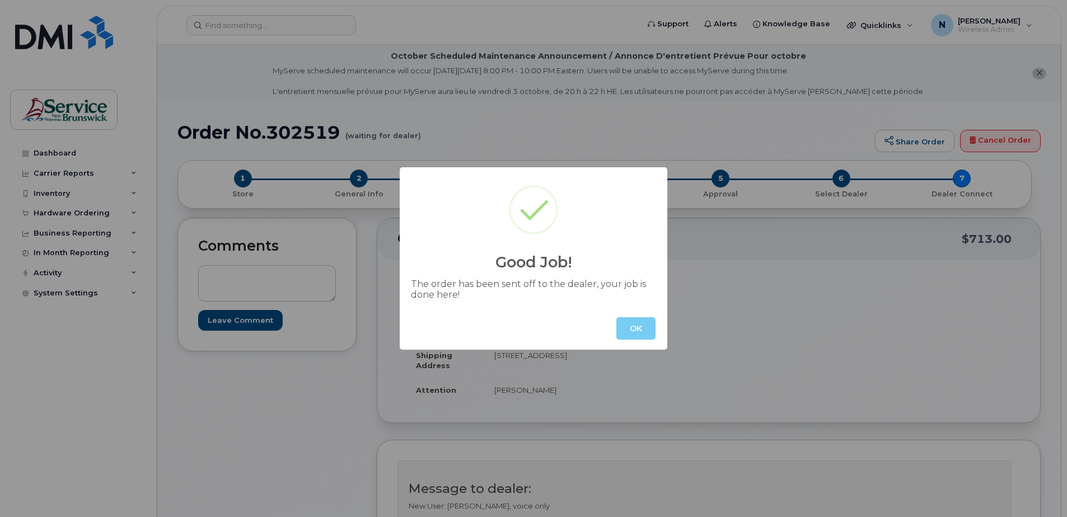
click at [630, 325] on button "OK" at bounding box center [635, 328] width 39 height 22
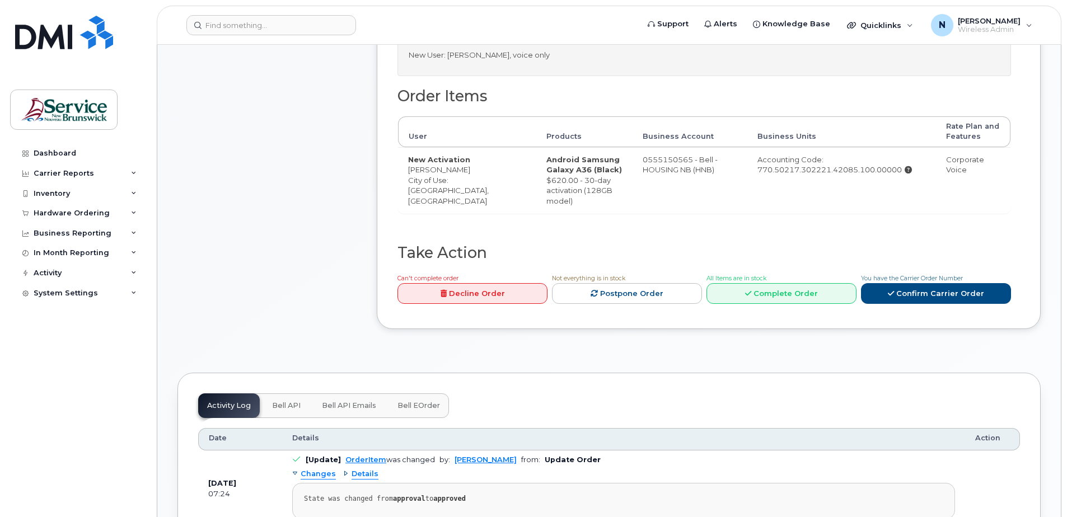
scroll to position [280, 0]
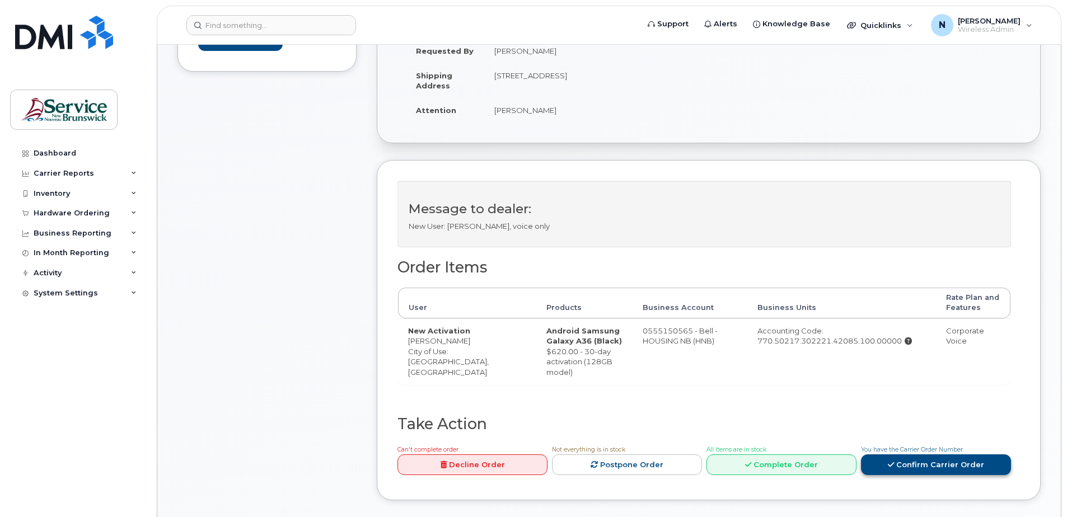
click at [954, 470] on link "Confirm Carrier Order" at bounding box center [936, 465] width 150 height 21
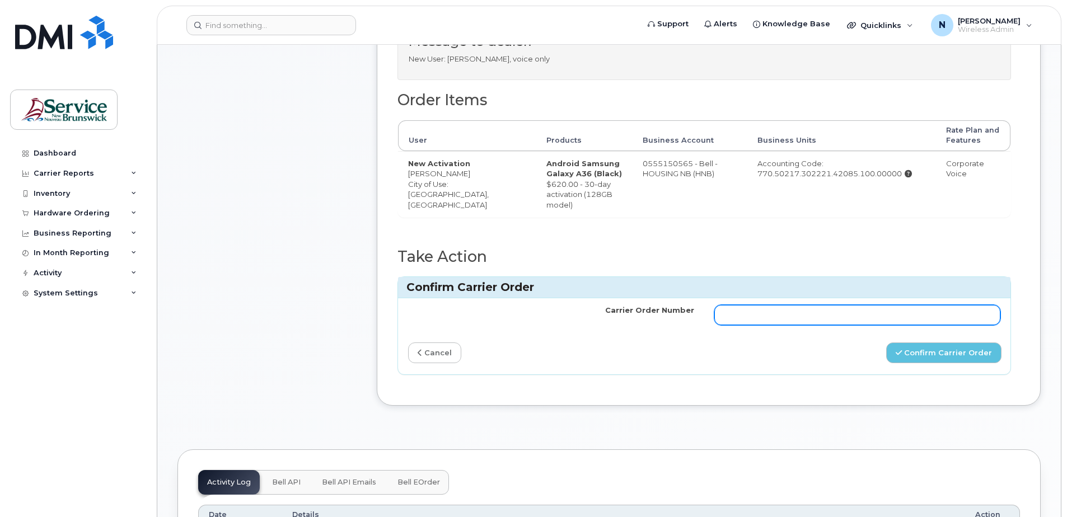
scroll to position [448, 0]
click at [755, 318] on input "Carrier Order Number" at bounding box center [857, 315] width 286 height 20
drag, startPoint x: 953, startPoint y: 163, endPoint x: 1007, endPoint y: 163, distance: 53.7
click at [1007, 163] on td "Corporate Voice" at bounding box center [973, 184] width 74 height 66
drag, startPoint x: 1007, startPoint y: 163, endPoint x: 995, endPoint y: 181, distance: 21.9
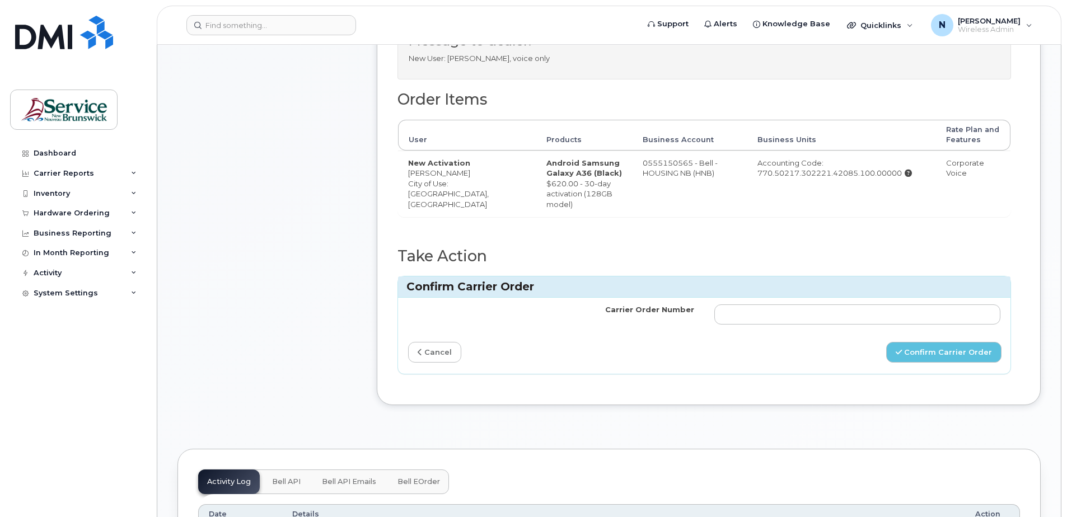
click at [995, 181] on td "Corporate Voice" at bounding box center [973, 184] width 74 height 66
click at [751, 301] on td at bounding box center [857, 315] width 306 height 34
click at [735, 318] on input "Carrier Order Number" at bounding box center [857, 315] width 286 height 20
click at [454, 345] on link "cancel" at bounding box center [434, 352] width 53 height 21
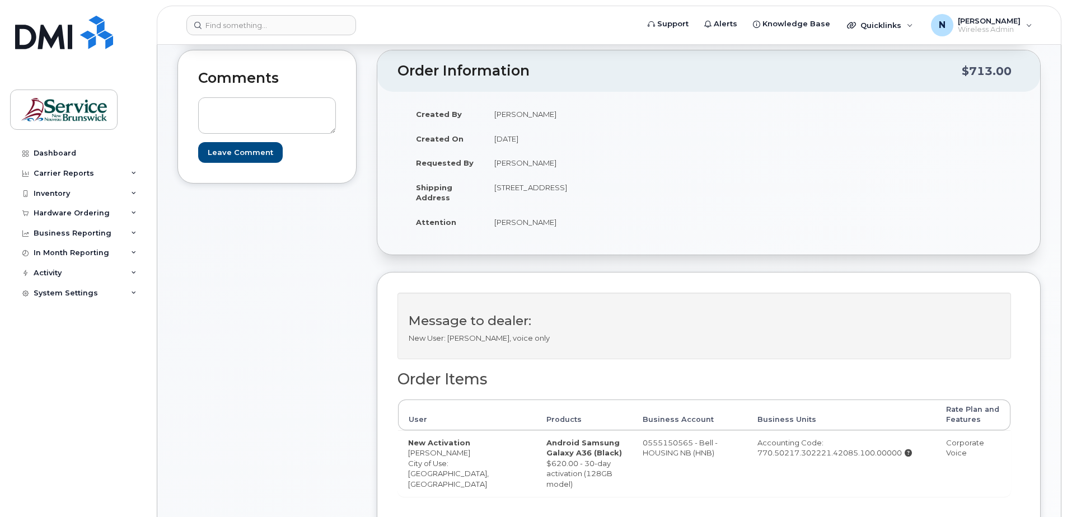
scroll to position [0, 0]
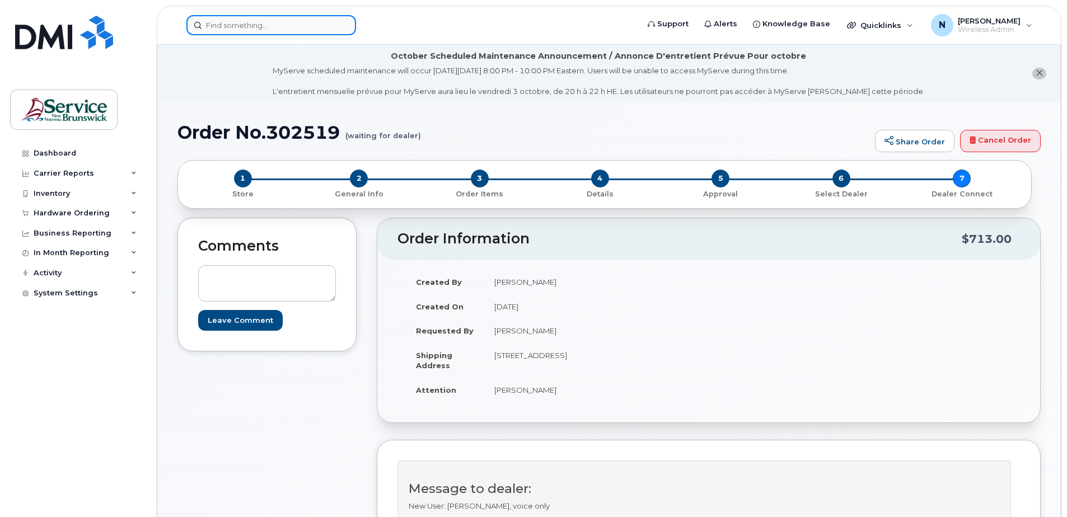
click at [231, 26] on input at bounding box center [271, 25] width 170 height 20
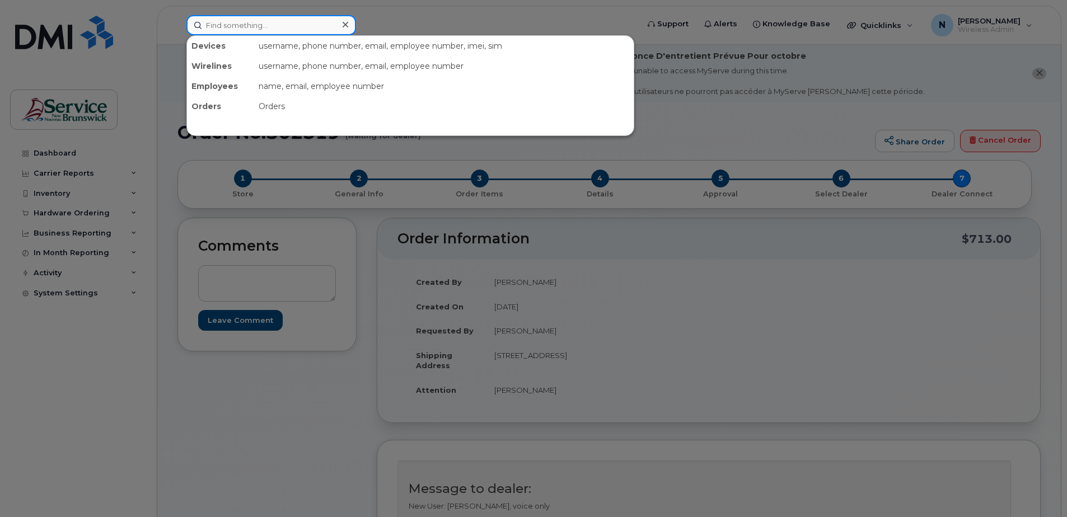
paste input "5062524799"
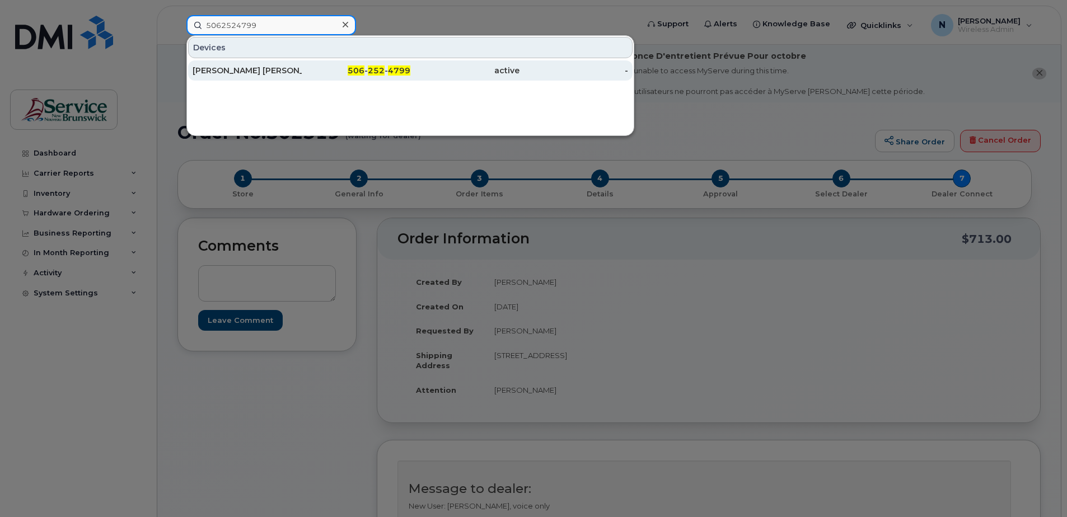
type input "5062524799"
click at [309, 67] on div "506 - 252 - 4799" at bounding box center [356, 70] width 109 height 11
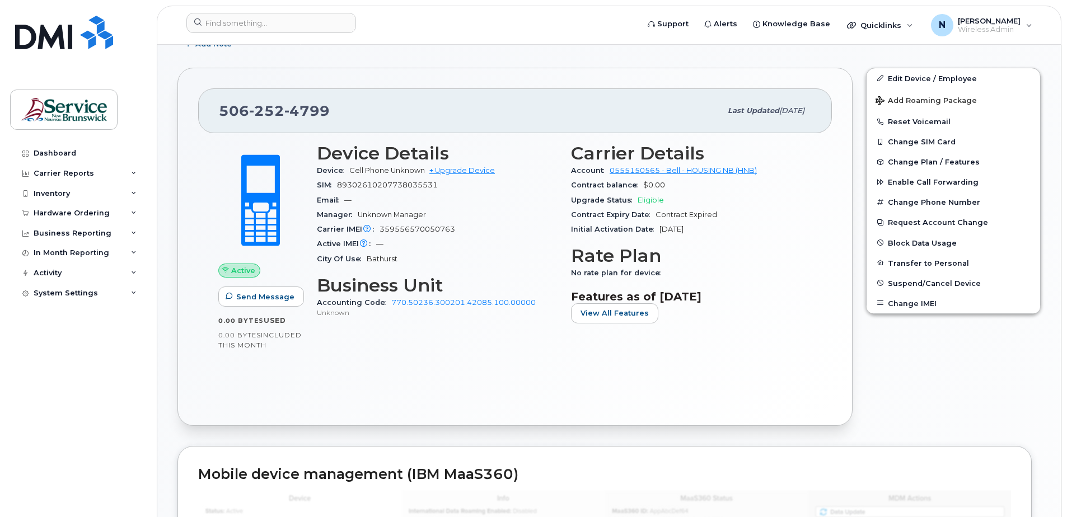
scroll to position [280, 0]
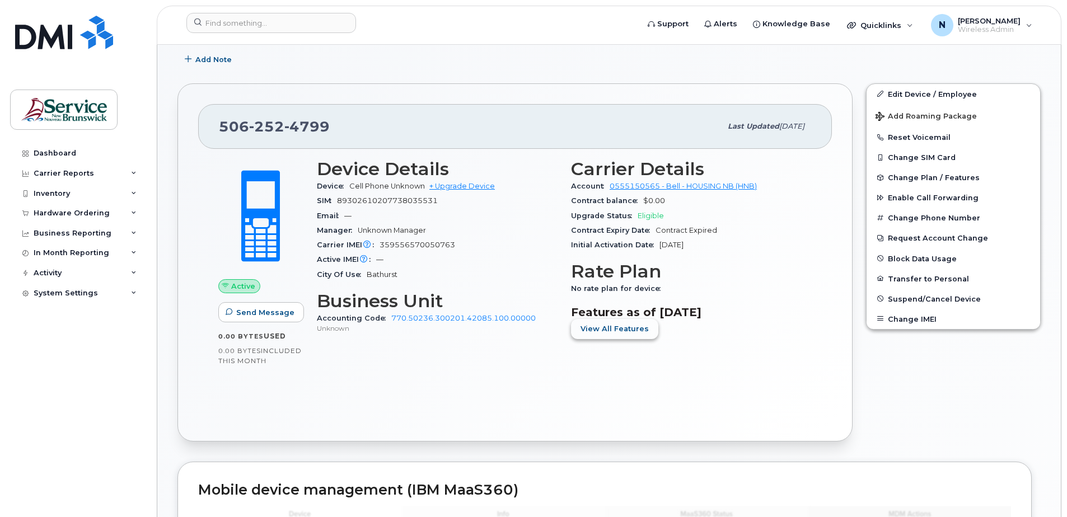
click at [600, 326] on span "View All Features" at bounding box center [615, 329] width 68 height 11
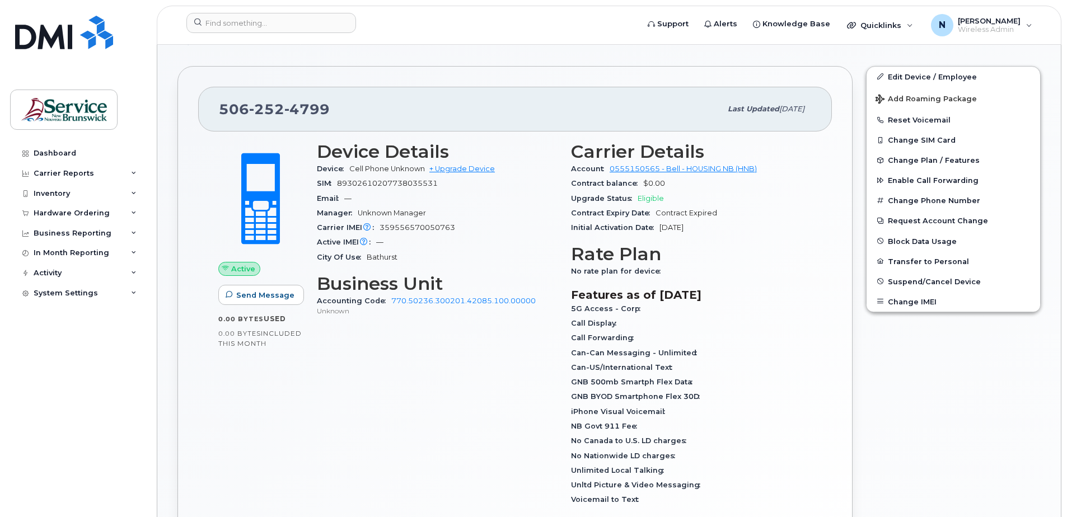
scroll to position [278, 0]
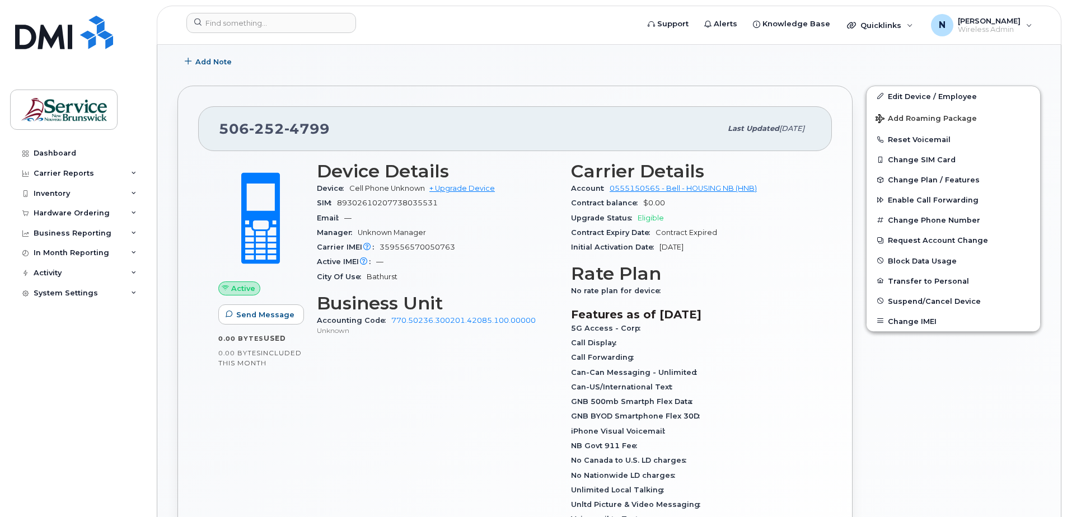
click at [282, 132] on span "252" at bounding box center [266, 128] width 35 height 17
